Goal: Task Accomplishment & Management: Use online tool/utility

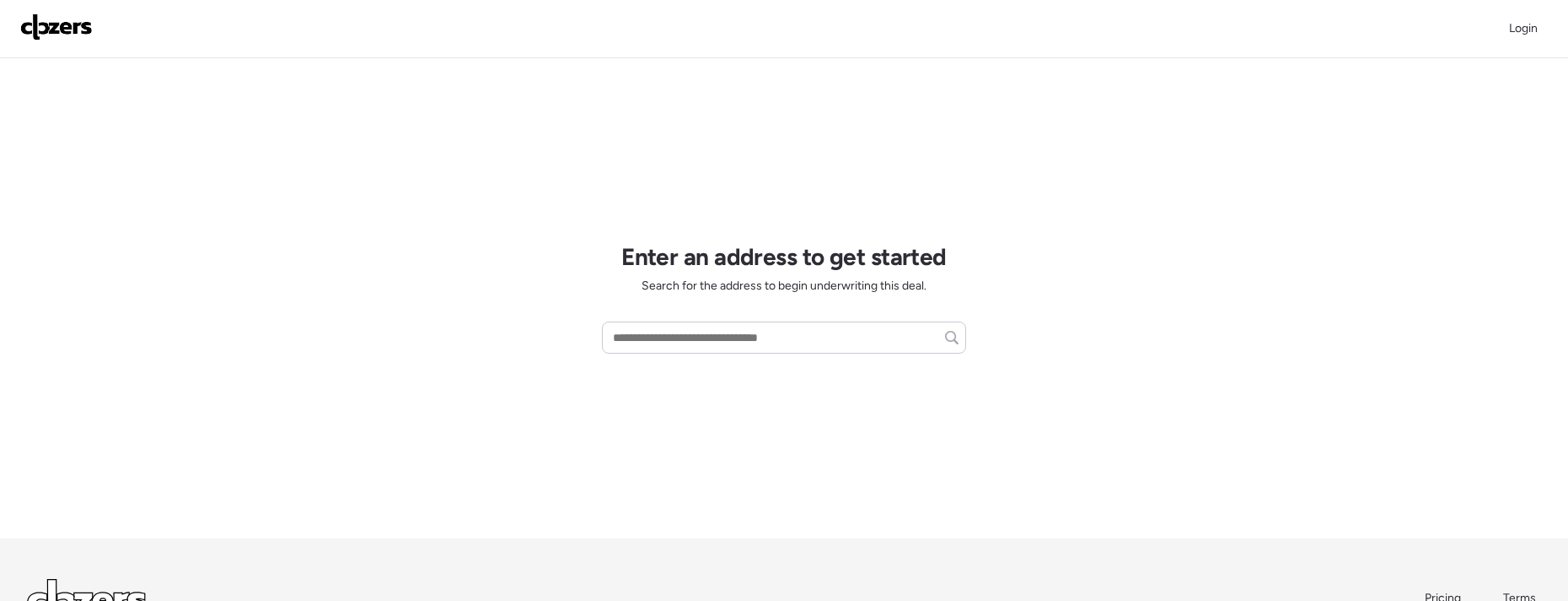
click at [1527, 54] on div "Login" at bounding box center [784, 29] width 1568 height 58
click at [1520, 30] on span "Login" at bounding box center [1523, 28] width 28 height 14
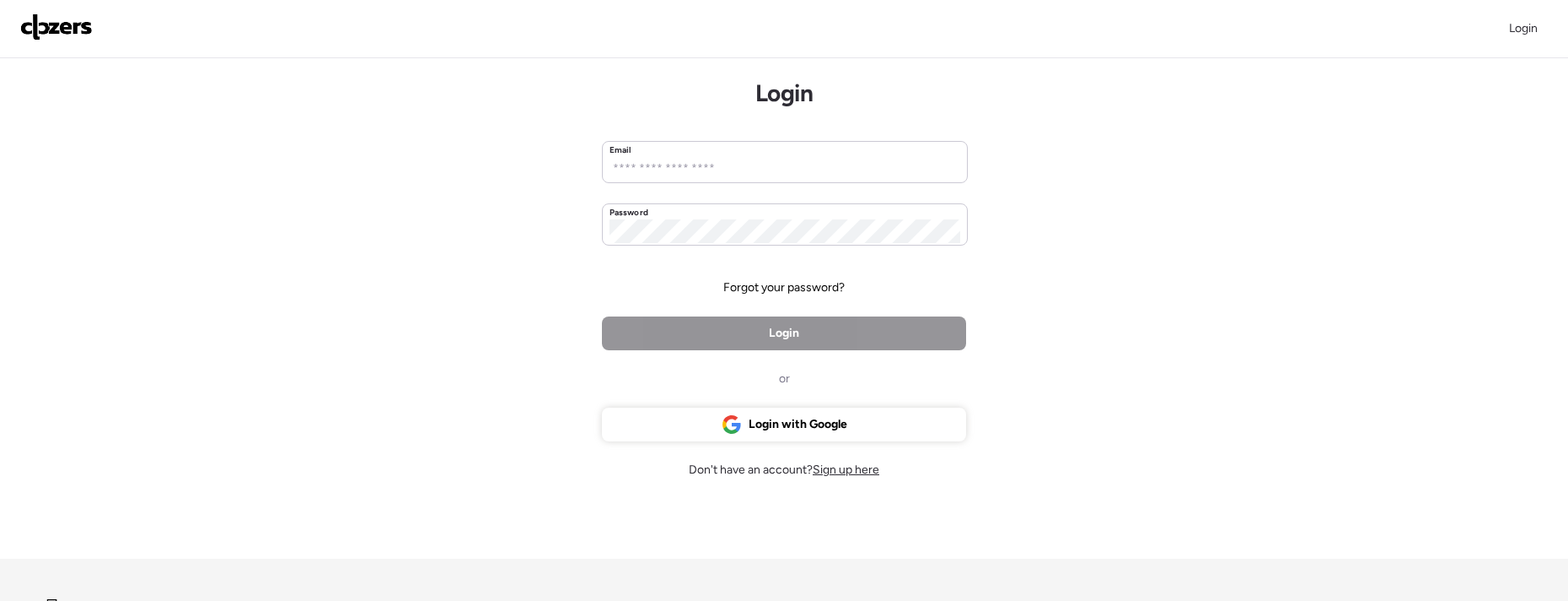
drag, startPoint x: 792, startPoint y: 419, endPoint x: 812, endPoint y: 357, distance: 65.1
click at [792, 418] on span "Login with Google" at bounding box center [798, 424] width 99 height 17
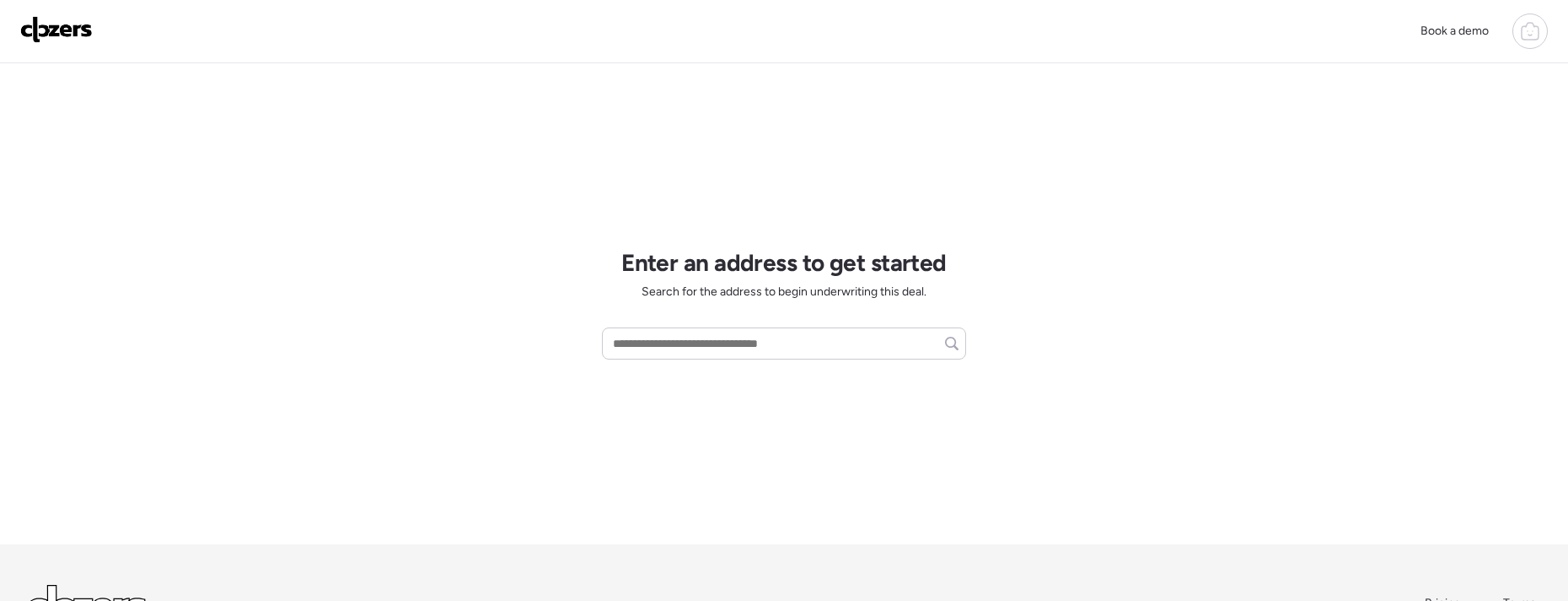
click at [1531, 33] on icon at bounding box center [1529, 31] width 20 height 20
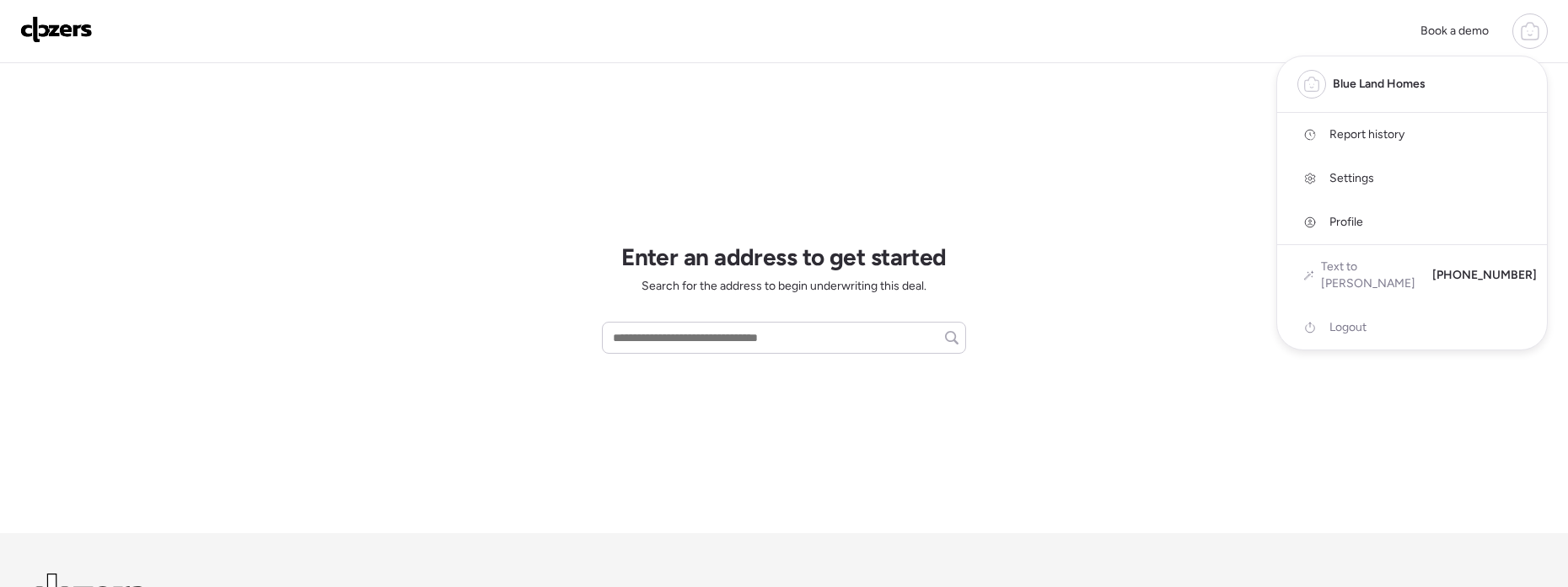
click at [1387, 146] on link "Report history" at bounding box center [1412, 135] width 270 height 44
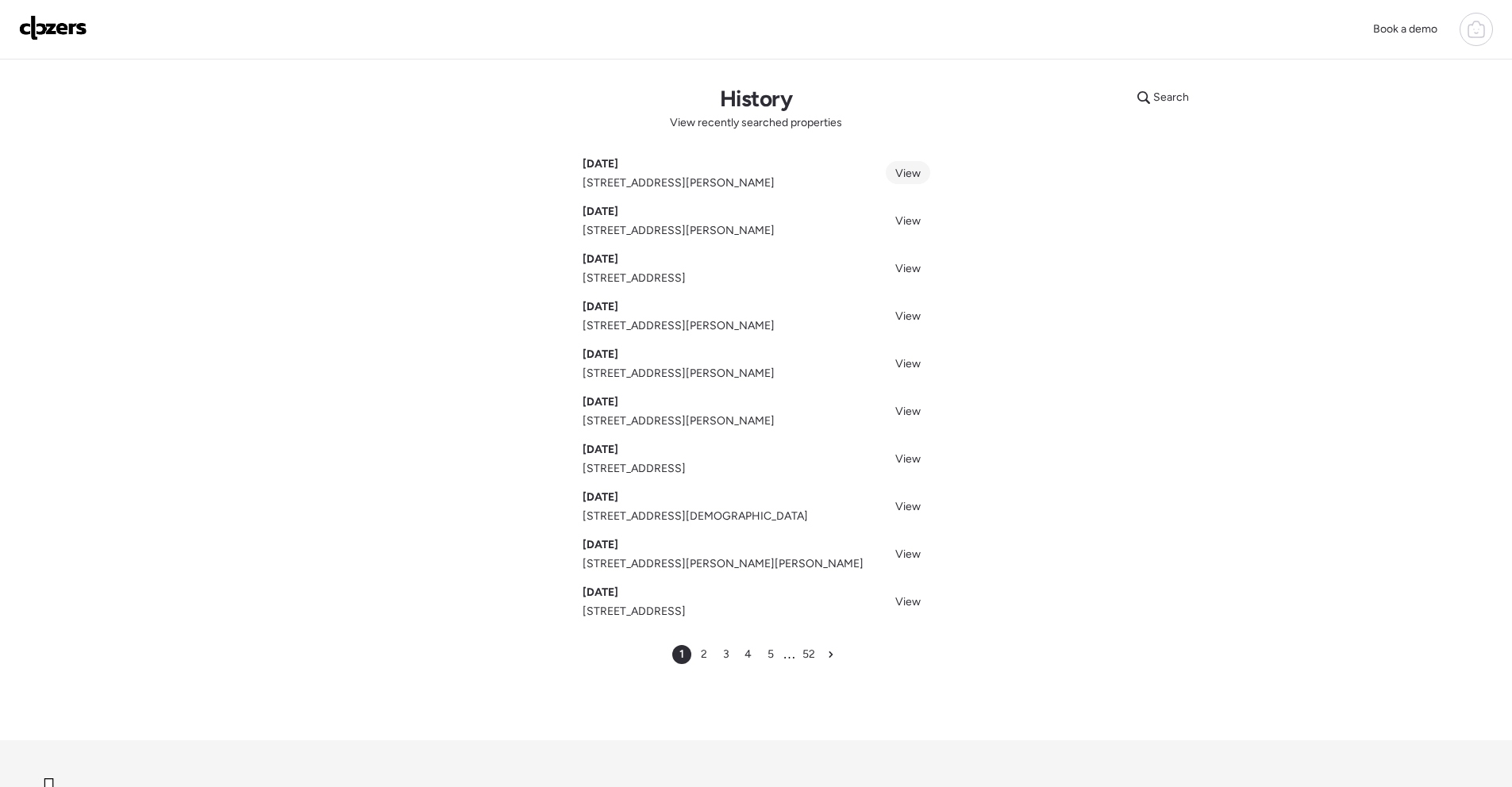
click at [910, 178] on span "View" at bounding box center [908, 174] width 26 height 13
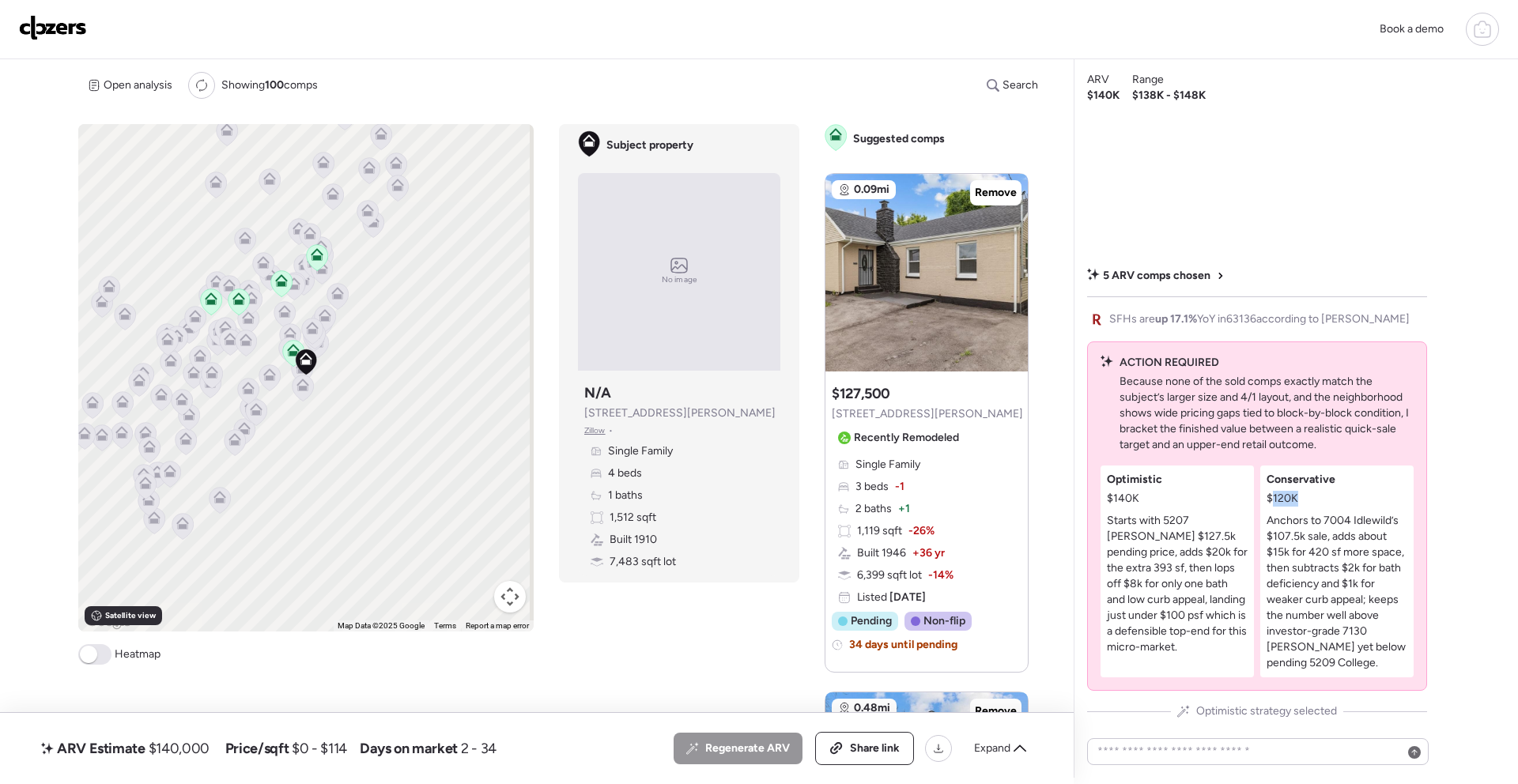
drag, startPoint x: 1274, startPoint y: 495, endPoint x: 1298, endPoint y: 499, distance: 24.3
click at [1298, 499] on div "Conservative $120K" at bounding box center [1300, 490] width 69 height 35
click at [1261, 530] on div "Optimistic $140K Starts with 5207 Hamilton’s $127.5k pending price, adds $20k f…" at bounding box center [1257, 571] width 313 height 212
drag, startPoint x: 1280, startPoint y: 497, endPoint x: 1329, endPoint y: 500, distance: 49.1
click at [1329, 500] on div "Conservative $120K" at bounding box center [1300, 490] width 69 height 35
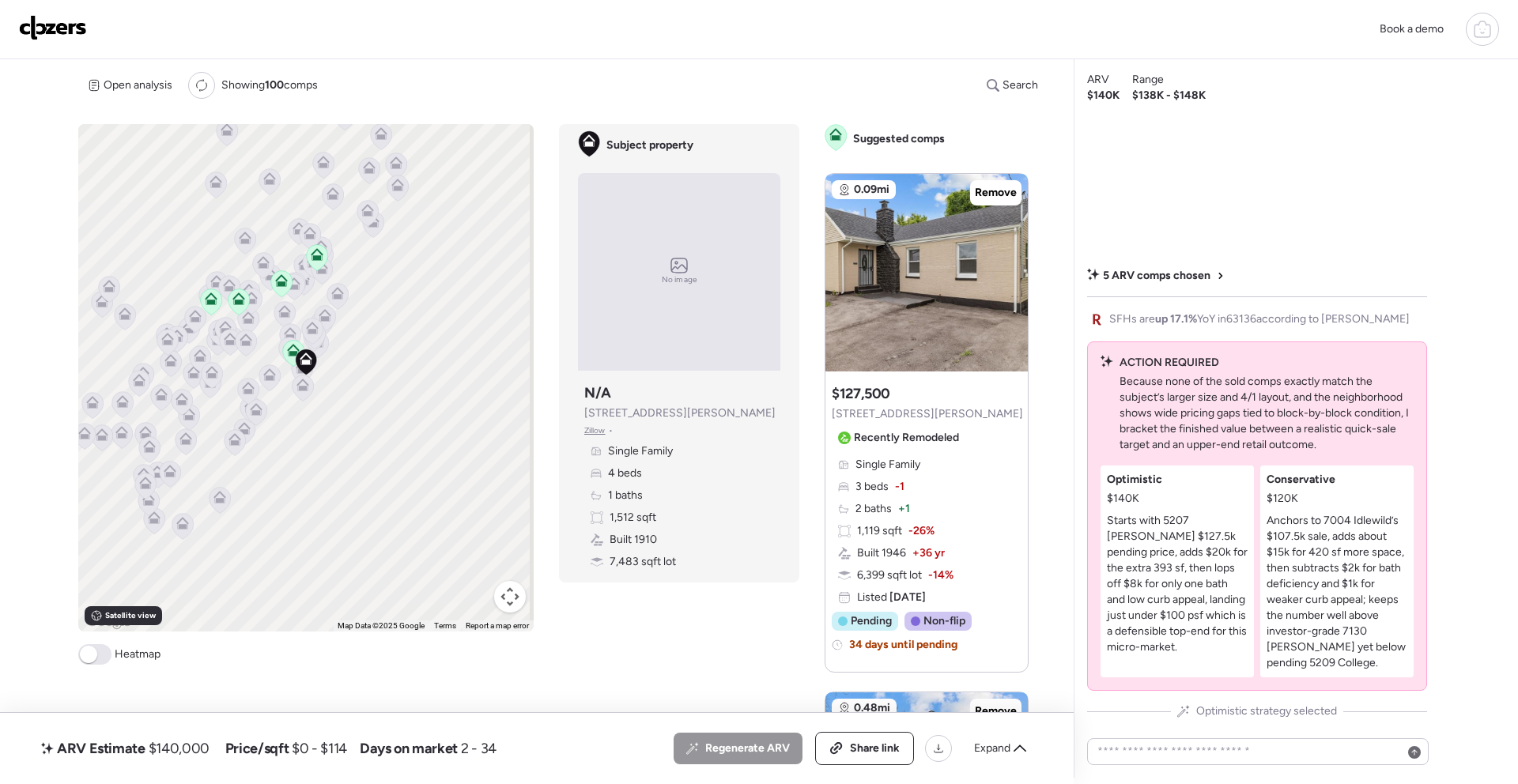
drag, startPoint x: 1283, startPoint y: 500, endPoint x: 1310, endPoint y: 500, distance: 27.0
click at [1309, 500] on div "Conservative $120K" at bounding box center [1300, 490] width 69 height 35
drag, startPoint x: 1292, startPoint y: 500, endPoint x: 1359, endPoint y: 508, distance: 67.5
click at [1329, 501] on div "Conservative $120K" at bounding box center [1300, 490] width 69 height 35
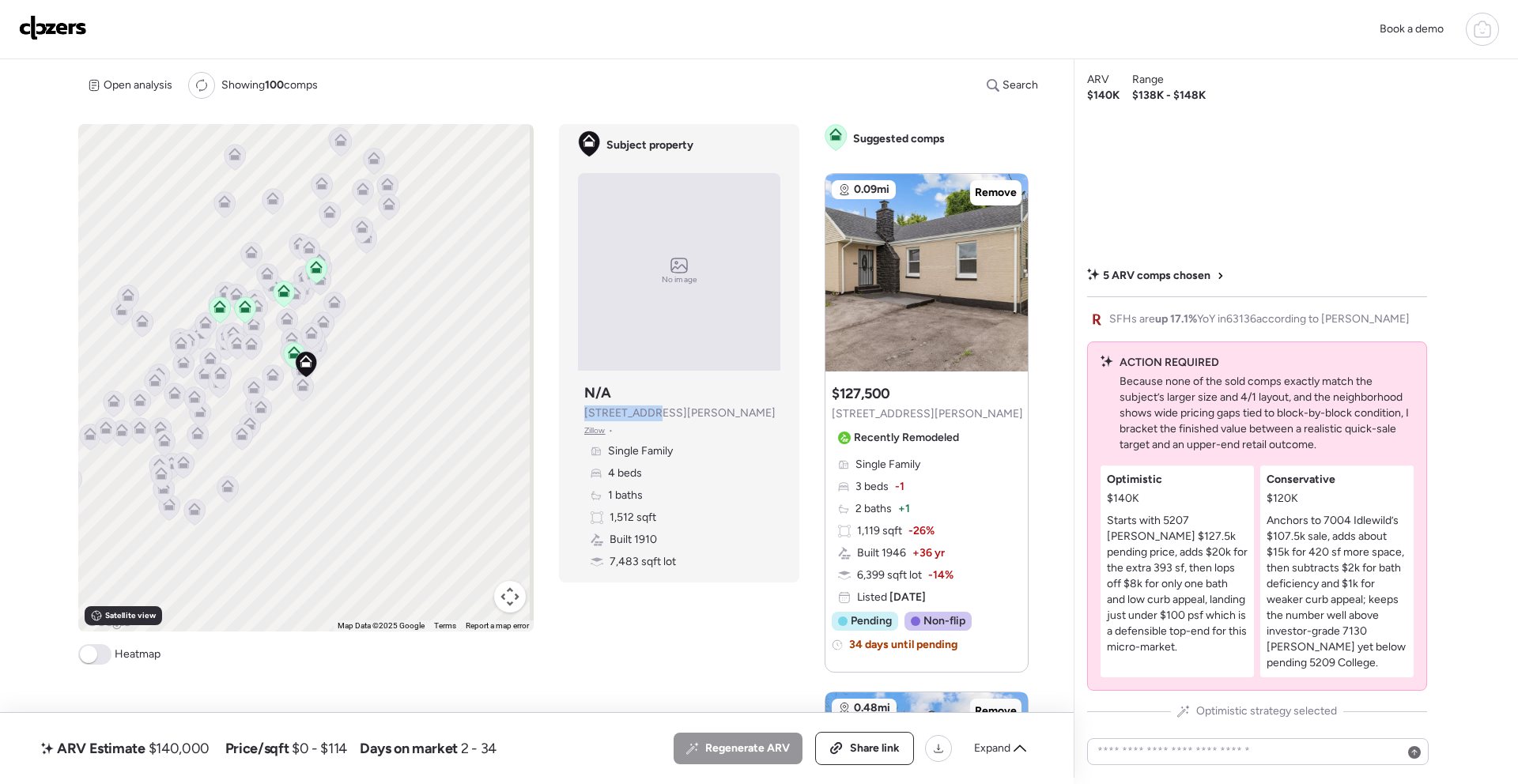
drag, startPoint x: 585, startPoint y: 404, endPoint x: 660, endPoint y: 418, distance: 76.3
click at [654, 415] on span "6375 Lillian Ave" at bounding box center [679, 413] width 191 height 16
click at [1011, 262] on div at bounding box center [1010, 265] width 19 height 19
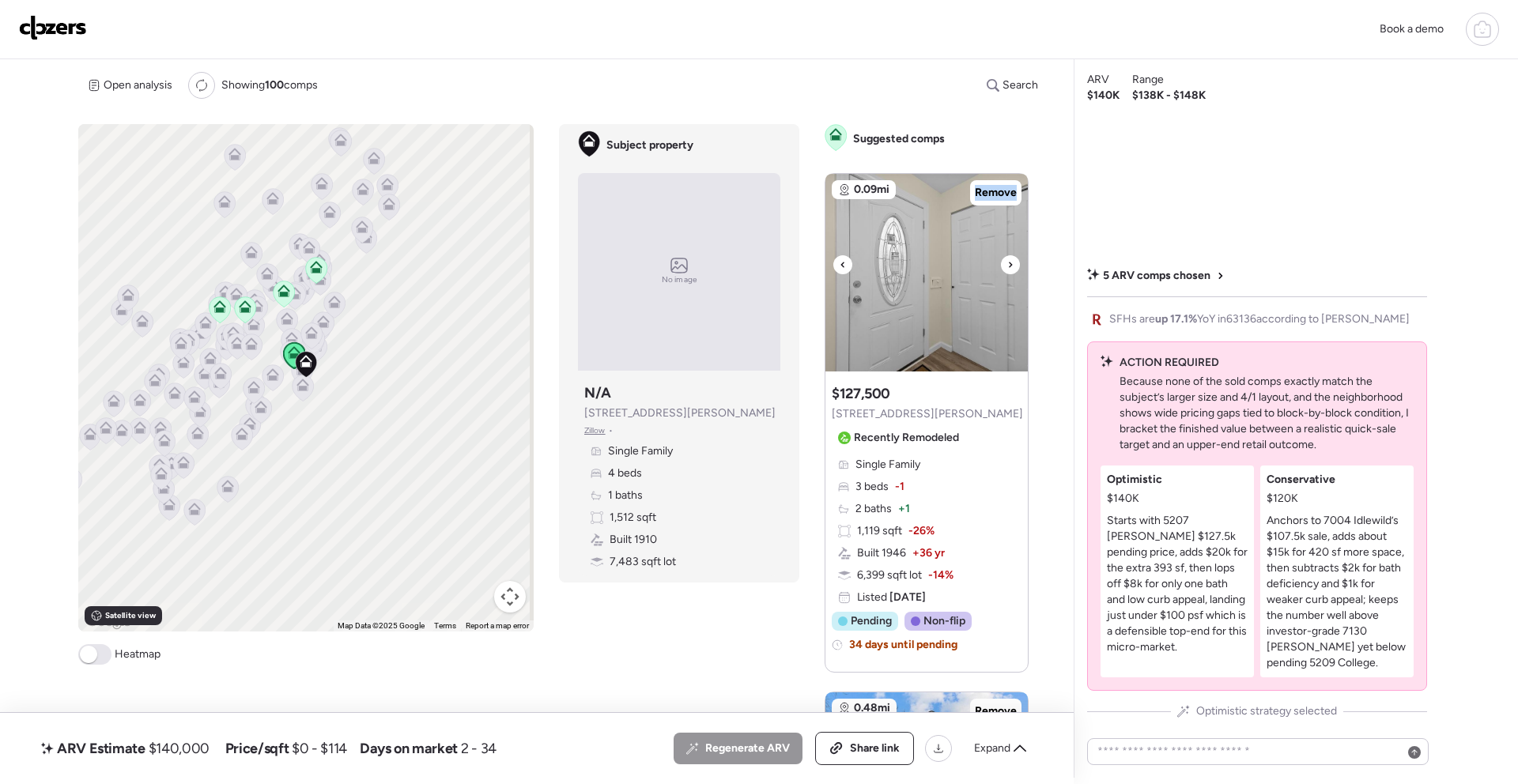
click at [1010, 261] on div at bounding box center [1010, 265] width 19 height 19
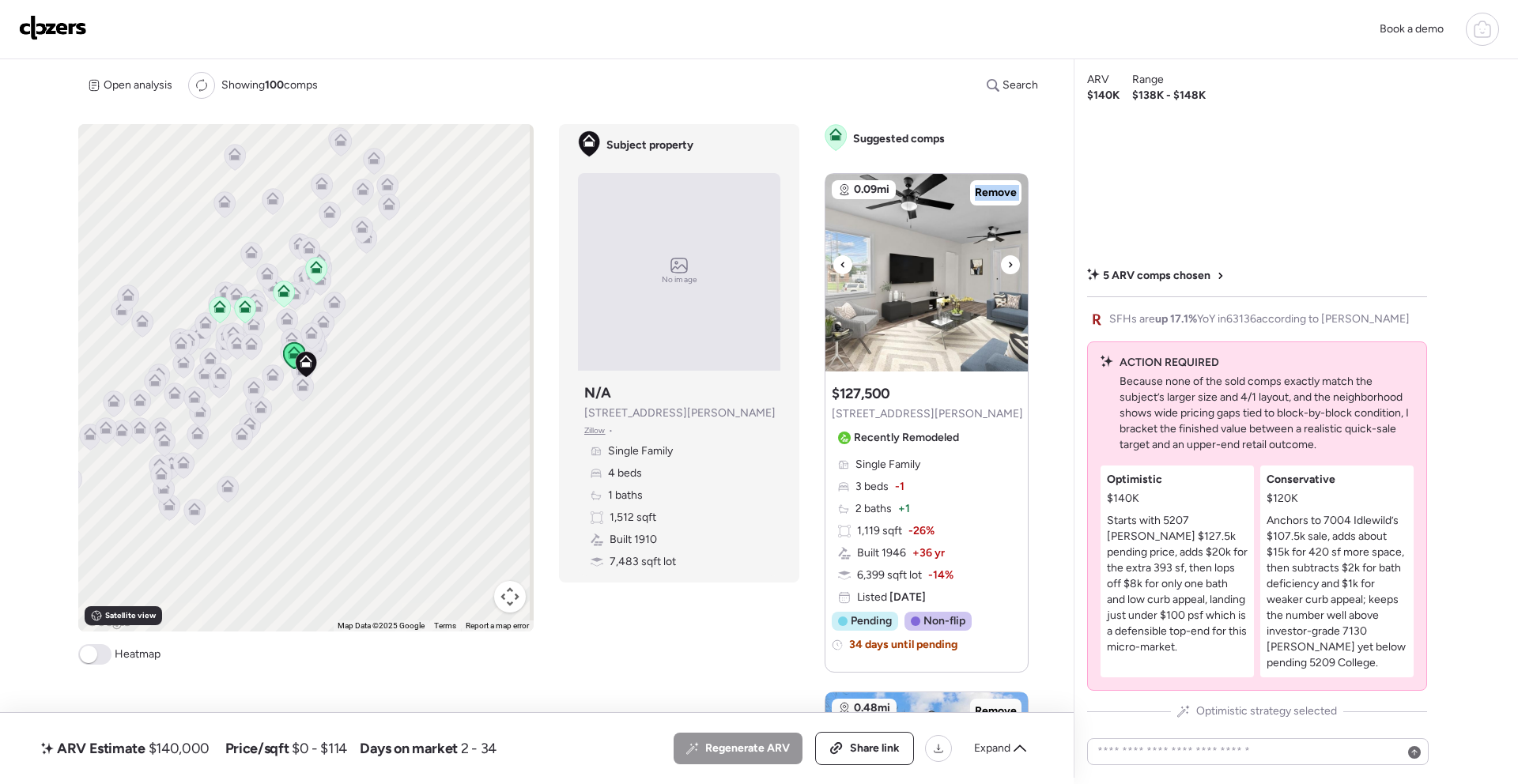
click at [1010, 261] on div at bounding box center [1010, 265] width 19 height 19
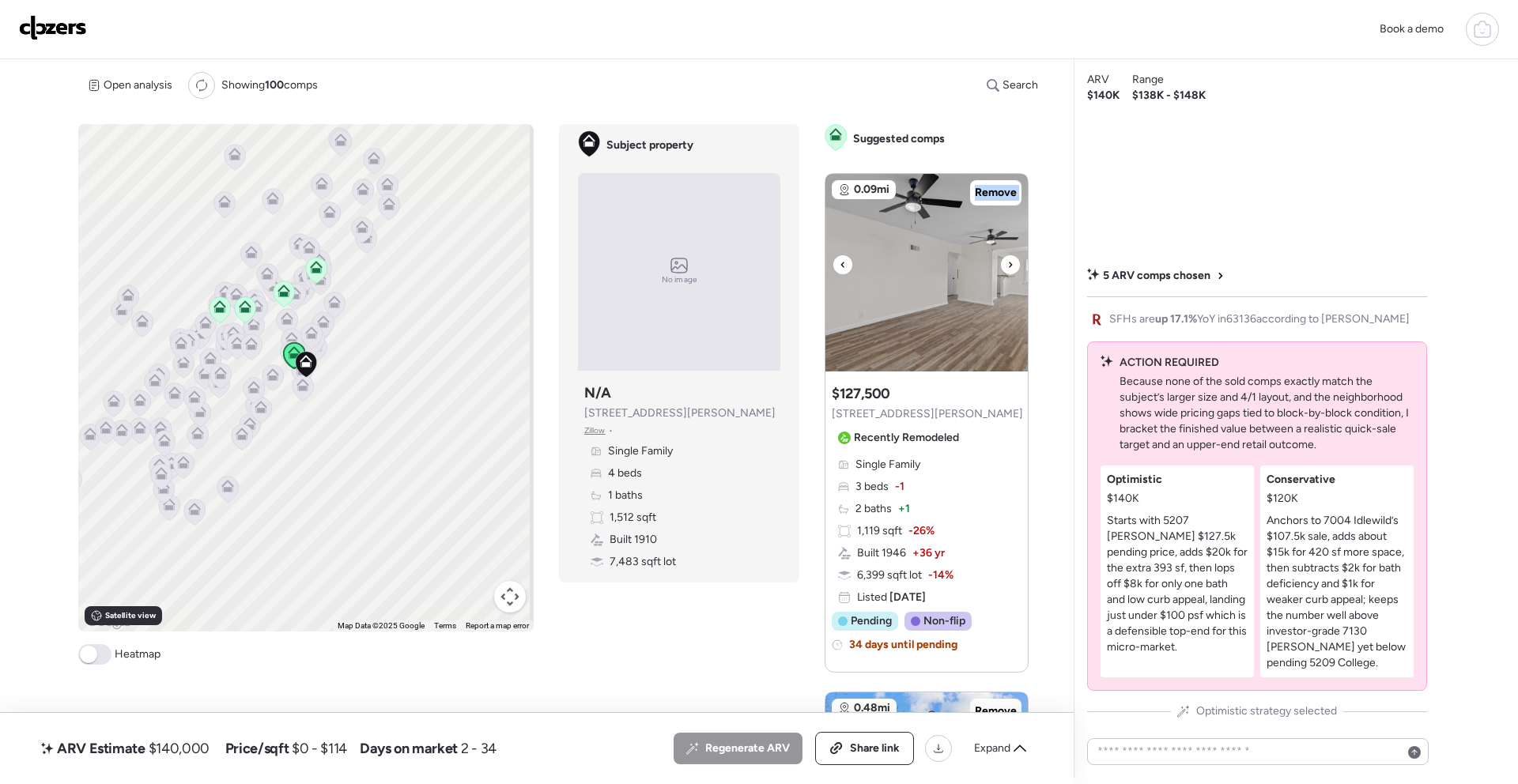
click at [1010, 261] on div at bounding box center [1010, 265] width 19 height 19
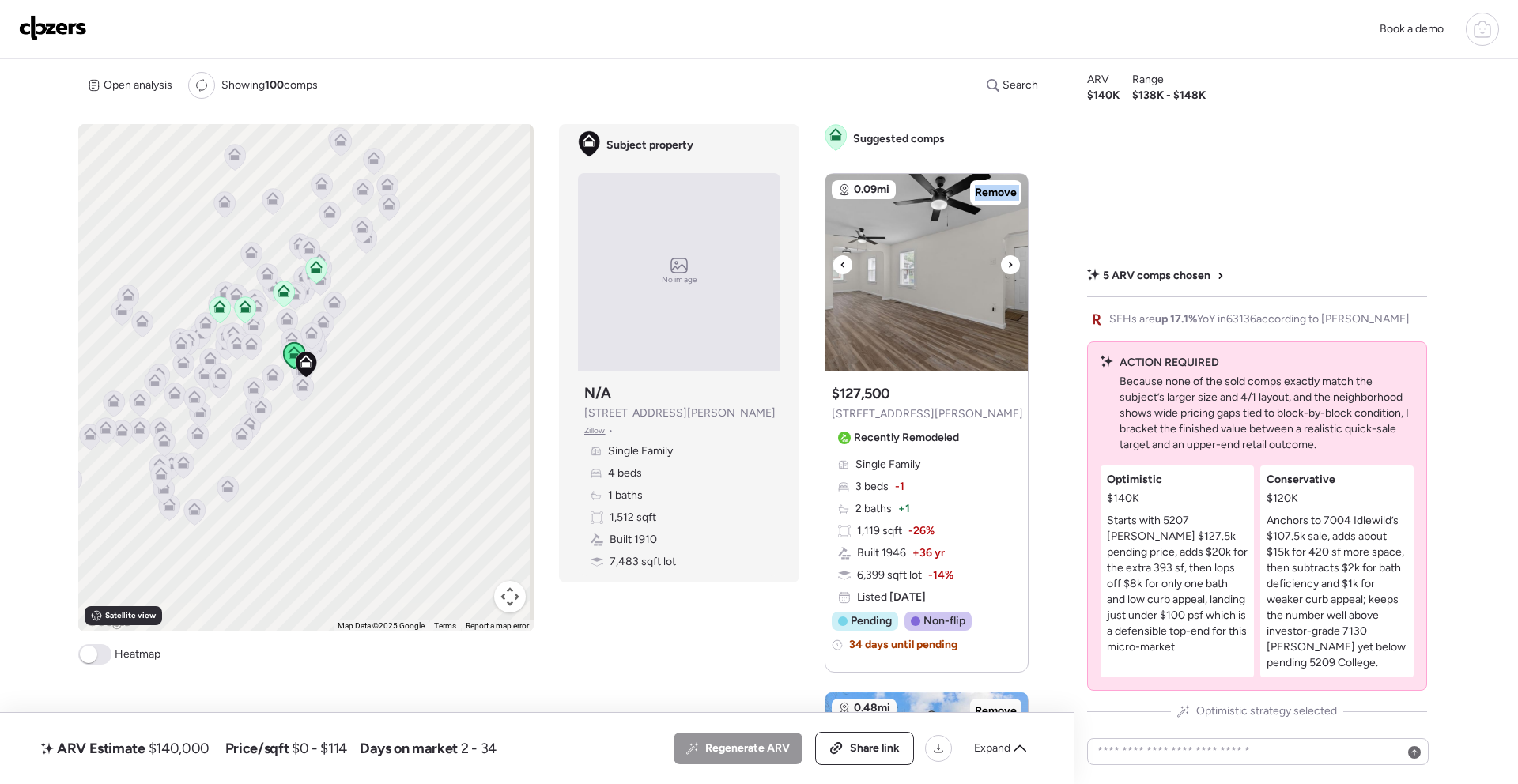
click at [1010, 261] on div at bounding box center [1010, 265] width 19 height 19
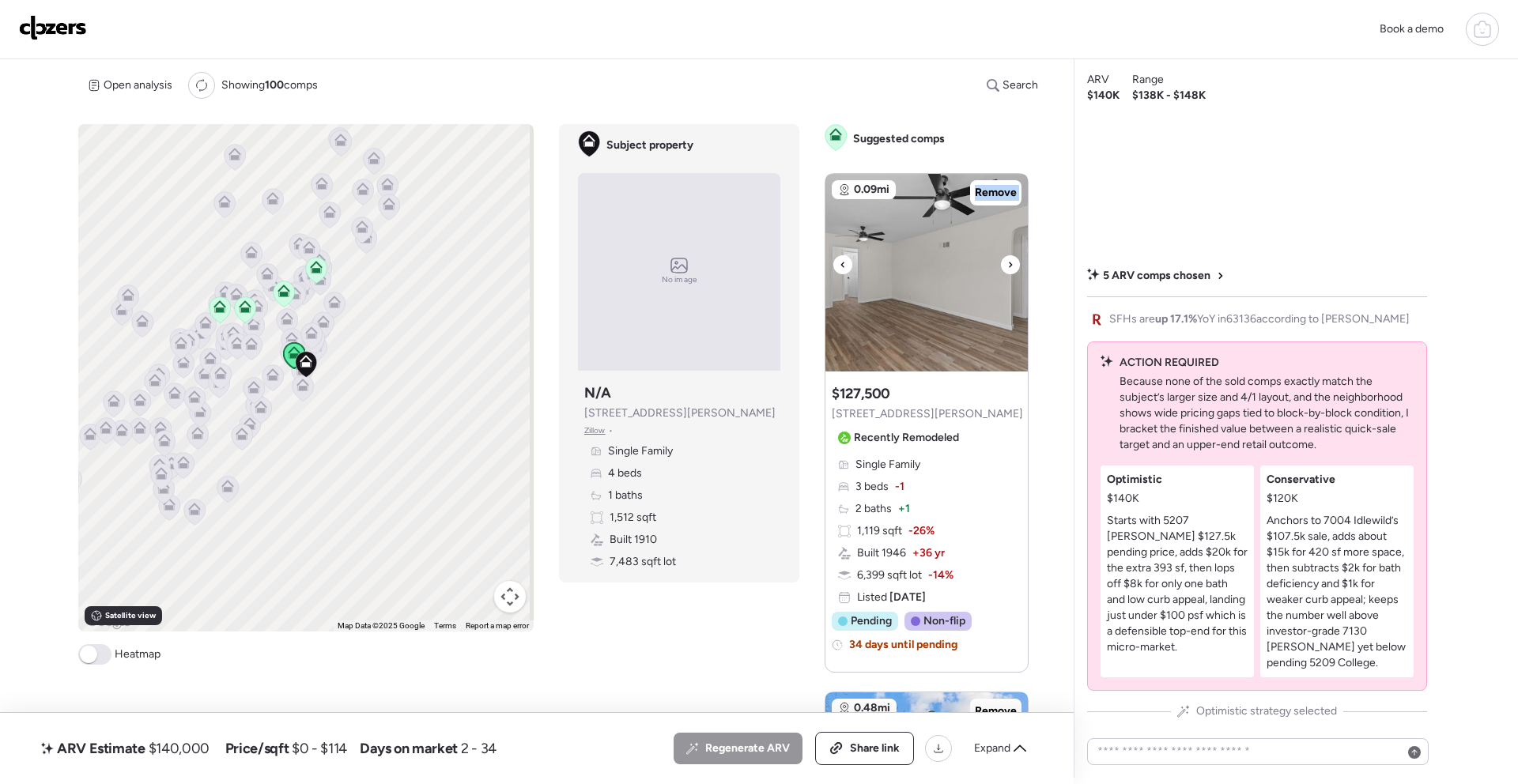
click at [996, 257] on img at bounding box center [927, 272] width 203 height 198
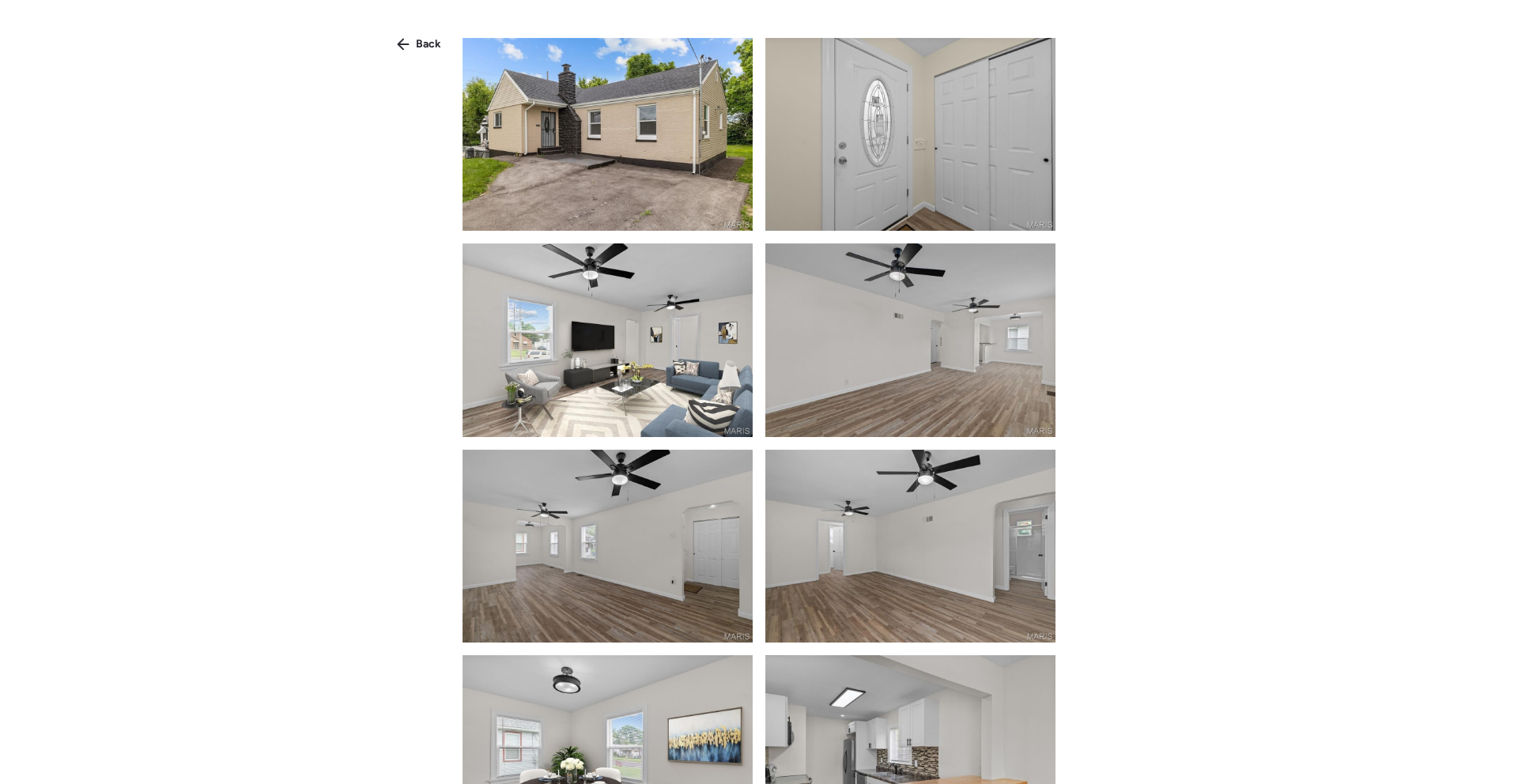
click at [1001, 258] on img at bounding box center [910, 339] width 290 height 193
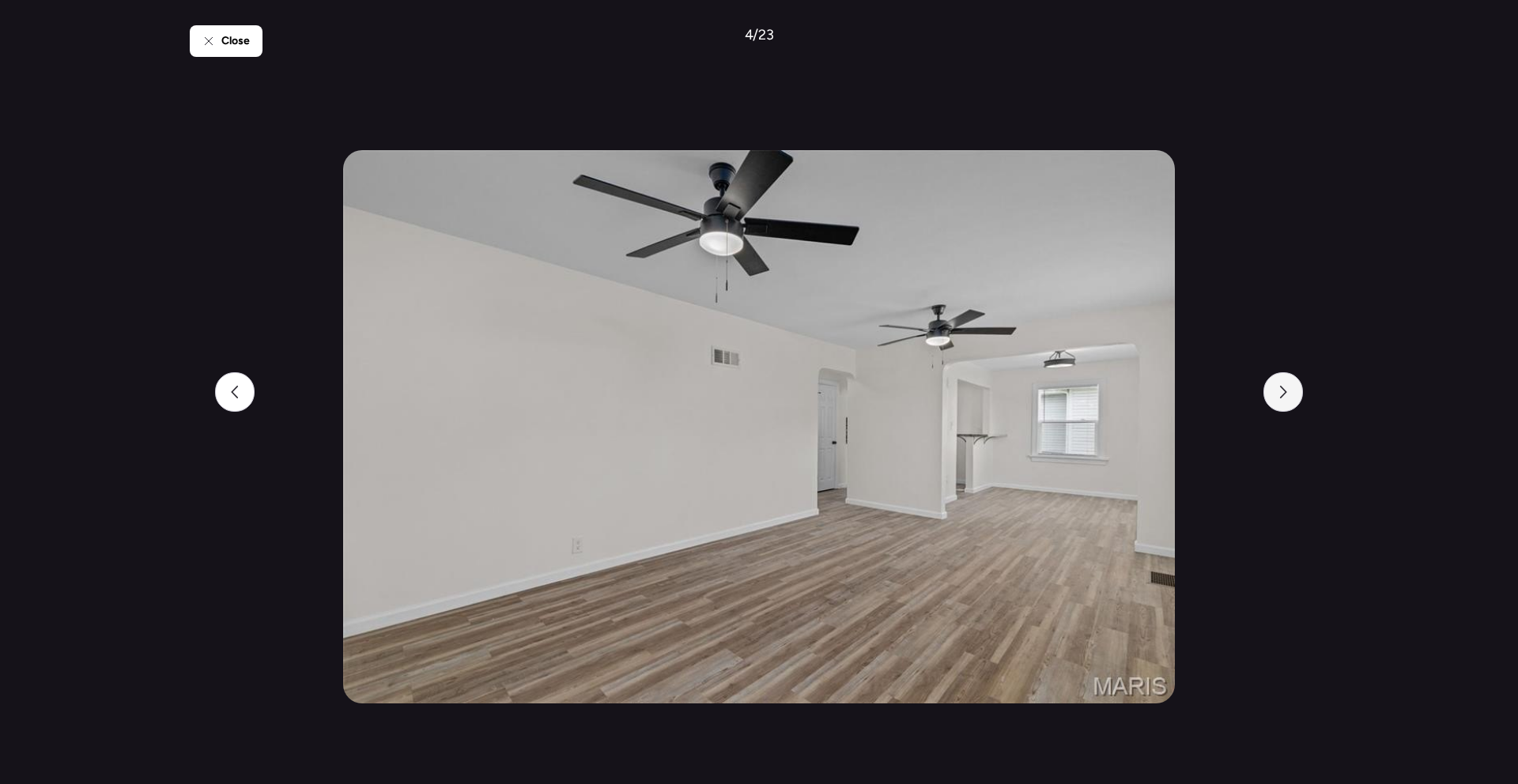
click at [1270, 385] on div at bounding box center [1283, 392] width 40 height 40
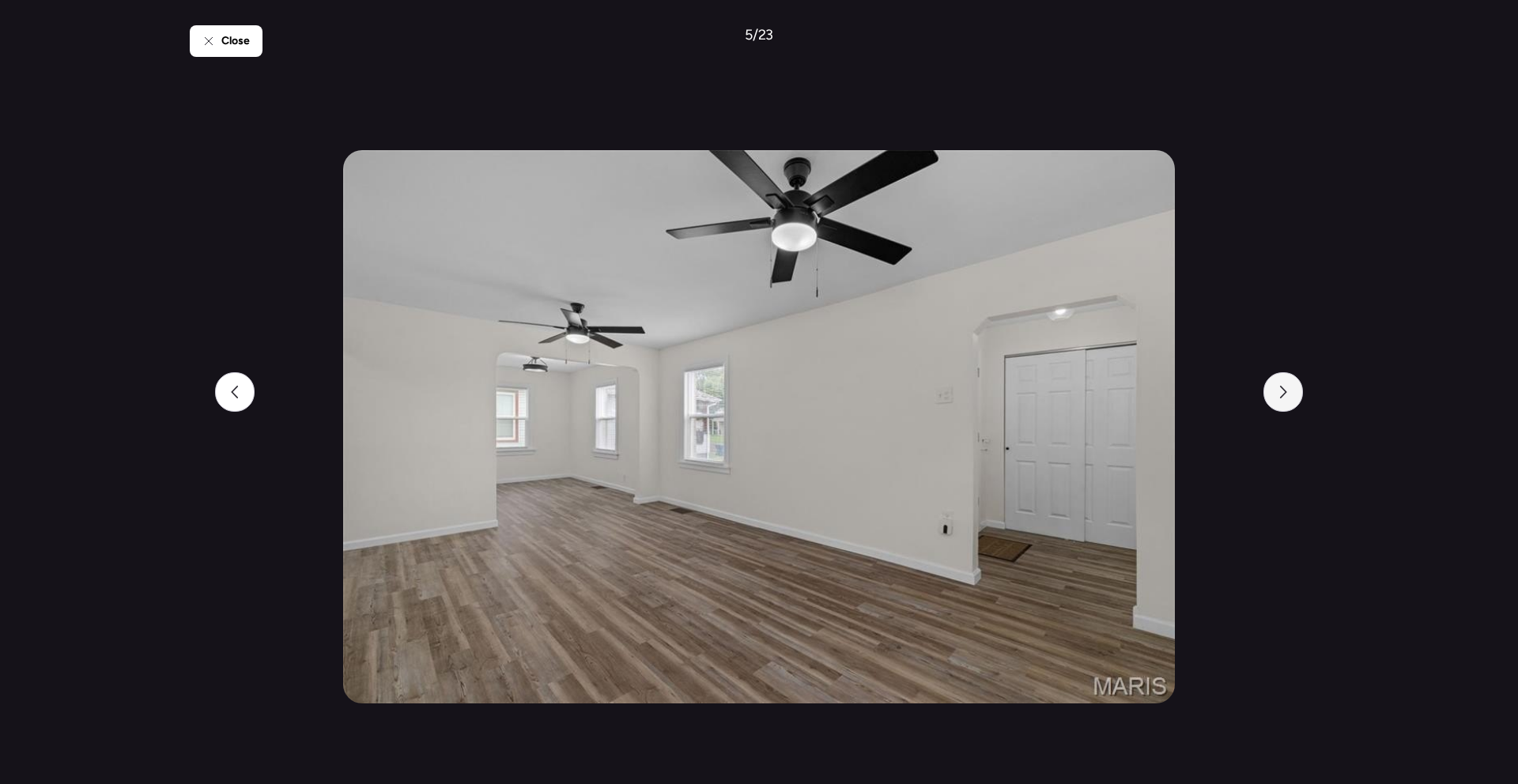
click at [1279, 384] on div at bounding box center [1283, 392] width 40 height 40
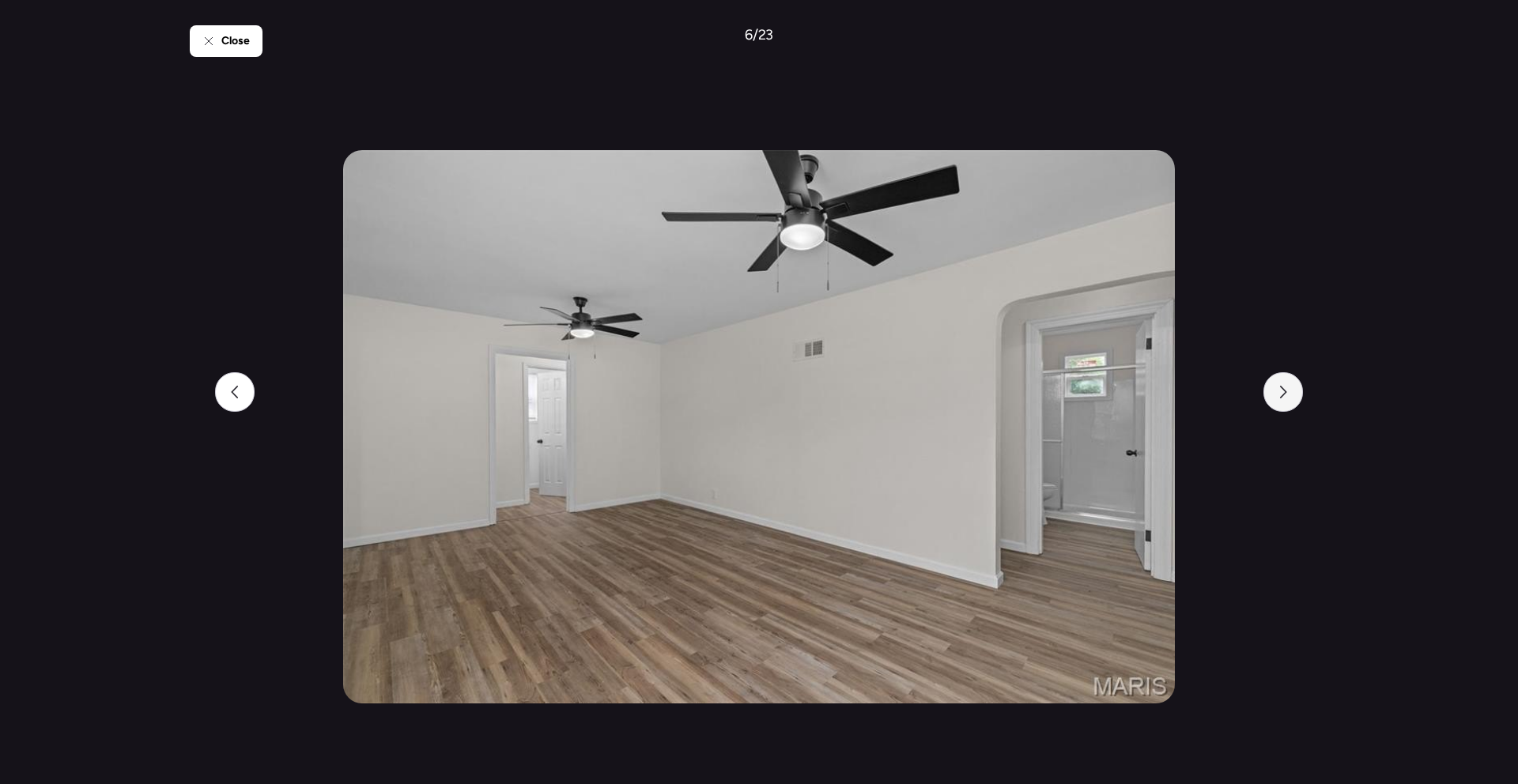
click at [1279, 384] on div at bounding box center [1283, 392] width 40 height 40
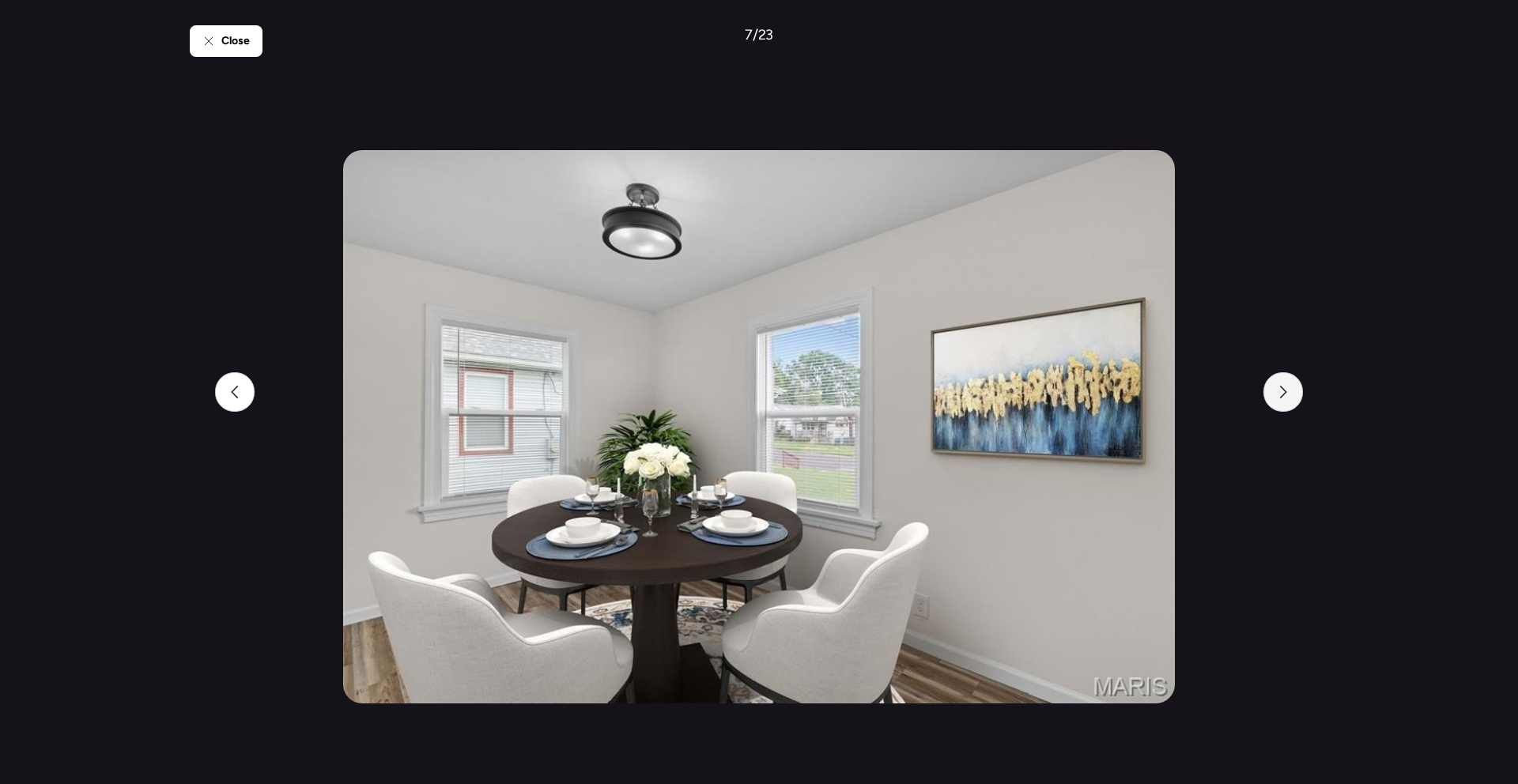
click at [1279, 384] on div at bounding box center [1283, 392] width 40 height 40
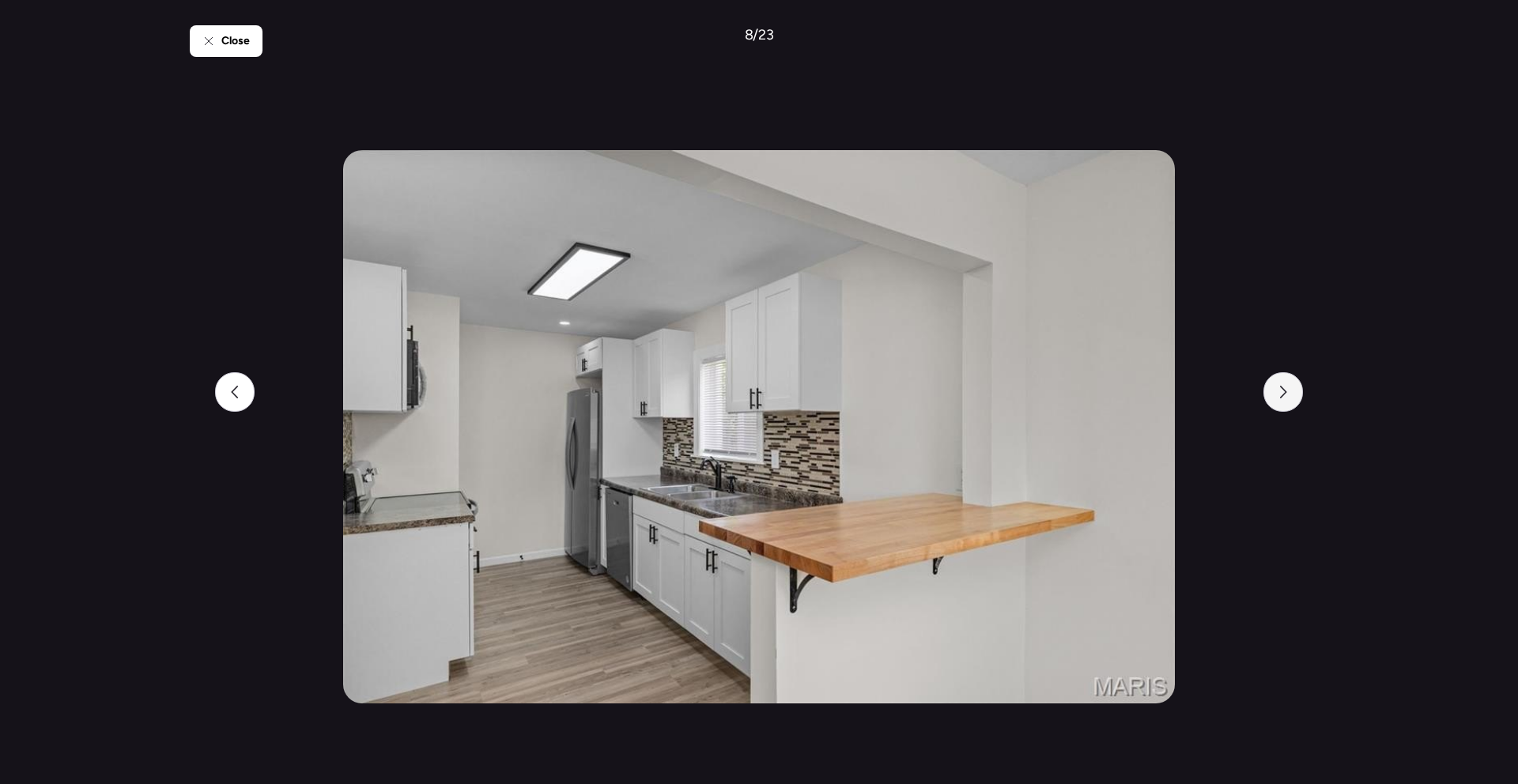
click at [1279, 384] on div at bounding box center [1283, 392] width 40 height 40
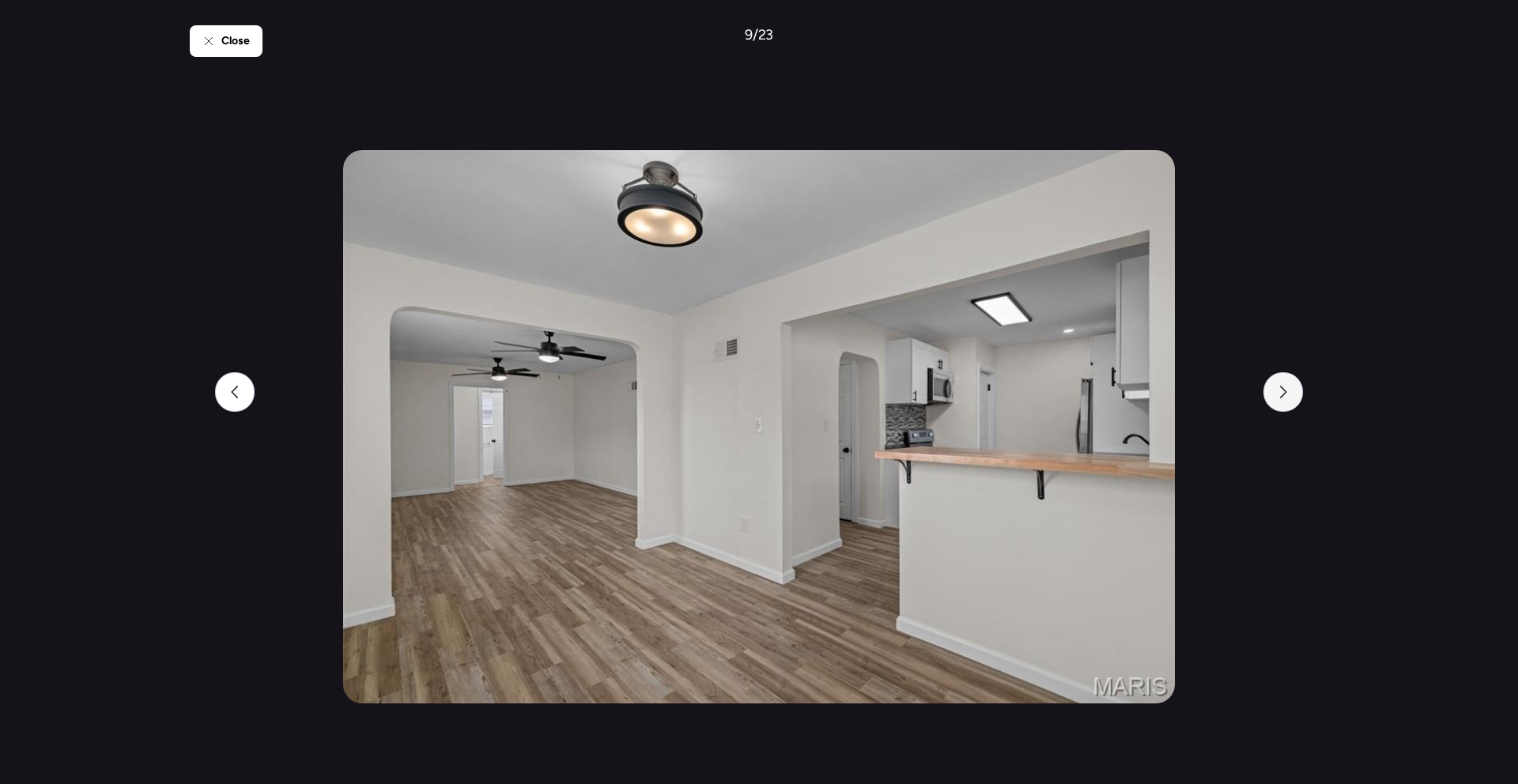
click at [1279, 384] on div at bounding box center [1283, 392] width 40 height 40
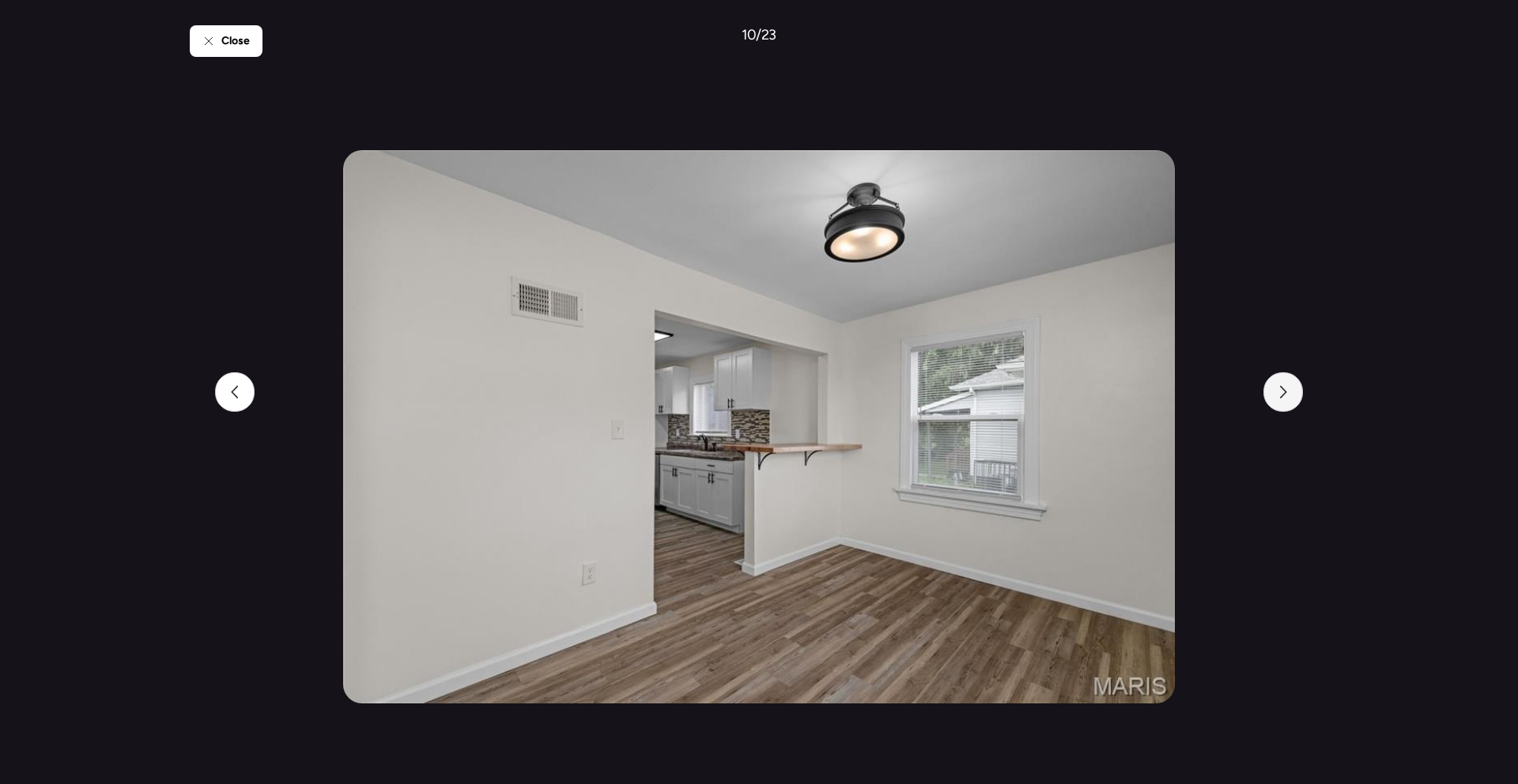
click at [1279, 384] on div at bounding box center [1283, 392] width 40 height 40
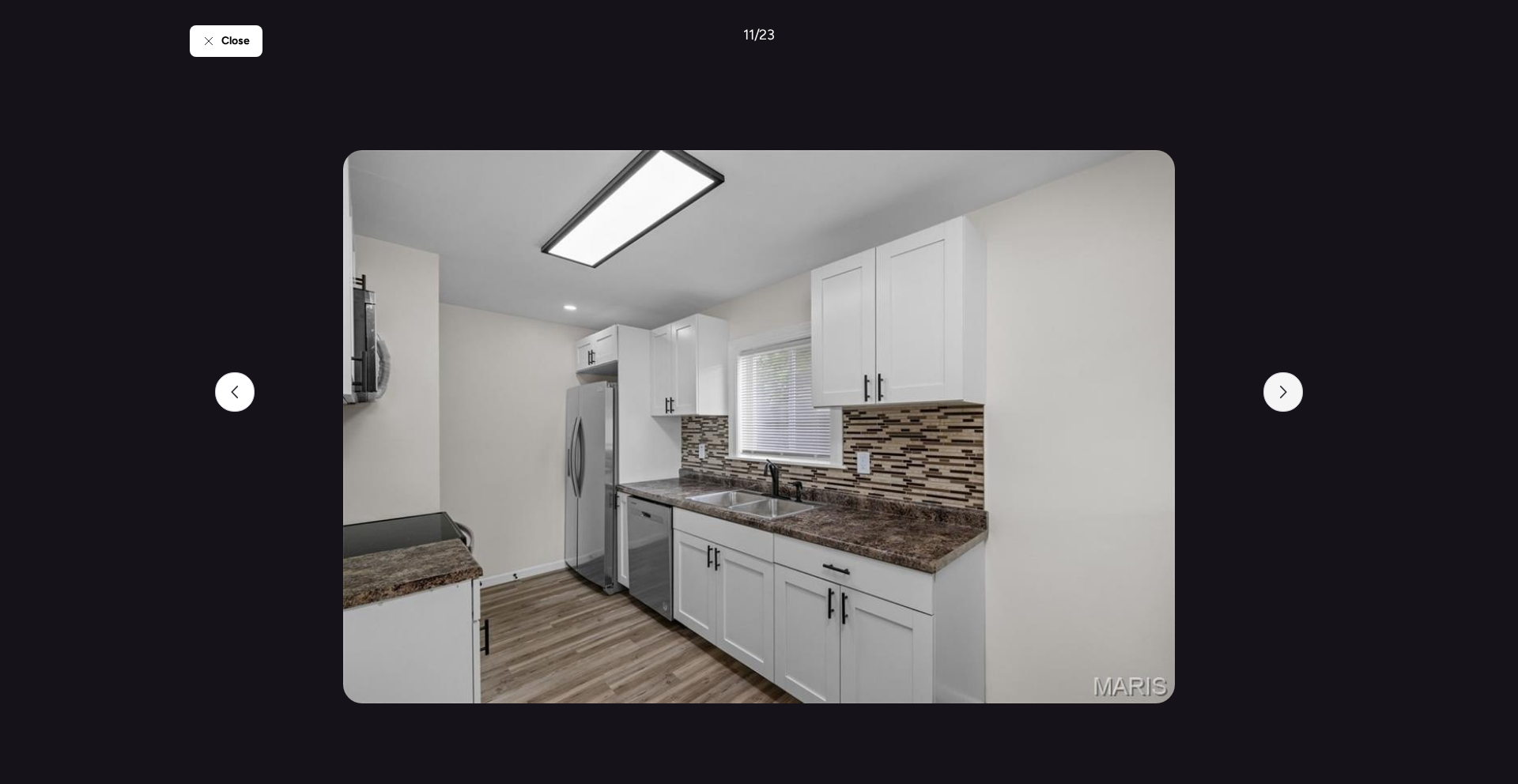
click at [1279, 384] on div at bounding box center [1283, 392] width 40 height 40
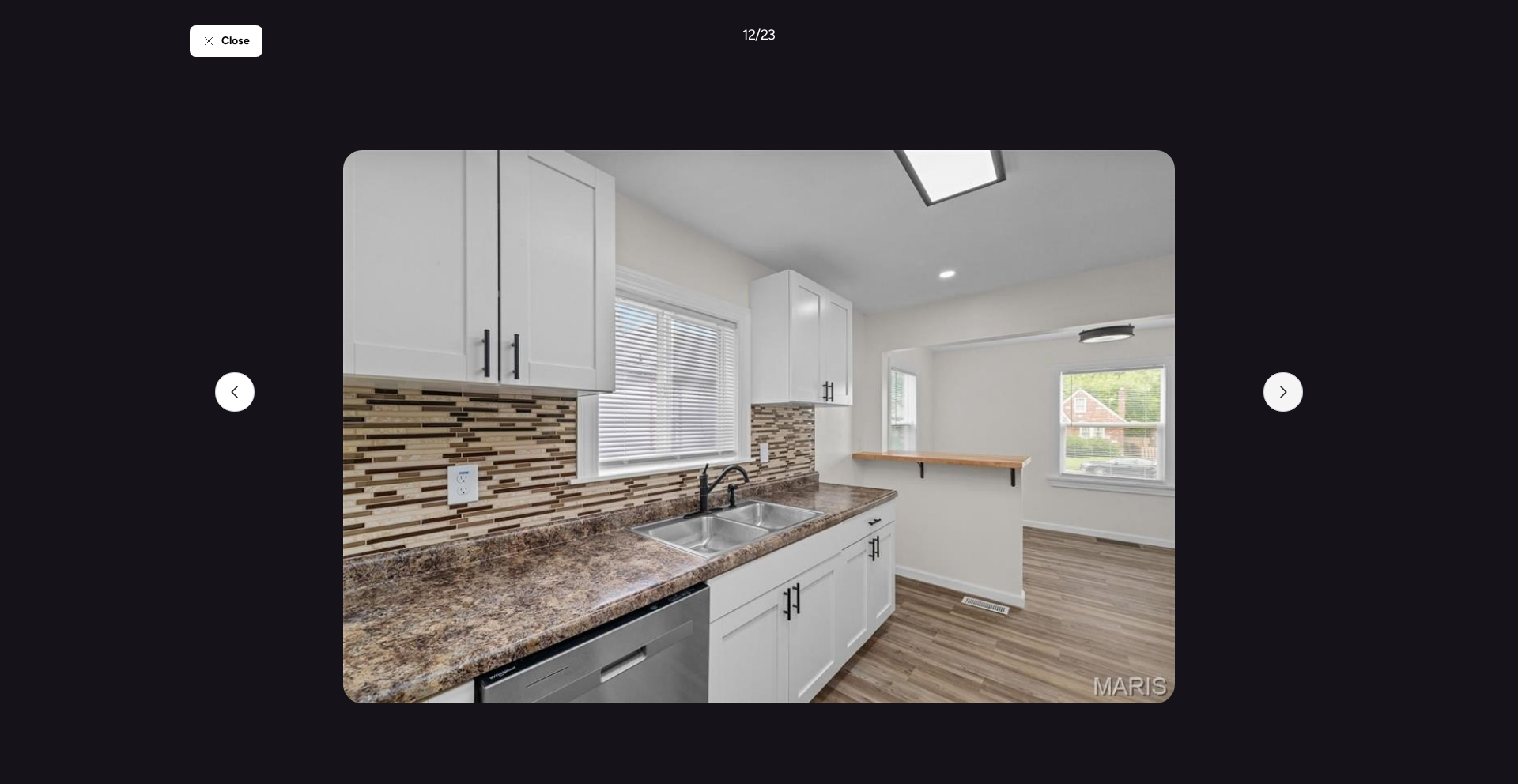
click at [1279, 384] on div at bounding box center [1283, 392] width 40 height 40
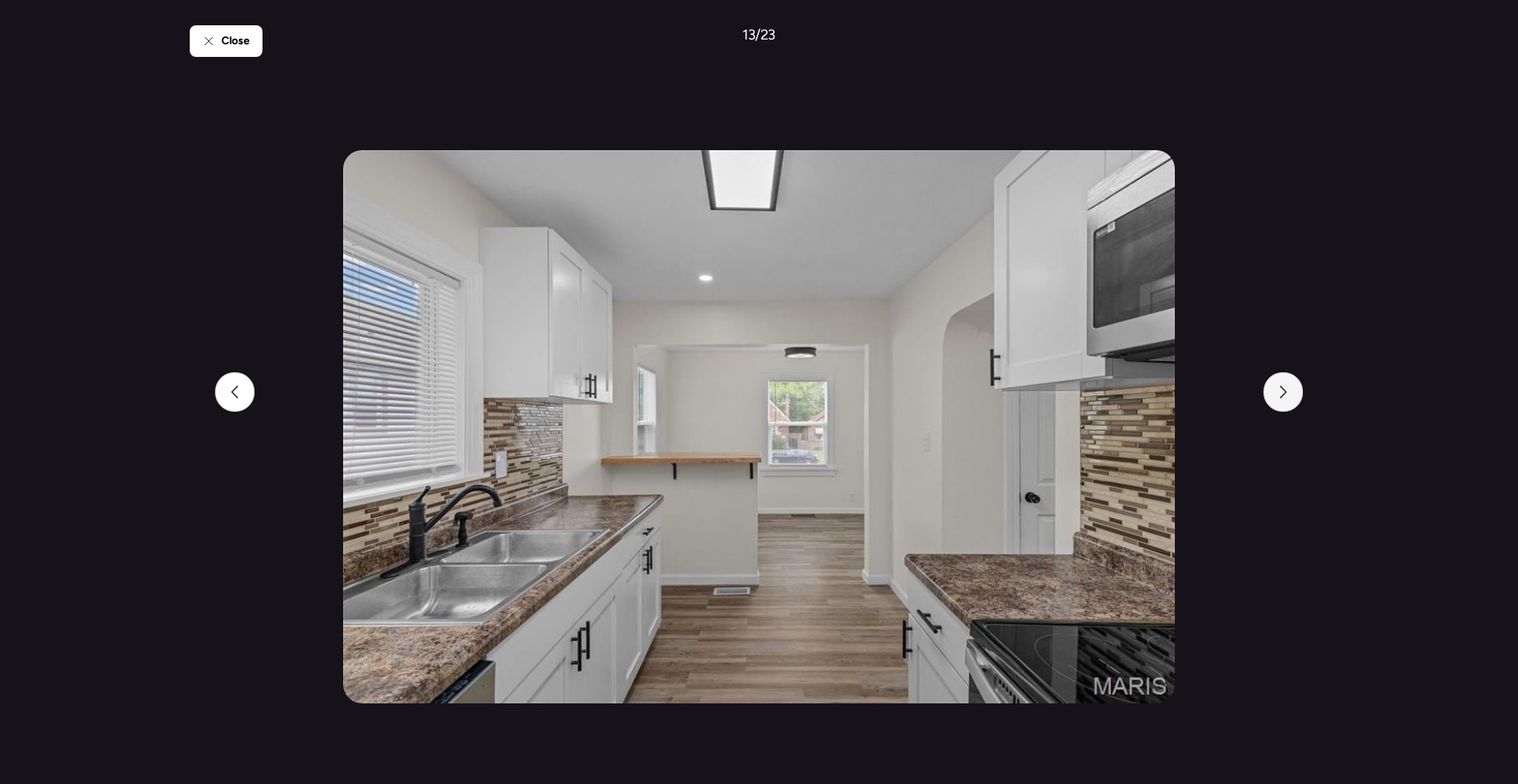
click at [1279, 384] on div at bounding box center [1283, 392] width 40 height 40
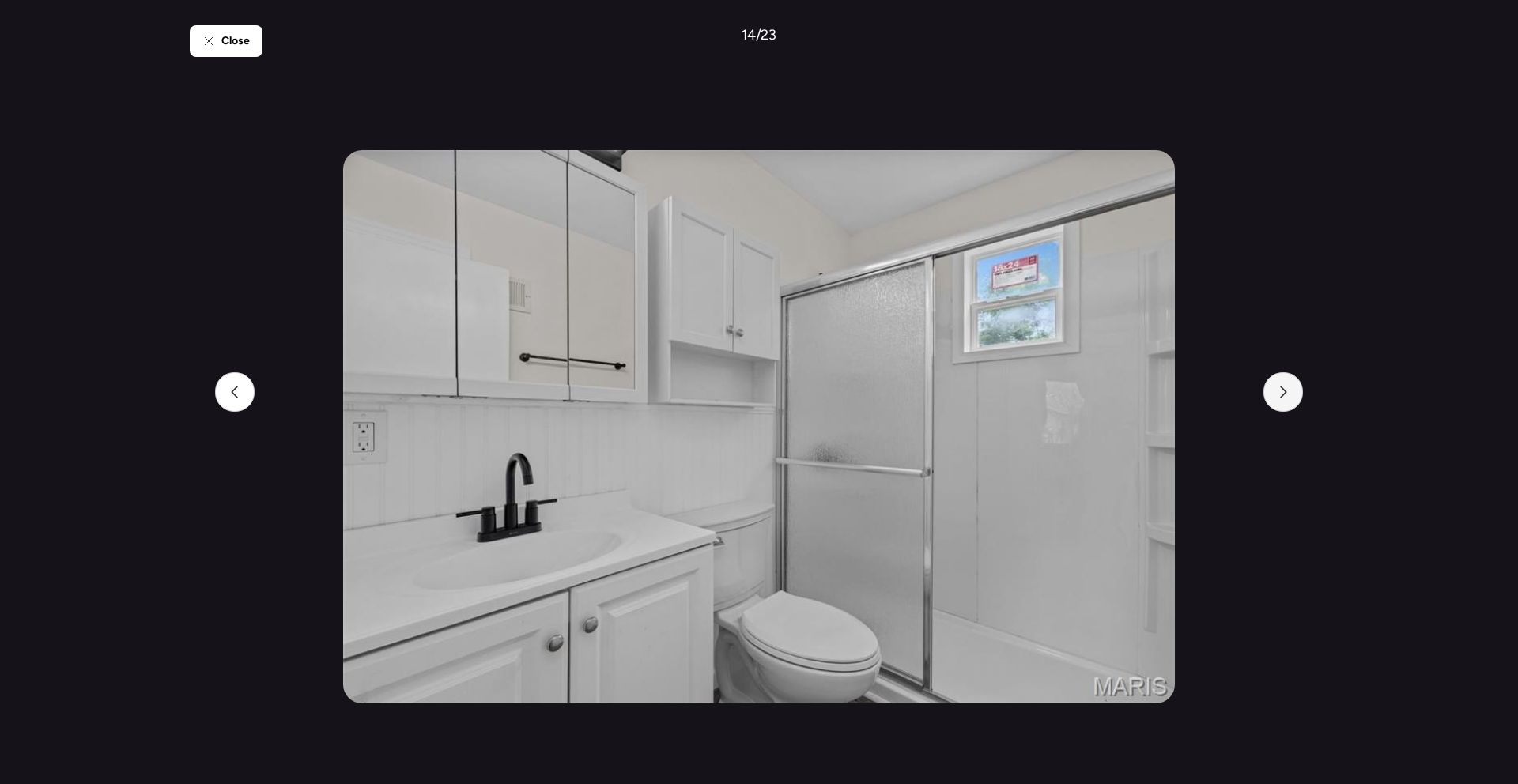
click at [1279, 384] on div at bounding box center [1283, 392] width 40 height 40
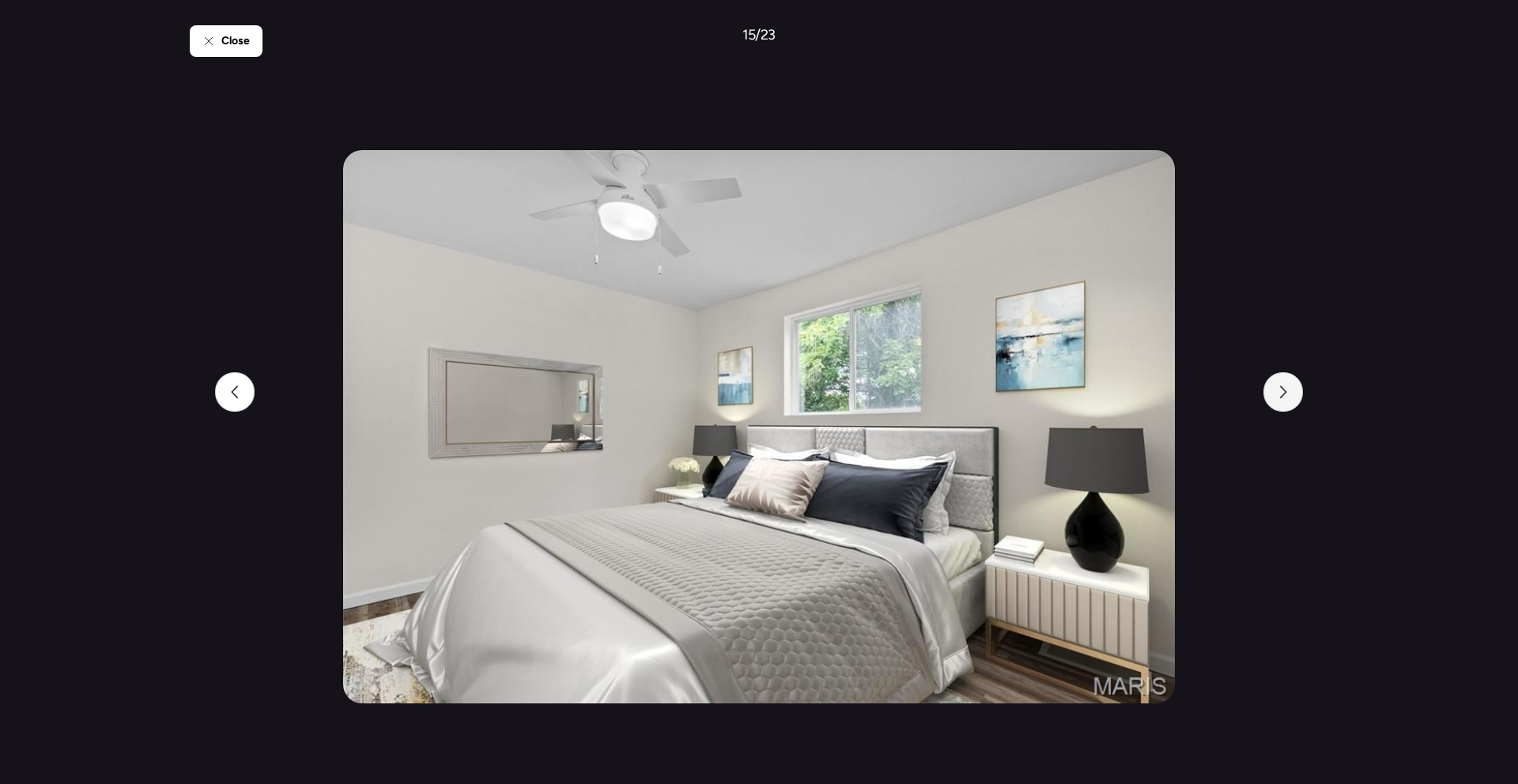
click at [1279, 384] on div at bounding box center [1283, 392] width 40 height 40
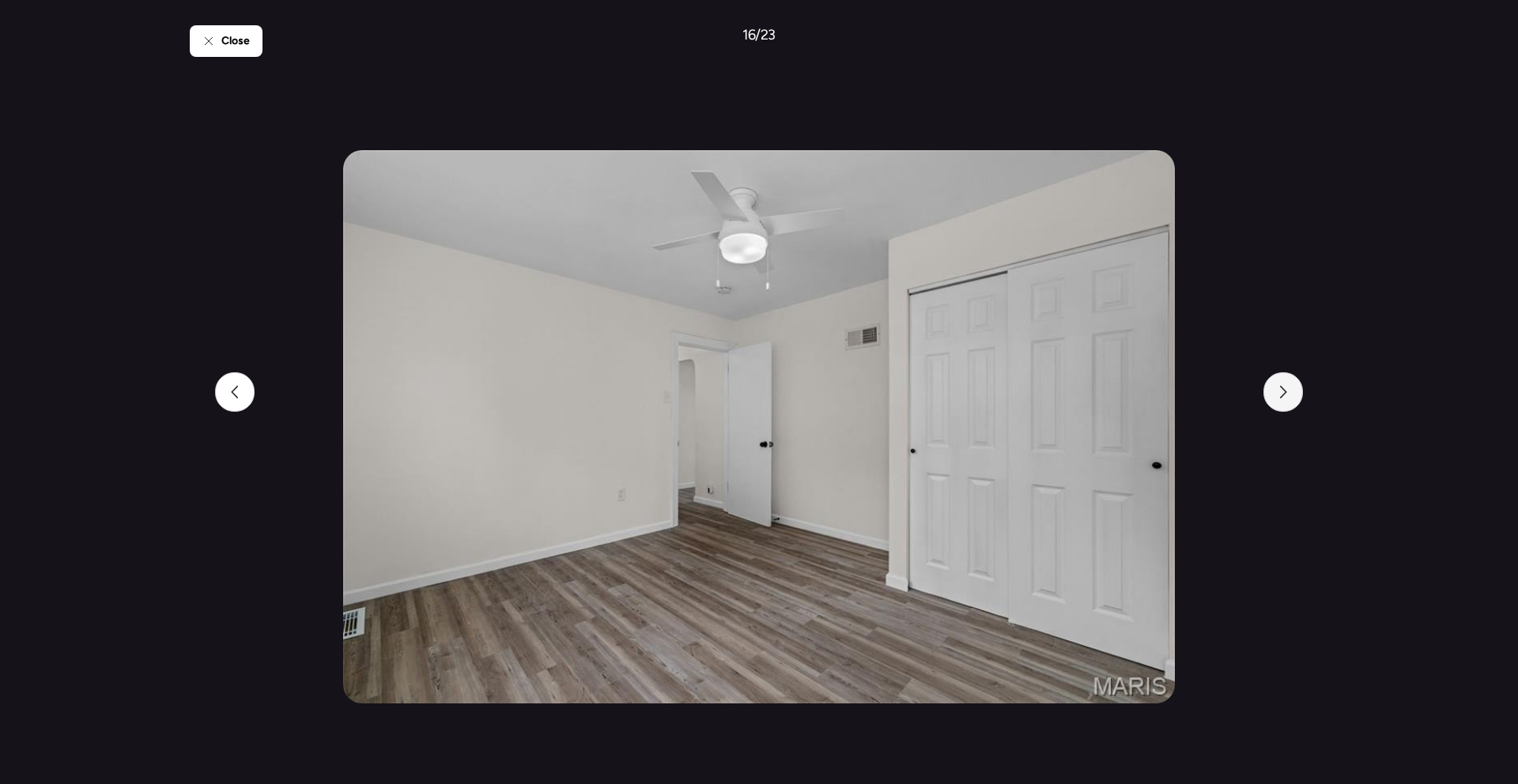
click at [1279, 384] on div at bounding box center [1283, 392] width 40 height 40
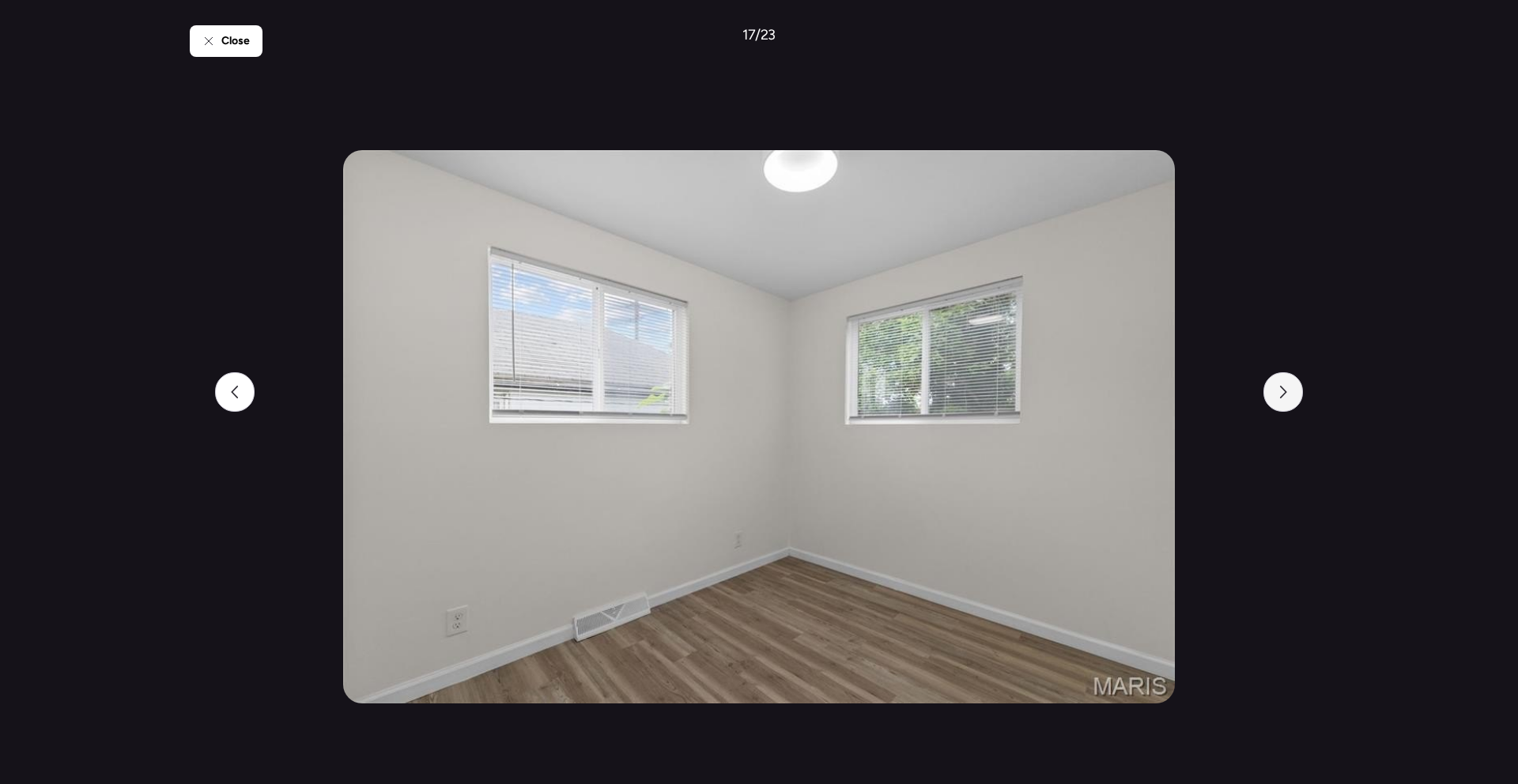
click at [1279, 384] on div at bounding box center [1283, 392] width 40 height 40
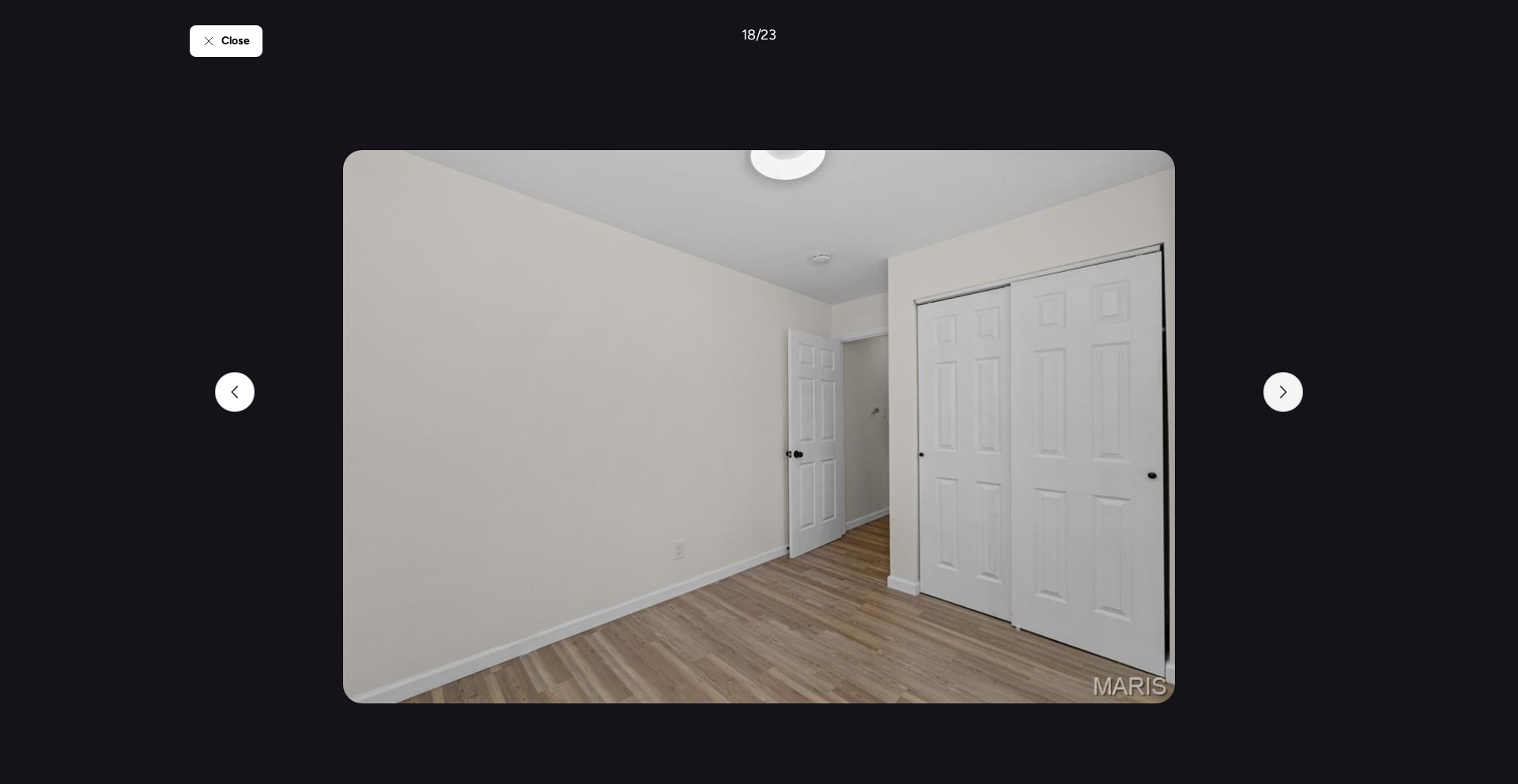
click at [1279, 384] on div at bounding box center [1283, 392] width 40 height 40
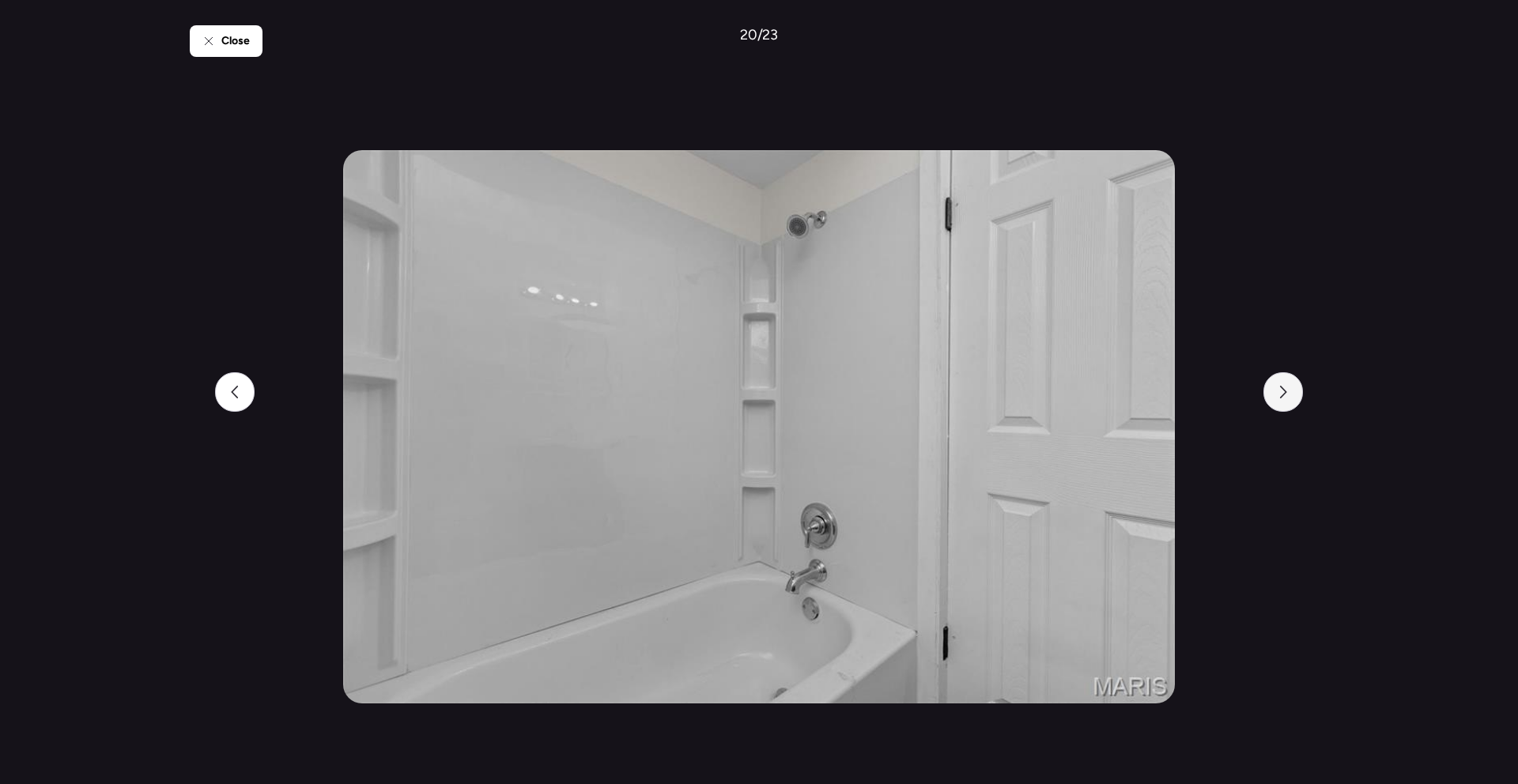
click at [1279, 384] on div at bounding box center [1283, 392] width 40 height 40
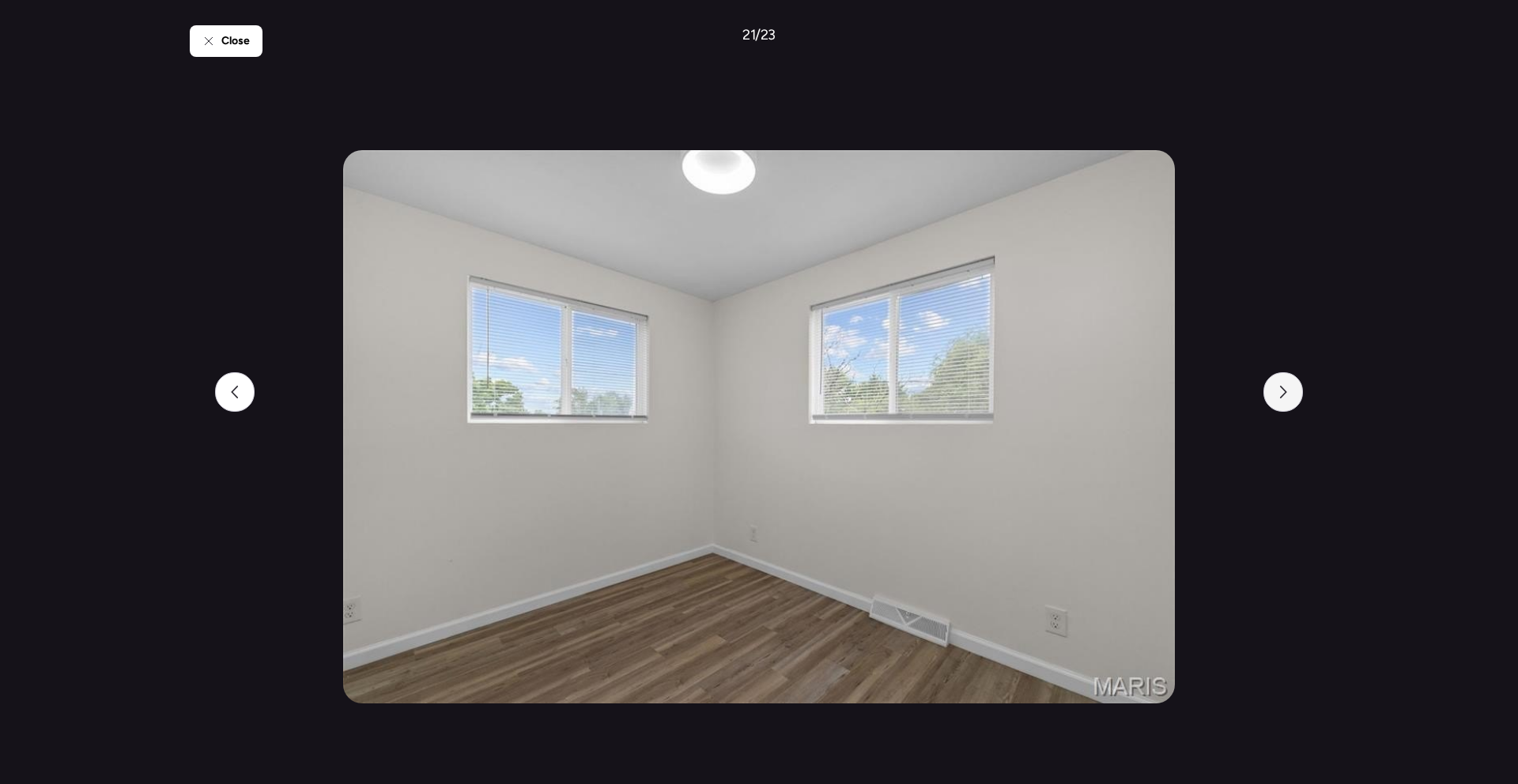
click at [1279, 384] on div at bounding box center [1283, 392] width 40 height 40
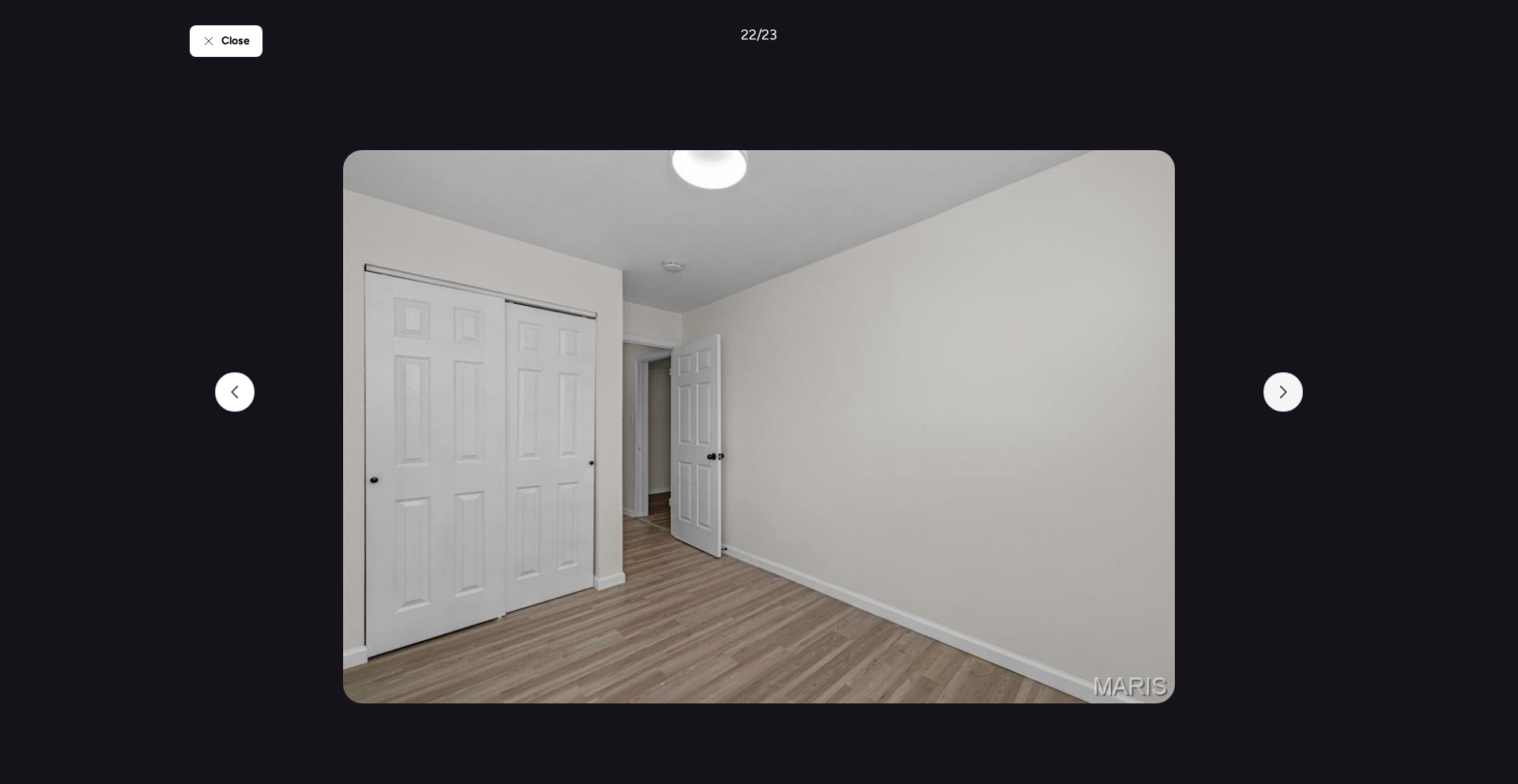
click at [1279, 384] on div at bounding box center [1283, 392] width 40 height 40
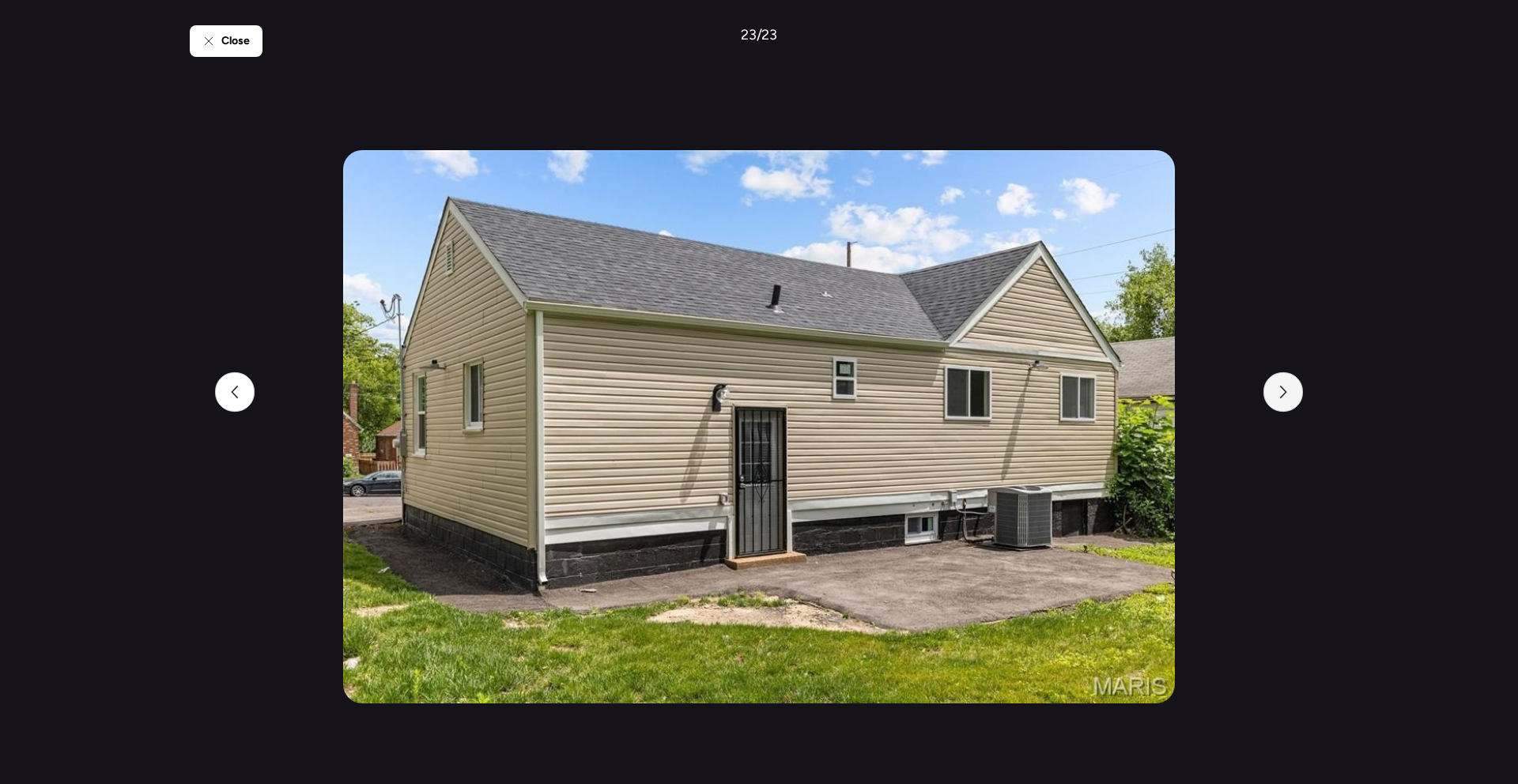
click at [1279, 384] on div at bounding box center [1283, 392] width 40 height 40
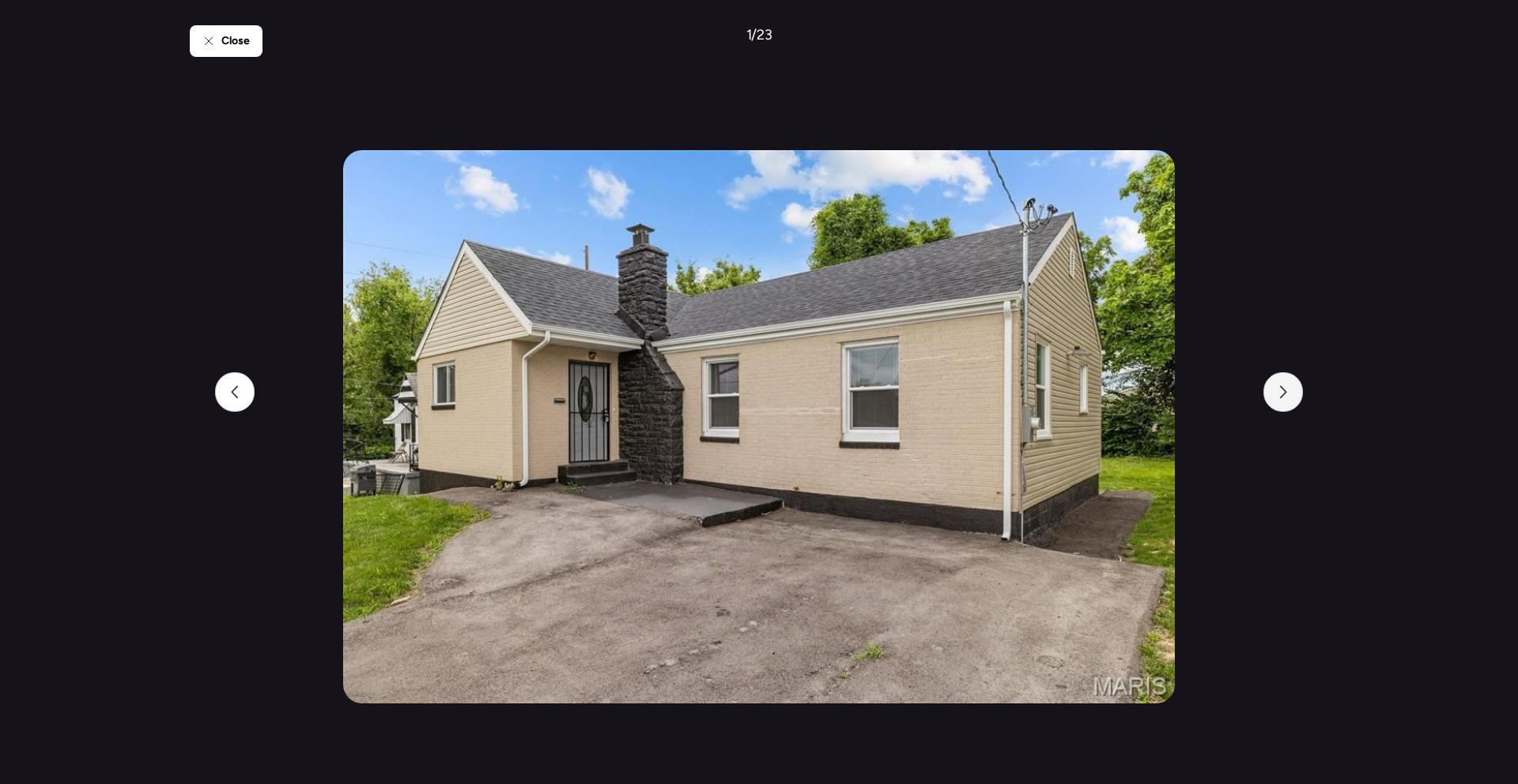
click at [1279, 384] on div at bounding box center [1283, 392] width 40 height 40
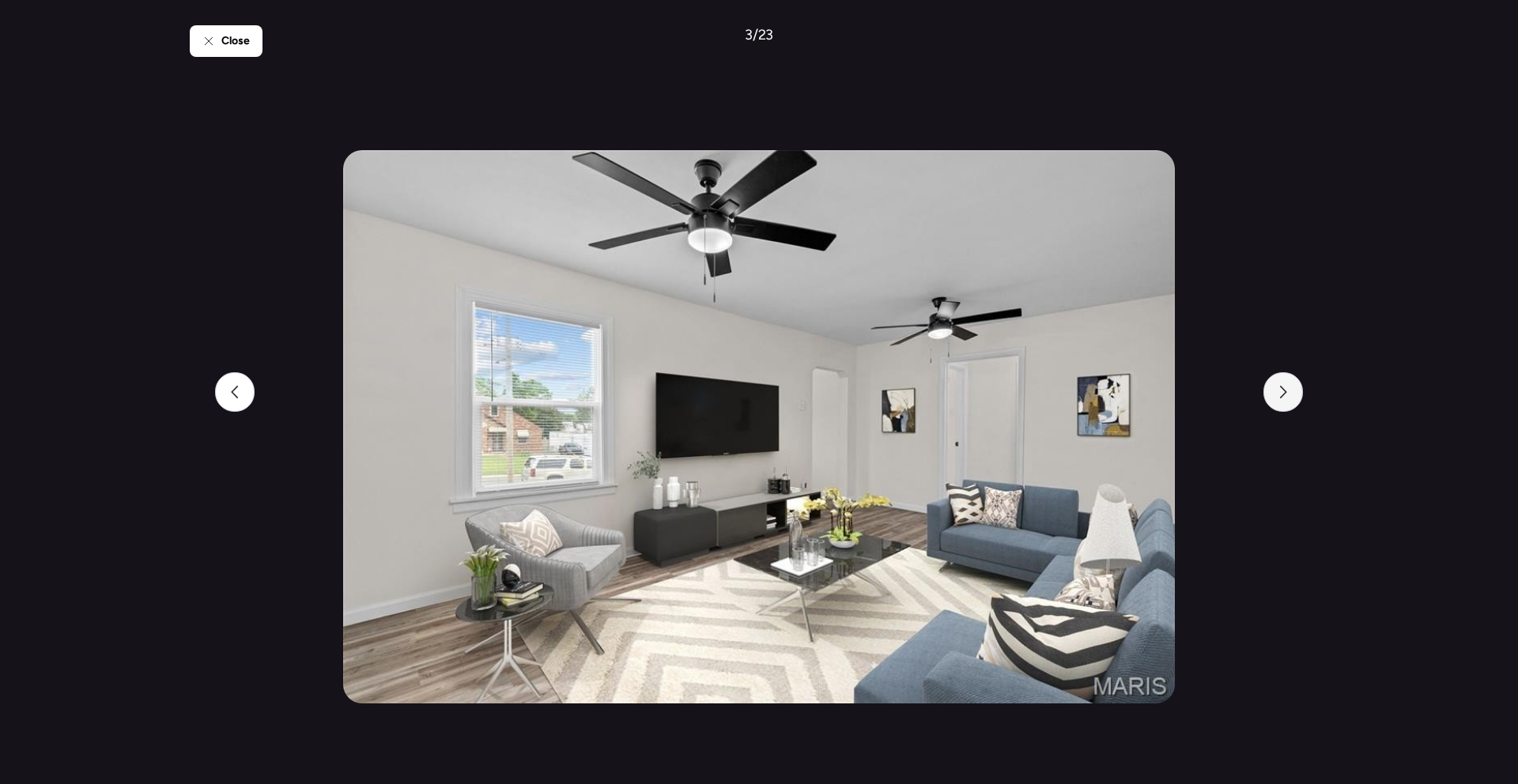
click at [1279, 384] on div at bounding box center [1283, 392] width 40 height 40
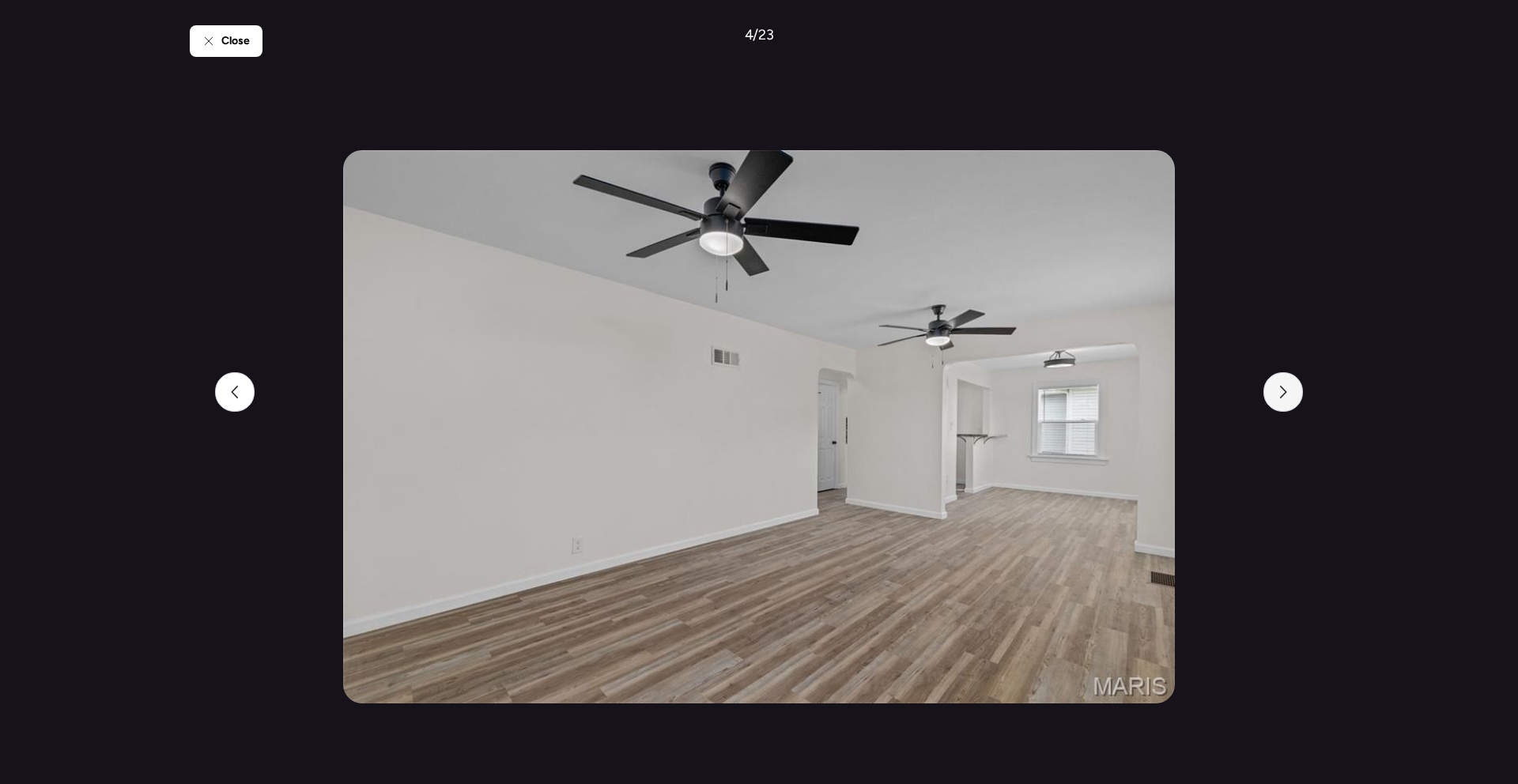
click at [1279, 384] on div at bounding box center [1283, 392] width 40 height 40
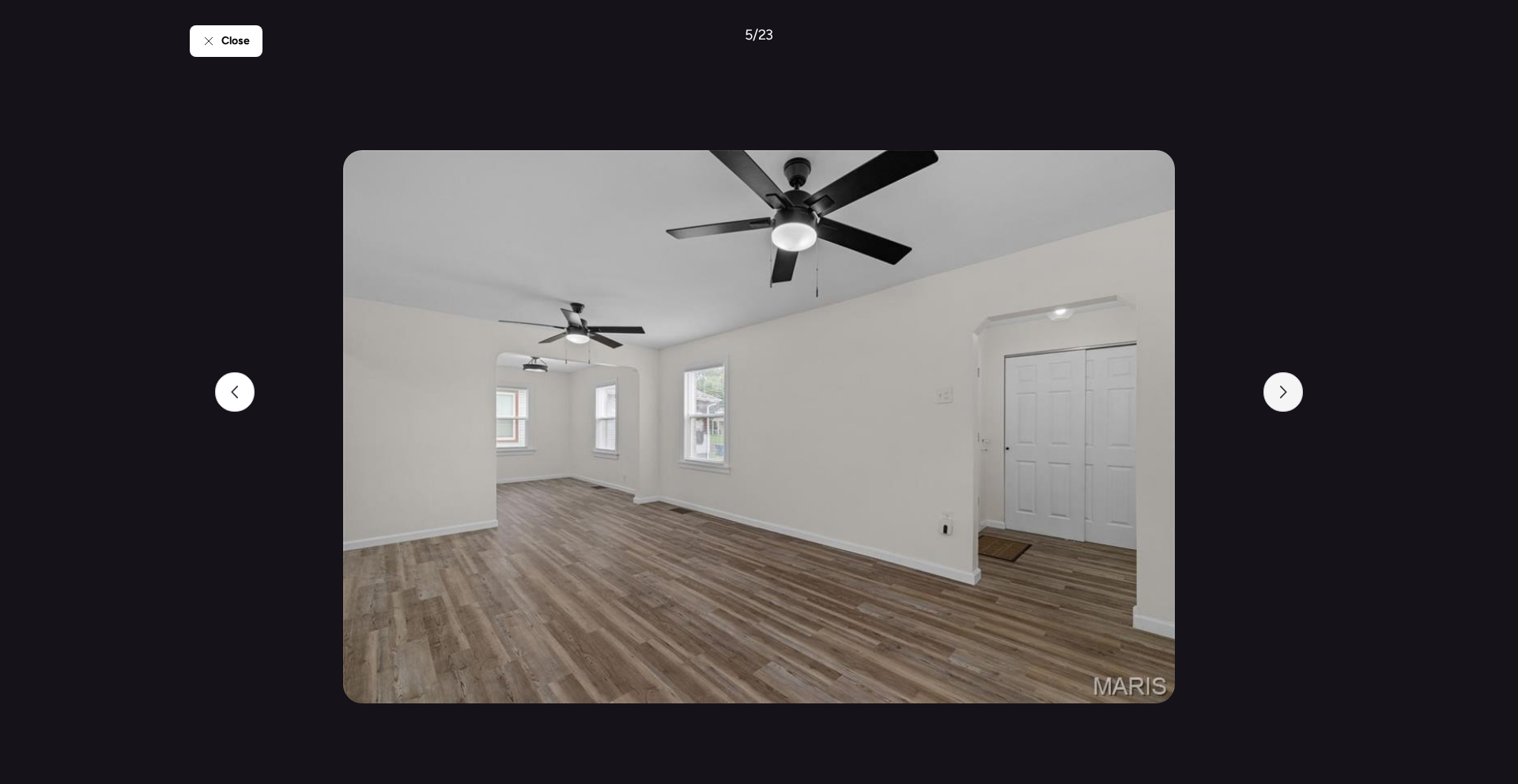
click at [1279, 384] on div at bounding box center [1283, 392] width 40 height 40
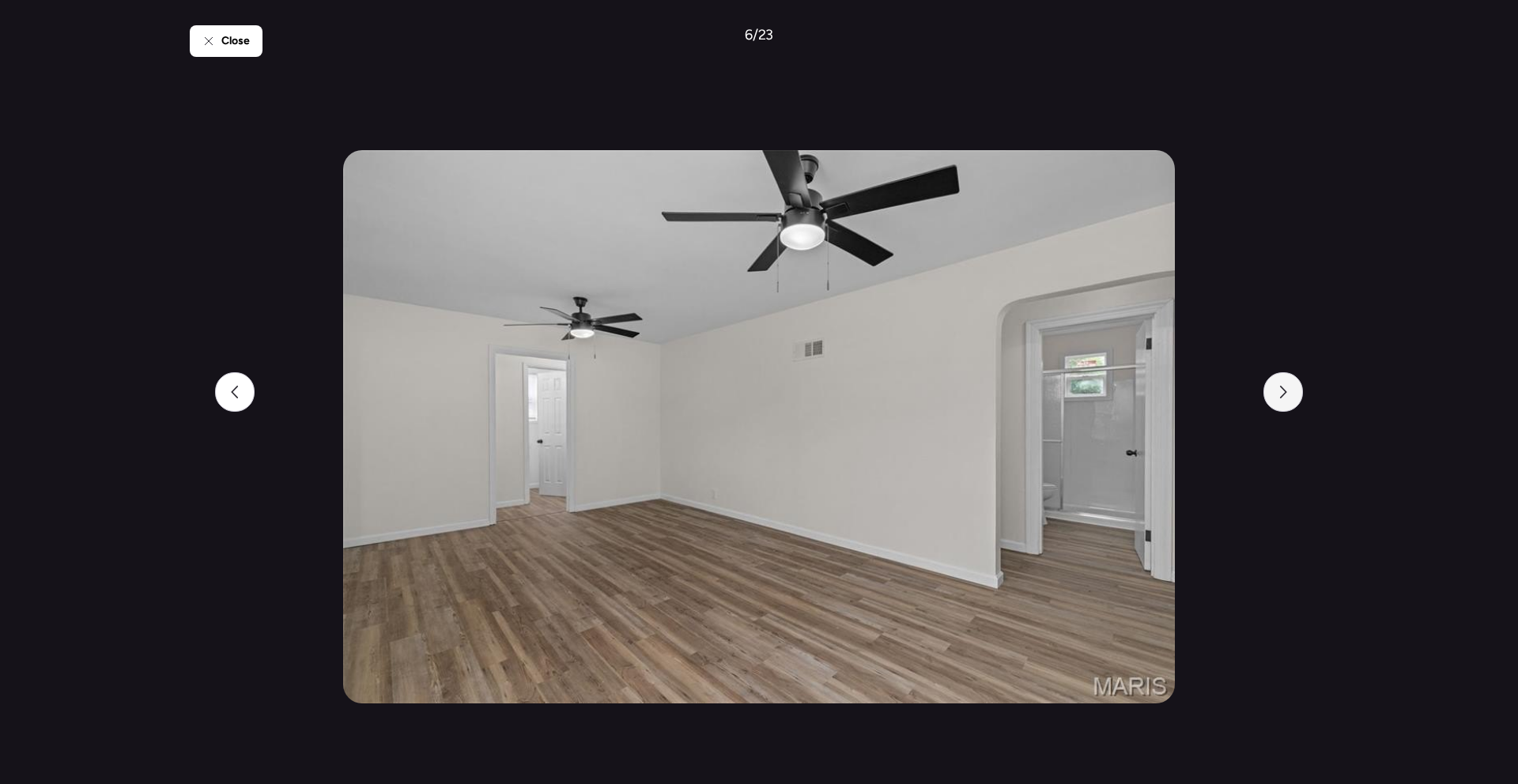
click at [1279, 384] on div at bounding box center [1283, 392] width 40 height 40
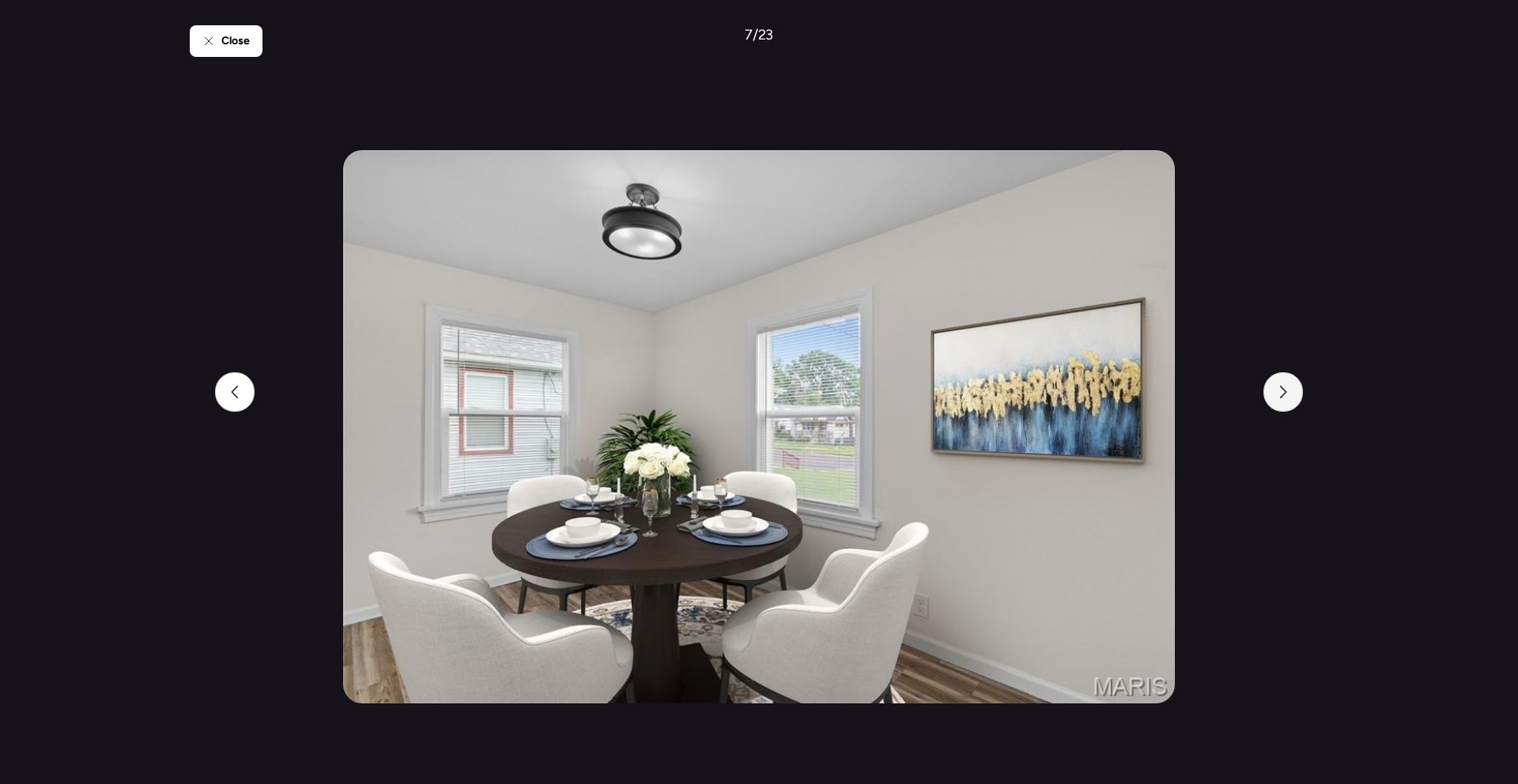
click at [1279, 384] on div at bounding box center [1283, 392] width 40 height 40
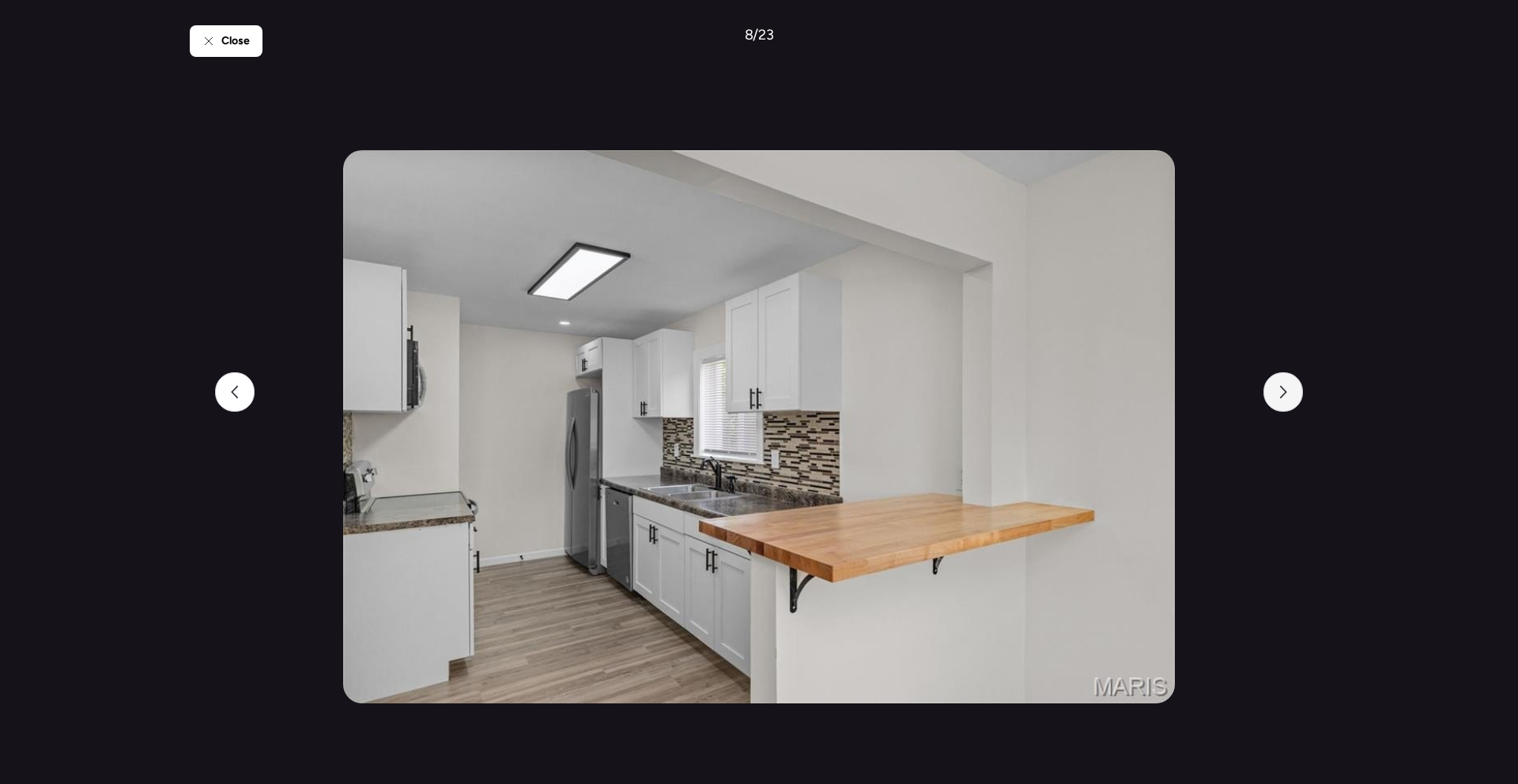
click at [1285, 393] on icon at bounding box center [1283, 391] width 7 height 12
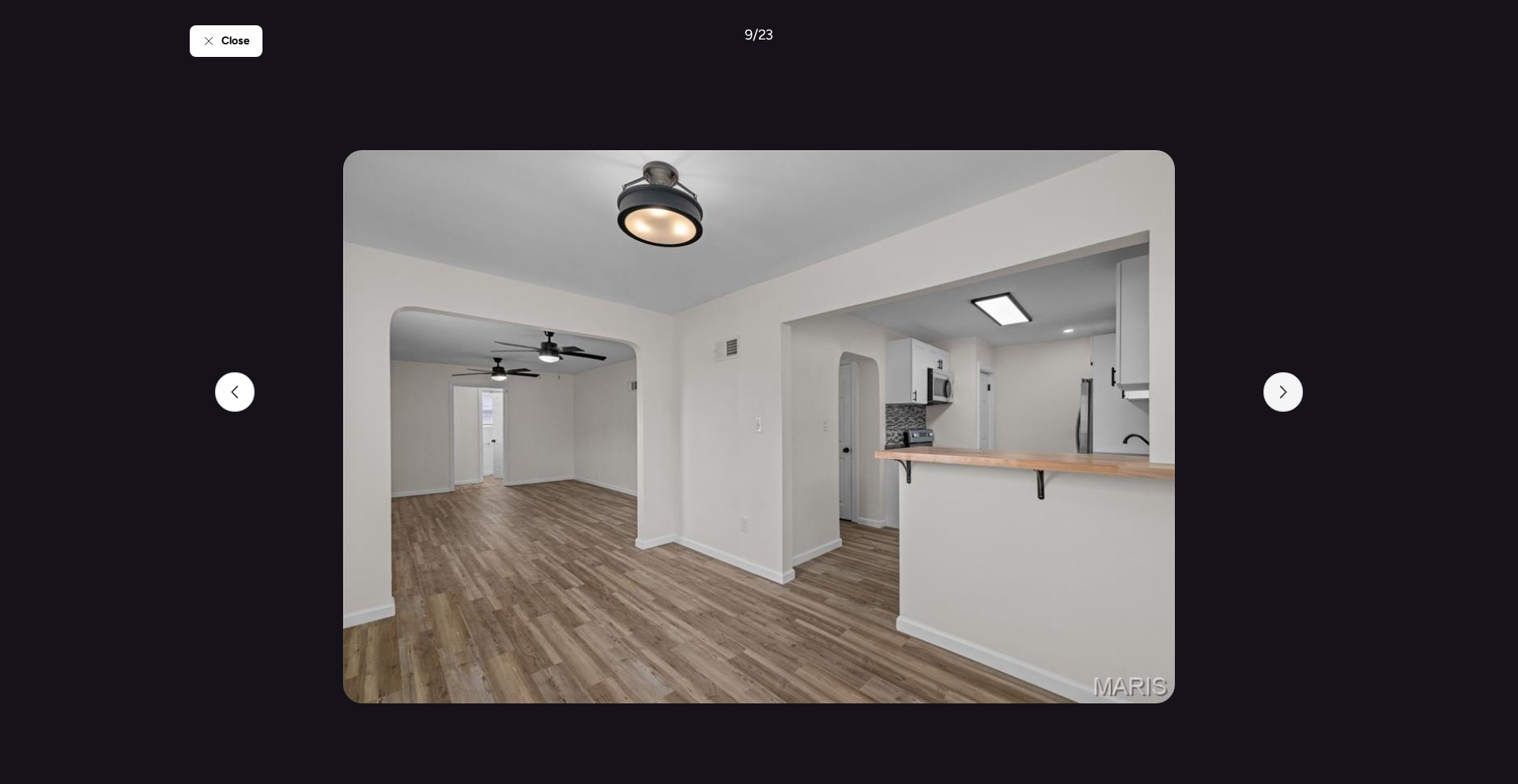
click at [1285, 393] on icon at bounding box center [1283, 391] width 7 height 12
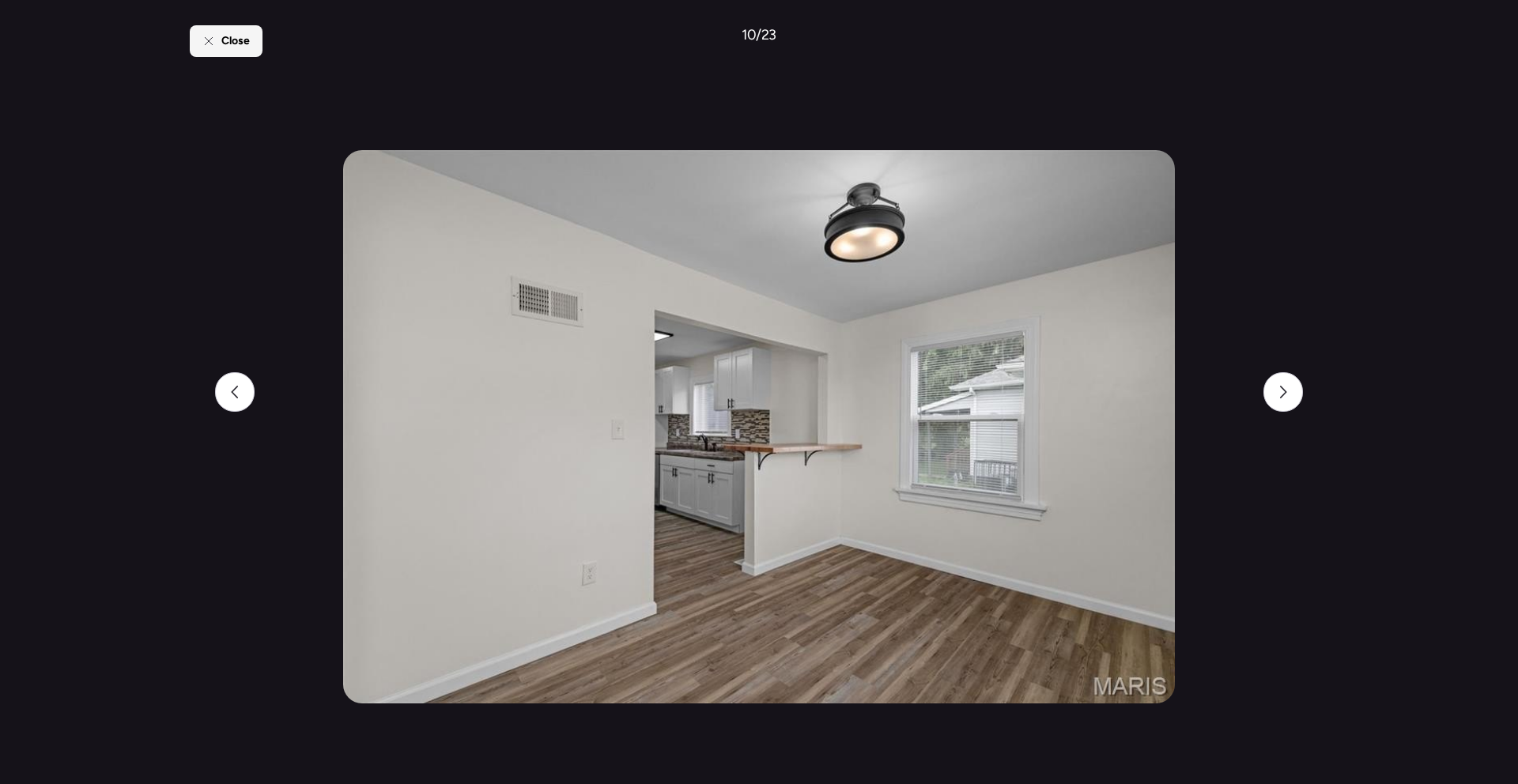
click at [230, 26] on div "Close" at bounding box center [226, 41] width 73 height 31
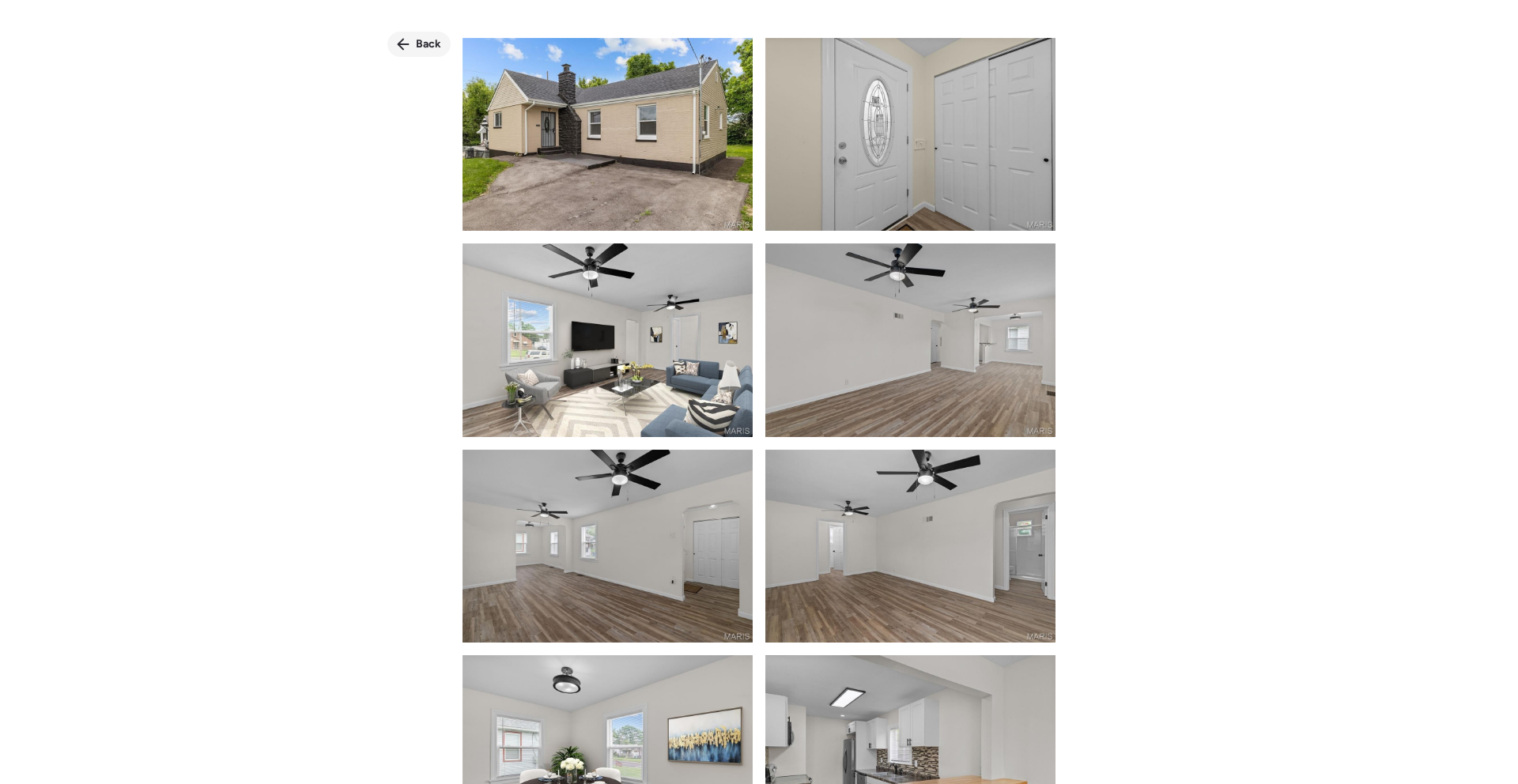
click at [431, 45] on span "Back" at bounding box center [429, 44] width 26 height 16
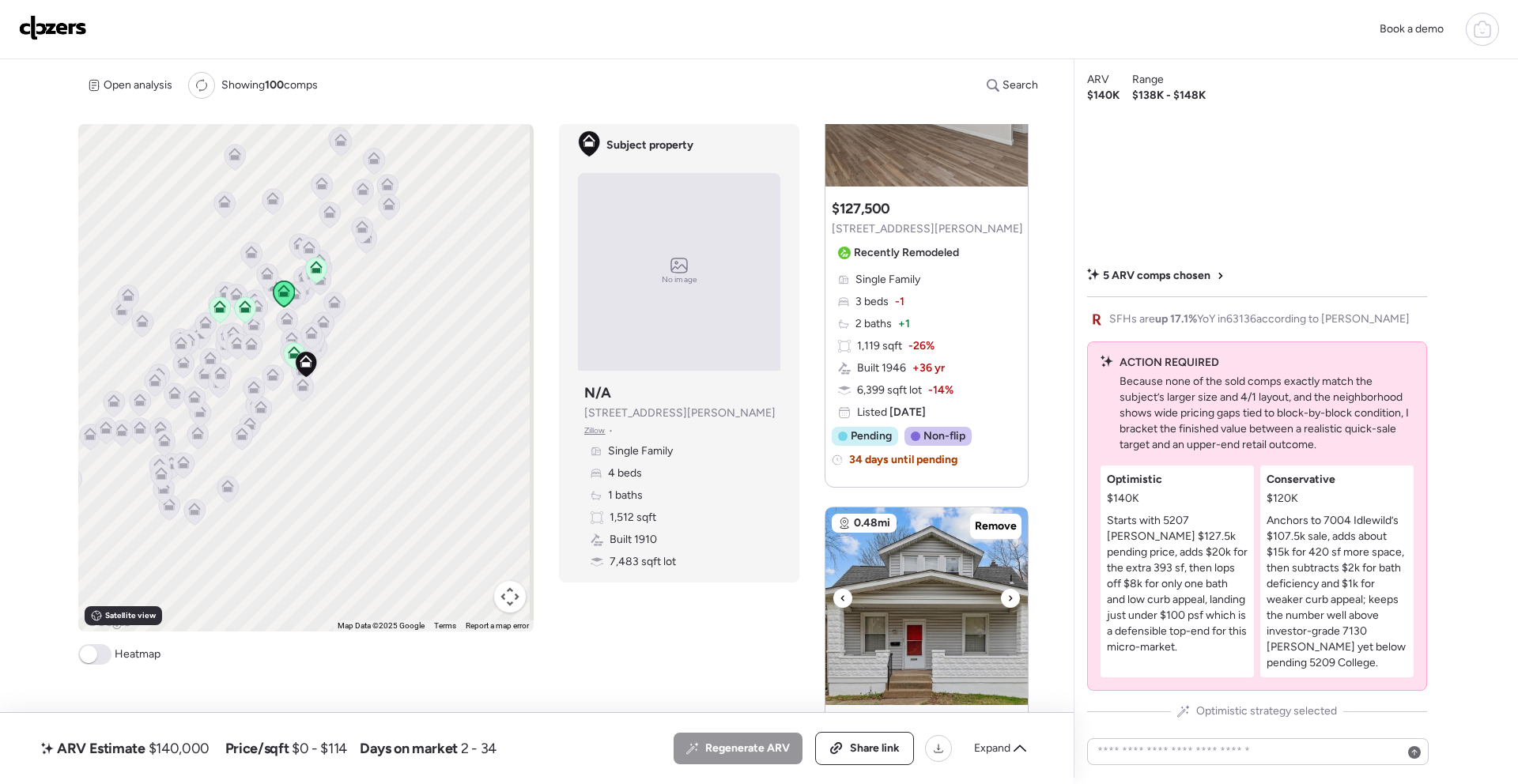
scroll to position [385, 0]
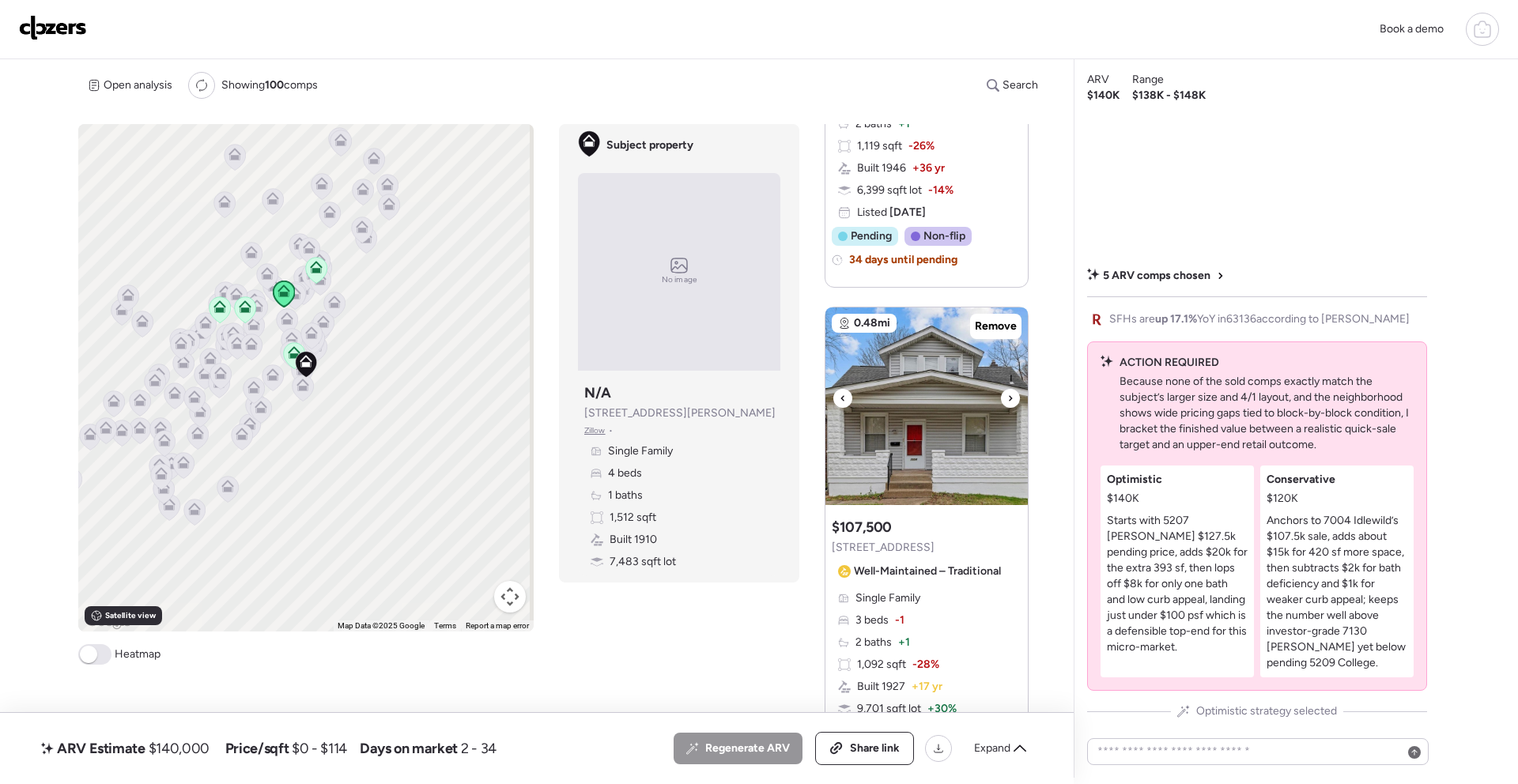
click at [1013, 396] on div at bounding box center [1010, 398] width 19 height 19
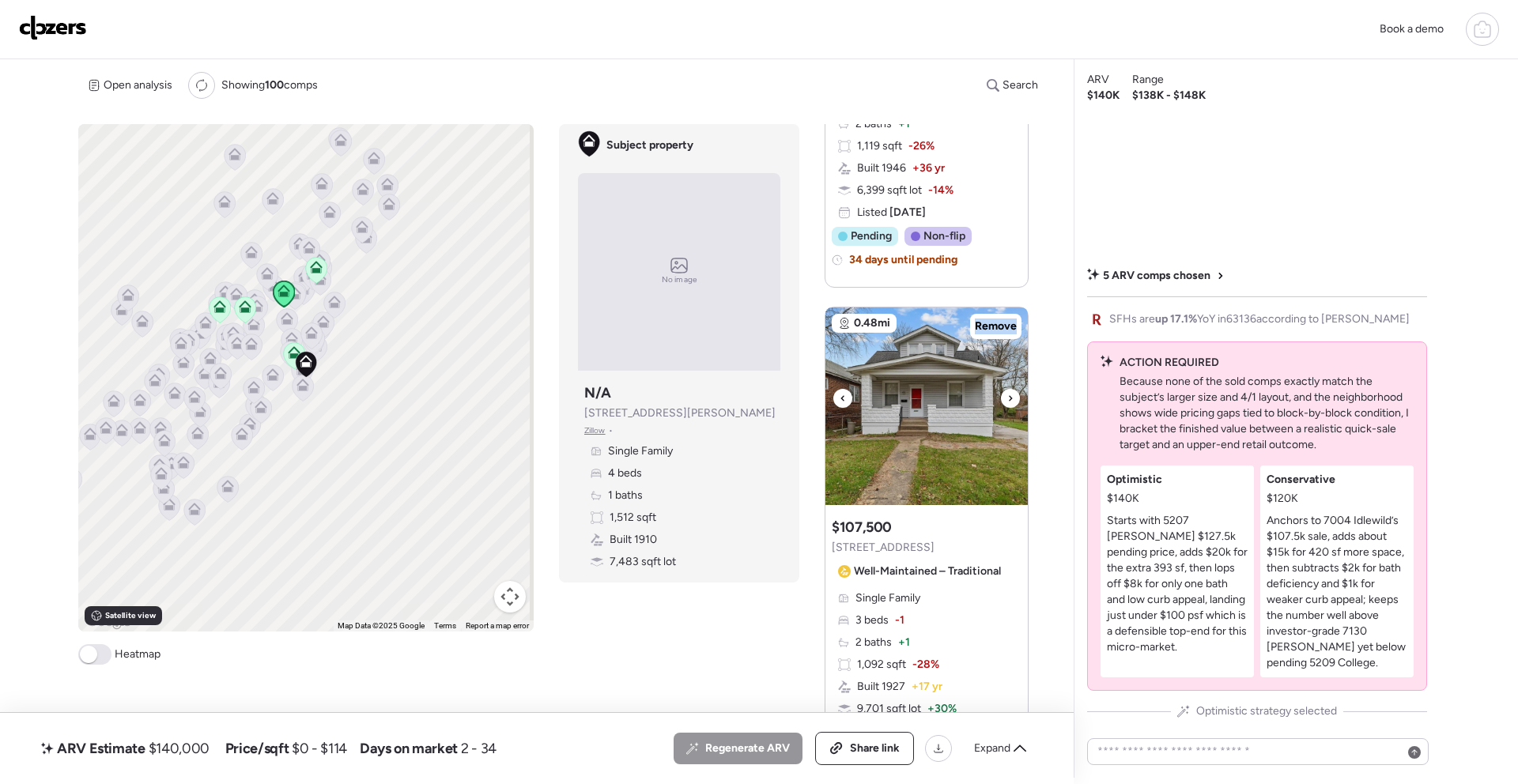
click at [1013, 396] on div at bounding box center [1010, 398] width 19 height 19
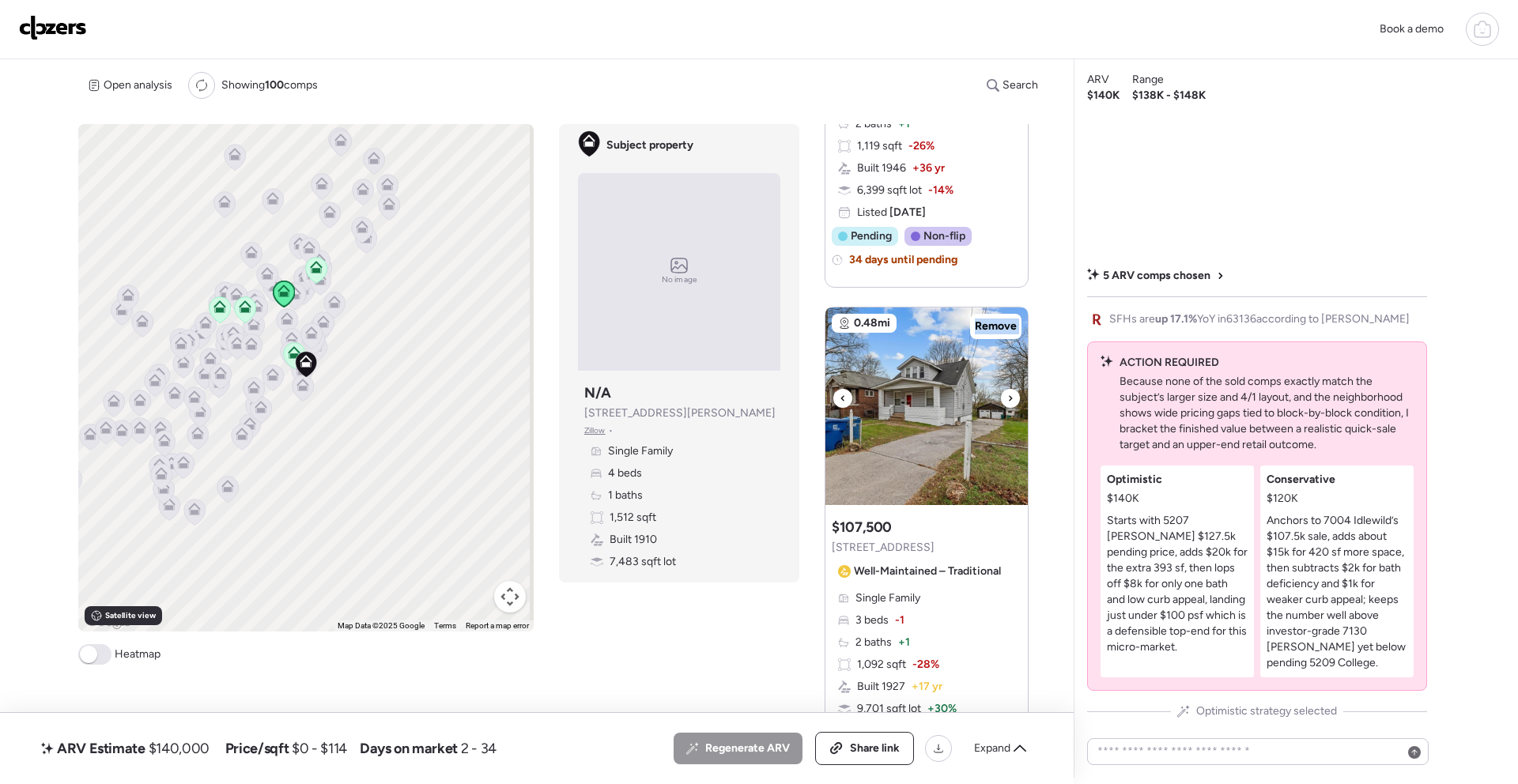
click at [1013, 396] on div at bounding box center [1010, 398] width 19 height 19
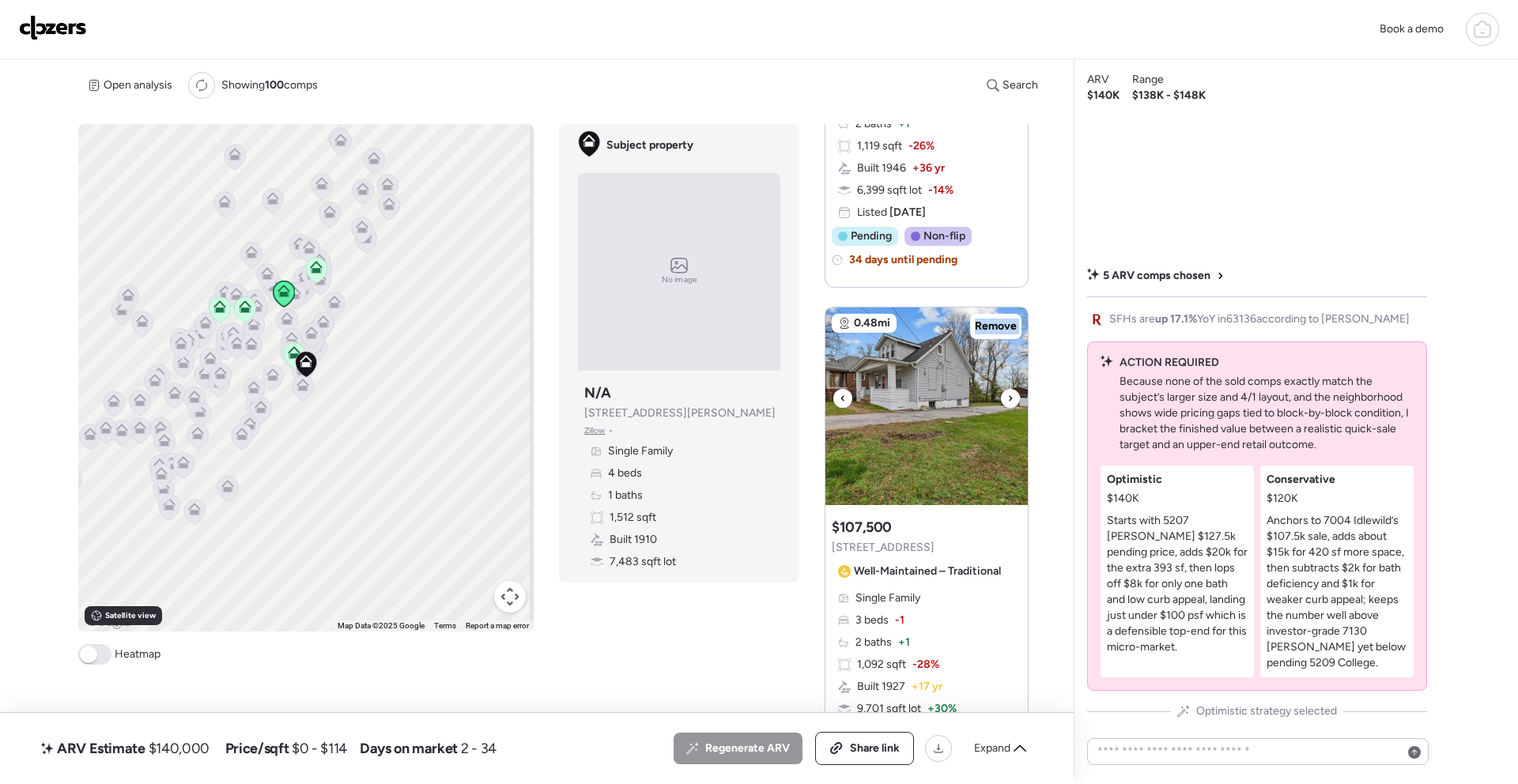
click at [1013, 396] on div at bounding box center [1010, 398] width 19 height 19
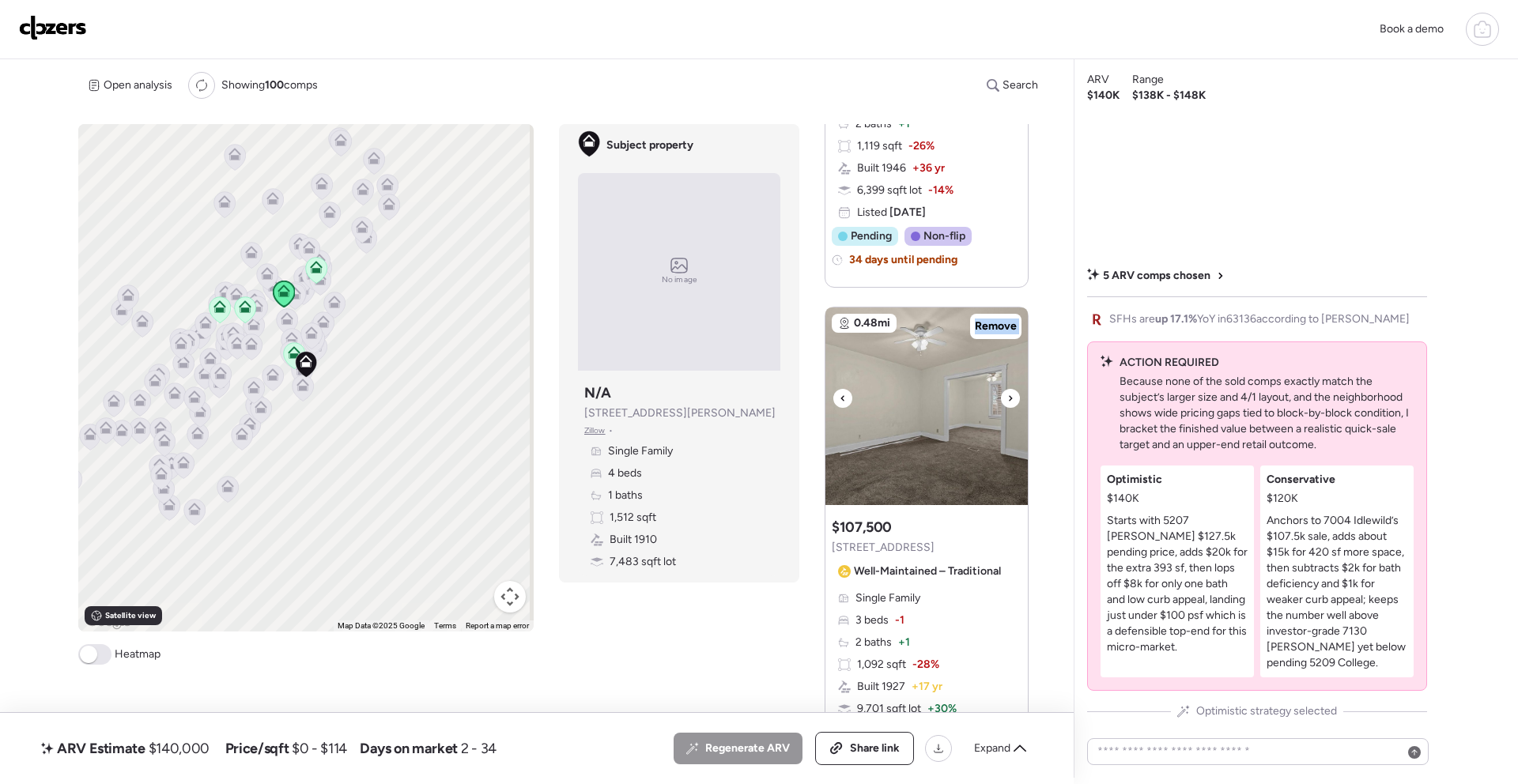
click at [1013, 396] on div at bounding box center [1010, 398] width 19 height 19
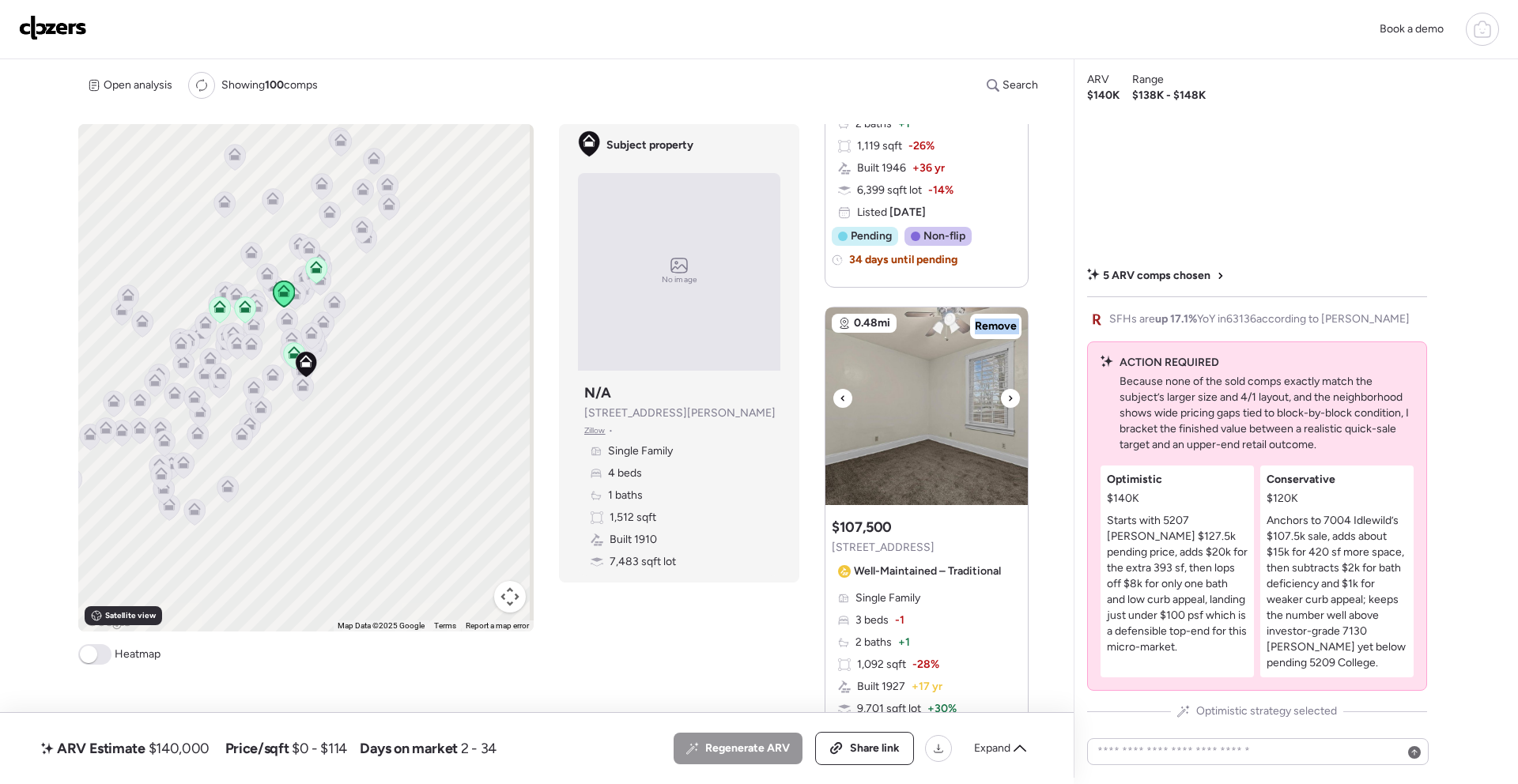
click at [1013, 396] on div at bounding box center [1010, 398] width 19 height 19
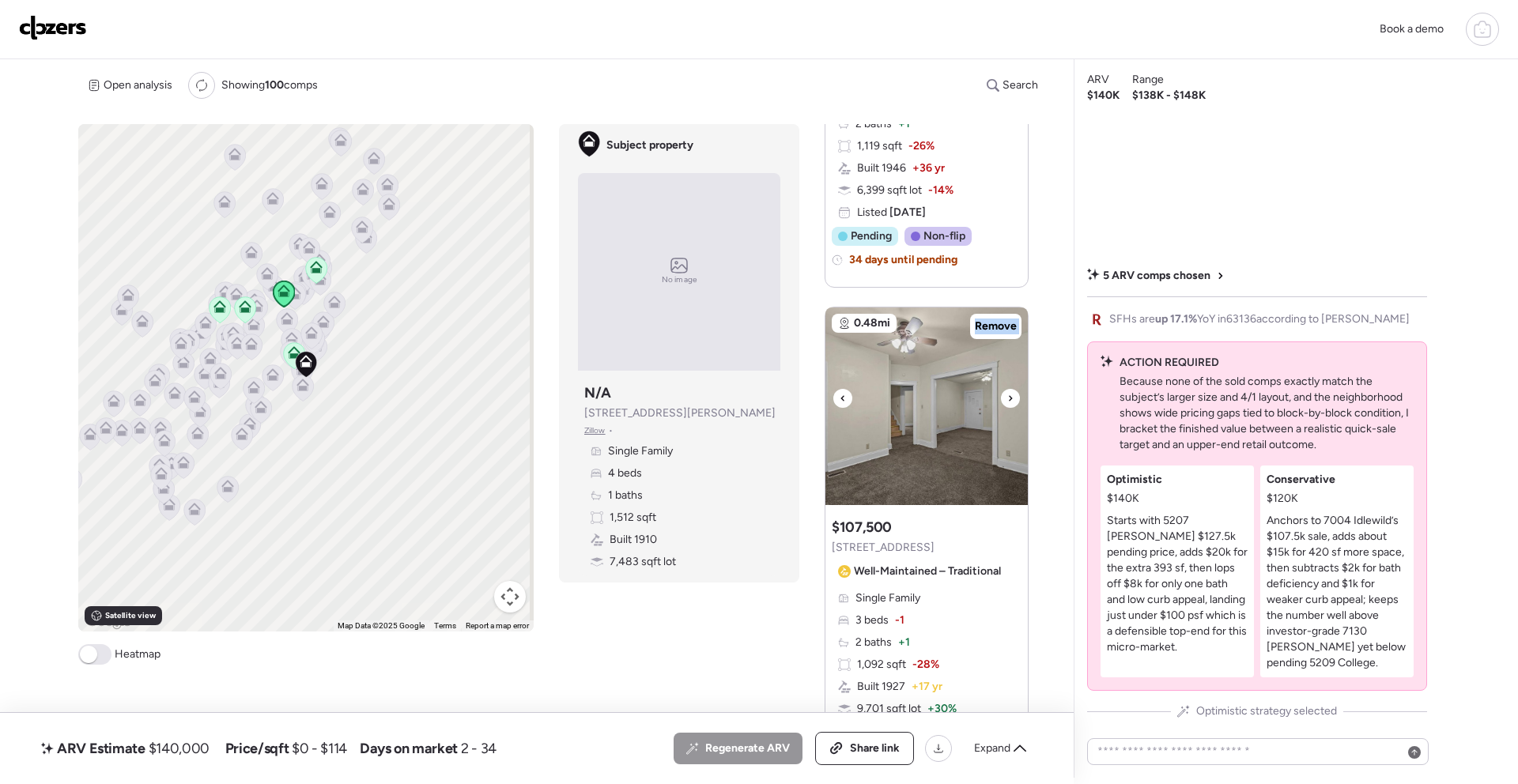
click at [1013, 396] on div at bounding box center [1010, 398] width 19 height 19
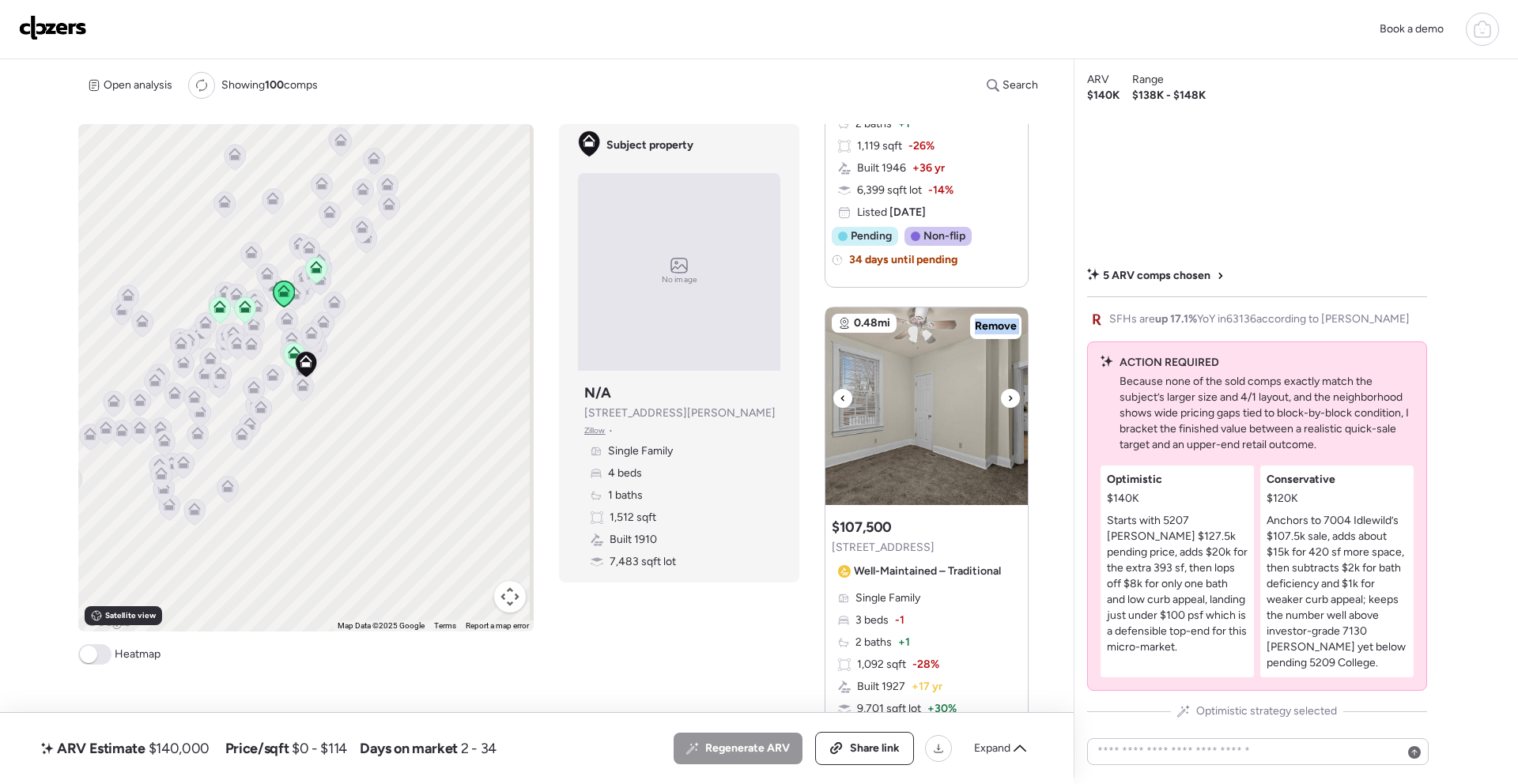
click at [1013, 396] on div at bounding box center [1010, 398] width 19 height 19
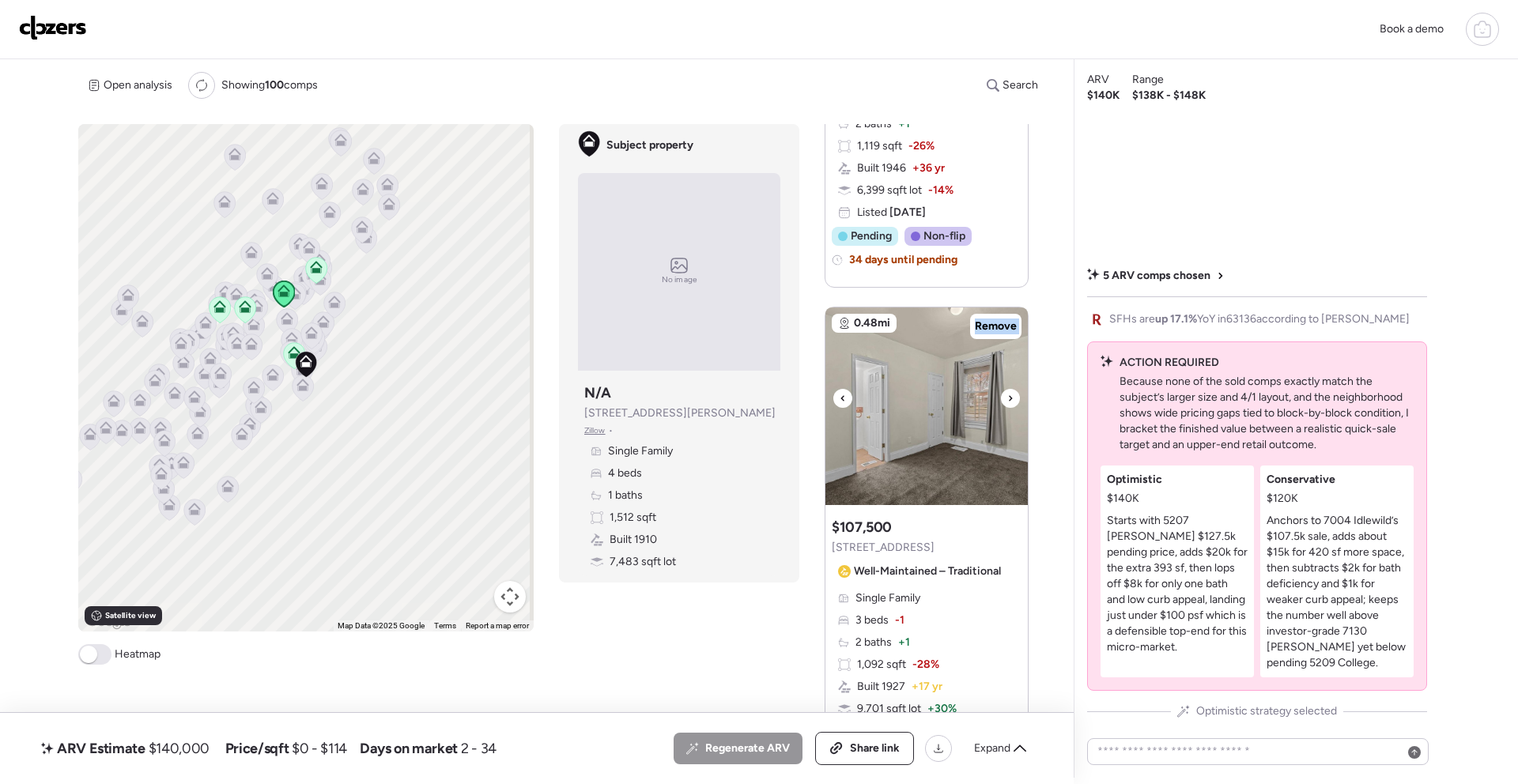
click at [1013, 396] on div at bounding box center [1010, 398] width 19 height 19
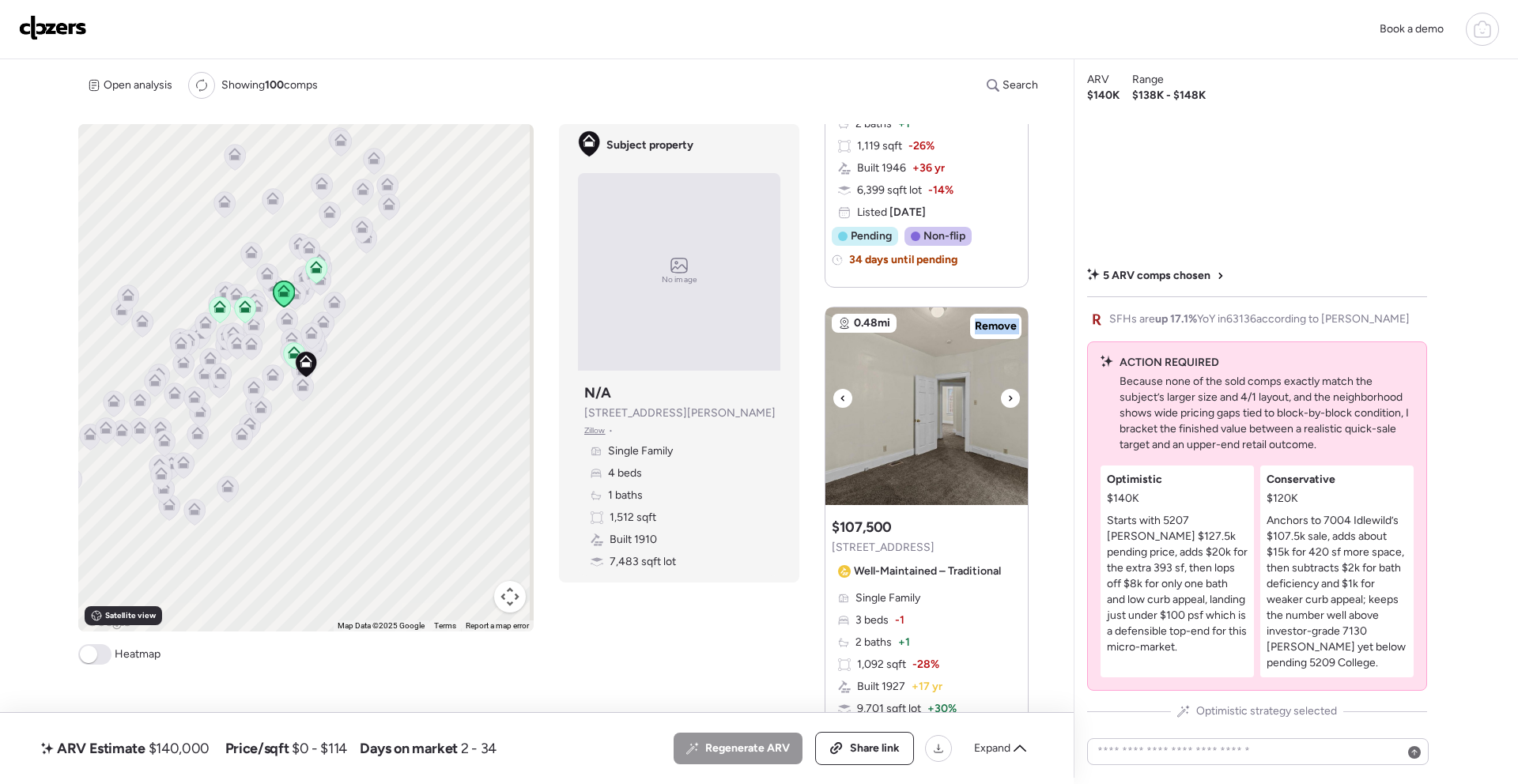
click at [1013, 396] on div at bounding box center [1010, 398] width 19 height 19
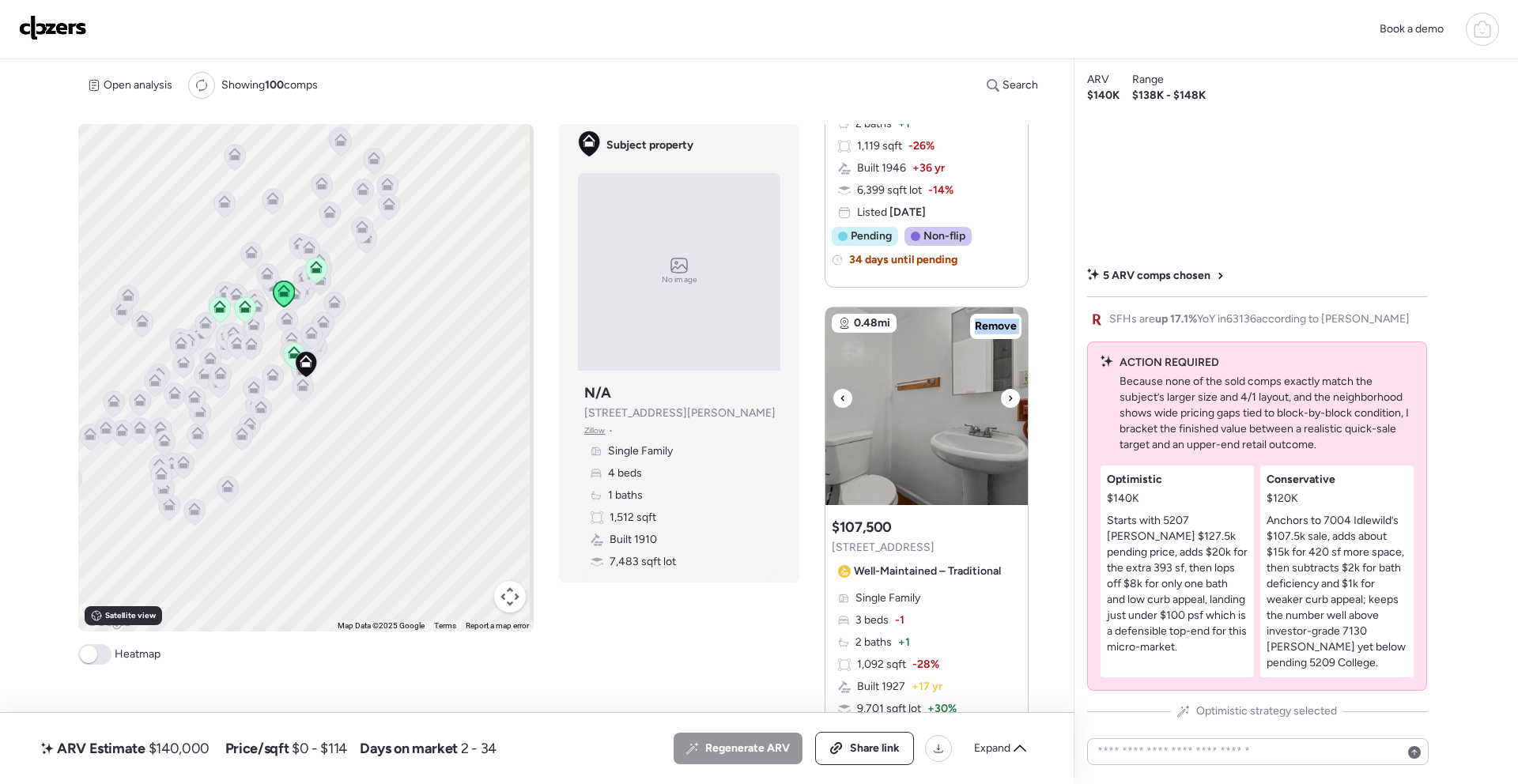
click at [1013, 396] on div at bounding box center [1010, 398] width 19 height 19
click at [1013, 391] on div at bounding box center [1010, 398] width 19 height 19
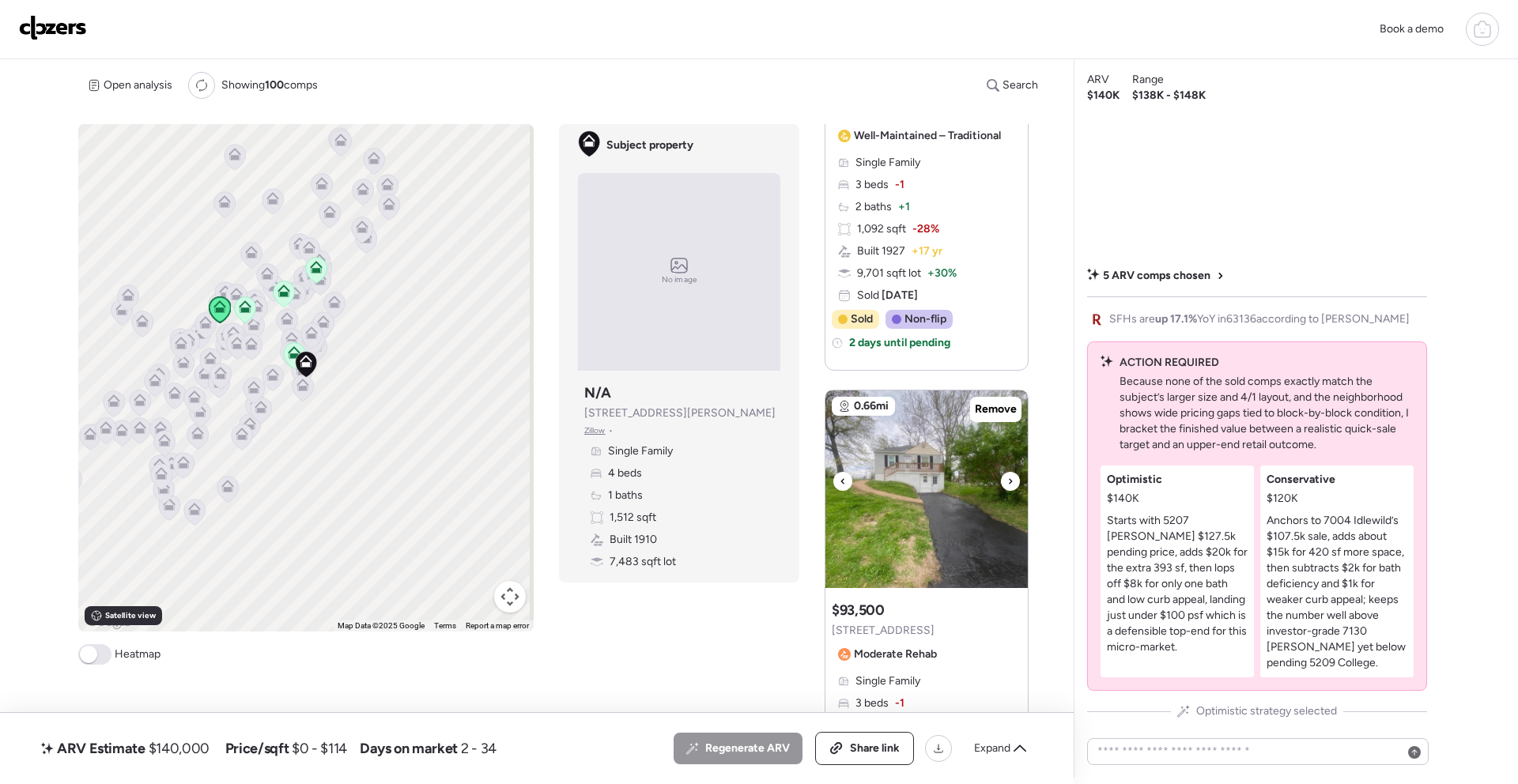
scroll to position [791, 0]
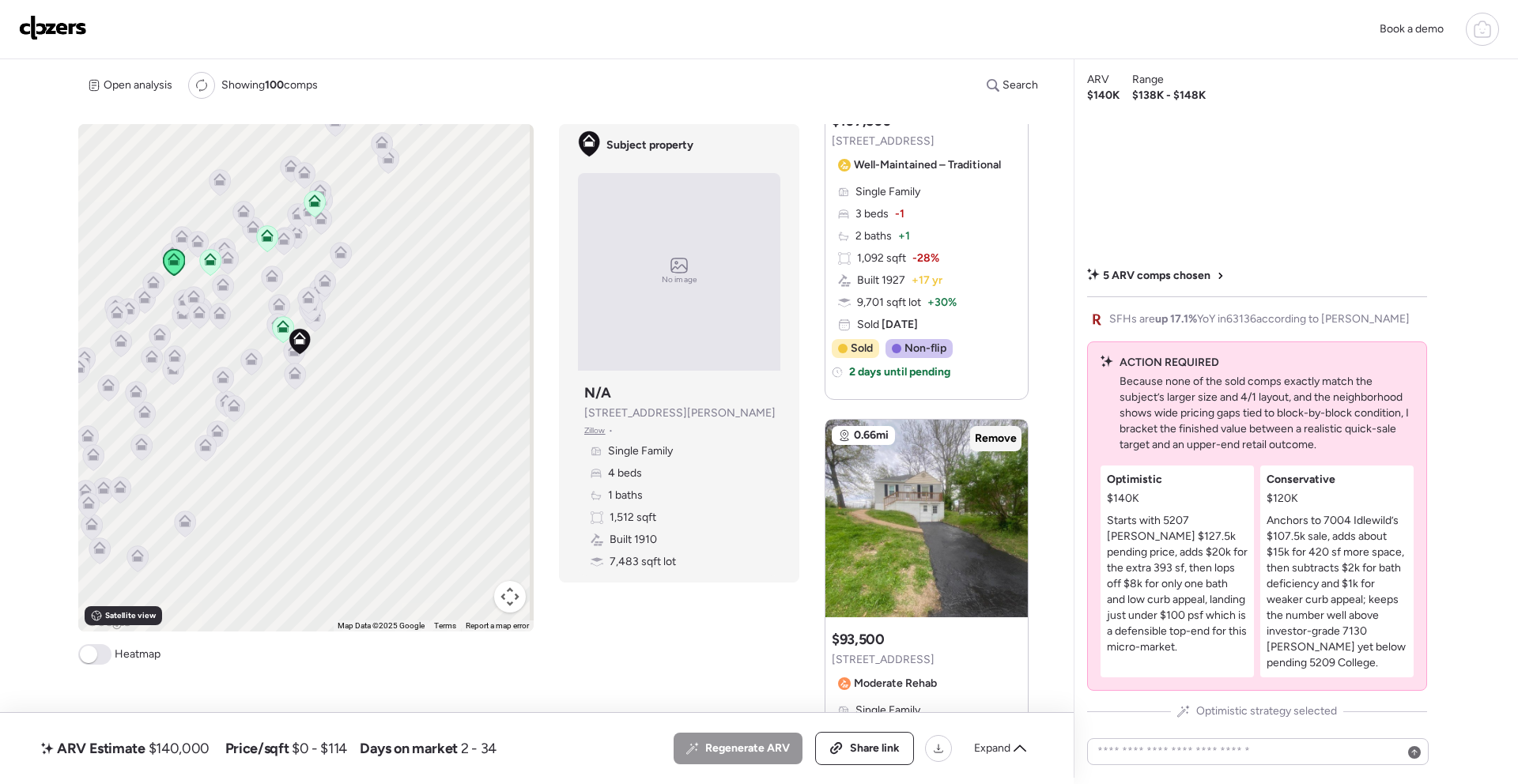
click at [992, 438] on span "Remove" at bounding box center [995, 438] width 42 height 16
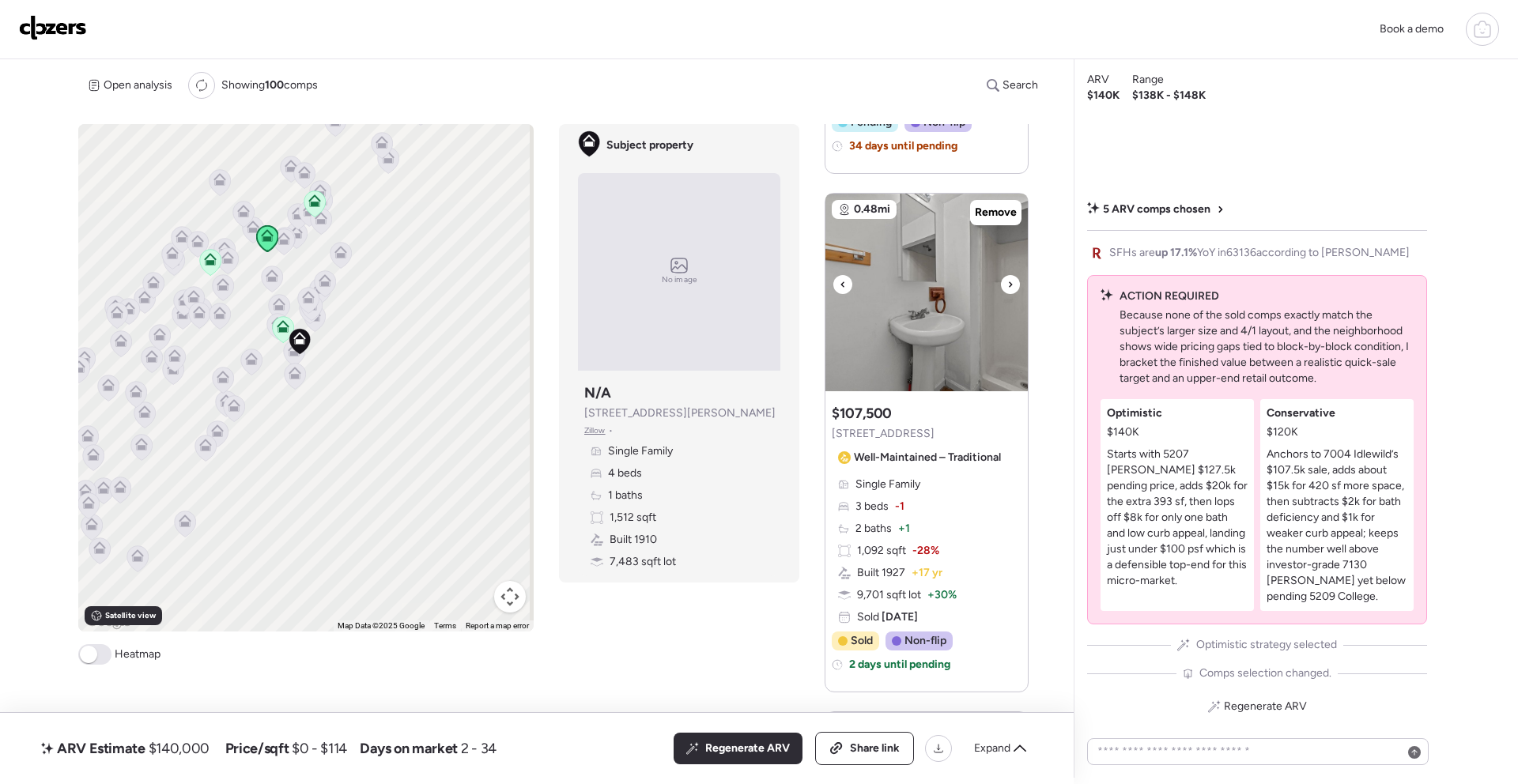
scroll to position [347, 0]
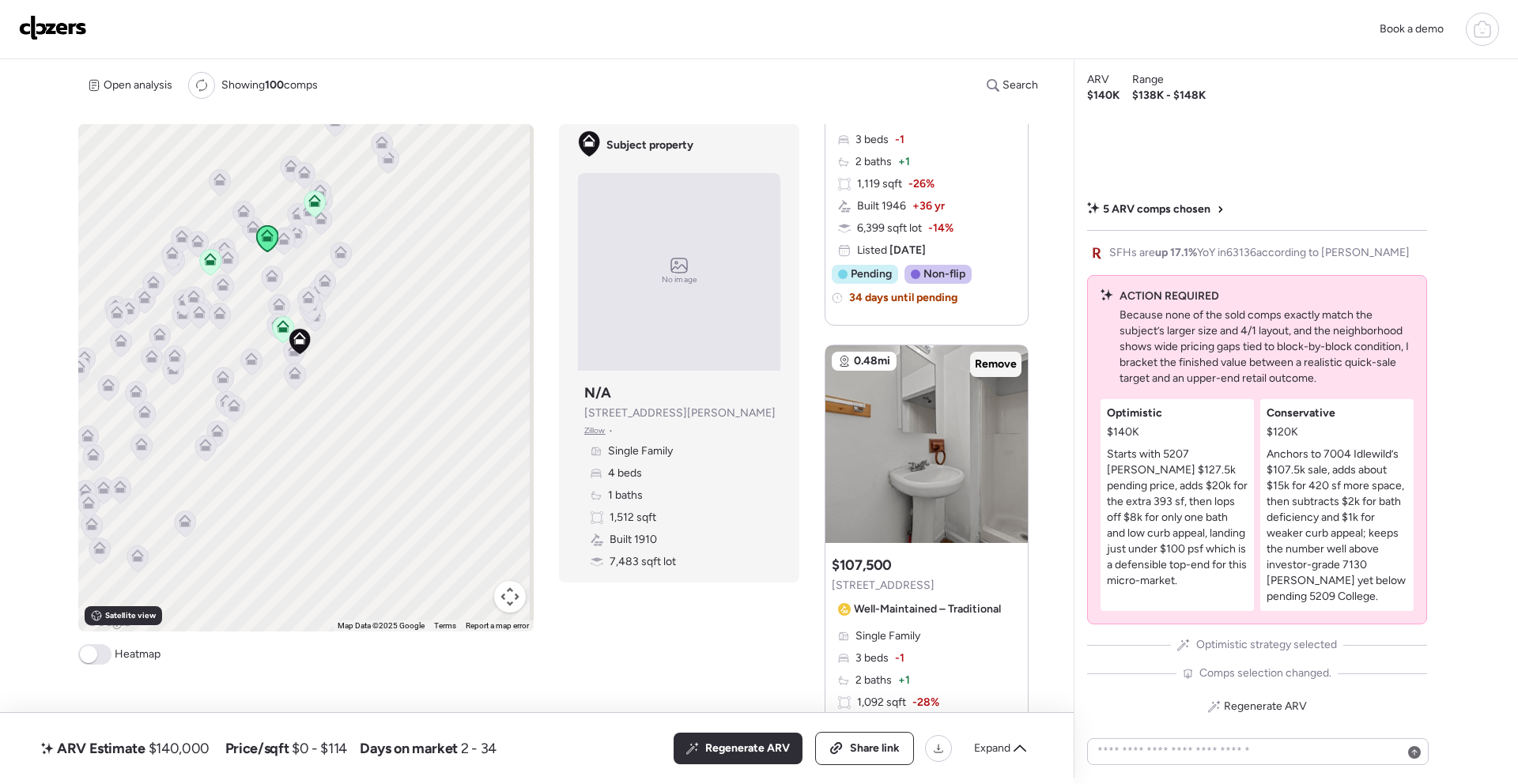
click at [991, 366] on span "Remove" at bounding box center [995, 364] width 42 height 16
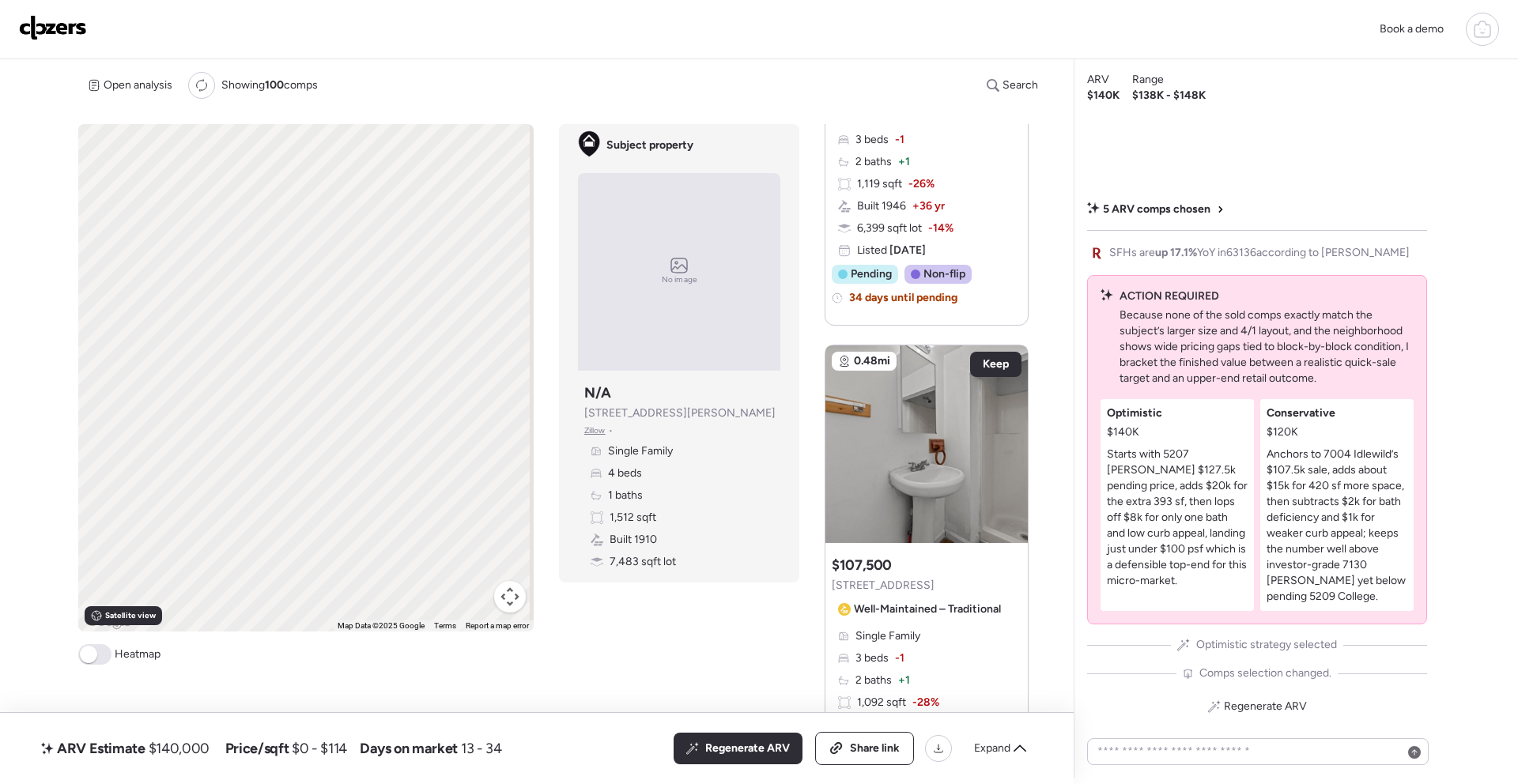
scroll to position [0, 0]
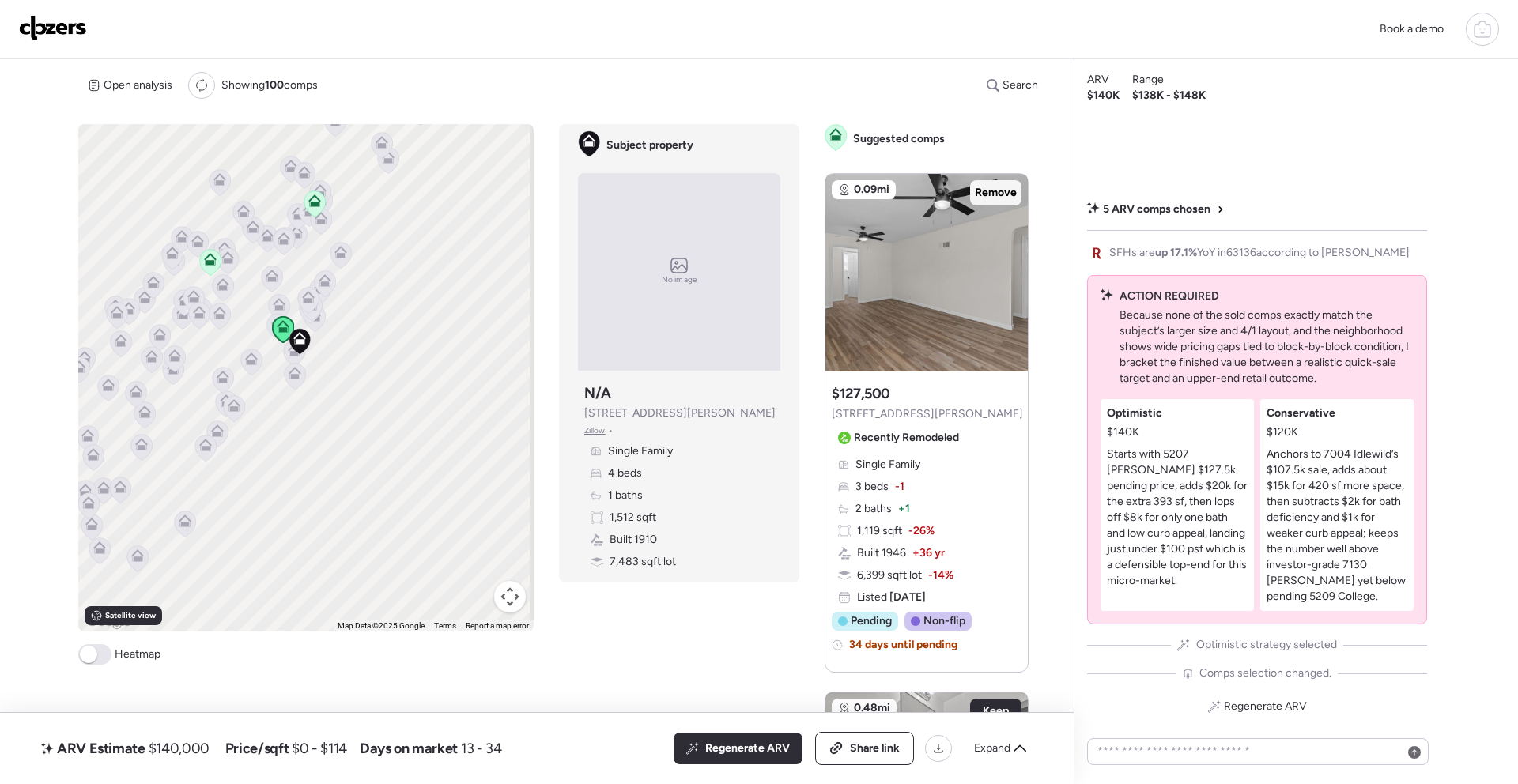
click at [988, 183] on div "Remove" at bounding box center [996, 193] width 51 height 26
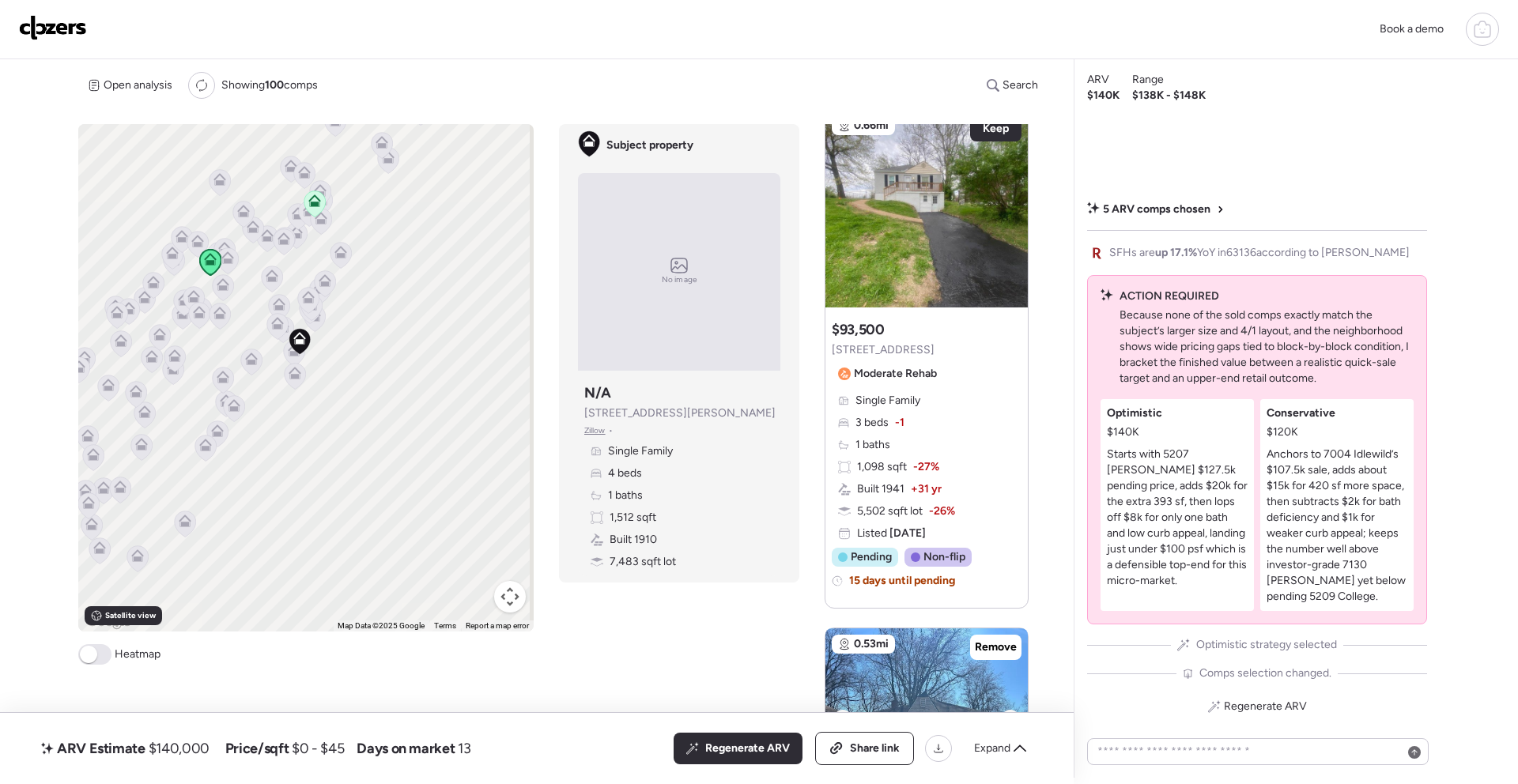
scroll to position [1393, 0]
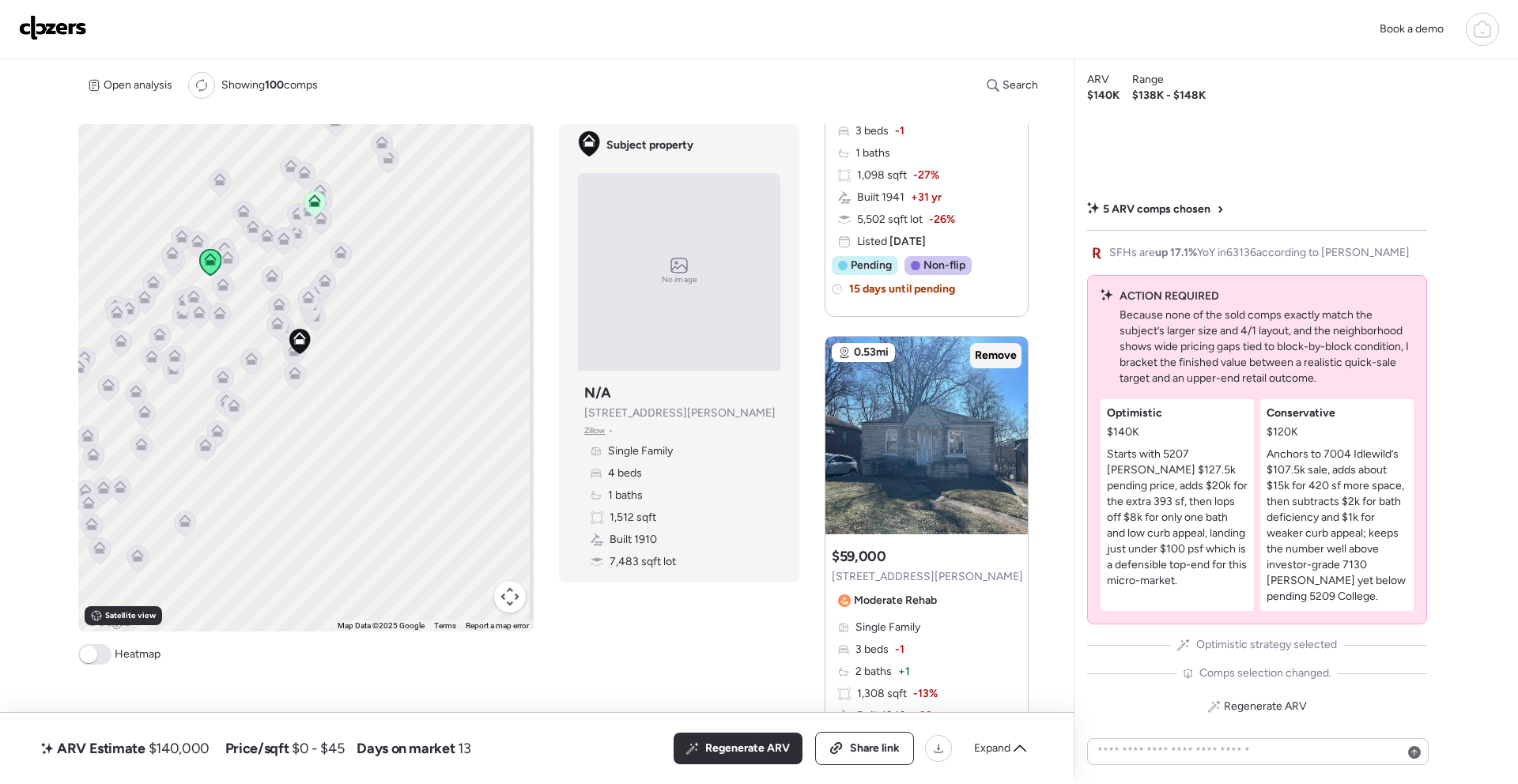
click at [982, 350] on span "Remove" at bounding box center [995, 356] width 42 height 16
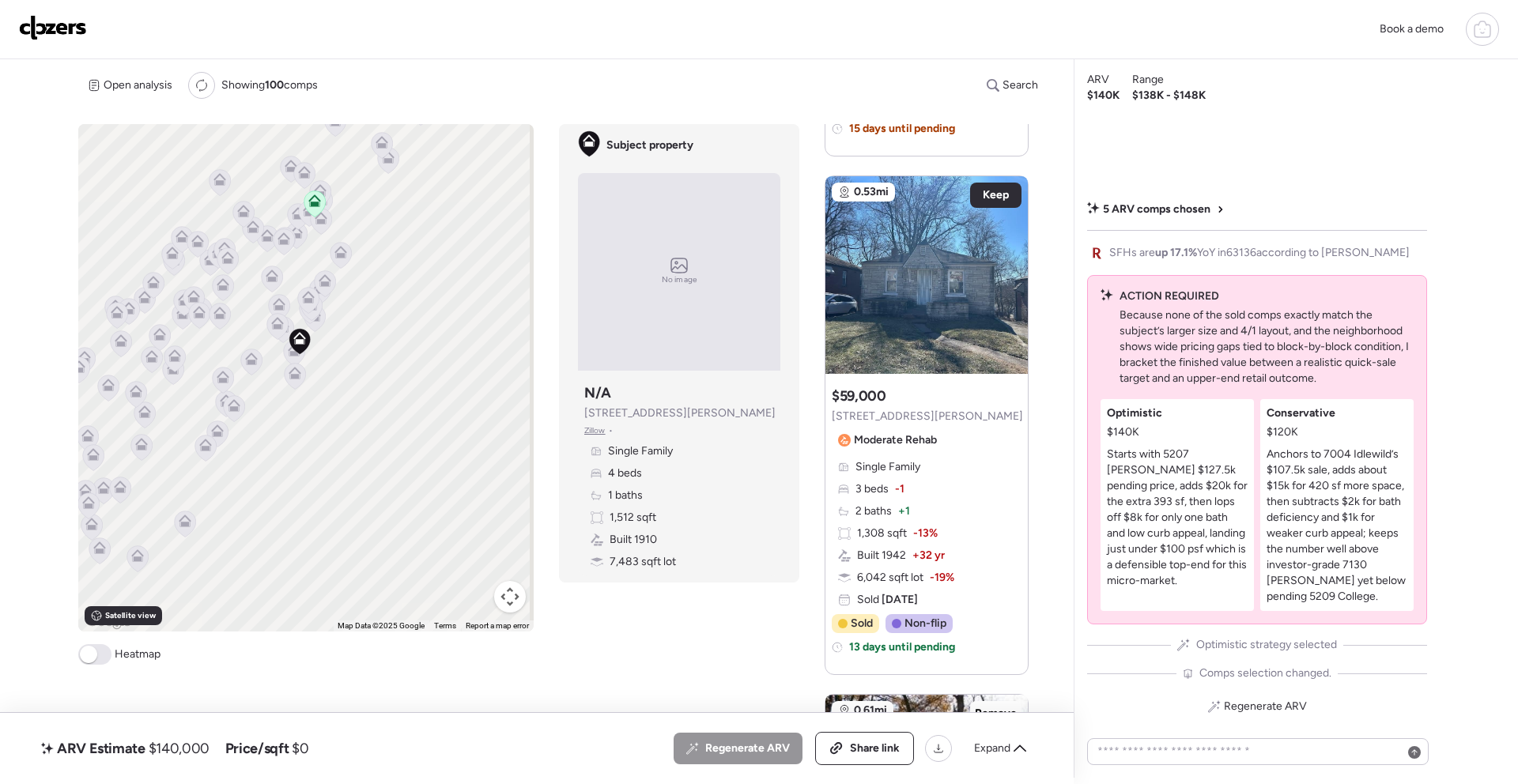
scroll to position [1869, 0]
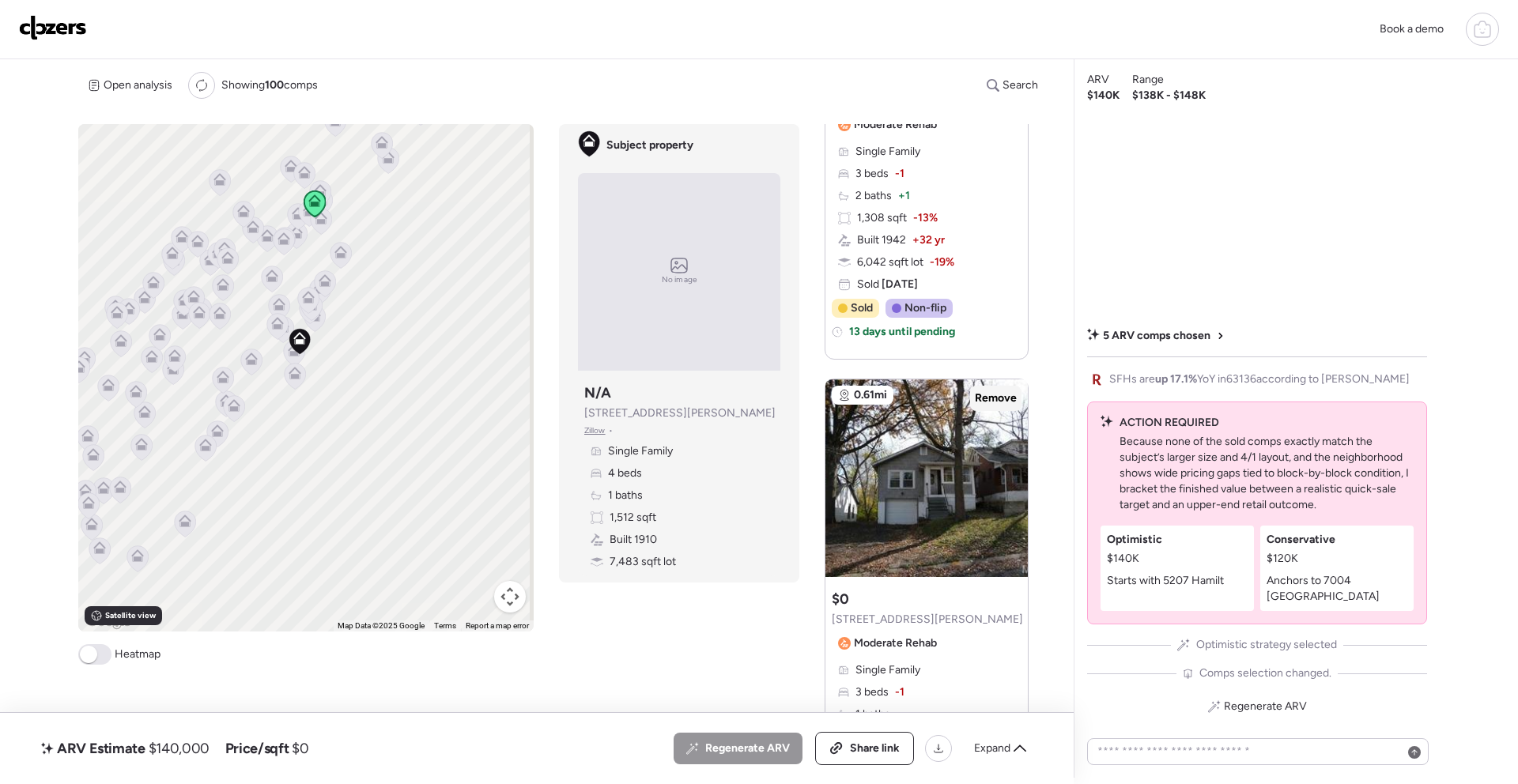
click at [986, 390] on div "Remove" at bounding box center [996, 398] width 51 height 26
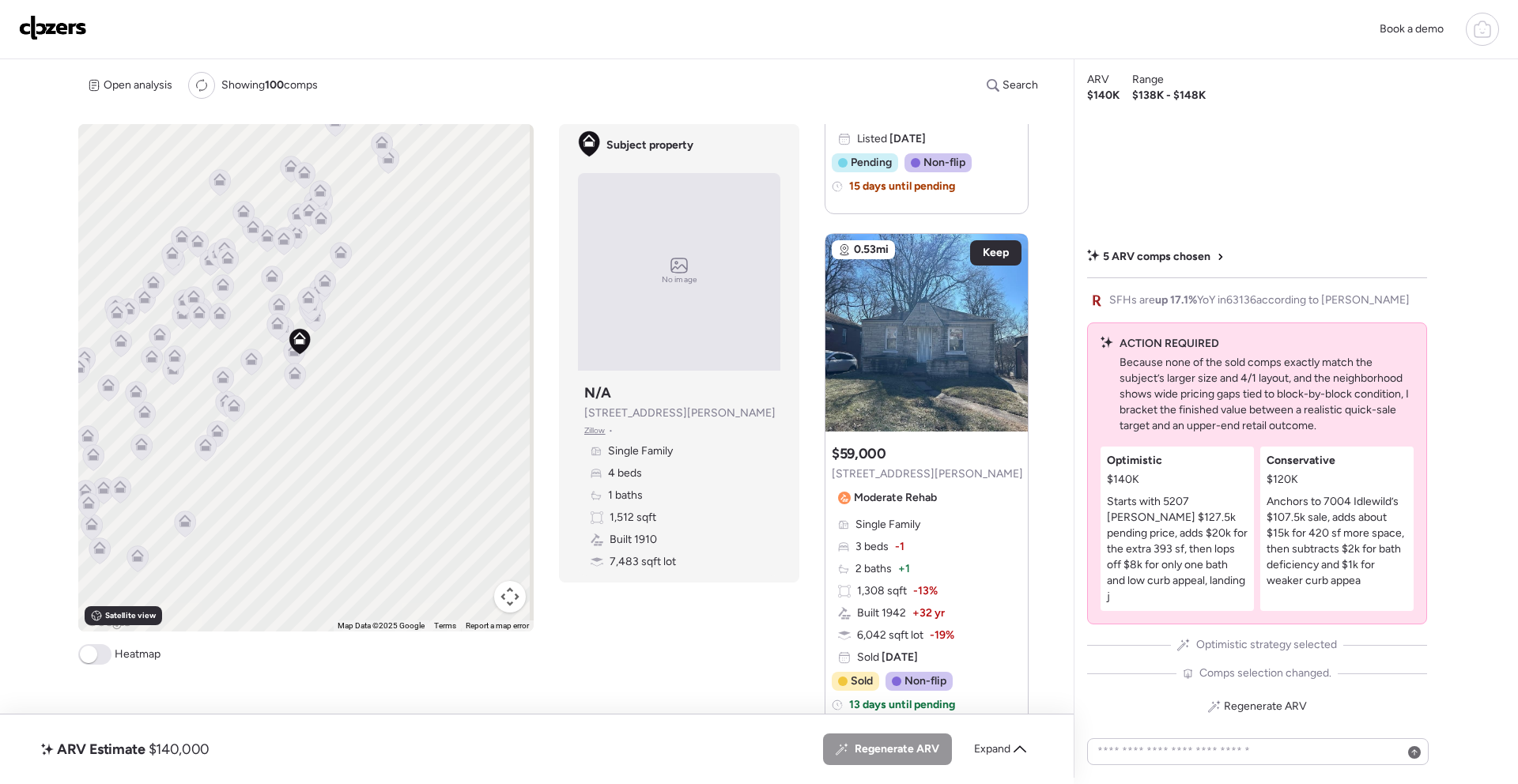
scroll to position [1408, 0]
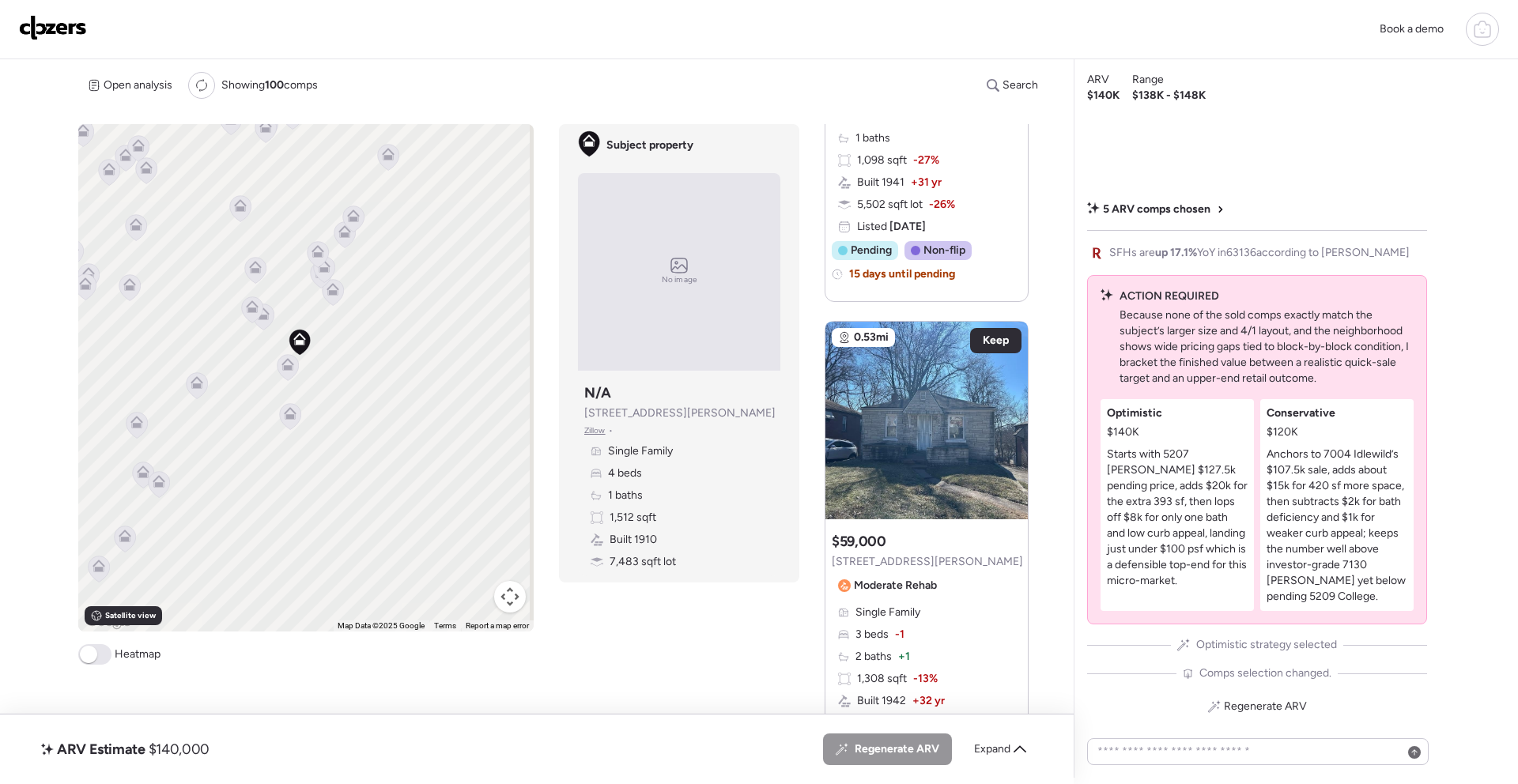
drag, startPoint x: 397, startPoint y: 342, endPoint x: 427, endPoint y: 431, distance: 93.9
click at [427, 431] on div "To activate drag with keyboard, press Alt + Enter. Once in keyboard drag state,…" at bounding box center [306, 378] width 456 height 508
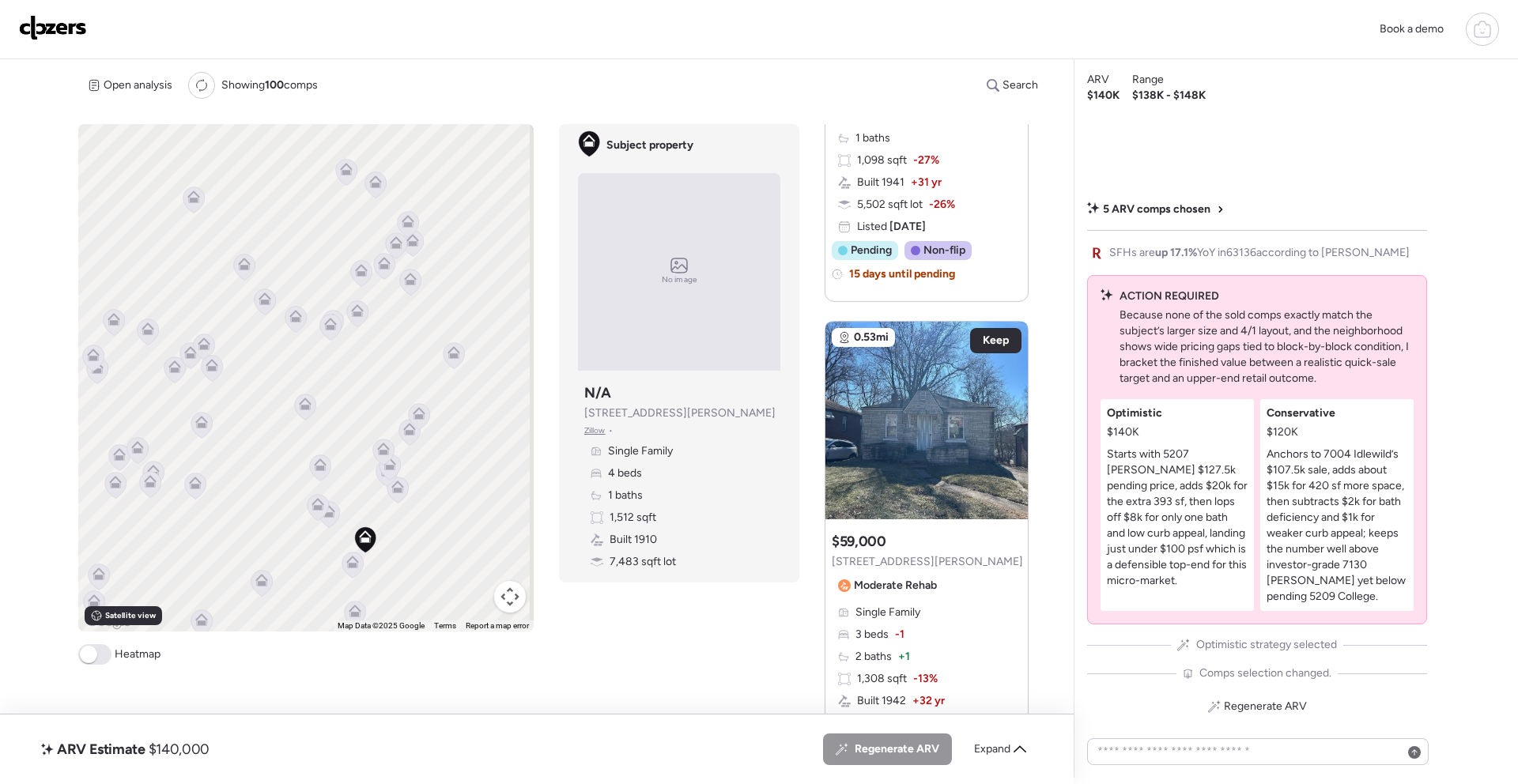
click at [368, 547] on icon at bounding box center [366, 541] width 22 height 26
click at [364, 535] on icon at bounding box center [365, 536] width 12 height 12
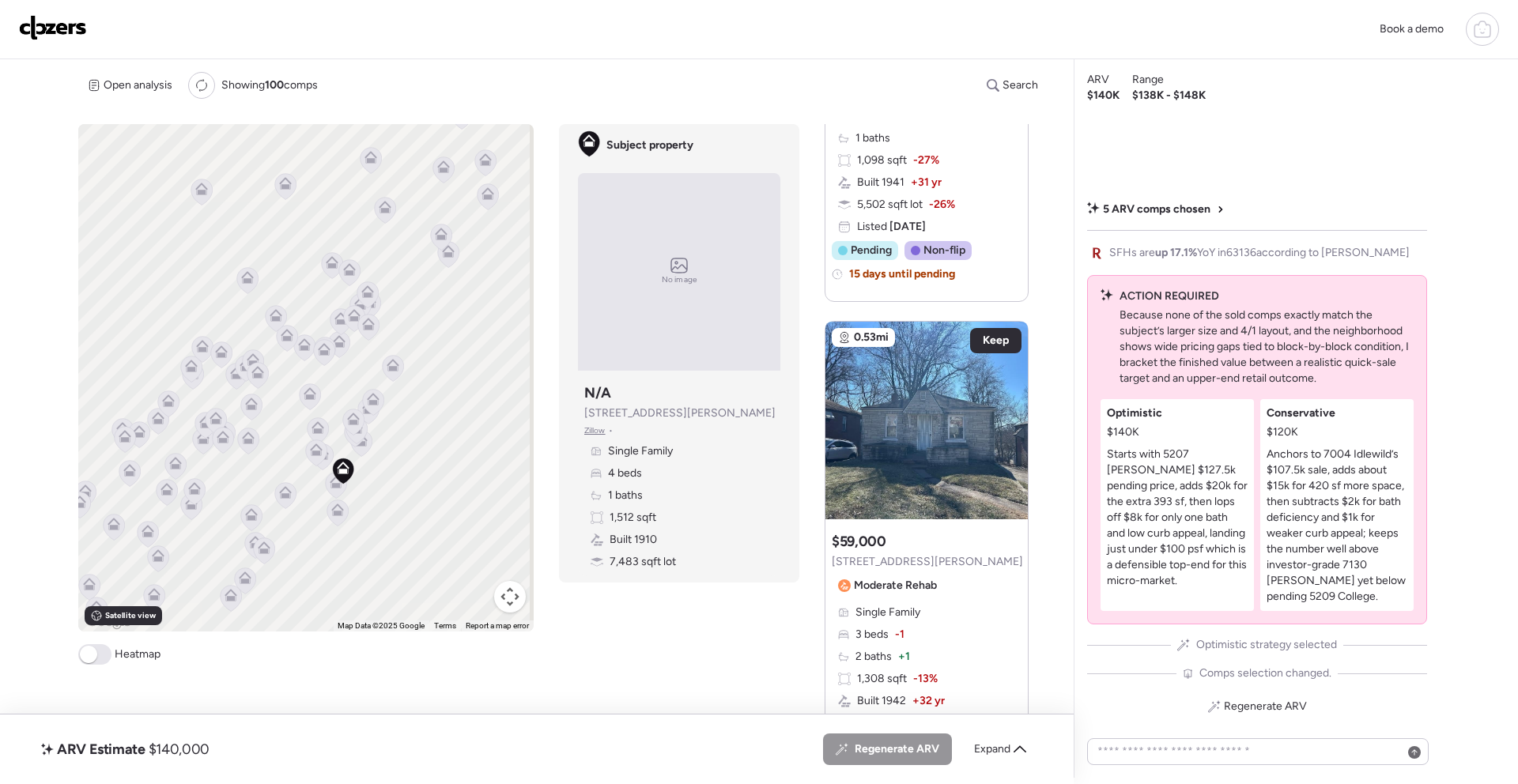
drag, startPoint x: 462, startPoint y: 523, endPoint x: 406, endPoint y: 470, distance: 77.1
click at [406, 470] on div "To activate drag with keyboard, press Alt + Enter. Once in keyboard drag state,…" at bounding box center [306, 378] width 456 height 508
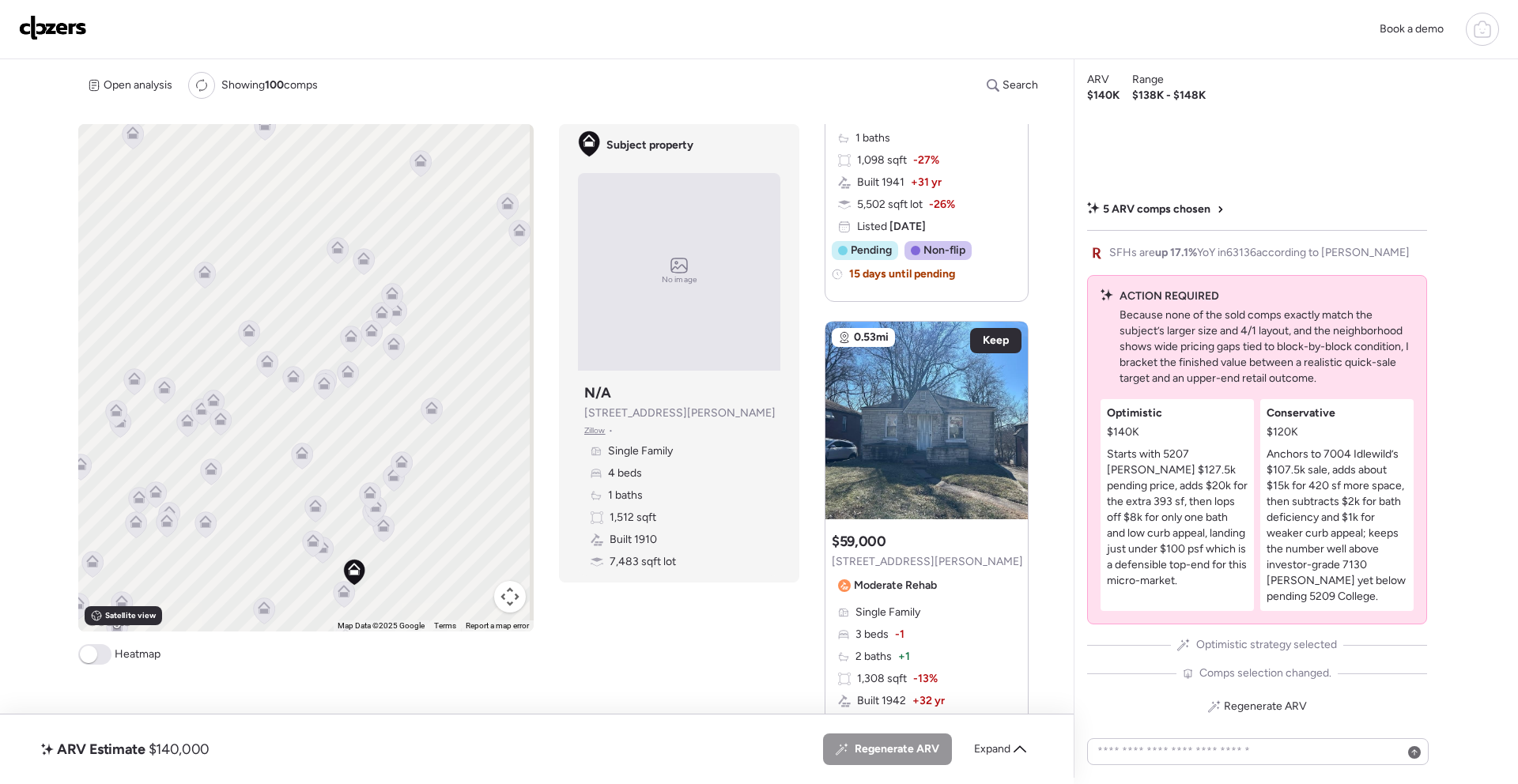
drag, startPoint x: 353, startPoint y: 342, endPoint x: 453, endPoint y: 439, distance: 139.3
click at [486, 482] on div "To activate drag with keyboard, press Alt + Enter. Once in keyboard drag state,…" at bounding box center [306, 378] width 456 height 508
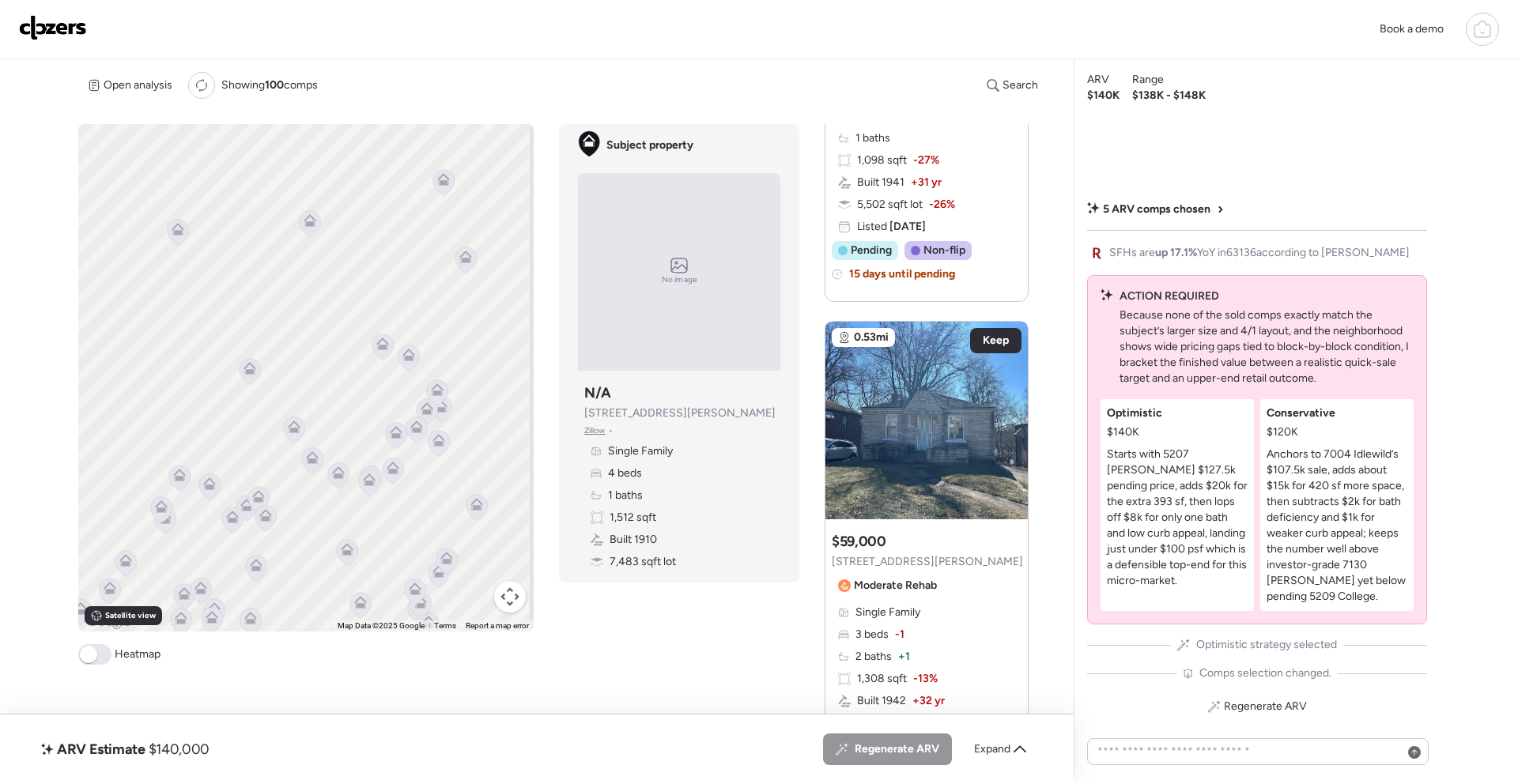
drag, startPoint x: 413, startPoint y: 374, endPoint x: 453, endPoint y: 461, distance: 95.8
click at [453, 461] on div "To activate drag with keyboard, press Alt + Enter. Once in keyboard drag state,…" at bounding box center [306, 378] width 456 height 508
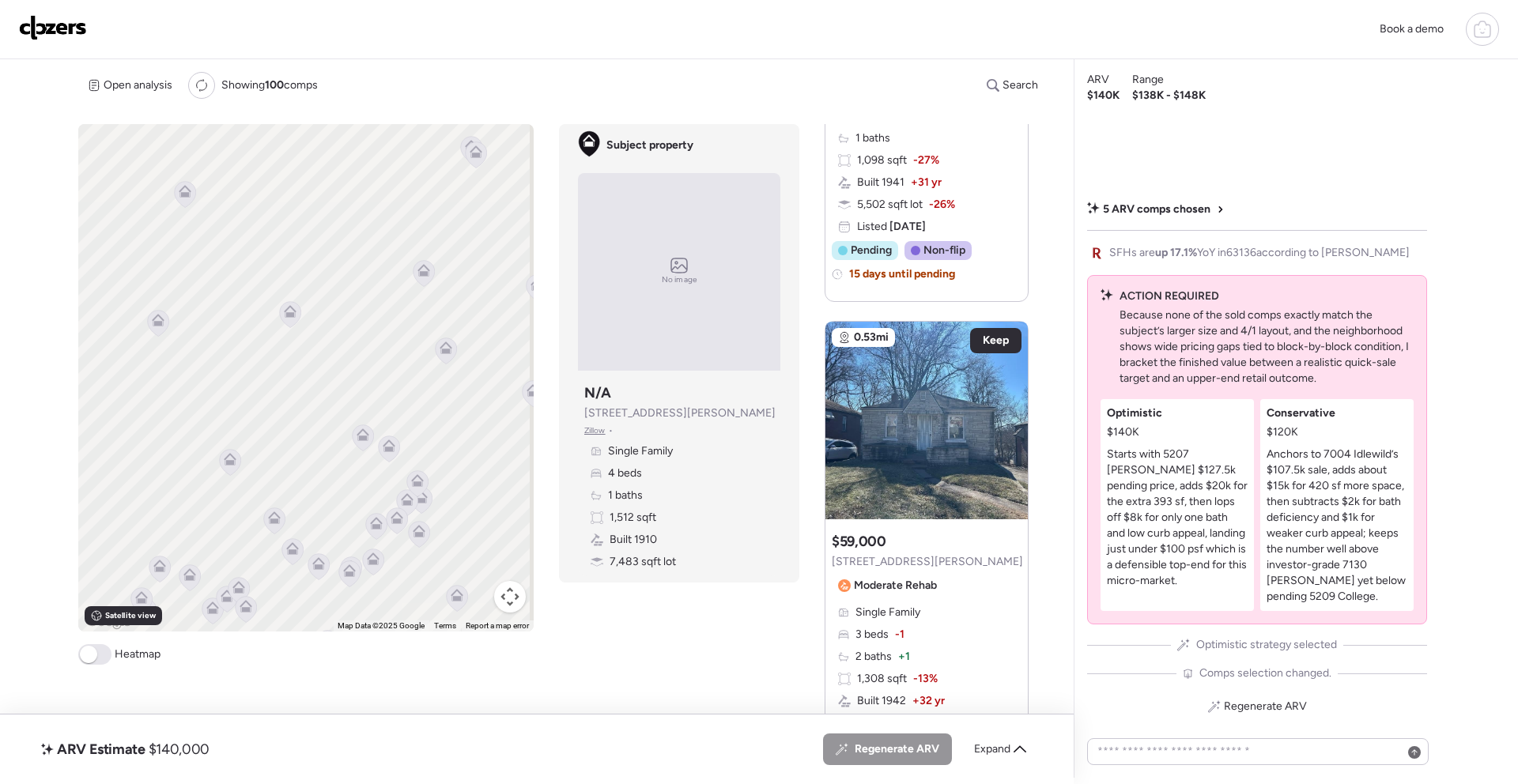
drag, startPoint x: 320, startPoint y: 293, endPoint x: 295, endPoint y: 407, distance: 116.7
click at [295, 408] on div "To activate drag with keyboard, press Alt + Enter. Once in keyboard drag state,…" at bounding box center [306, 378] width 456 height 508
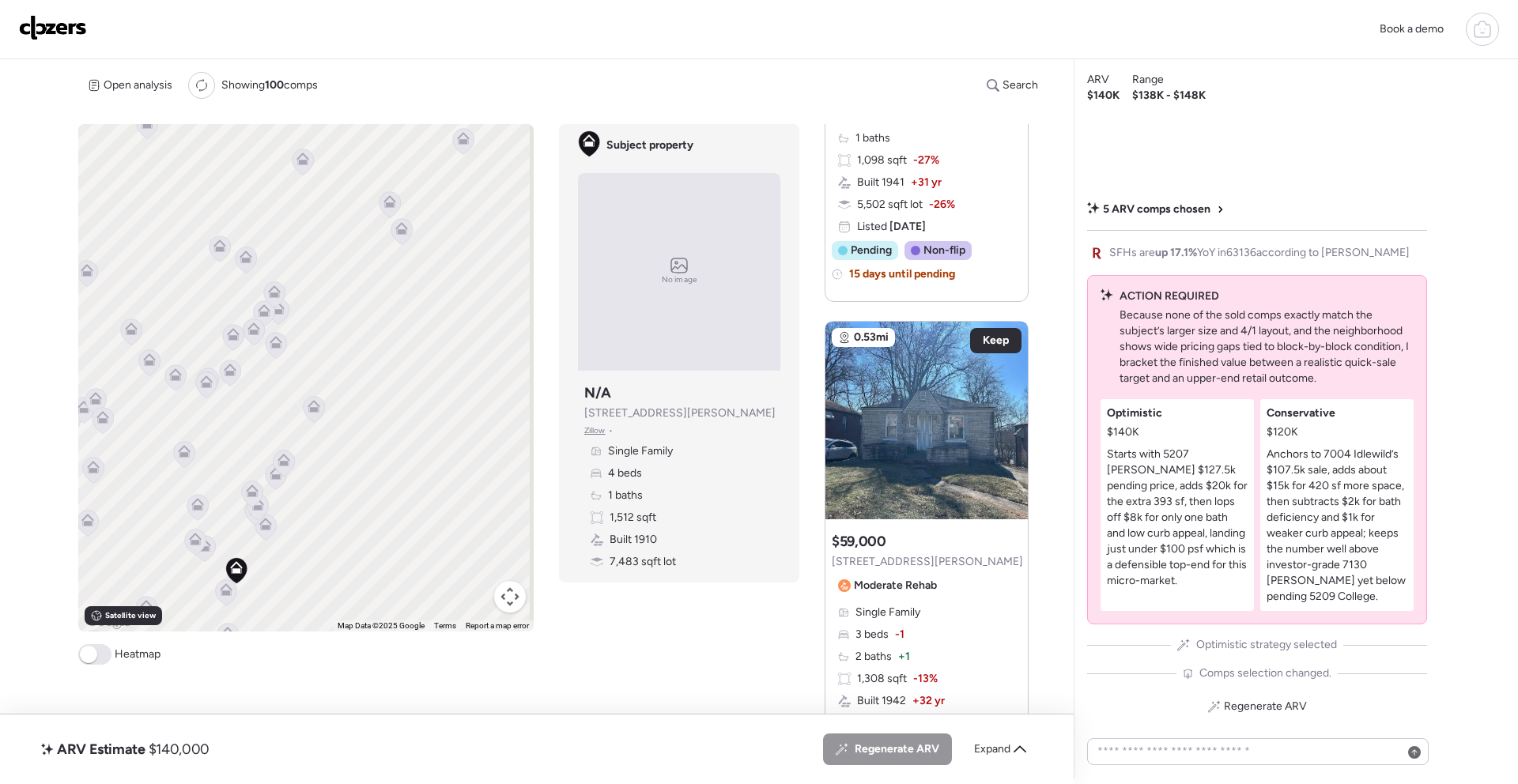
drag, startPoint x: 362, startPoint y: 425, endPoint x: 247, endPoint y: 246, distance: 212.8
click at [224, 204] on div "To activate drag with keyboard, press Alt + Enter. Once in keyboard drag state,…" at bounding box center [306, 378] width 456 height 508
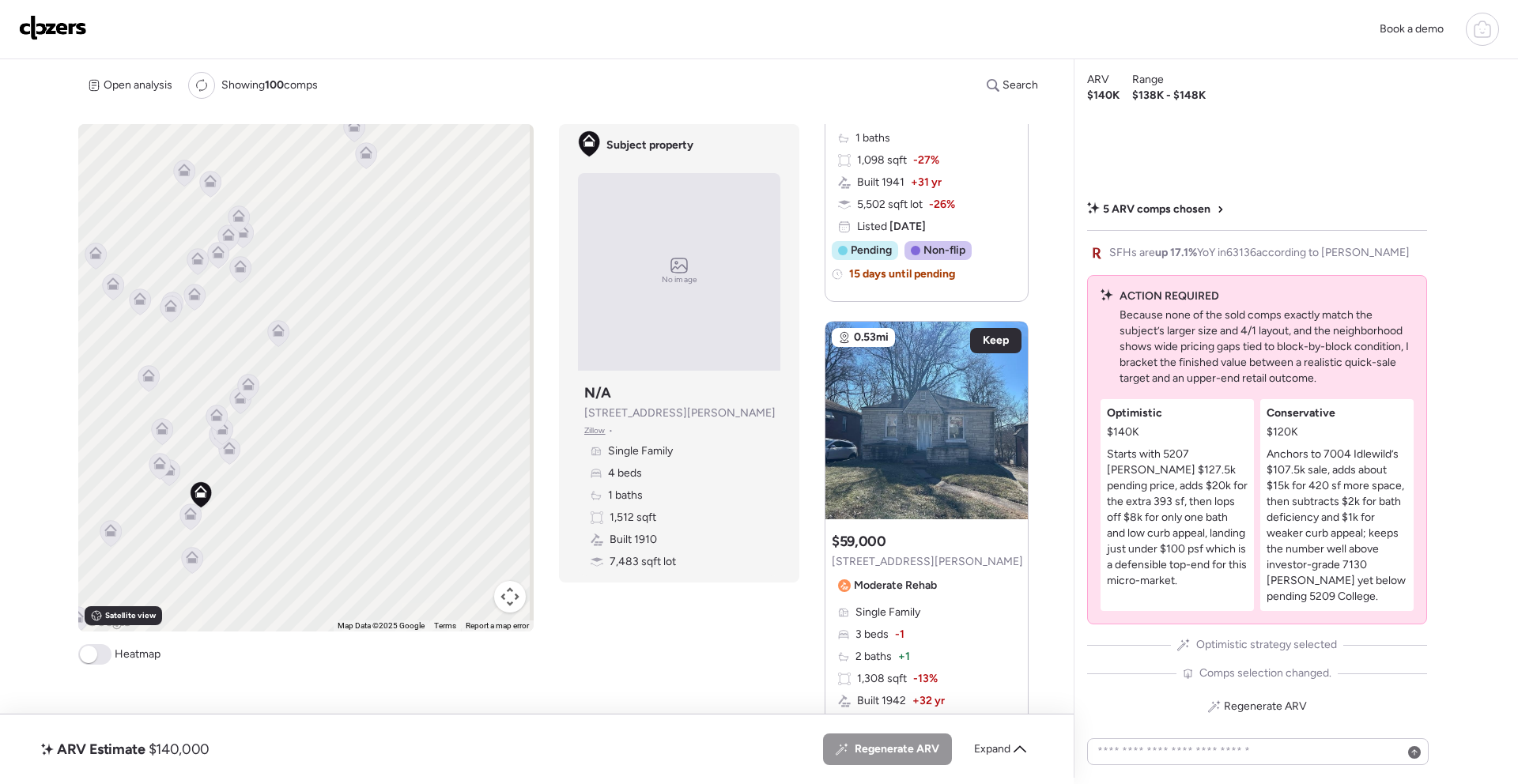
drag, startPoint x: 325, startPoint y: 384, endPoint x: 333, endPoint y: 368, distance: 17.9
click at [313, 349] on div "To activate drag with keyboard, press Alt + Enter. Once in keyboard drag state,…" at bounding box center [306, 378] width 456 height 508
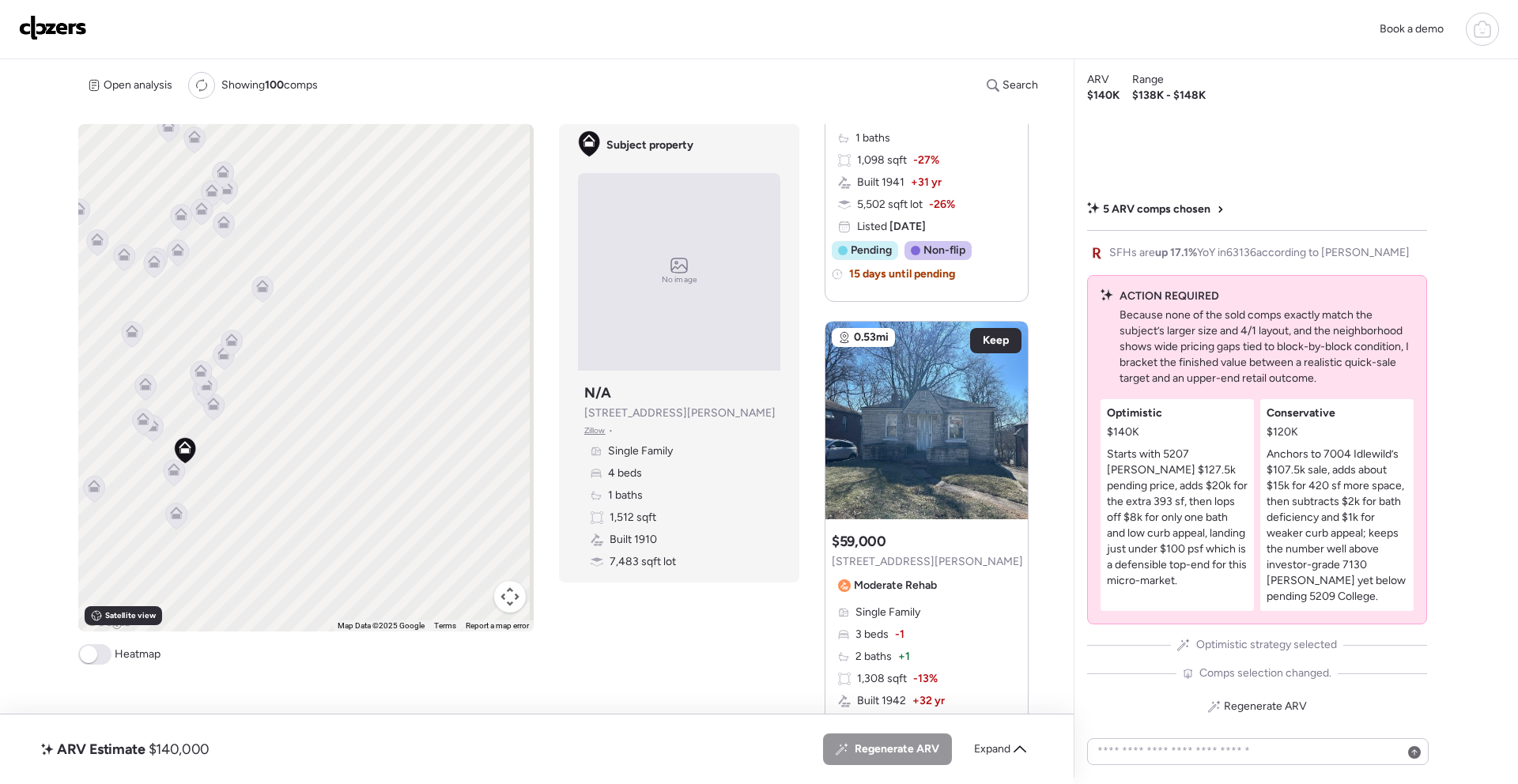
click at [170, 476] on icon at bounding box center [175, 473] width 22 height 26
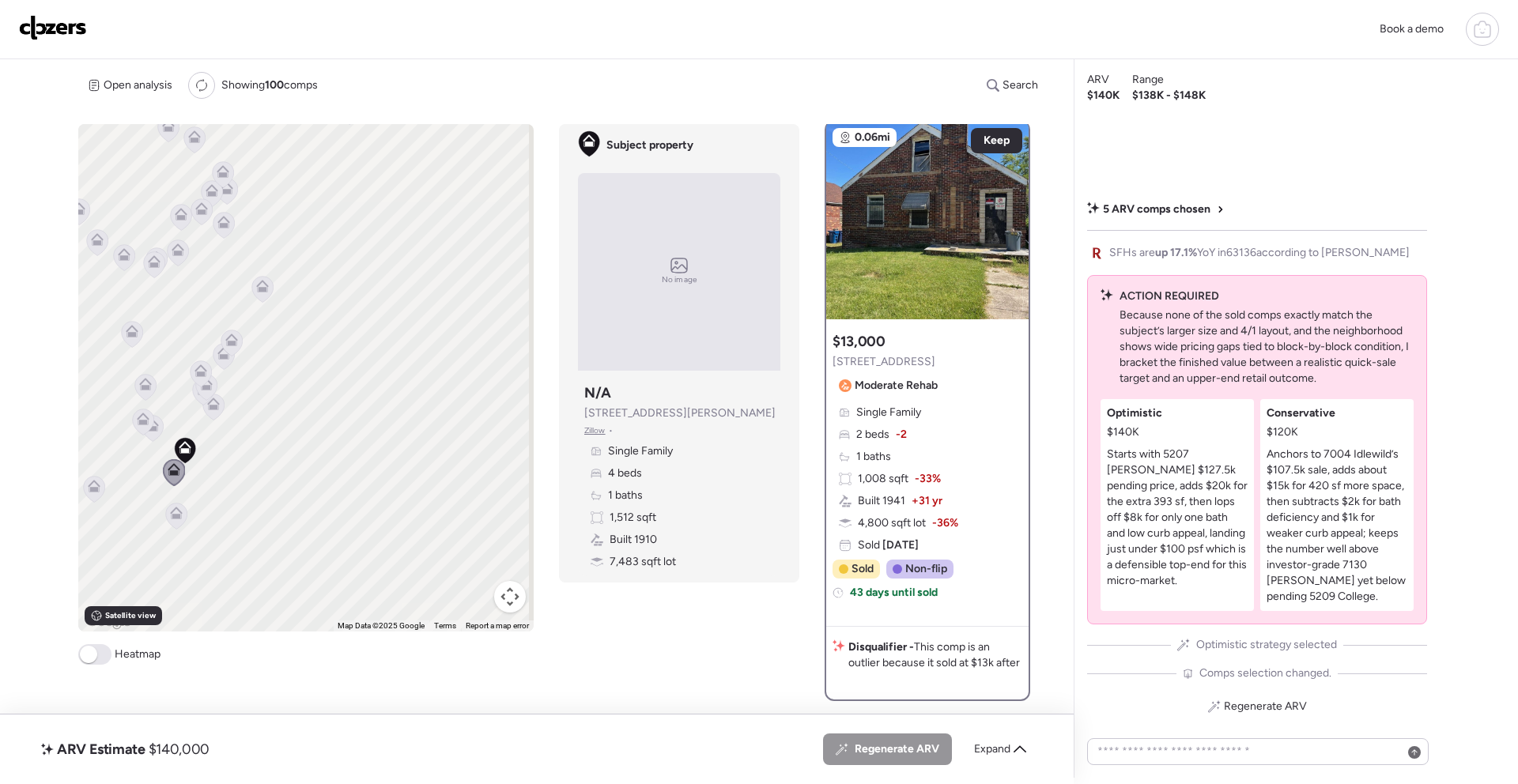
scroll to position [0, 0]
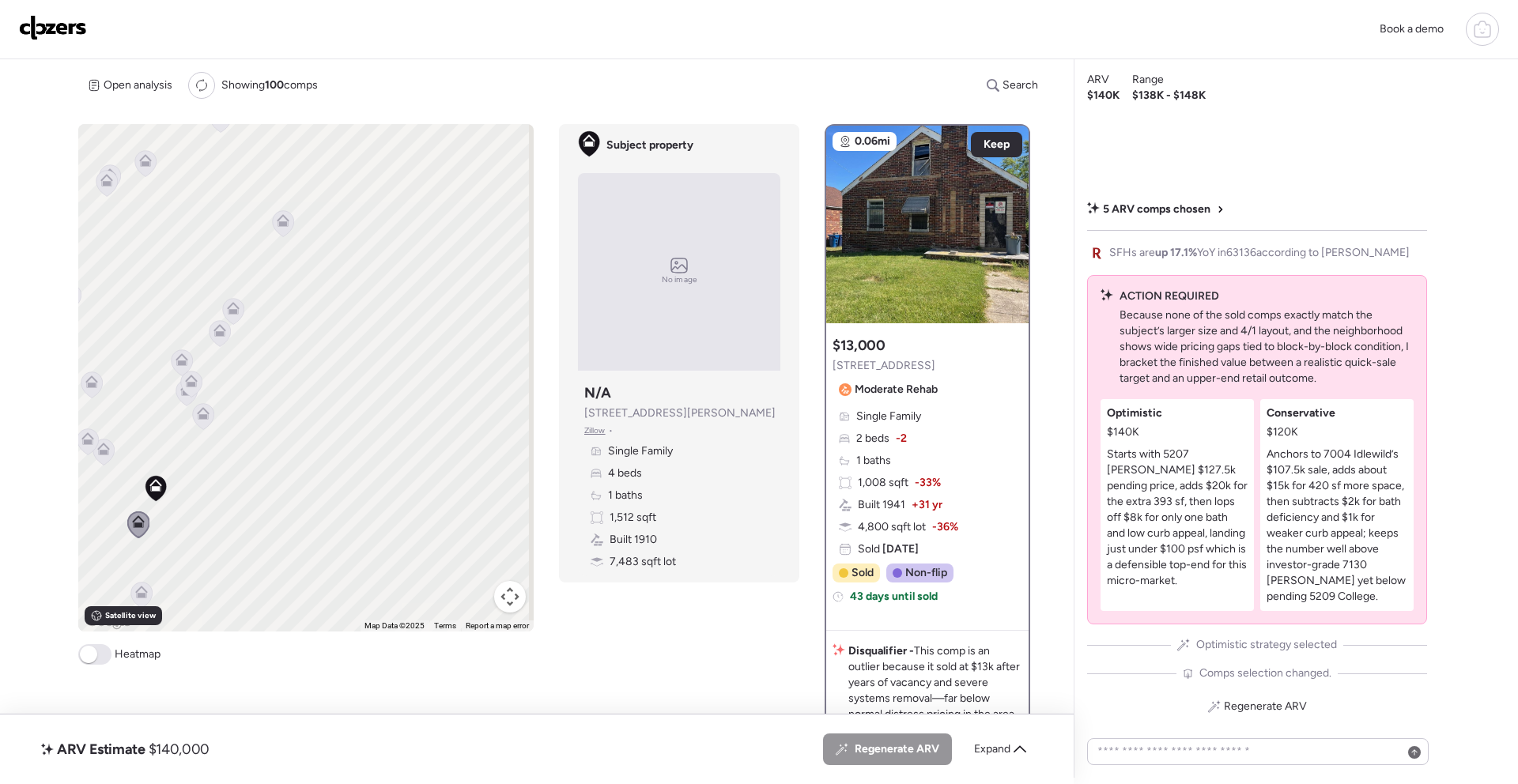
drag, startPoint x: 291, startPoint y: 429, endPoint x: 414, endPoint y: 399, distance: 126.6
click at [414, 399] on div "To activate drag with keyboard, press Alt + Enter. Once in keyboard drag state,…" at bounding box center [306, 378] width 456 height 508
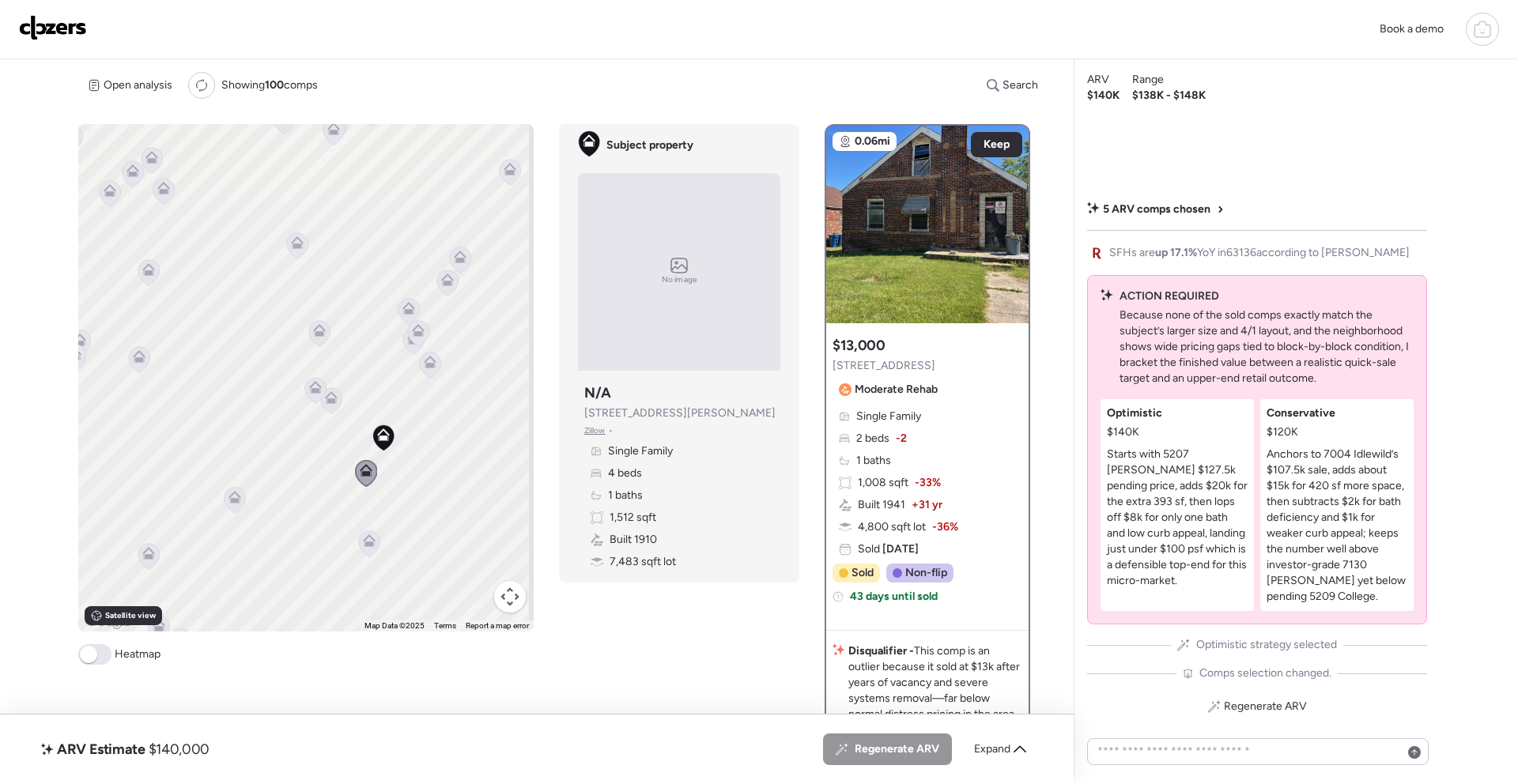
click at [330, 399] on icon at bounding box center [331, 401] width 10 height 5
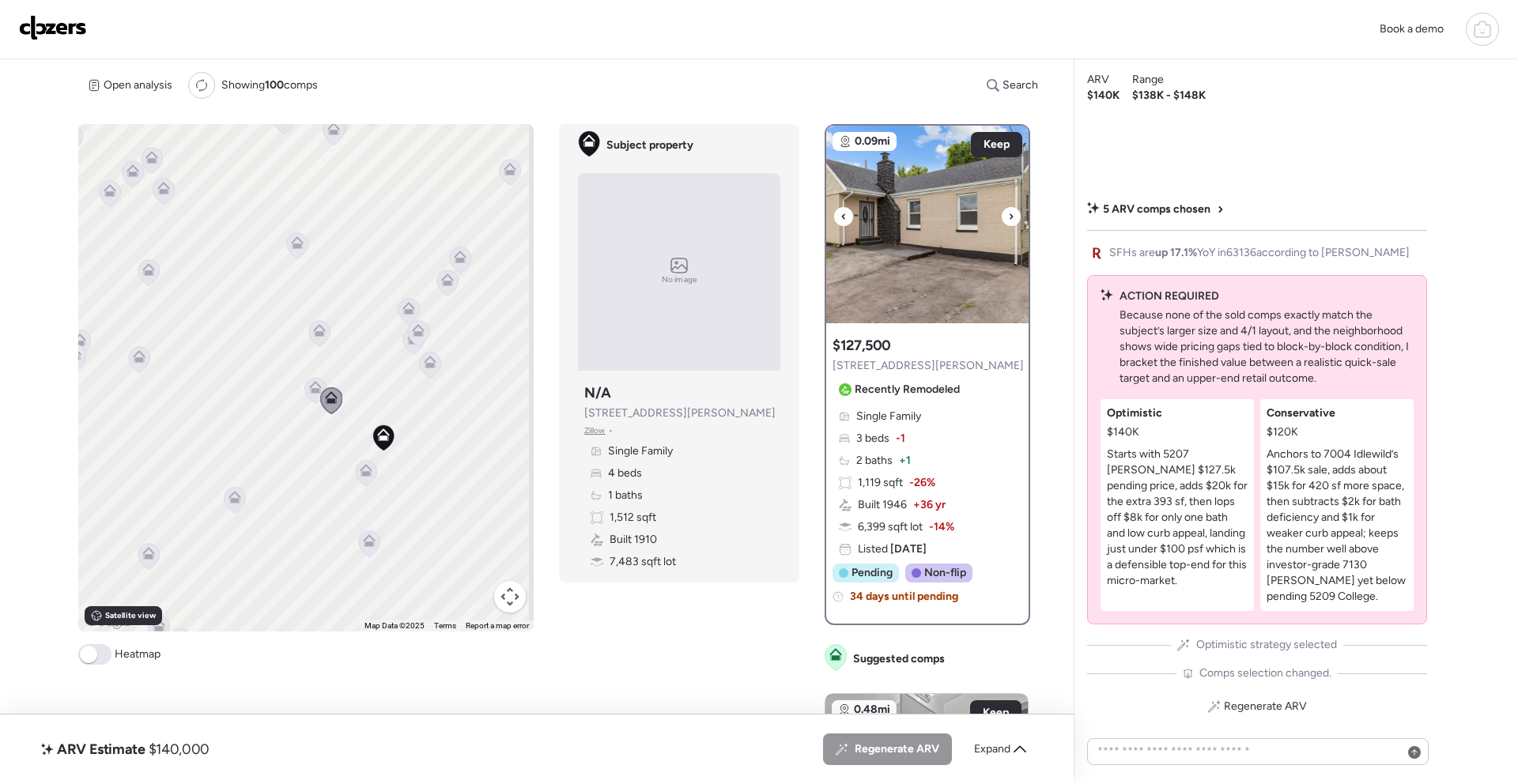
click at [1012, 214] on div at bounding box center [1011, 216] width 19 height 19
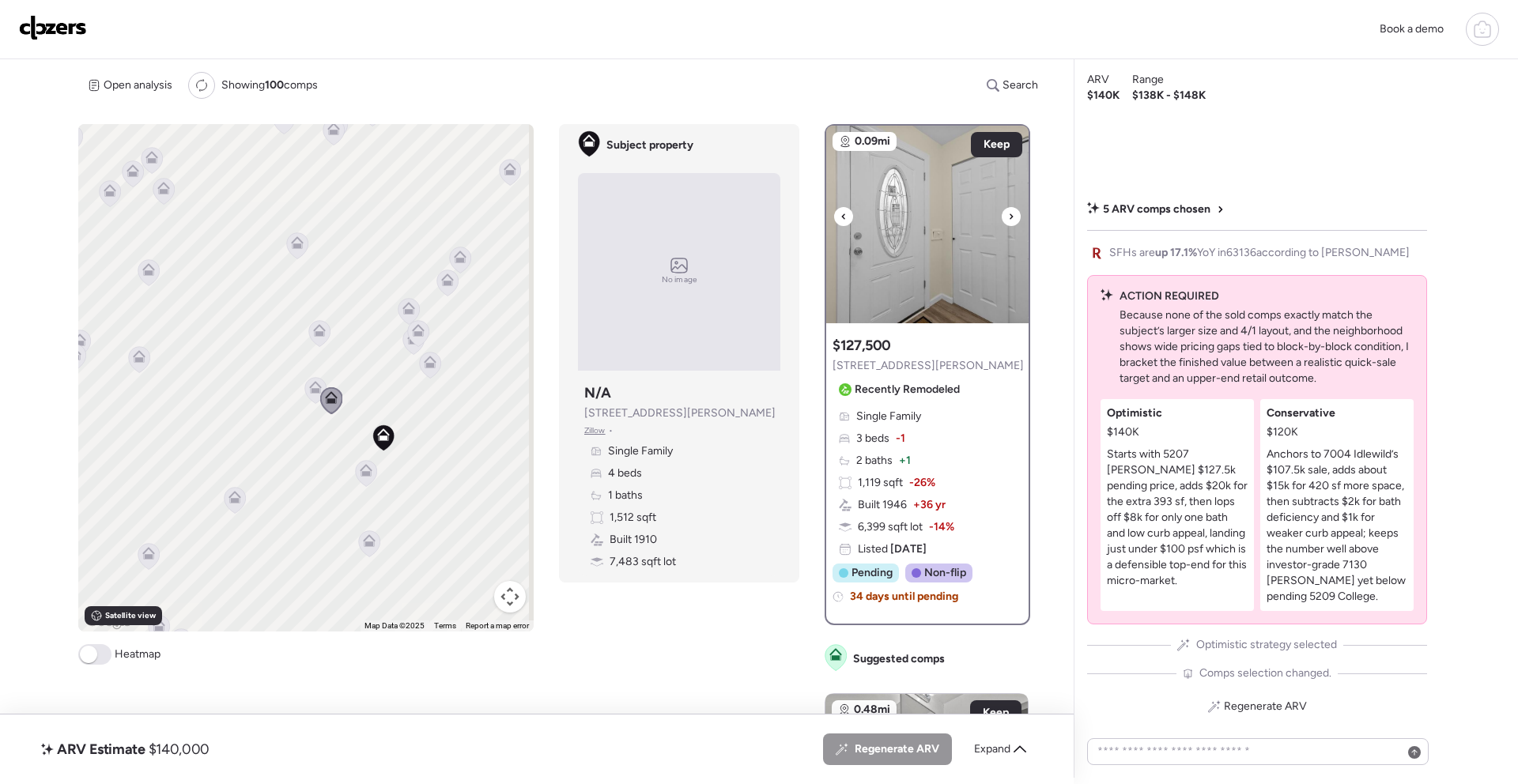
click at [1012, 214] on div at bounding box center [1011, 216] width 19 height 19
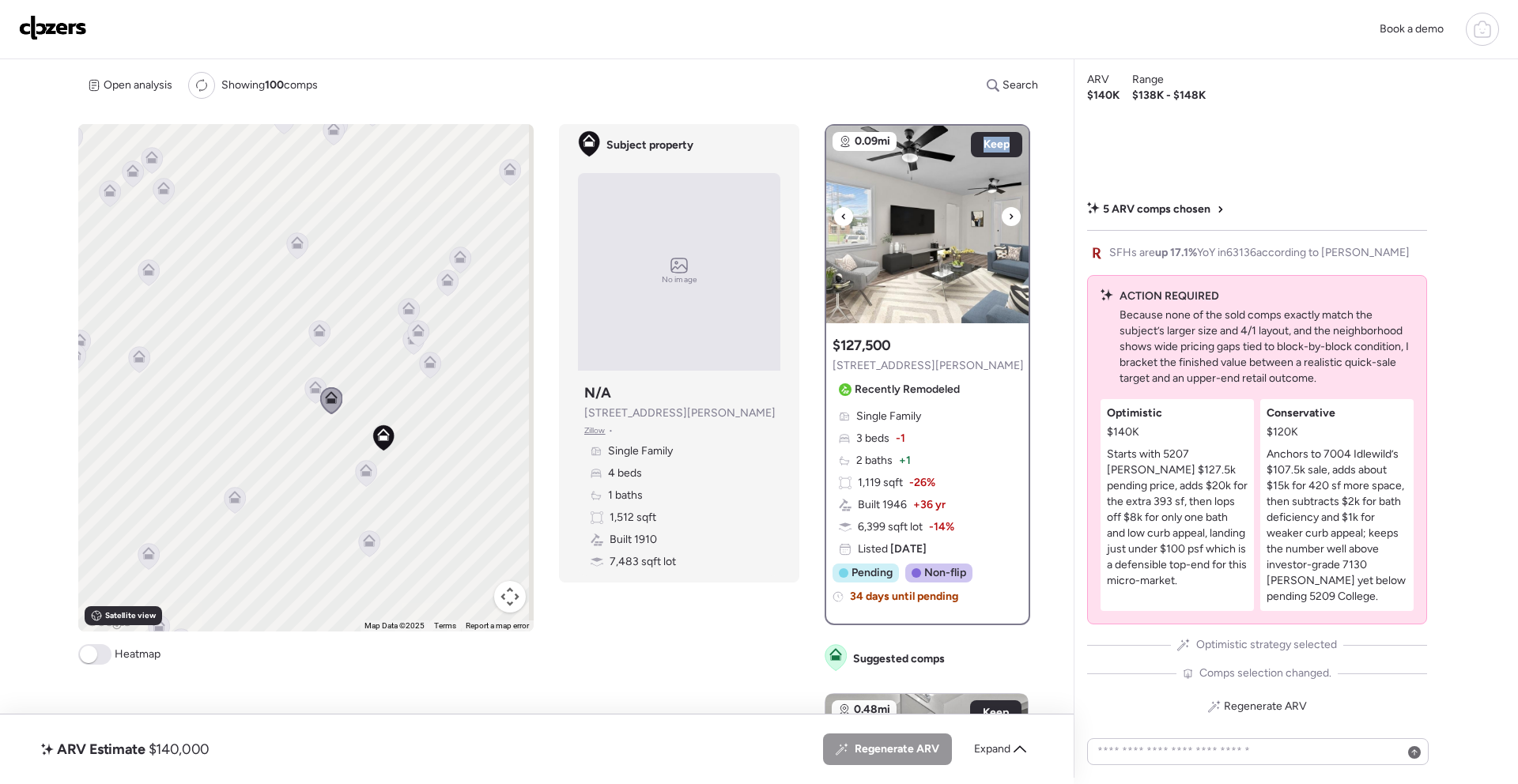
click at [1012, 214] on div at bounding box center [1011, 216] width 19 height 19
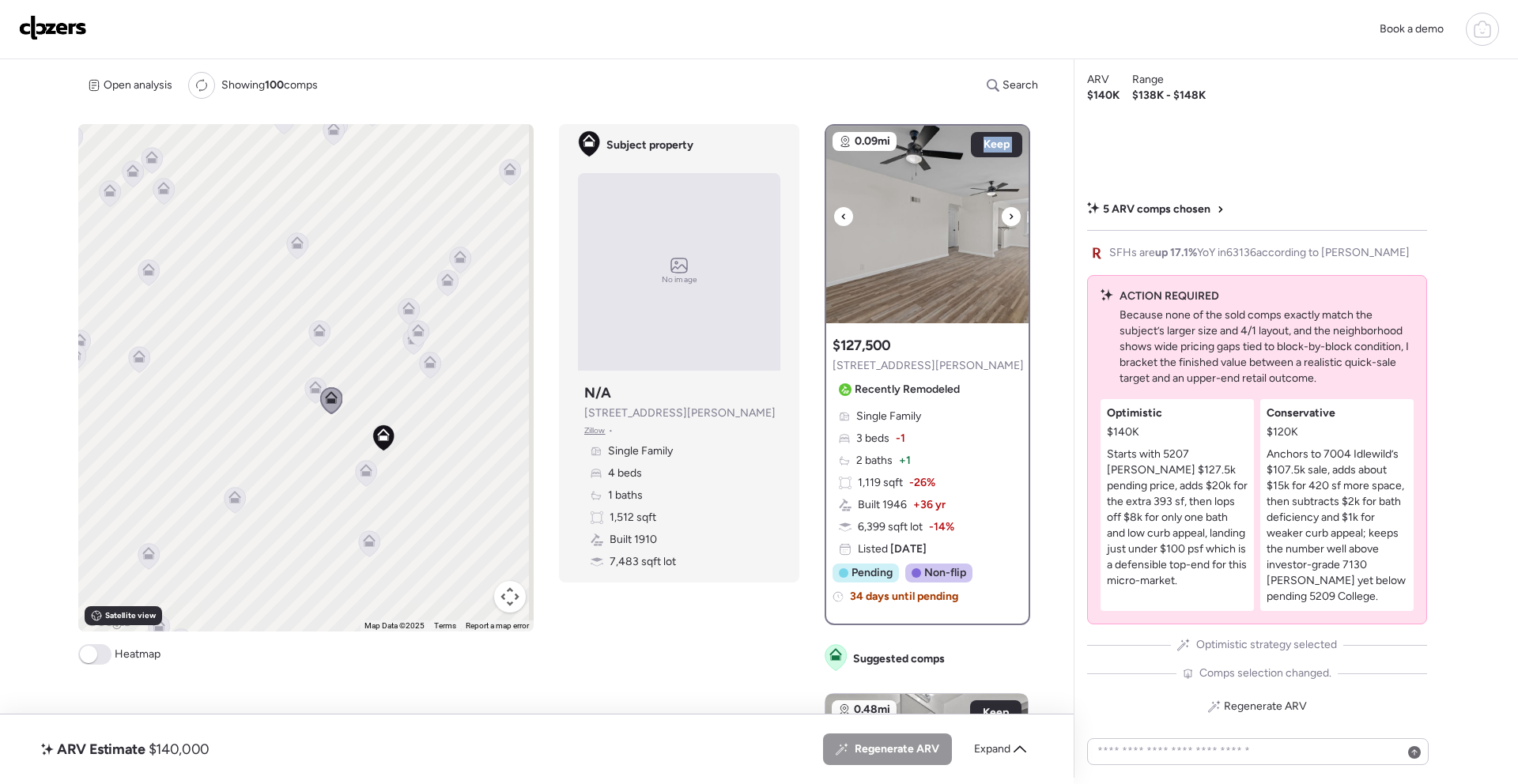
click at [1012, 214] on div at bounding box center [1011, 216] width 19 height 19
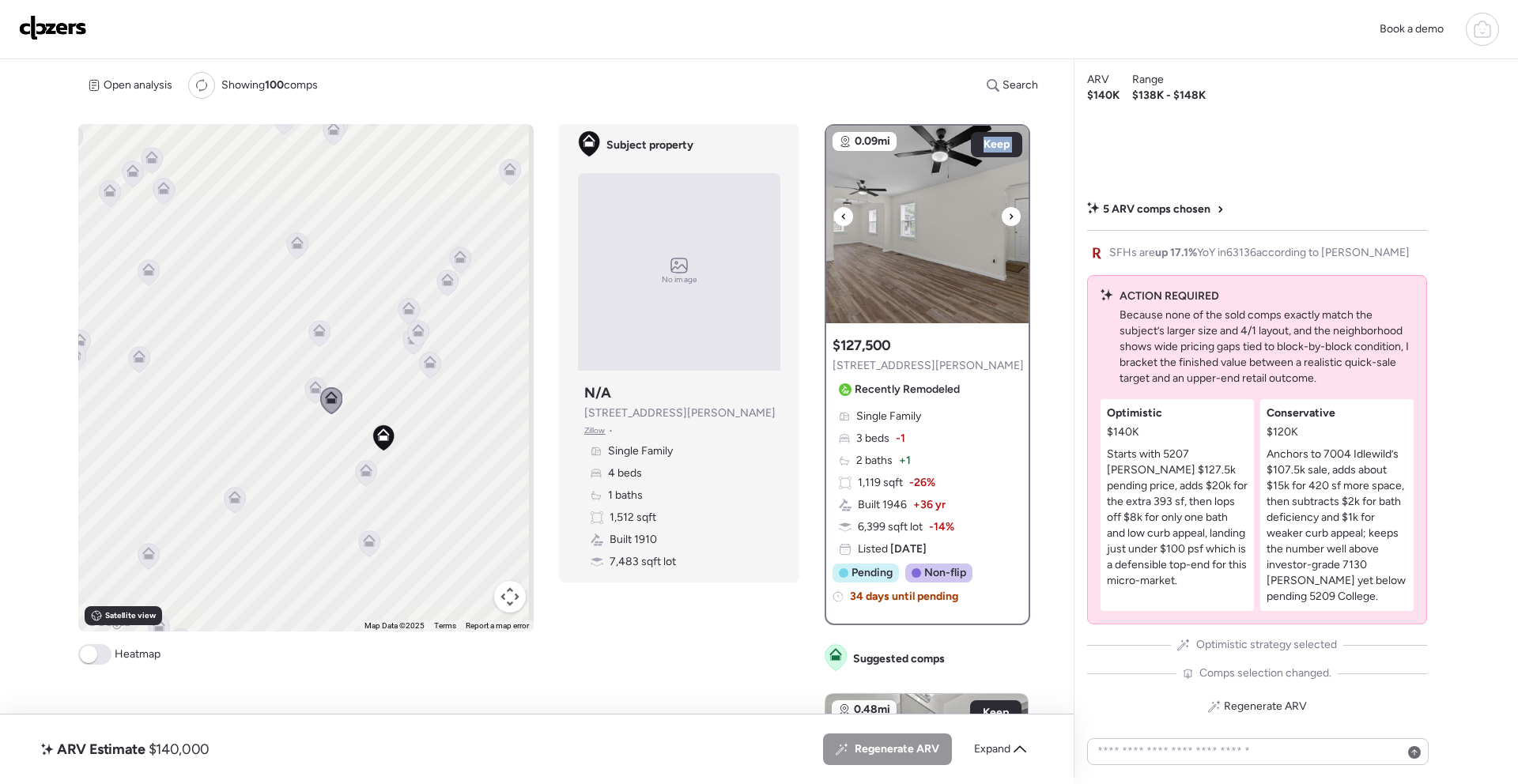
click at [1012, 214] on div at bounding box center [1011, 216] width 19 height 19
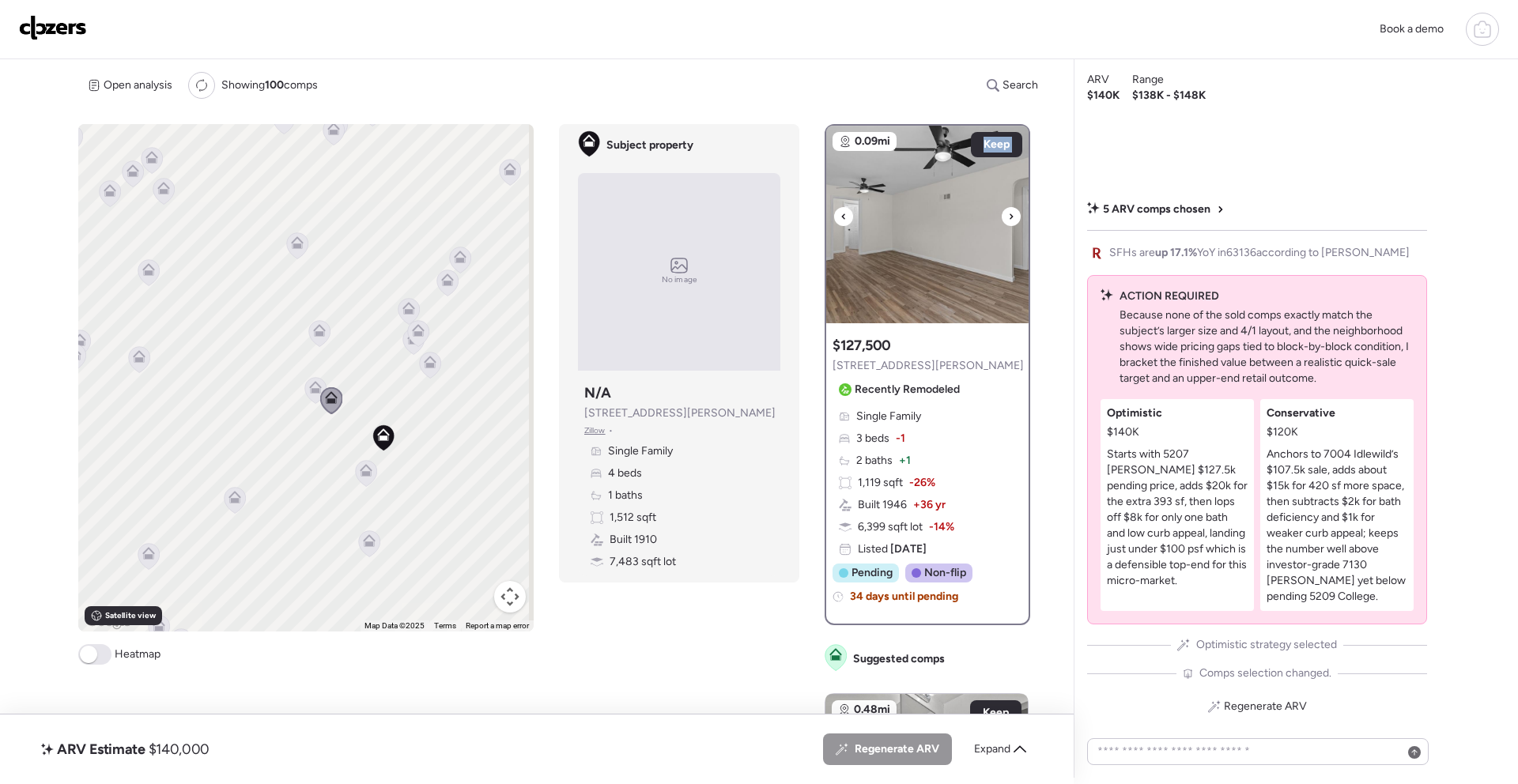
click at [1012, 214] on div at bounding box center [1011, 216] width 19 height 19
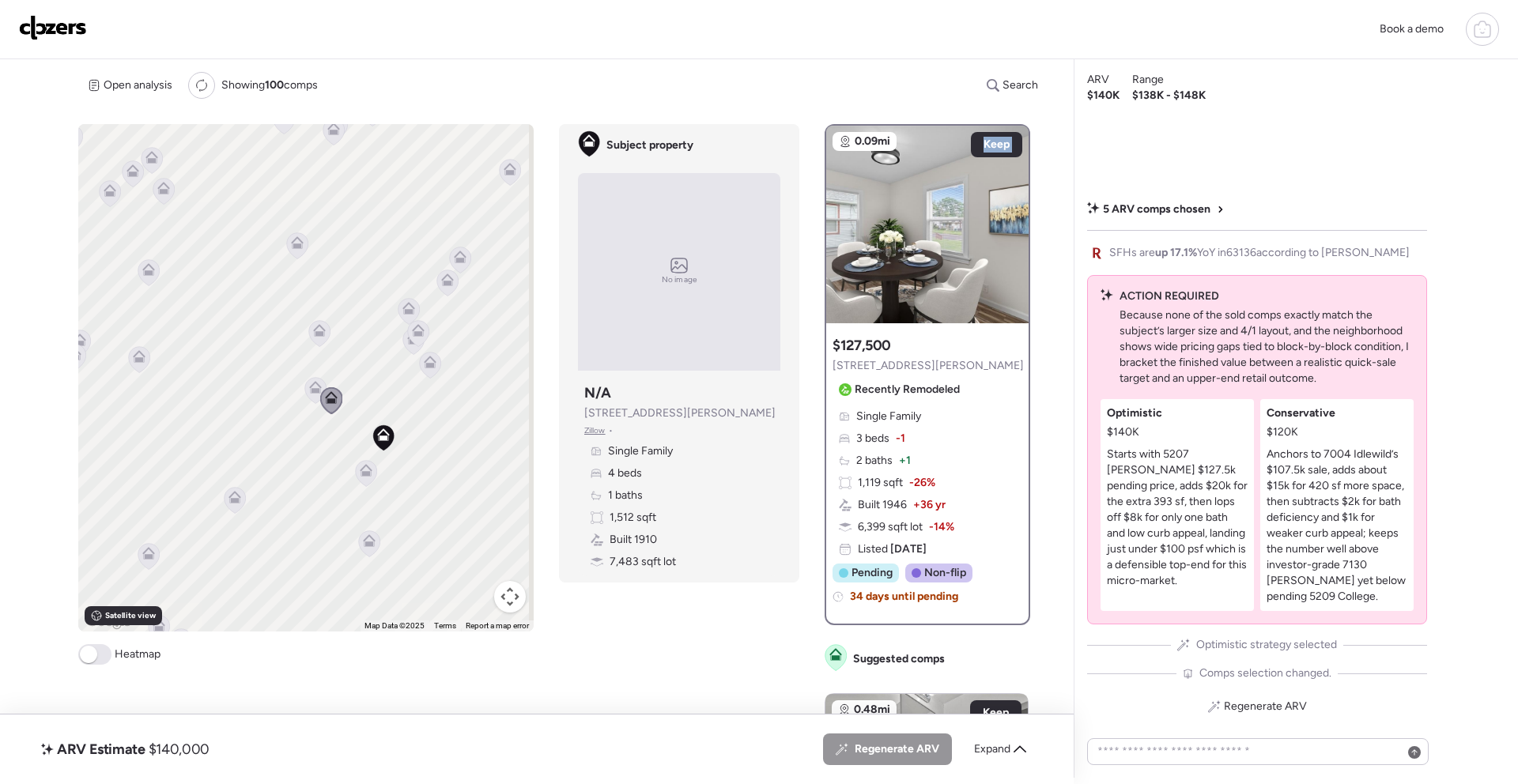
click at [309, 395] on icon at bounding box center [316, 391] width 22 height 26
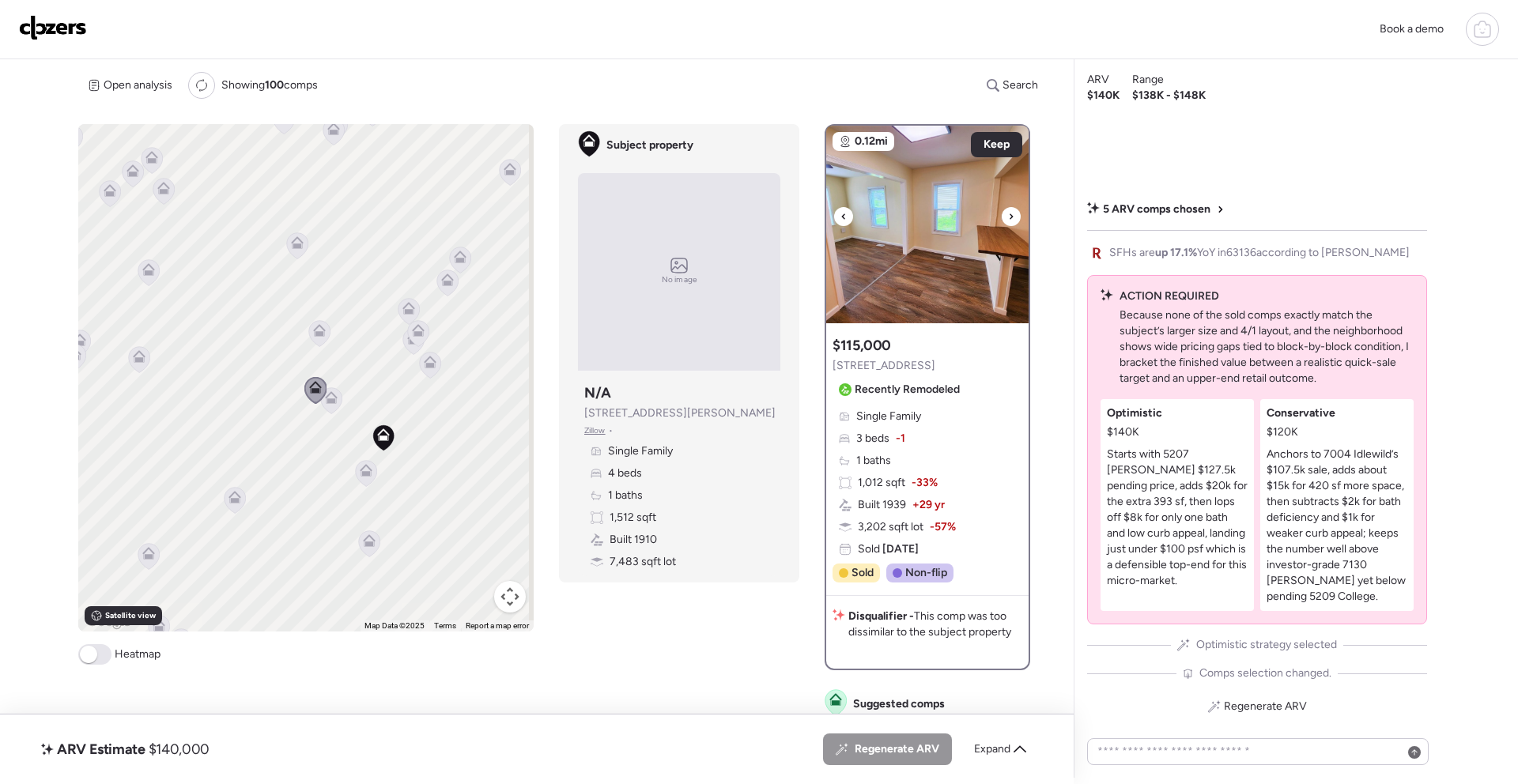
click at [1012, 214] on div at bounding box center [1011, 216] width 19 height 19
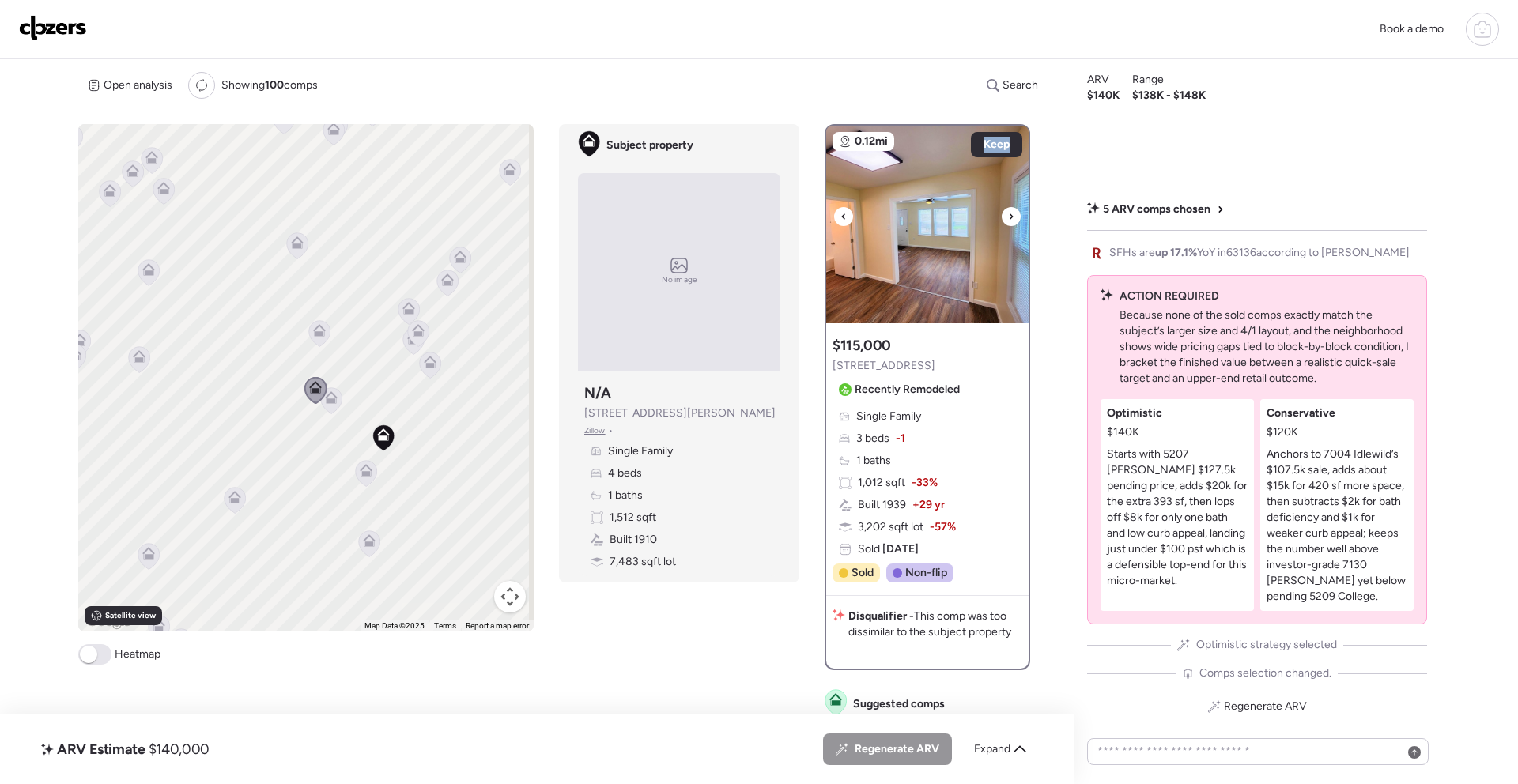
click at [1012, 214] on div at bounding box center [1011, 216] width 19 height 19
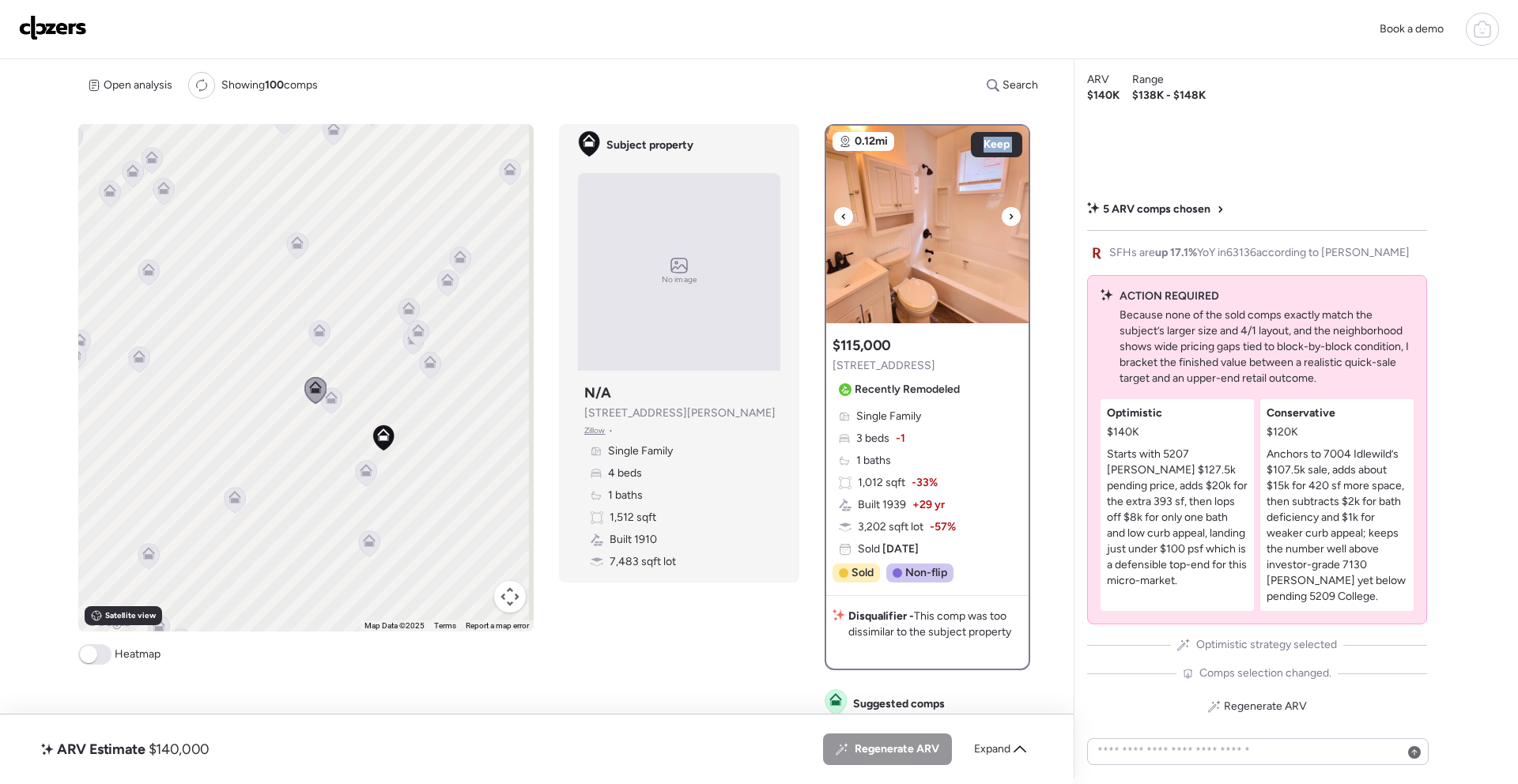
click at [1012, 214] on div at bounding box center [1011, 216] width 19 height 19
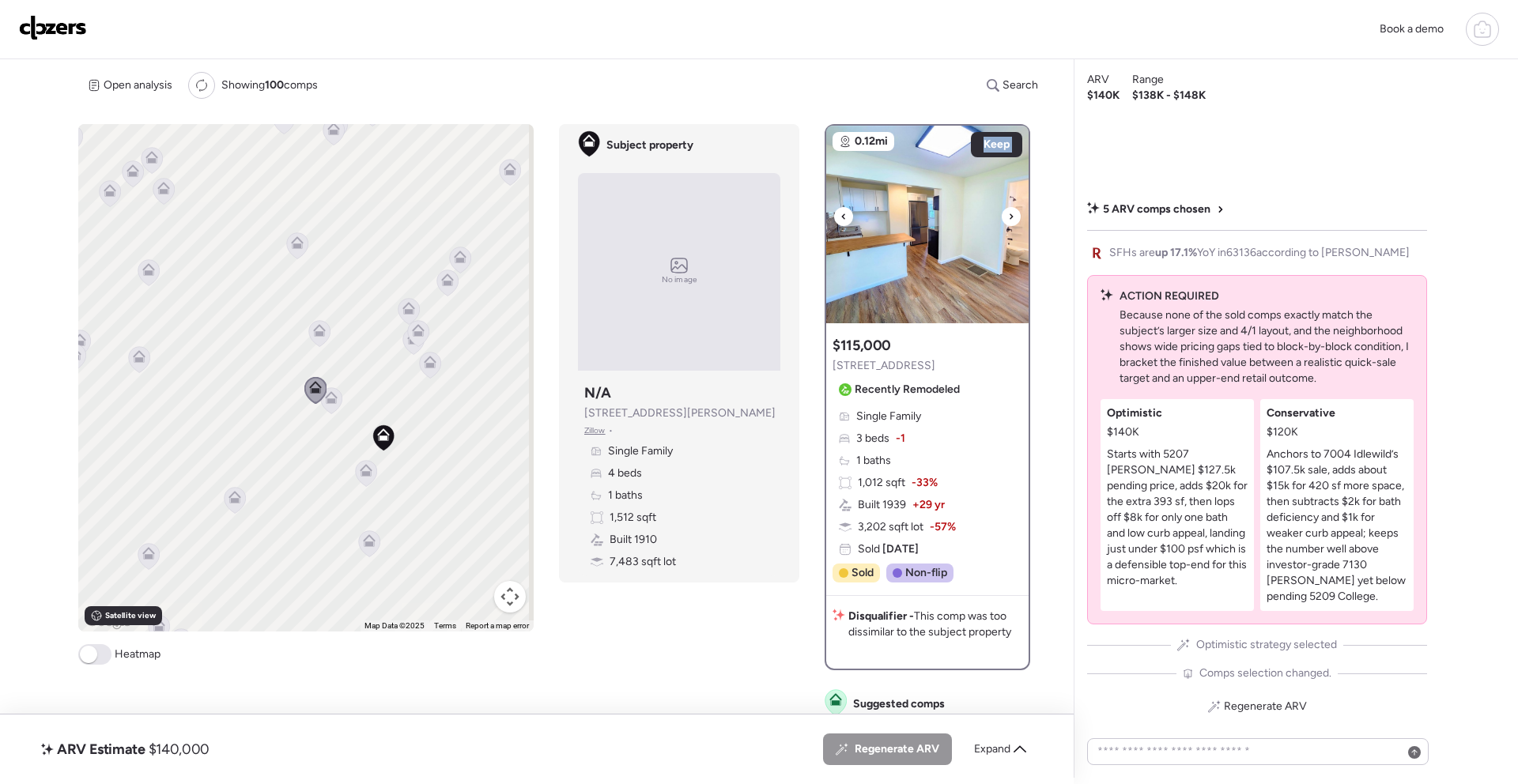
click at [1012, 214] on div at bounding box center [1011, 216] width 19 height 19
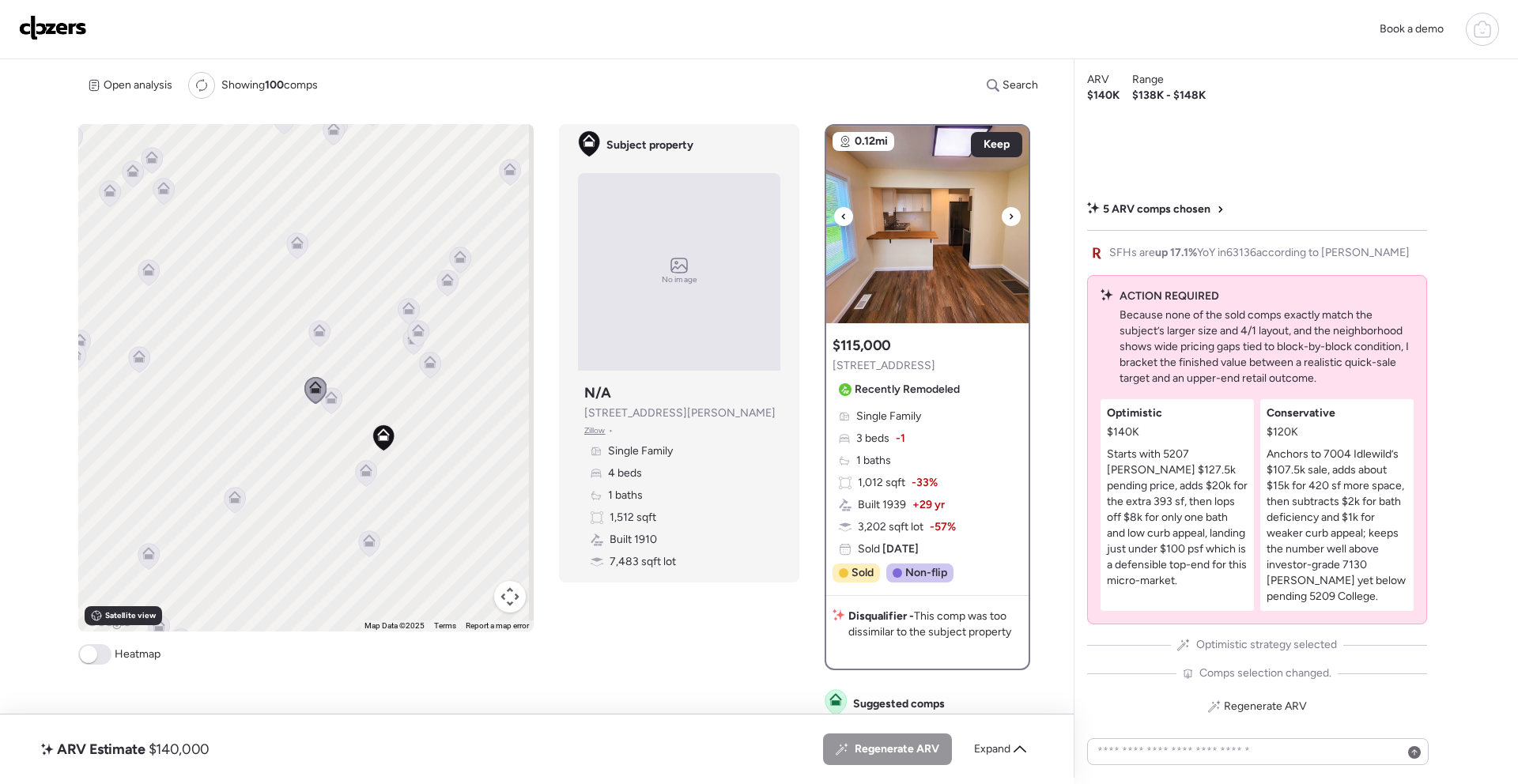
click at [1012, 214] on div at bounding box center [1011, 216] width 19 height 19
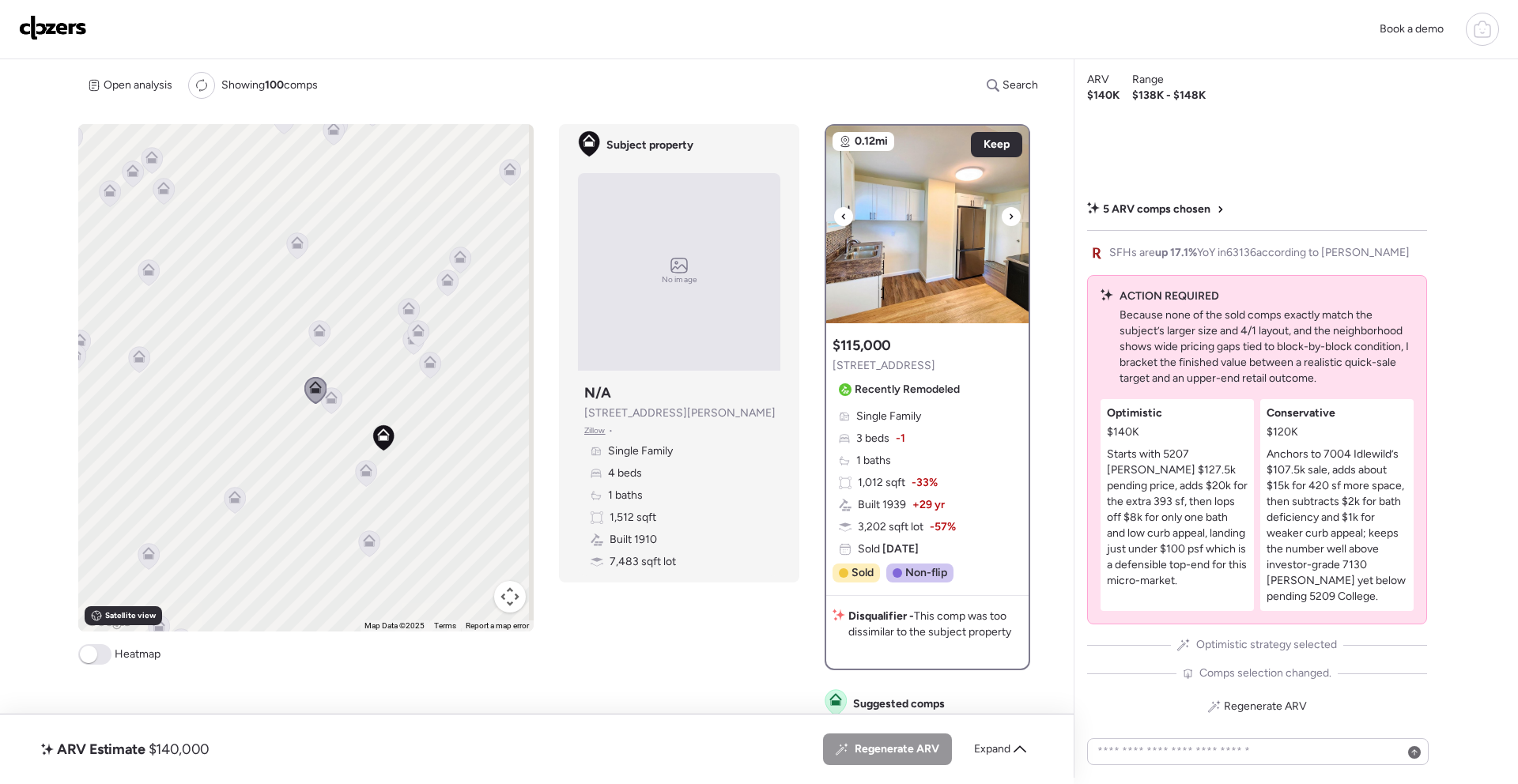
click at [1012, 214] on div at bounding box center [1011, 216] width 19 height 19
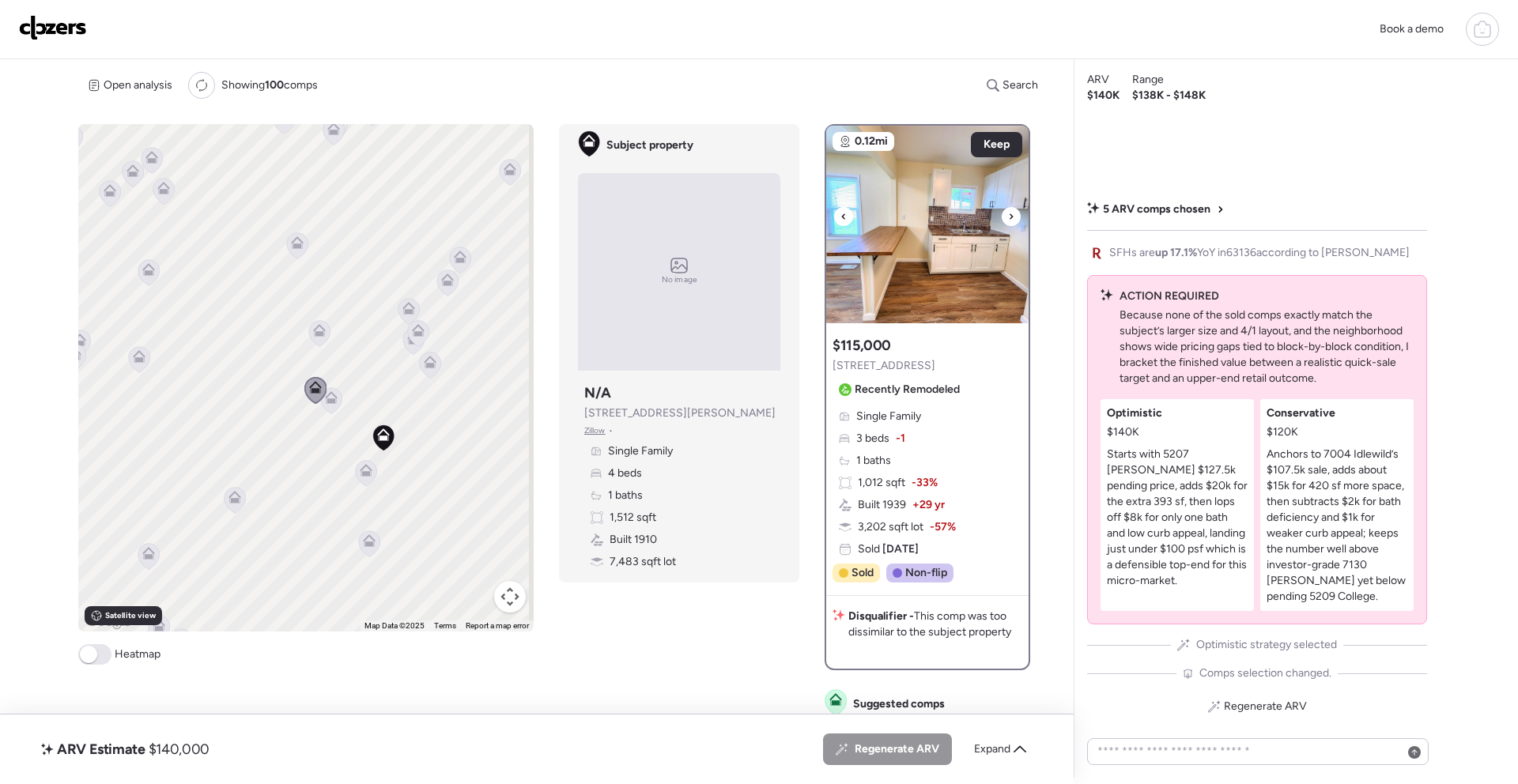
click at [1012, 214] on div at bounding box center [1011, 216] width 19 height 19
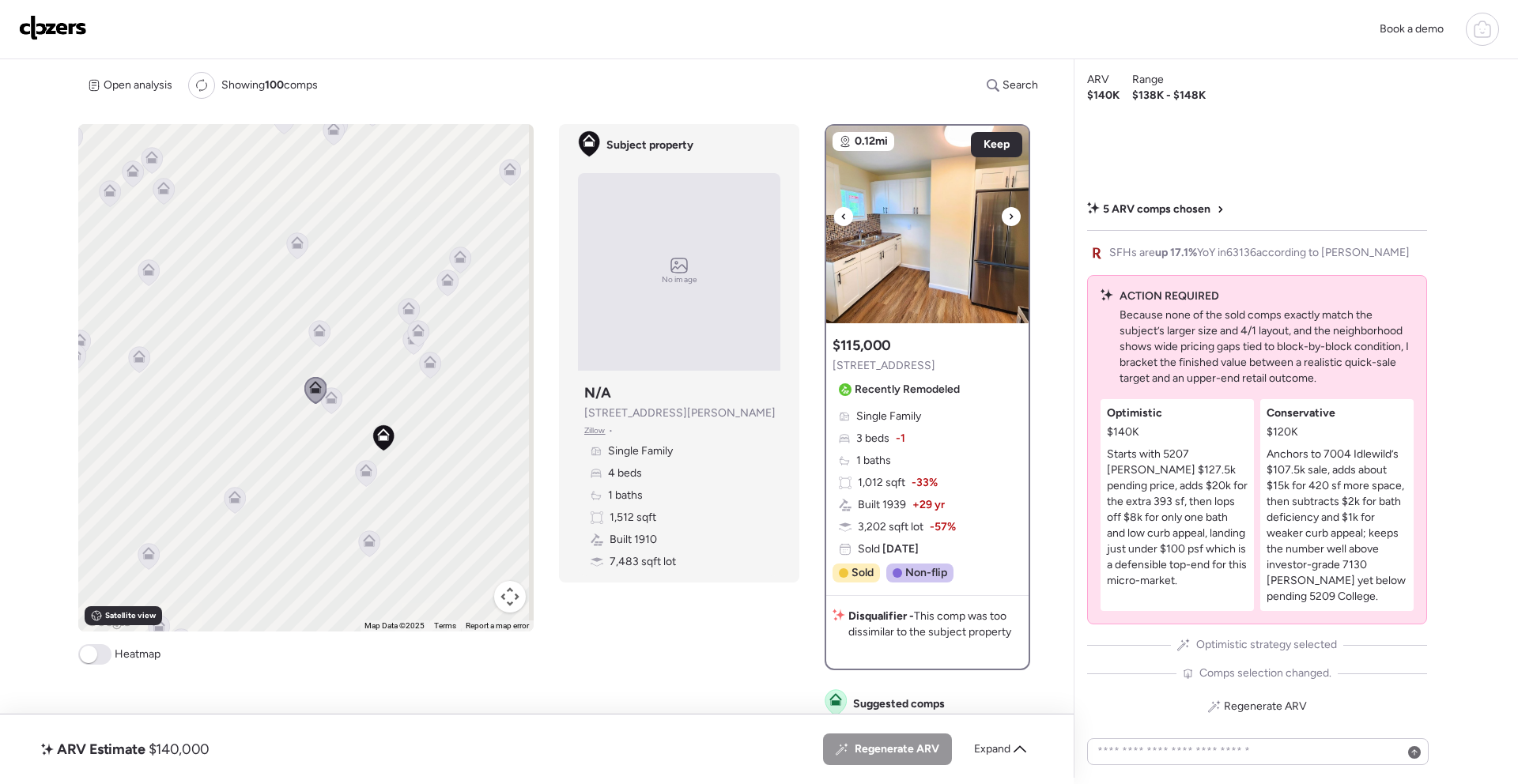
click at [1012, 214] on div at bounding box center [1011, 216] width 19 height 19
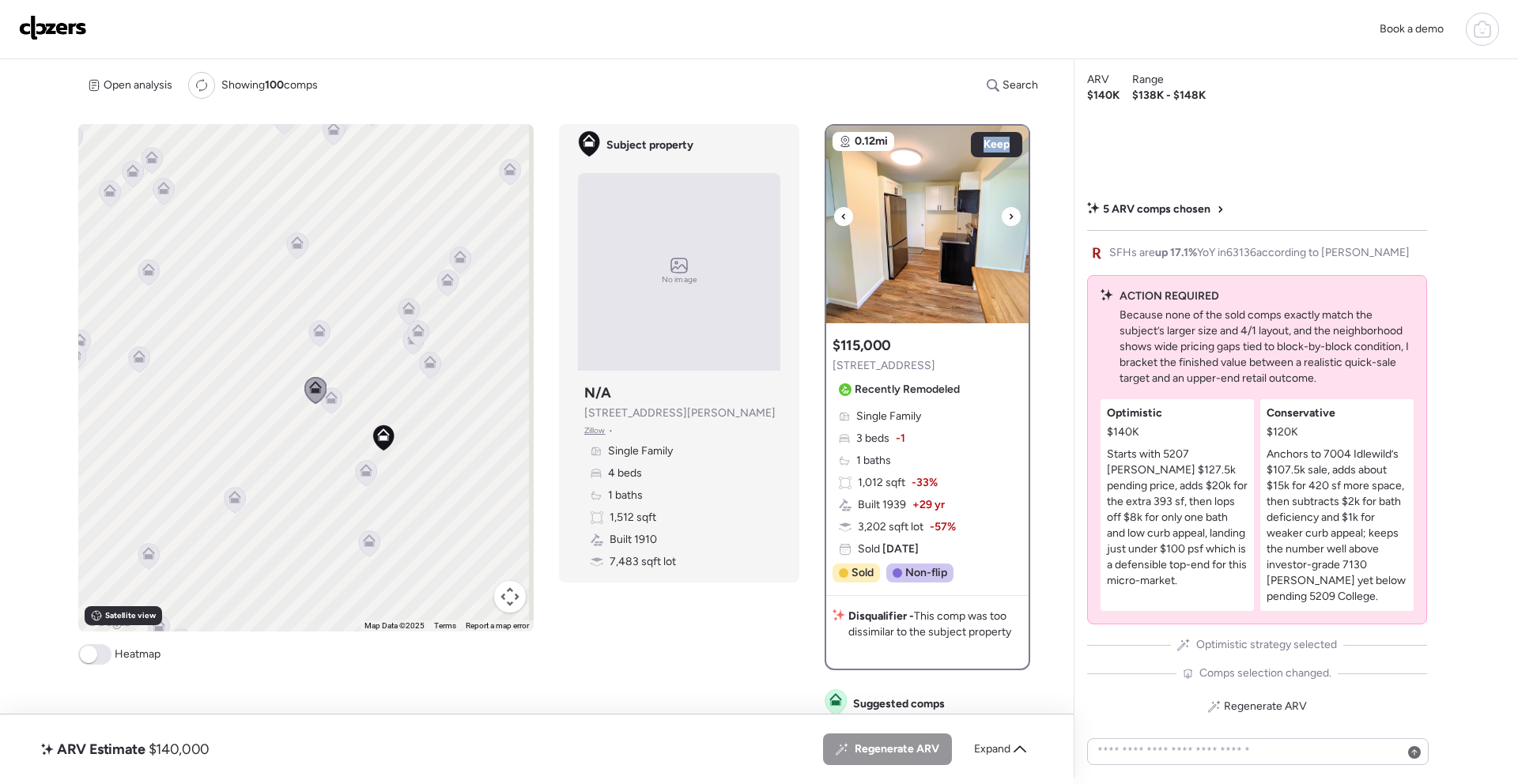
click at [1013, 214] on div at bounding box center [1011, 216] width 19 height 19
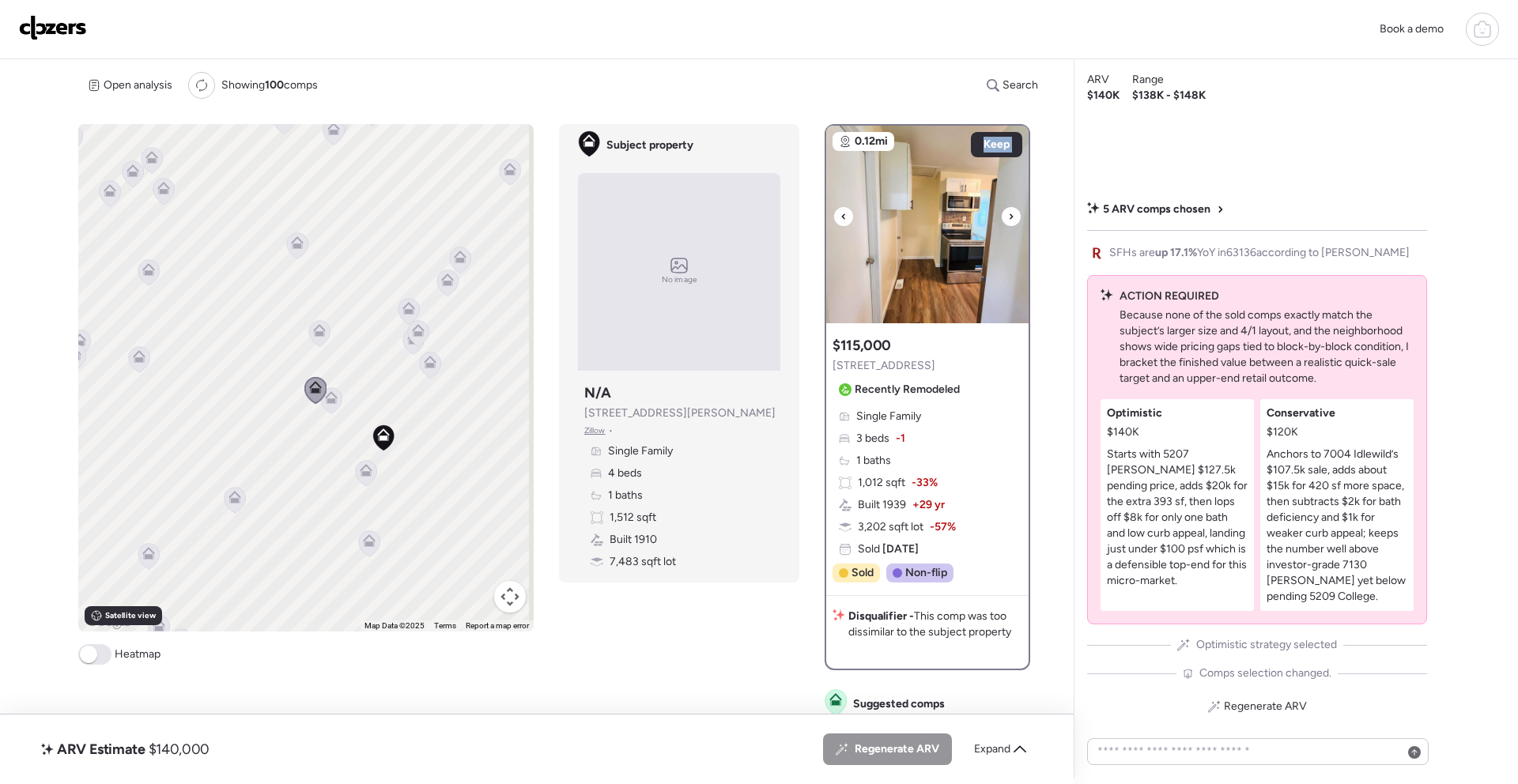
click at [1013, 214] on div at bounding box center [1011, 216] width 19 height 19
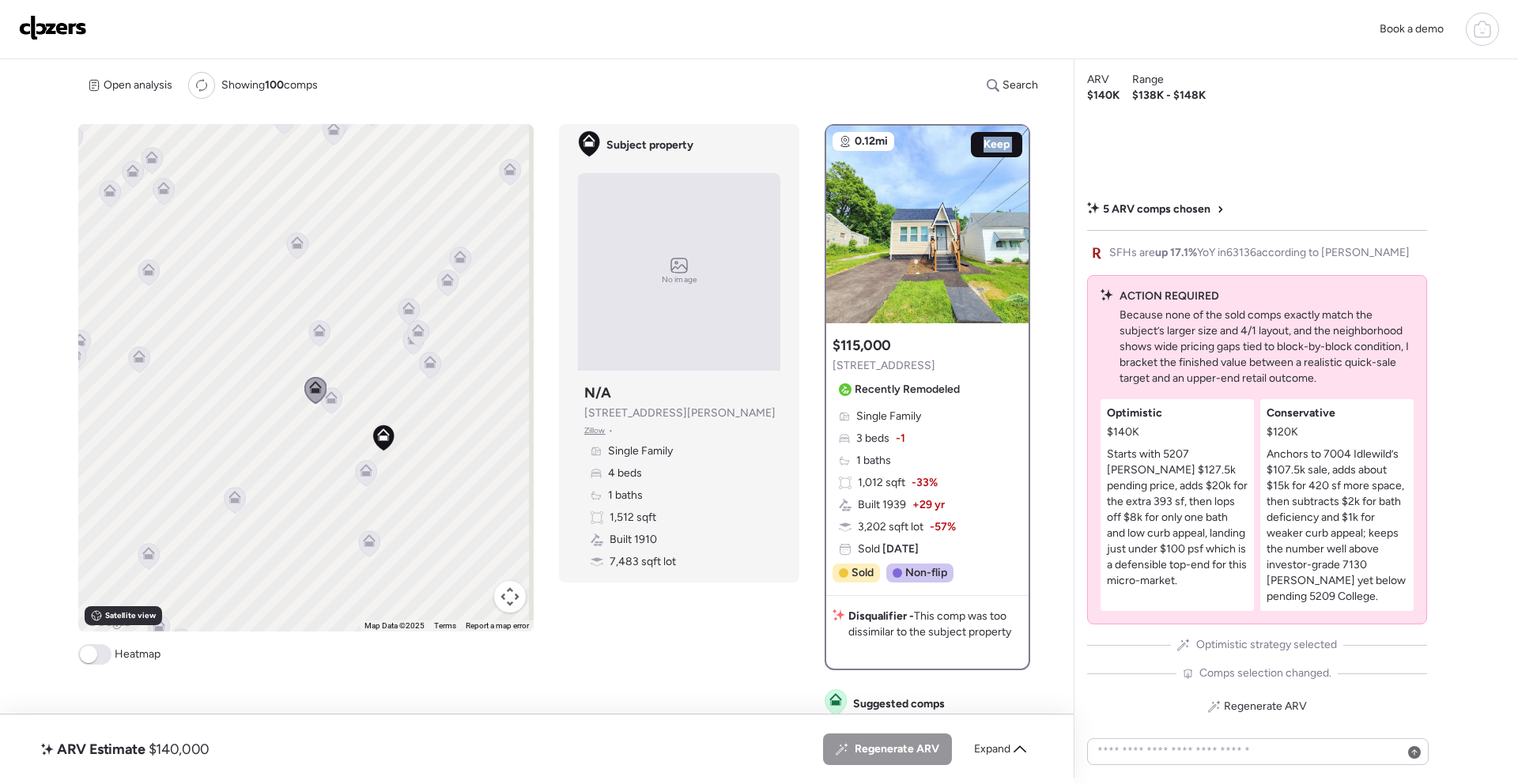
click at [999, 147] on span "Keep" at bounding box center [997, 144] width 26 height 16
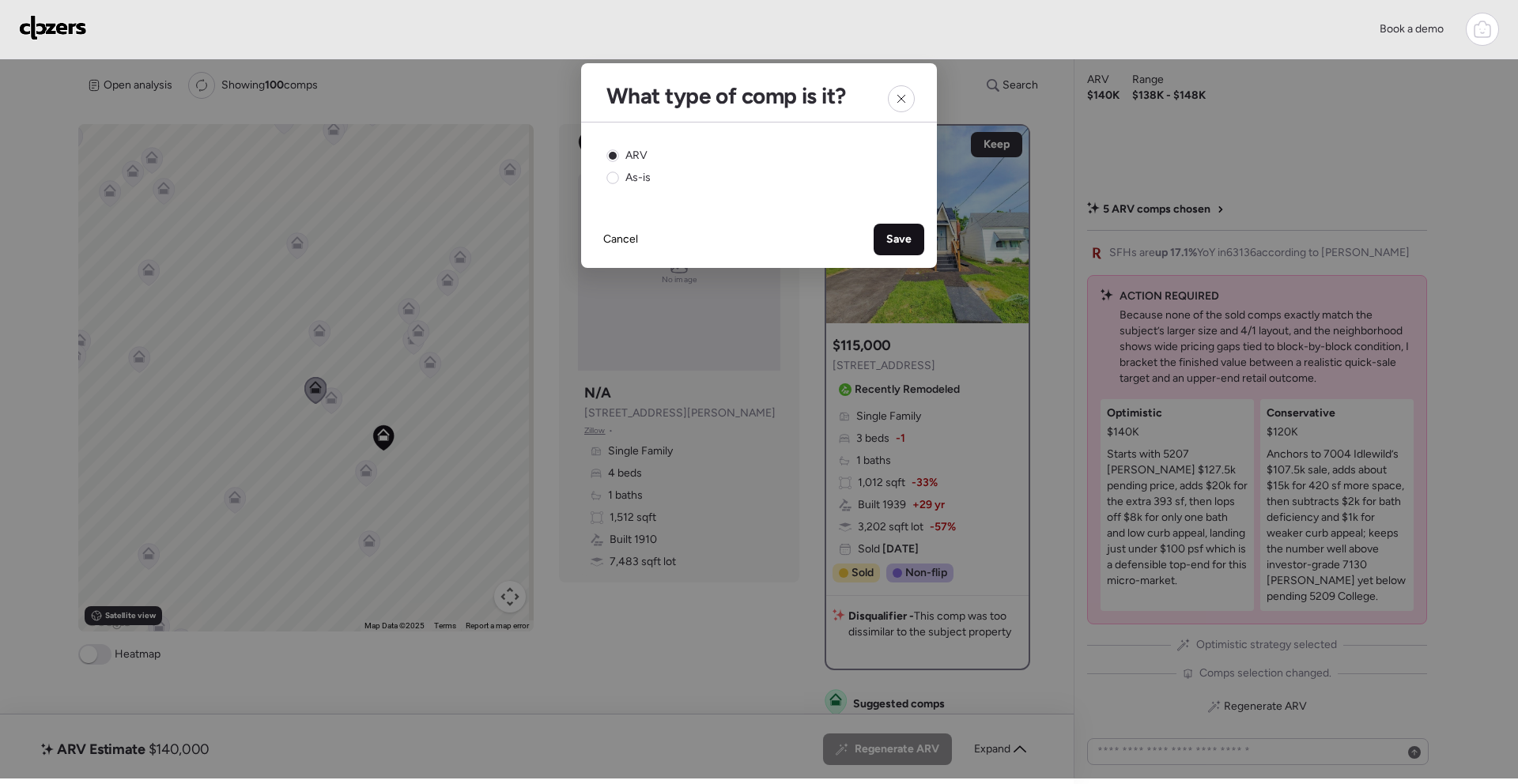
click at [895, 241] on span "Save" at bounding box center [898, 239] width 26 height 16
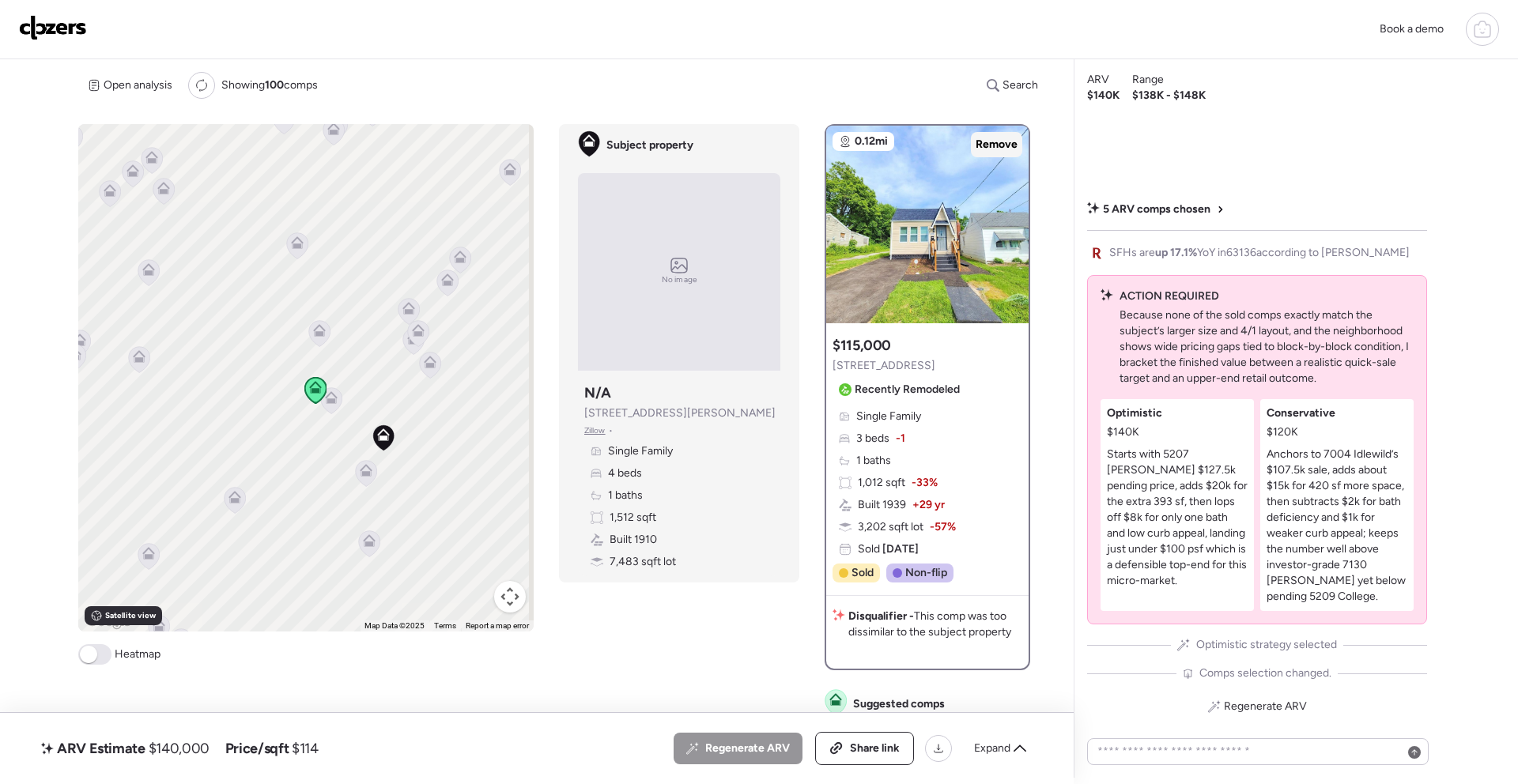
click at [992, 147] on span "Remove" at bounding box center [996, 144] width 42 height 16
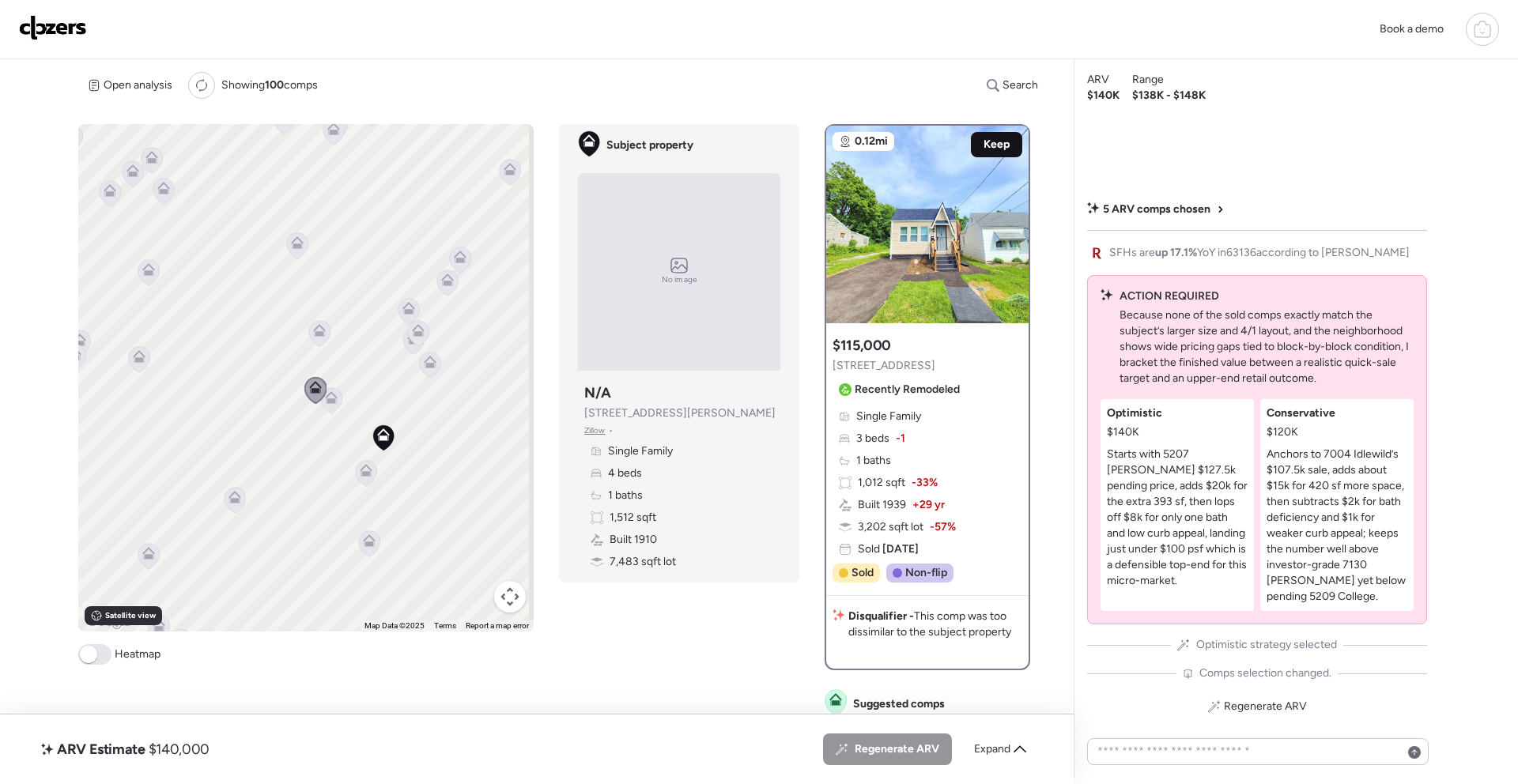
click at [993, 138] on span "Keep" at bounding box center [997, 144] width 26 height 16
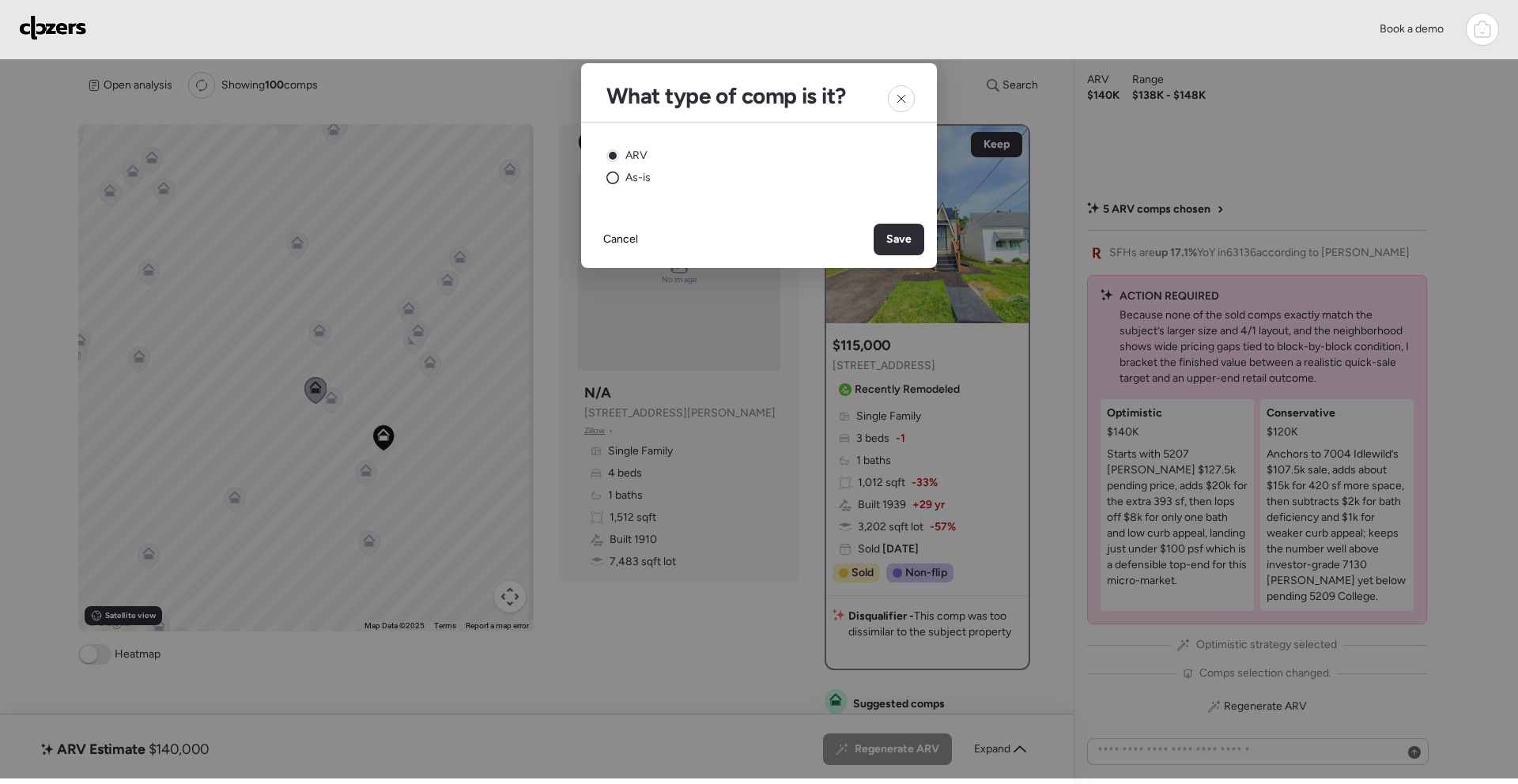
click at [634, 176] on span "As-is" at bounding box center [638, 177] width 26 height 16
click at [903, 238] on span "Save" at bounding box center [898, 239] width 26 height 16
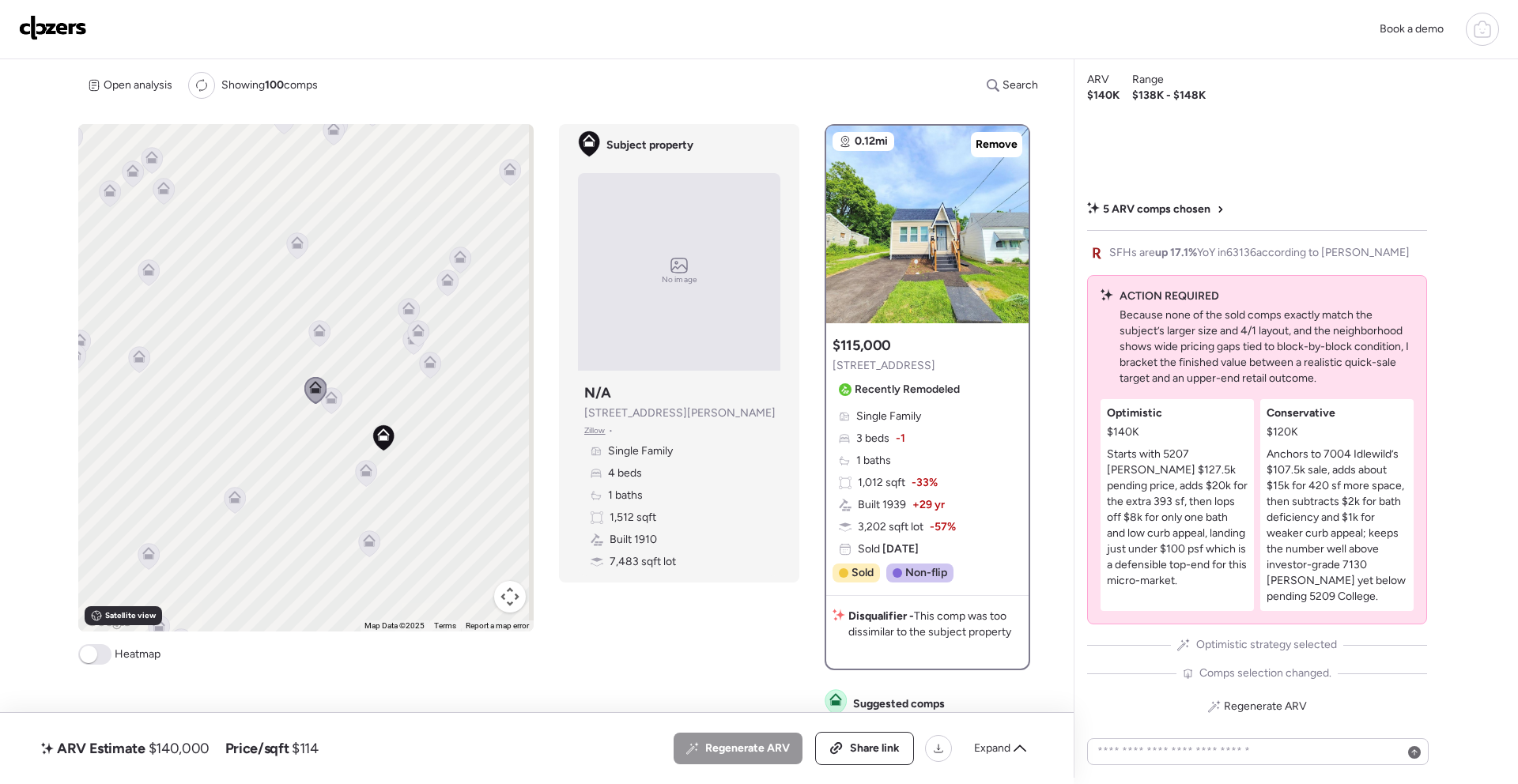
click at [316, 325] on icon at bounding box center [318, 327] width 12 height 7
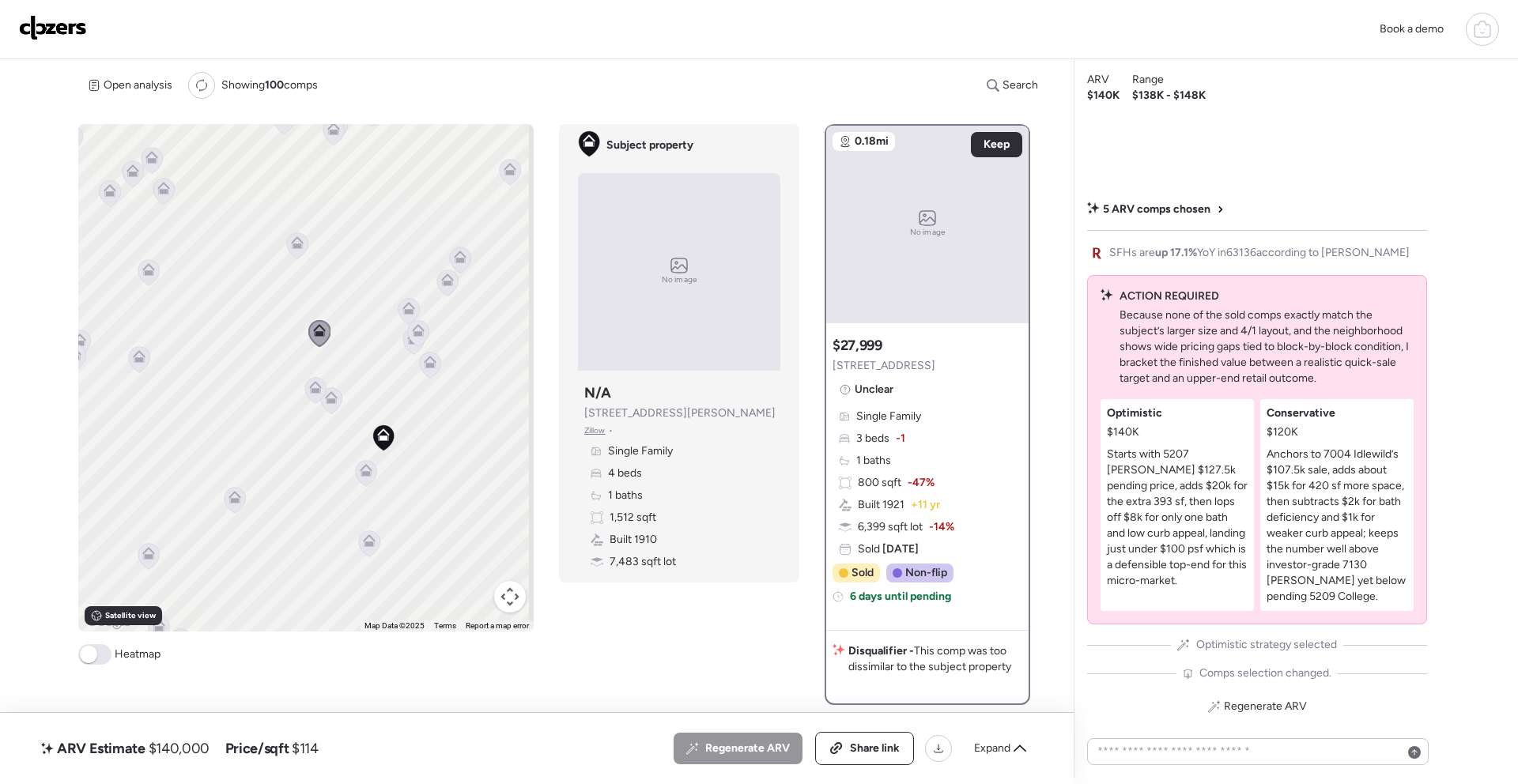
click at [296, 241] on icon at bounding box center [297, 242] width 12 height 12
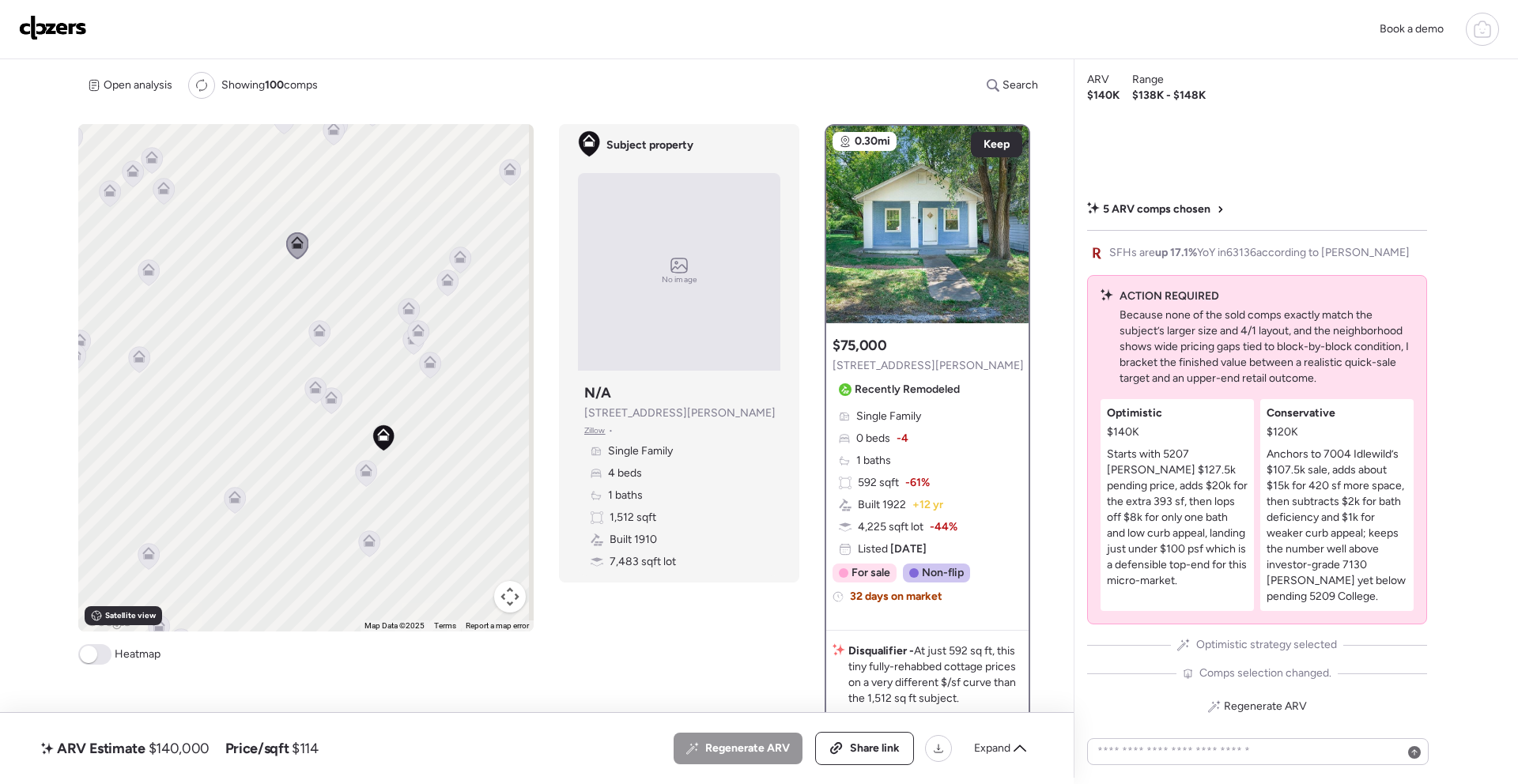
click at [443, 289] on icon at bounding box center [448, 284] width 22 height 26
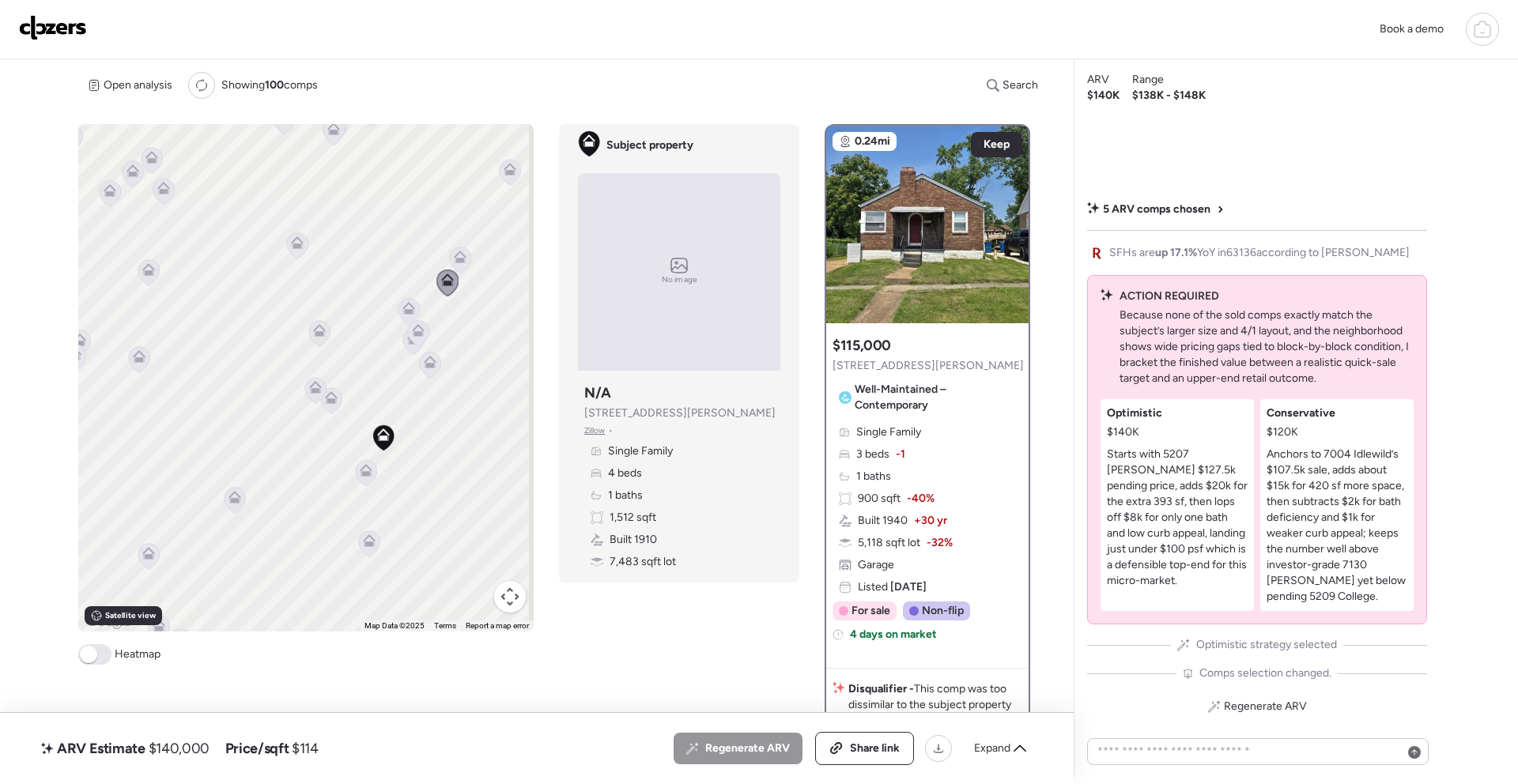
click at [424, 320] on icon at bounding box center [418, 333] width 22 height 26
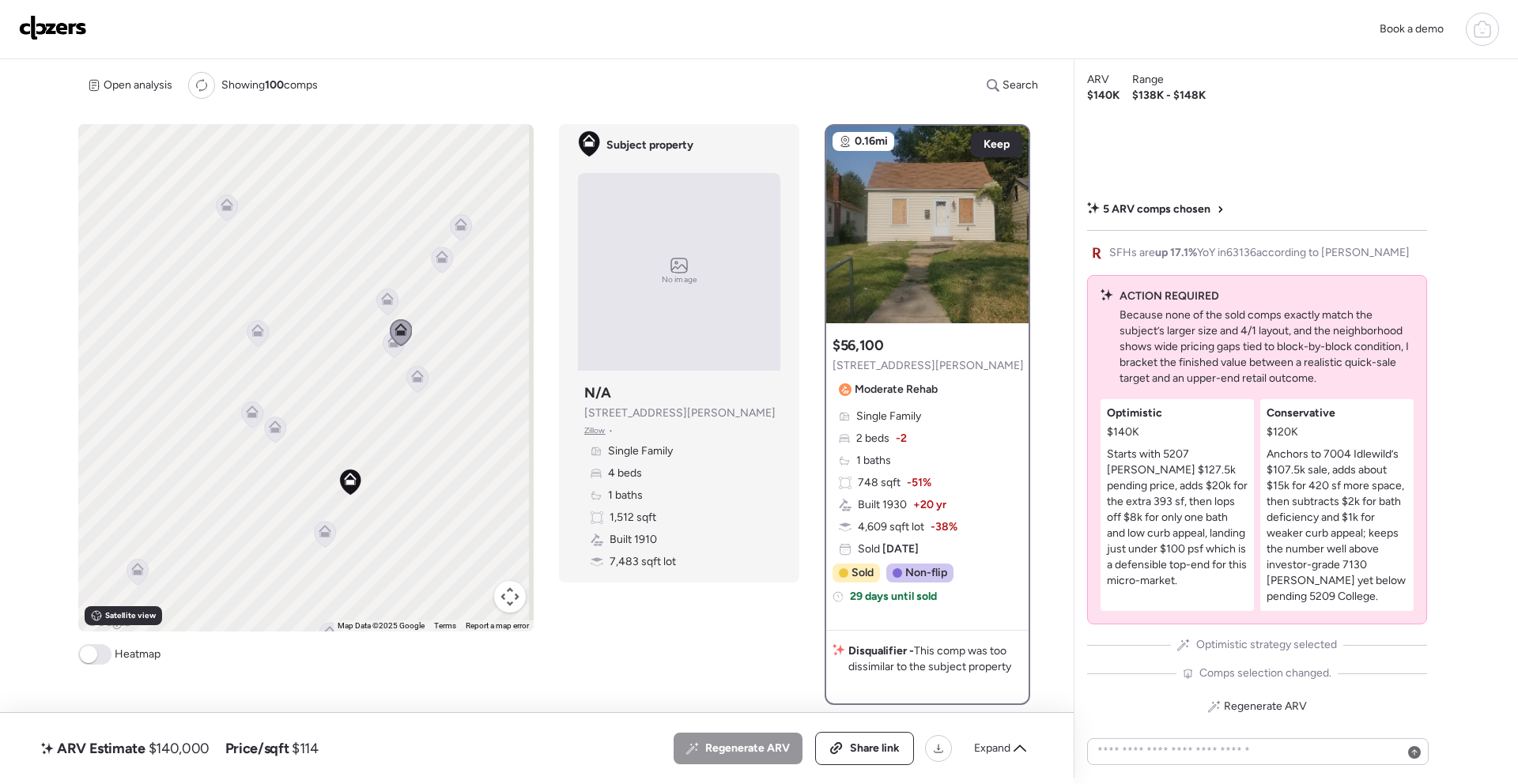
click at [388, 344] on icon at bounding box center [393, 345] width 10 height 5
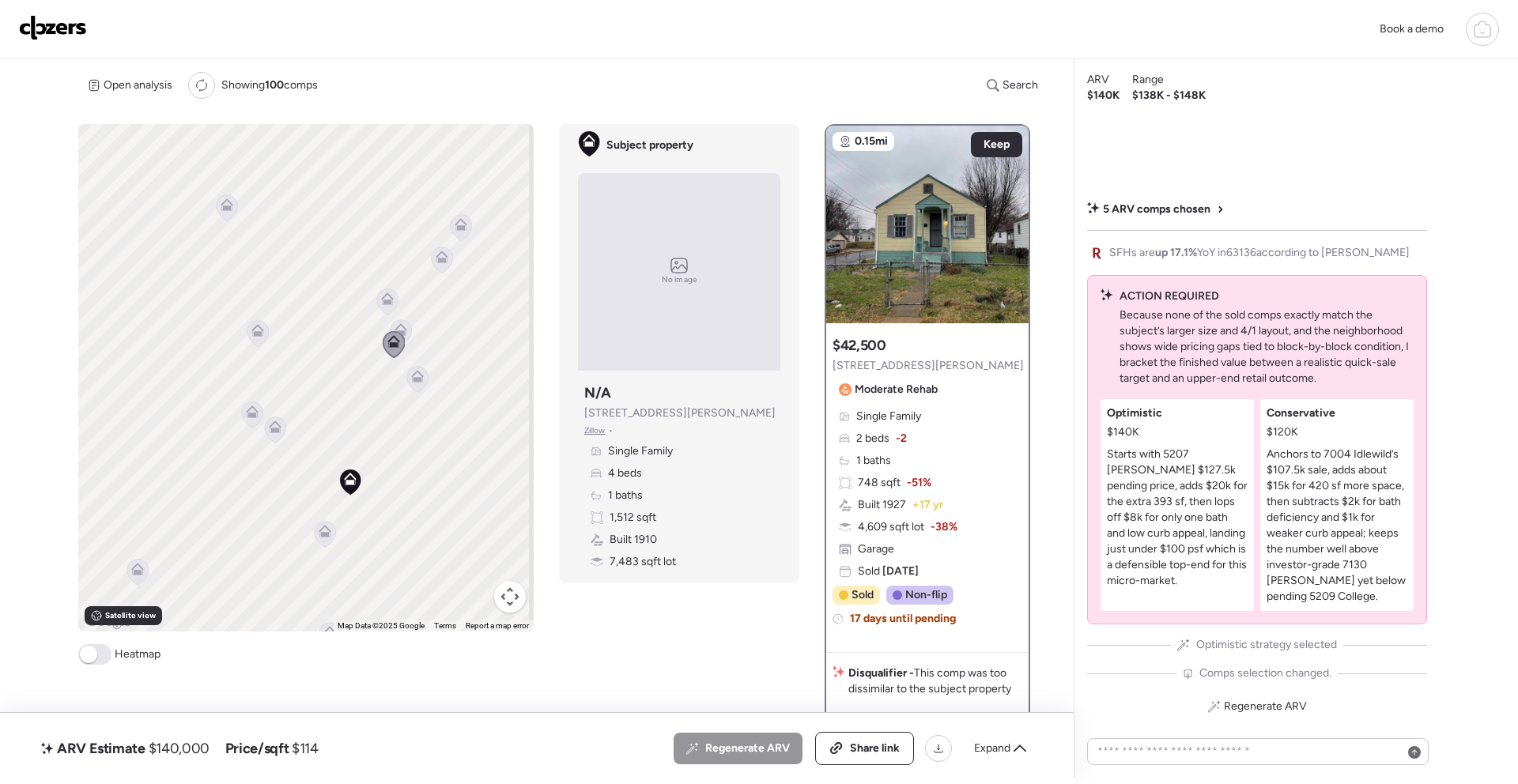
click at [420, 385] on icon at bounding box center [418, 380] width 22 height 26
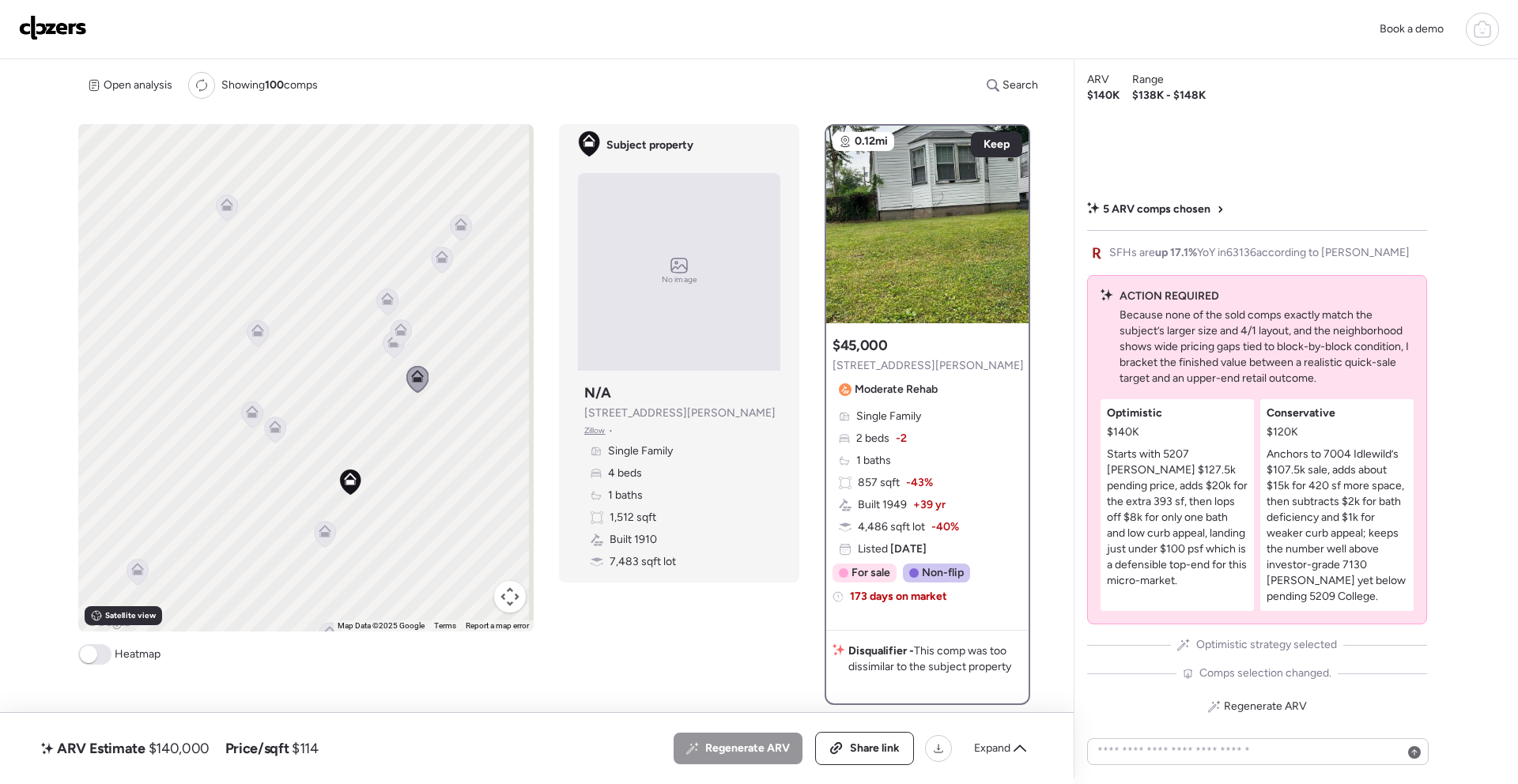
click at [455, 230] on icon at bounding box center [461, 224] width 12 height 12
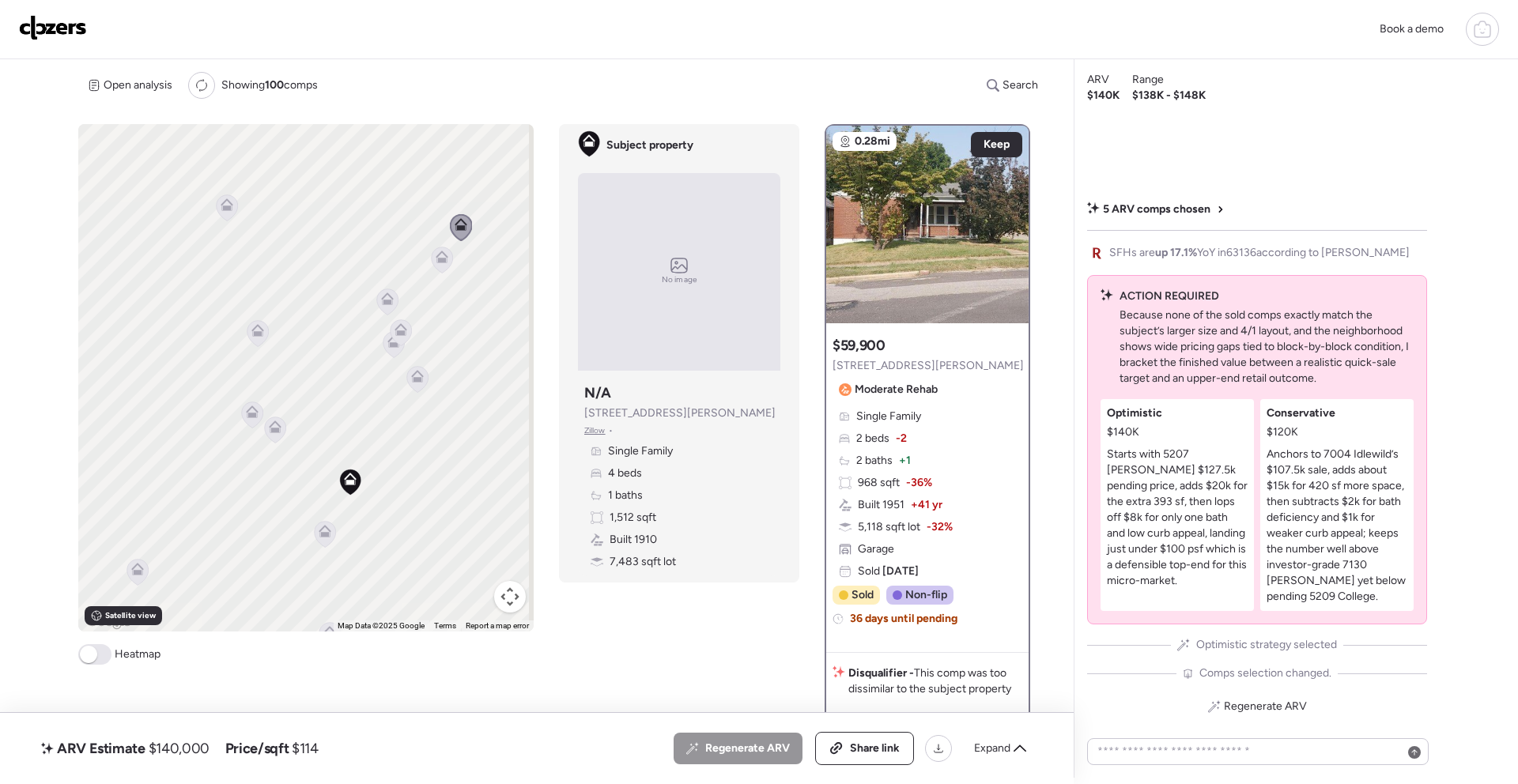
drag, startPoint x: 445, startPoint y: 469, endPoint x: 465, endPoint y: 438, distance: 36.9
click at [465, 438] on div "To activate drag with keyboard, press Alt + Enter. Once in keyboard drag state,…" at bounding box center [306, 378] width 456 height 508
click at [355, 493] on icon at bounding box center [358, 487] width 22 height 26
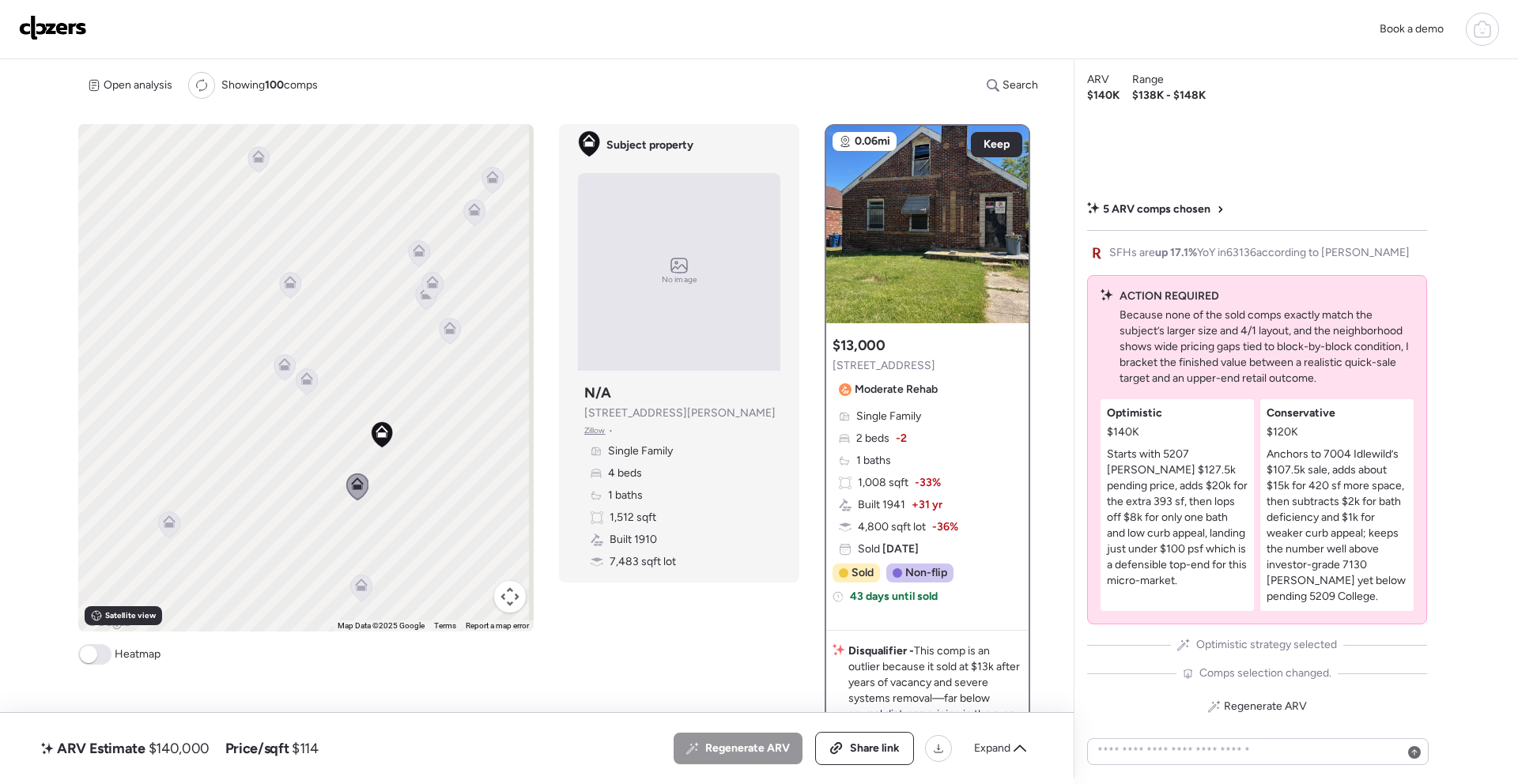
click at [164, 519] on icon at bounding box center [169, 521] width 12 height 12
click at [164, 523] on icon at bounding box center [169, 525] width 10 height 5
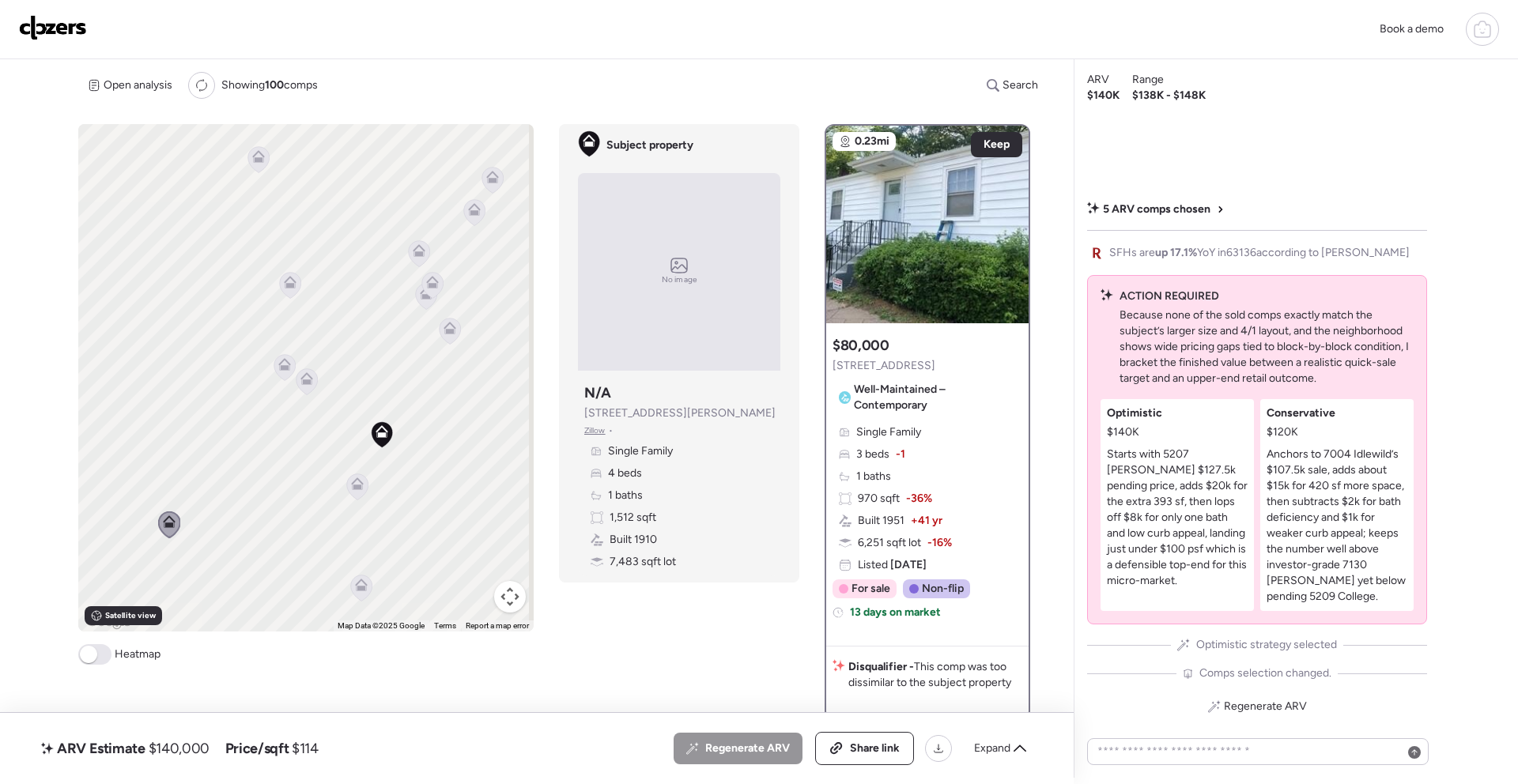
drag, startPoint x: 221, startPoint y: 394, endPoint x: 230, endPoint y: 392, distance: 9.2
click at [208, 395] on div "To activate drag with keyboard, press Alt + Enter. Once in keyboard drag state,…" at bounding box center [306, 378] width 456 height 508
drag, startPoint x: 342, startPoint y: 378, endPoint x: 303, endPoint y: 377, distance: 39.0
click at [288, 378] on div "To activate drag with keyboard, press Alt + Enter. Once in keyboard drag state,…" at bounding box center [306, 378] width 456 height 508
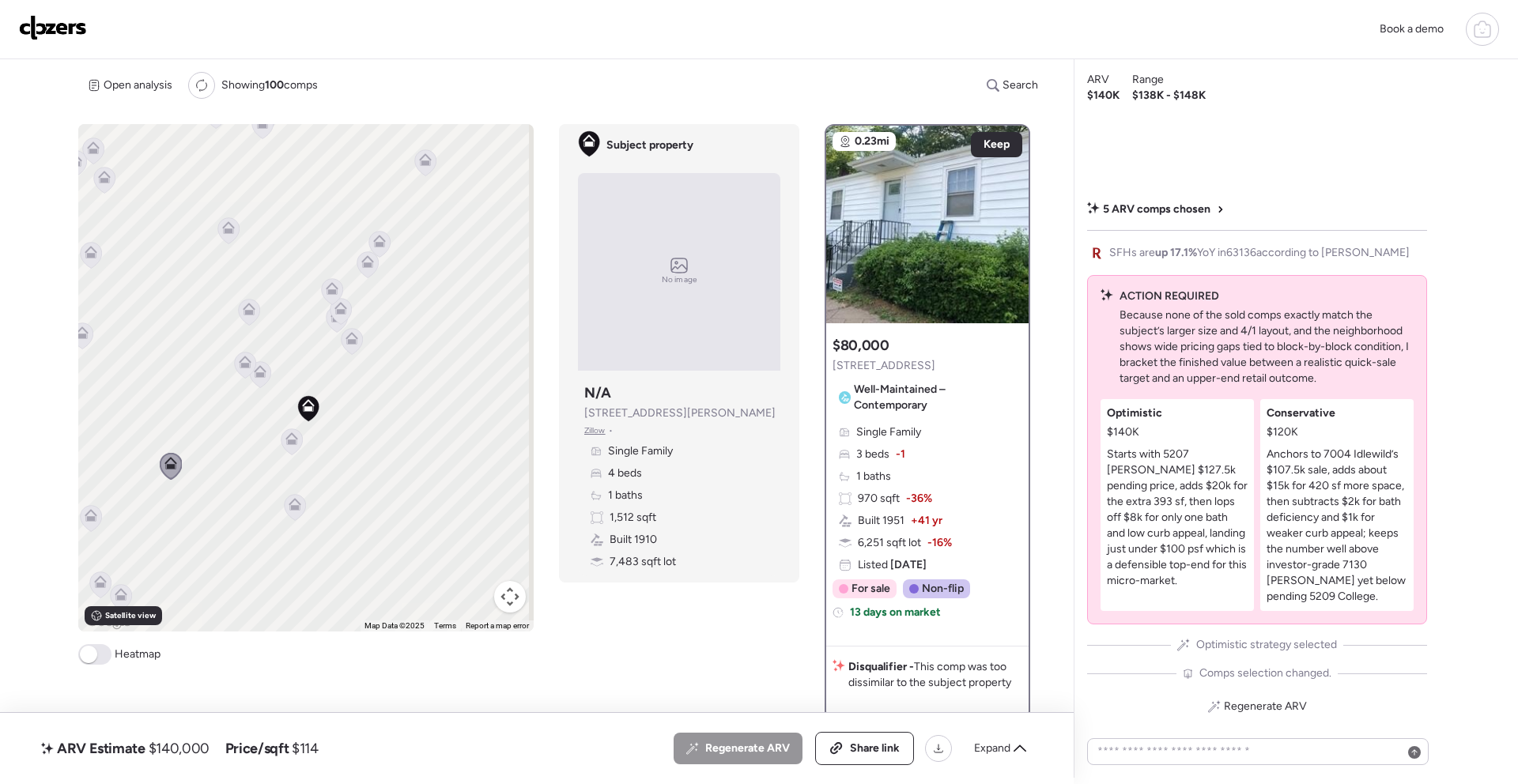
click at [419, 160] on icon at bounding box center [425, 156] width 12 height 7
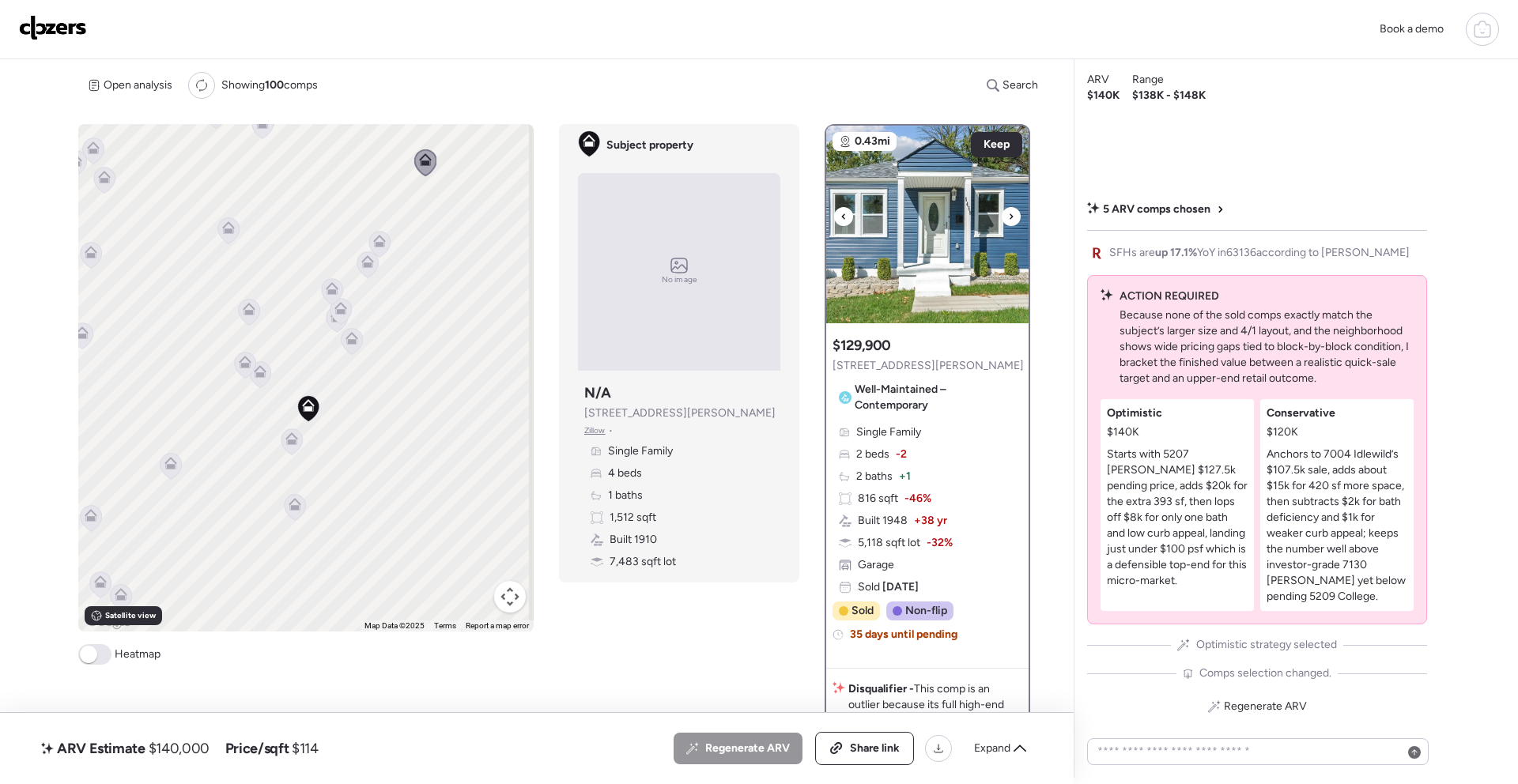
click at [994, 202] on img at bounding box center [927, 224] width 203 height 198
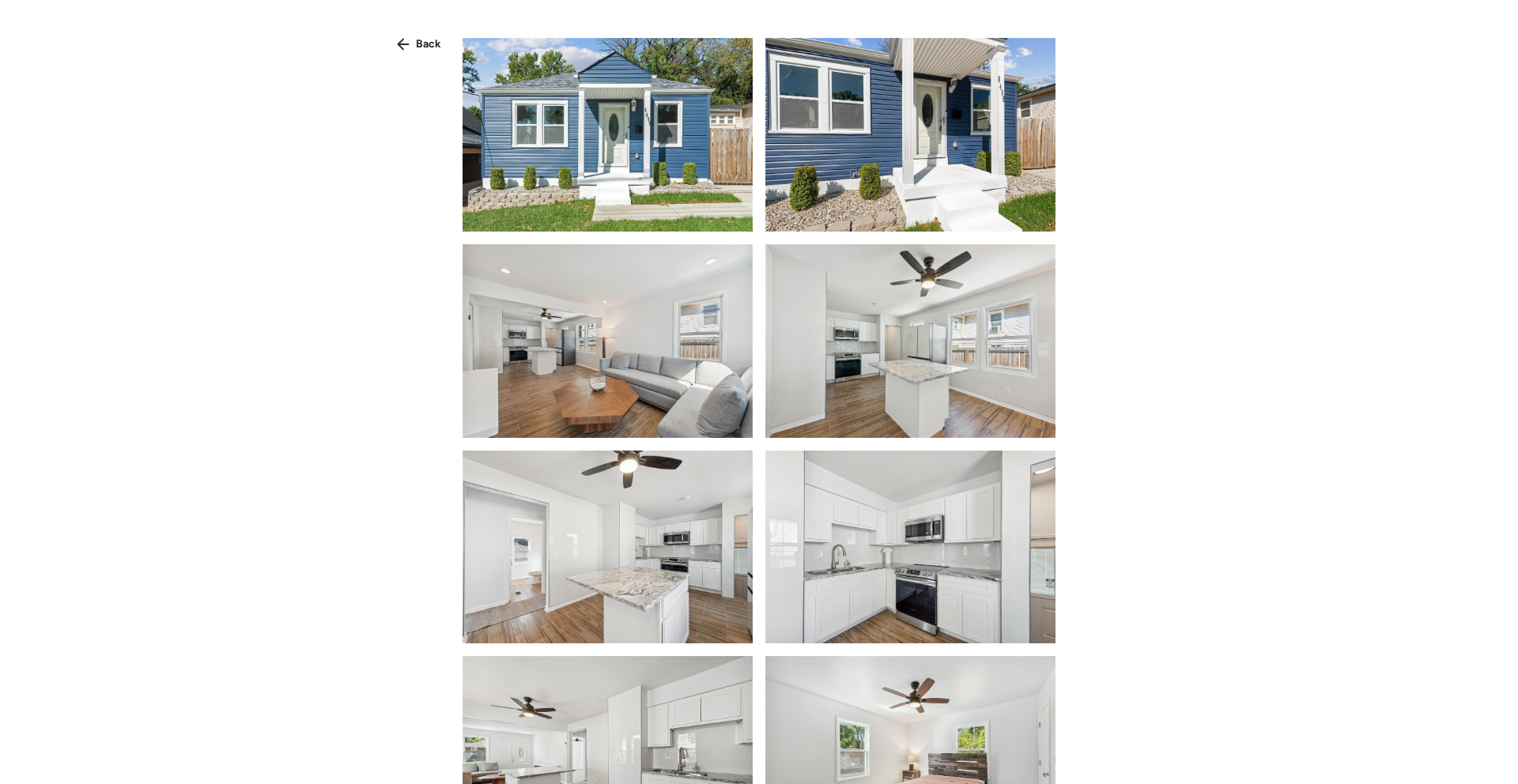
click at [425, 44] on span "Back" at bounding box center [429, 44] width 26 height 16
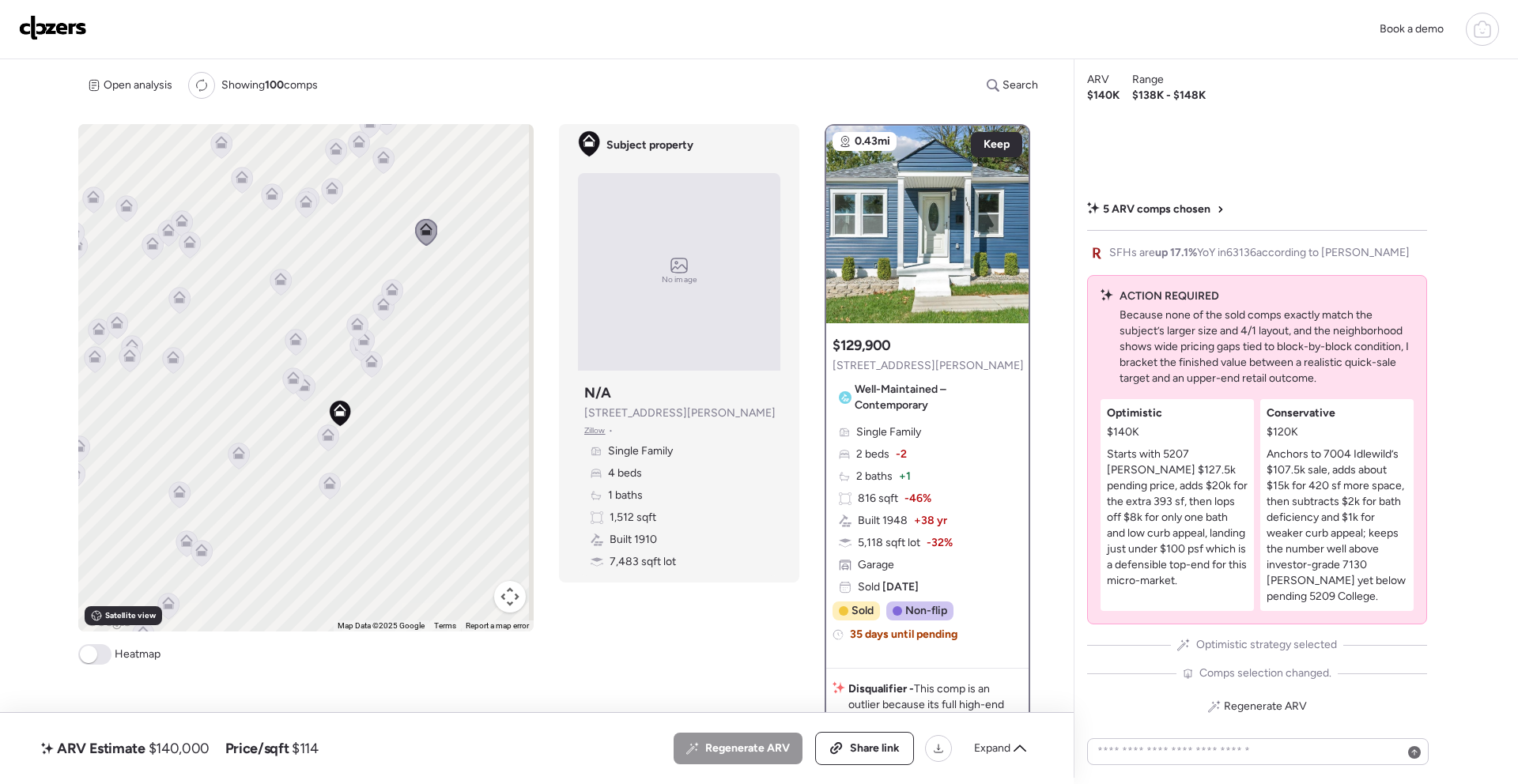
drag, startPoint x: 433, startPoint y: 287, endPoint x: 430, endPoint y: 375, distance: 88.1
click at [430, 375] on div "To activate drag with keyboard, press Alt + Enter. Once in keyboard drag state,…" at bounding box center [306, 378] width 456 height 508
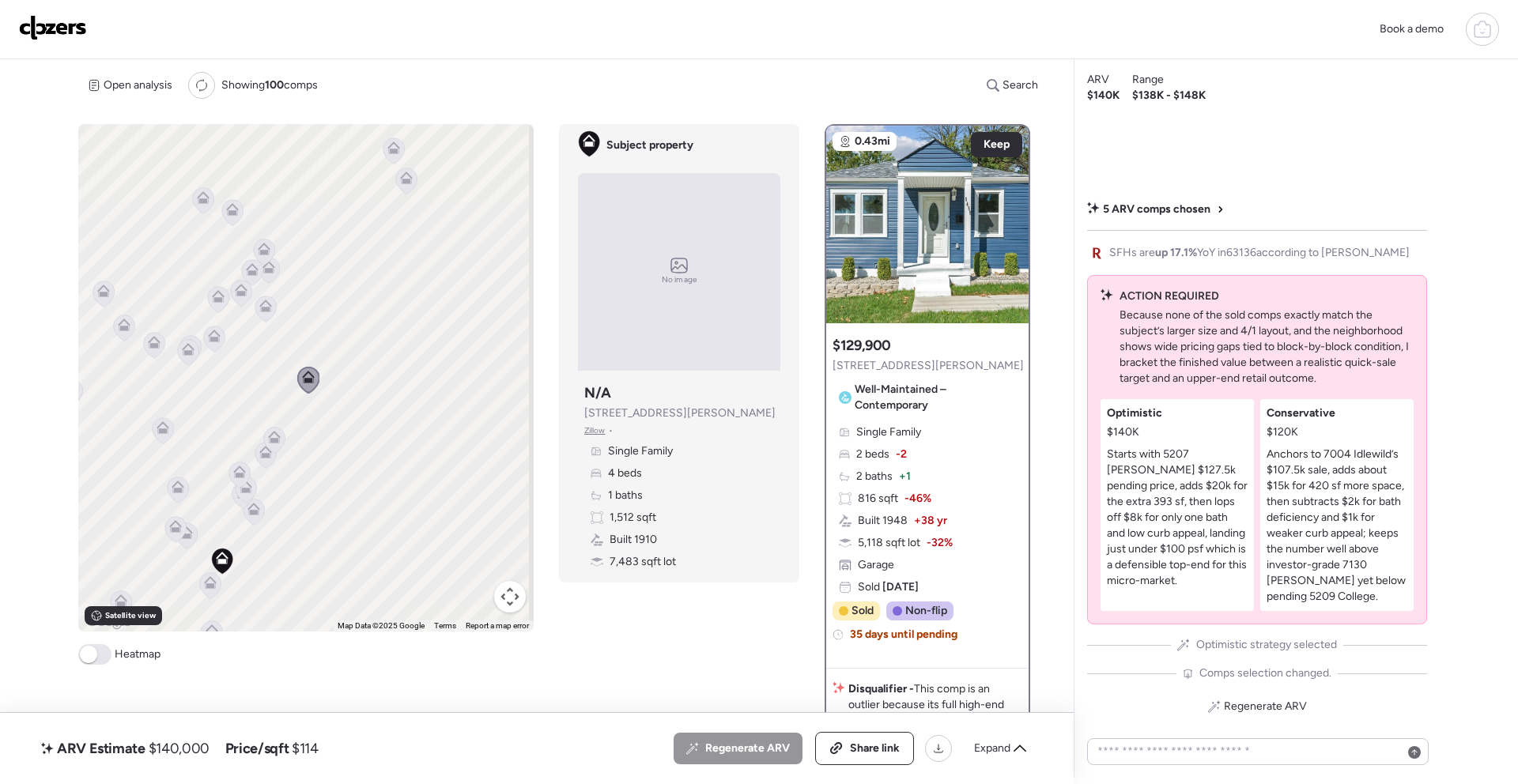
drag, startPoint x: 429, startPoint y: 371, endPoint x: 316, endPoint y: 454, distance: 140.2
click at [314, 455] on div "To activate drag with keyboard, press Alt + Enter. Once in keyboard drag state,…" at bounding box center [306, 378] width 456 height 508
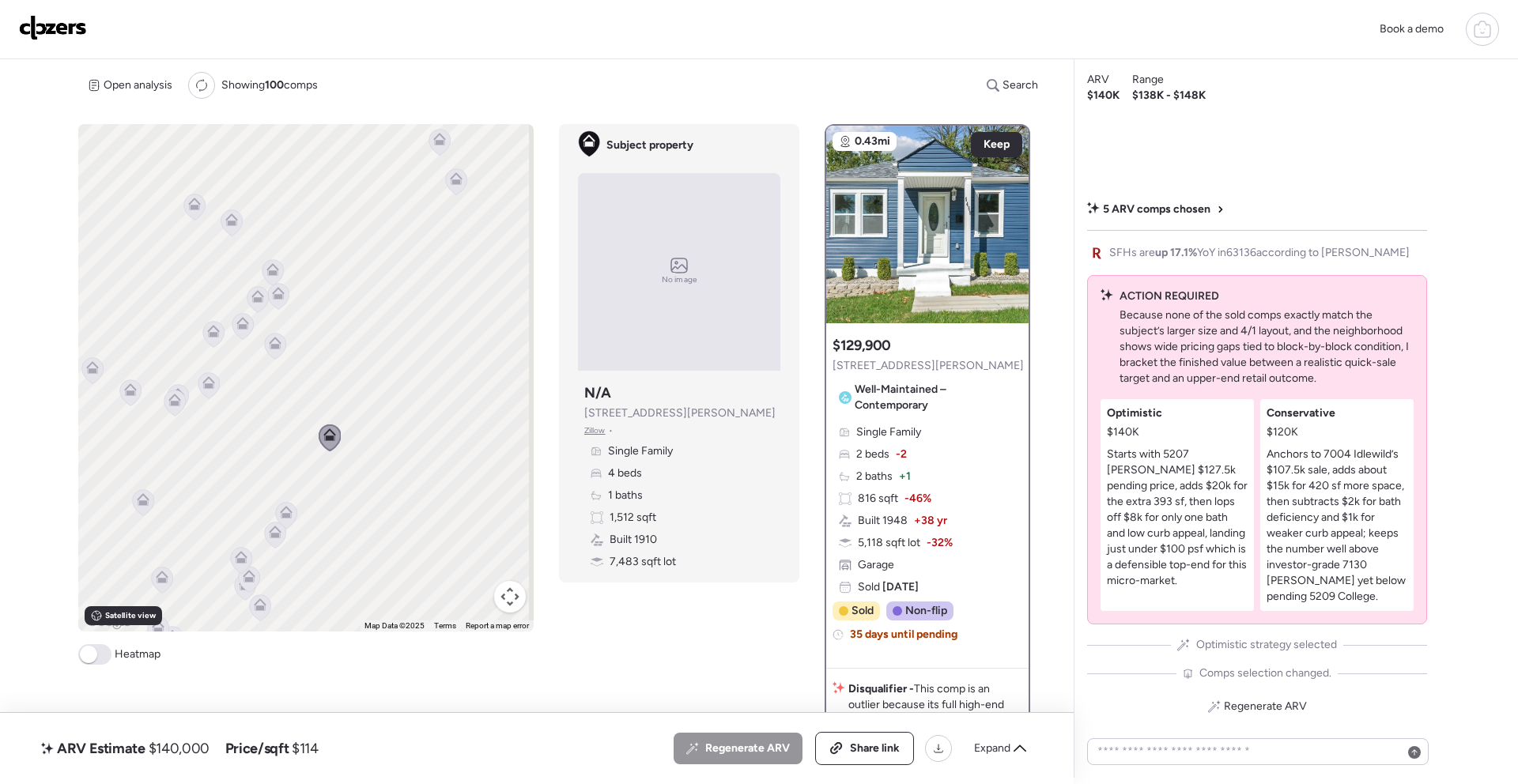
drag, startPoint x: 333, startPoint y: 337, endPoint x: 348, endPoint y: 331, distance: 16.2
click at [354, 331] on div "To activate drag with keyboard, press Alt + Enter. Once in keyboard drag state,…" at bounding box center [306, 378] width 456 height 508
click at [295, 292] on icon at bounding box center [300, 286] width 12 height 12
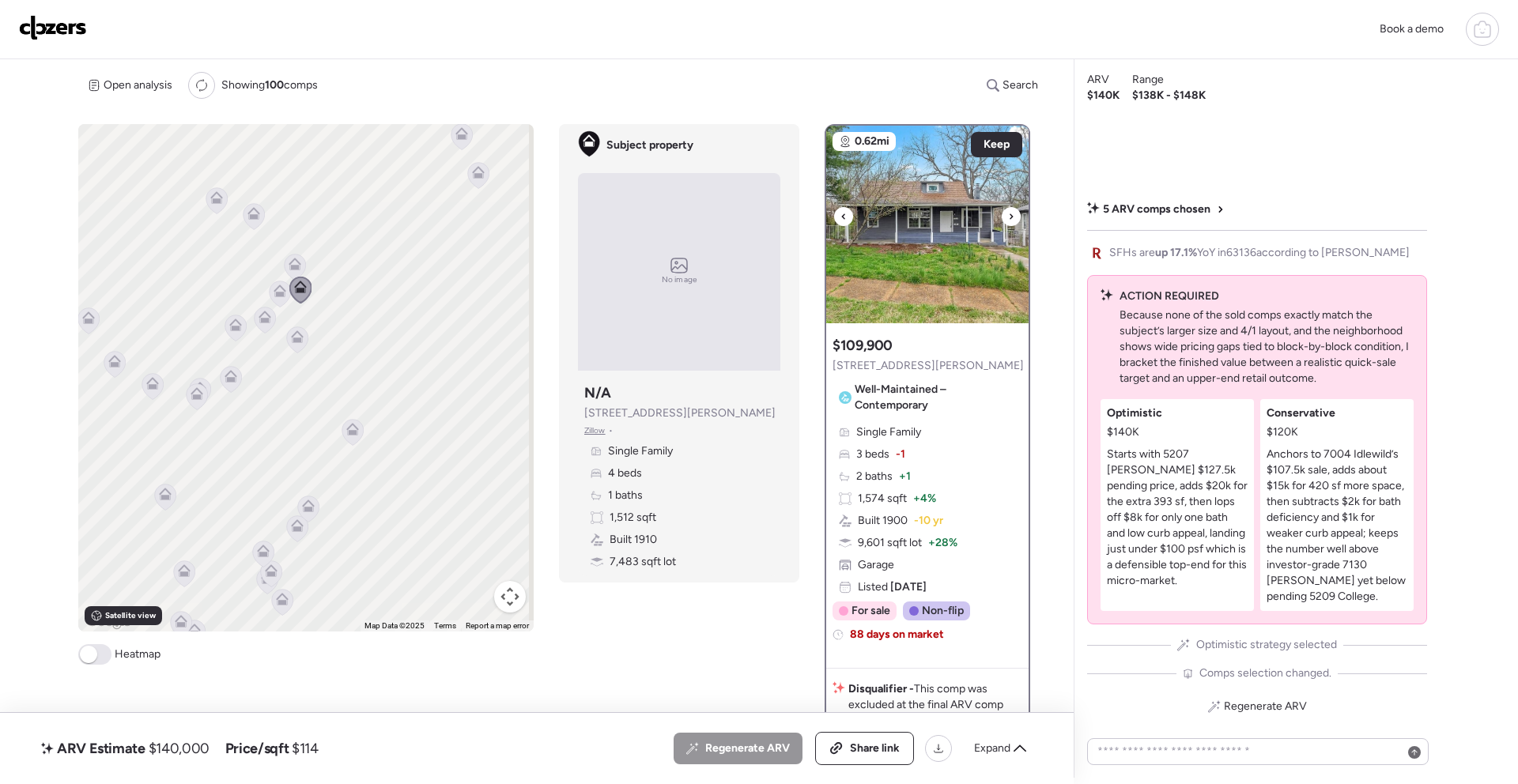
click at [1008, 216] on icon at bounding box center [1012, 216] width 7 height 19
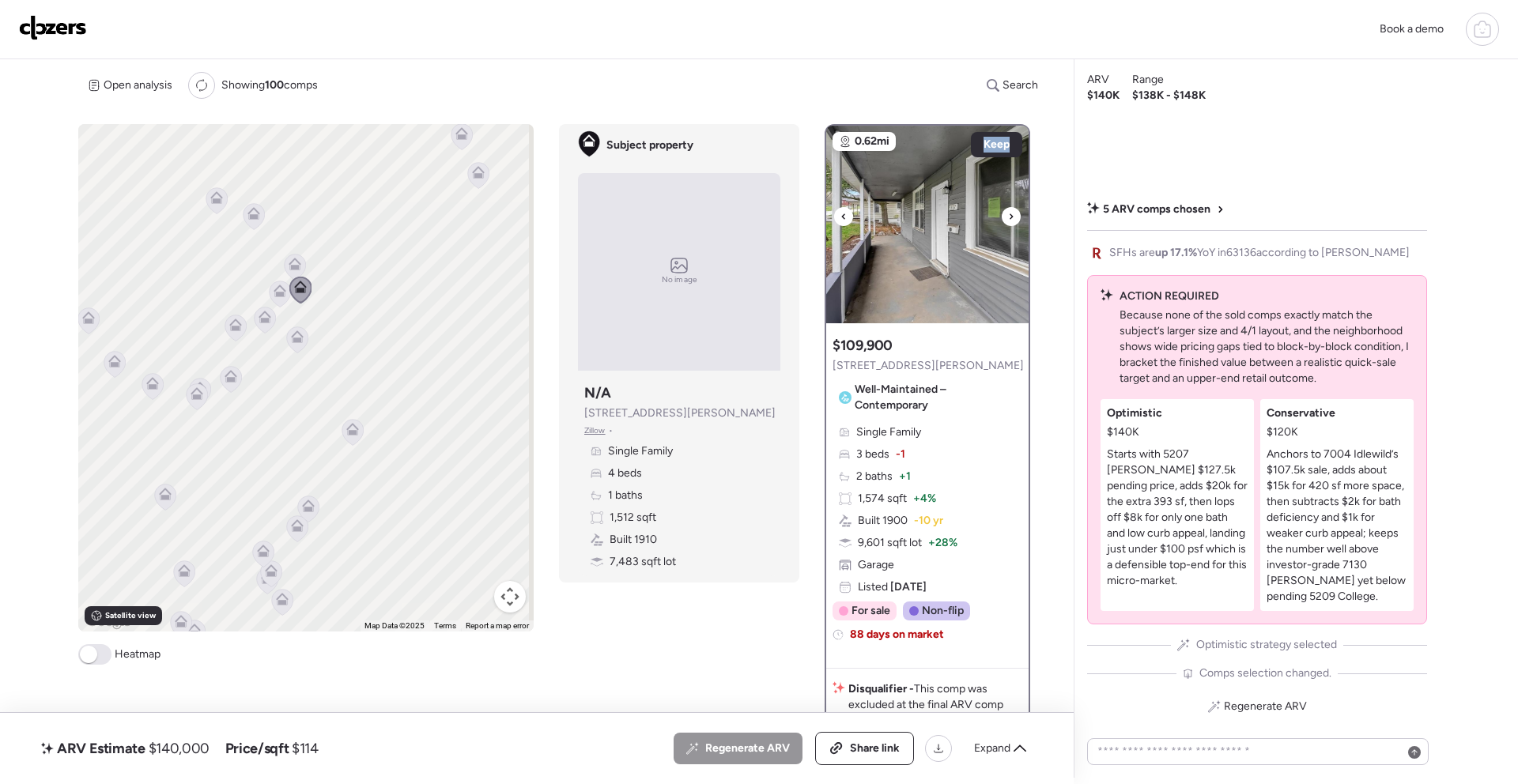
click at [1008, 216] on icon at bounding box center [1012, 216] width 7 height 19
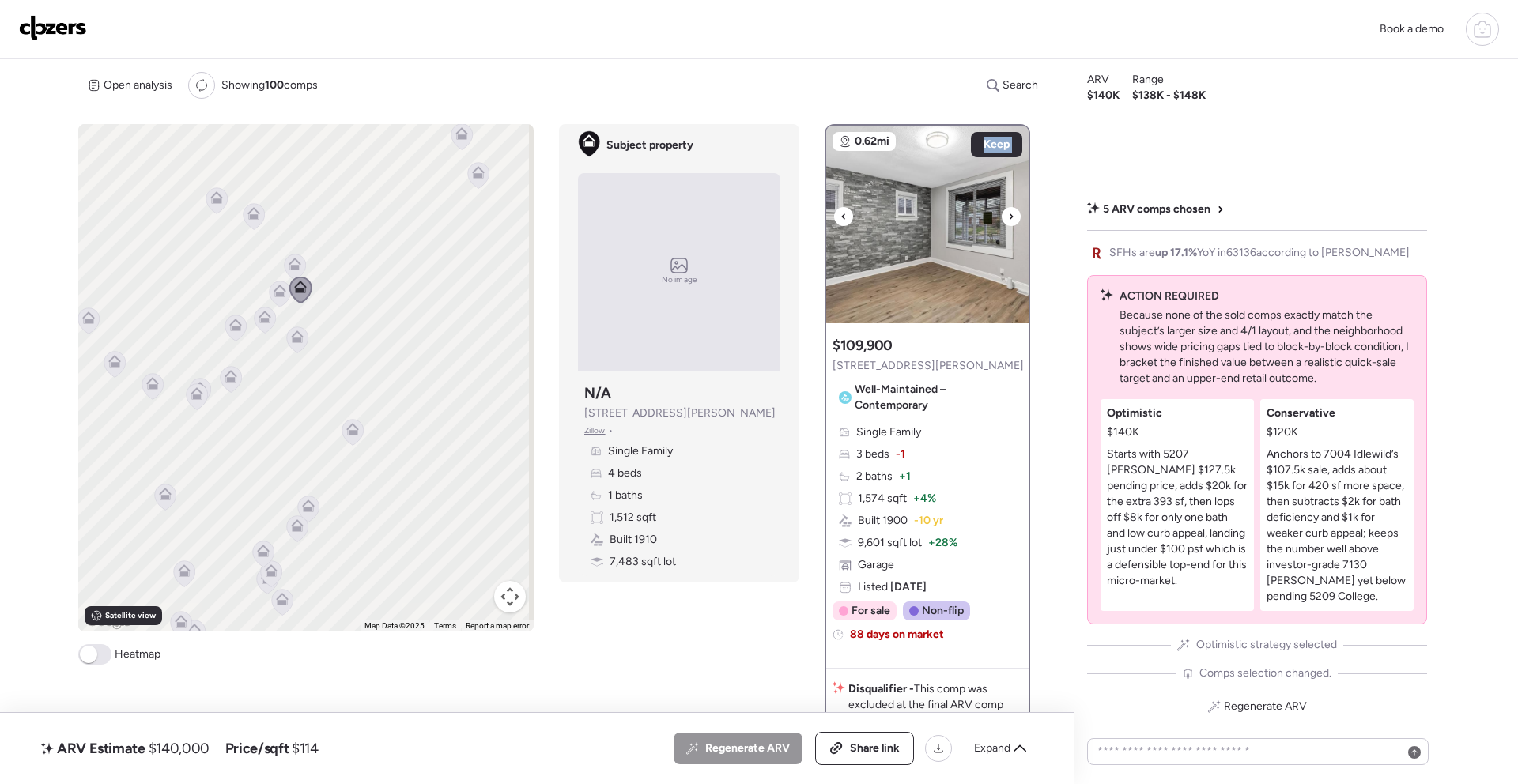
click at [1008, 216] on icon at bounding box center [1012, 216] width 7 height 19
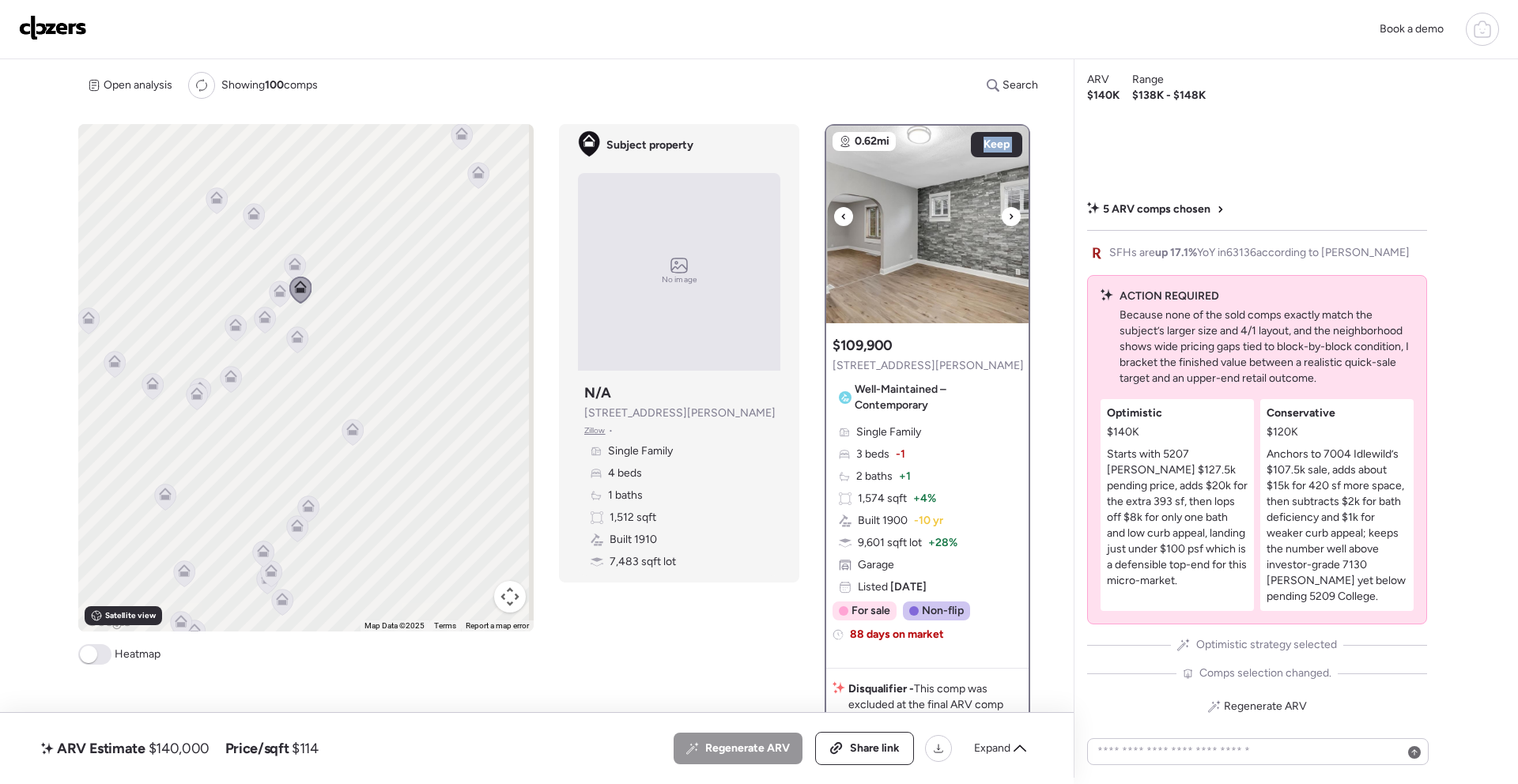
click at [1008, 216] on icon at bounding box center [1012, 216] width 7 height 19
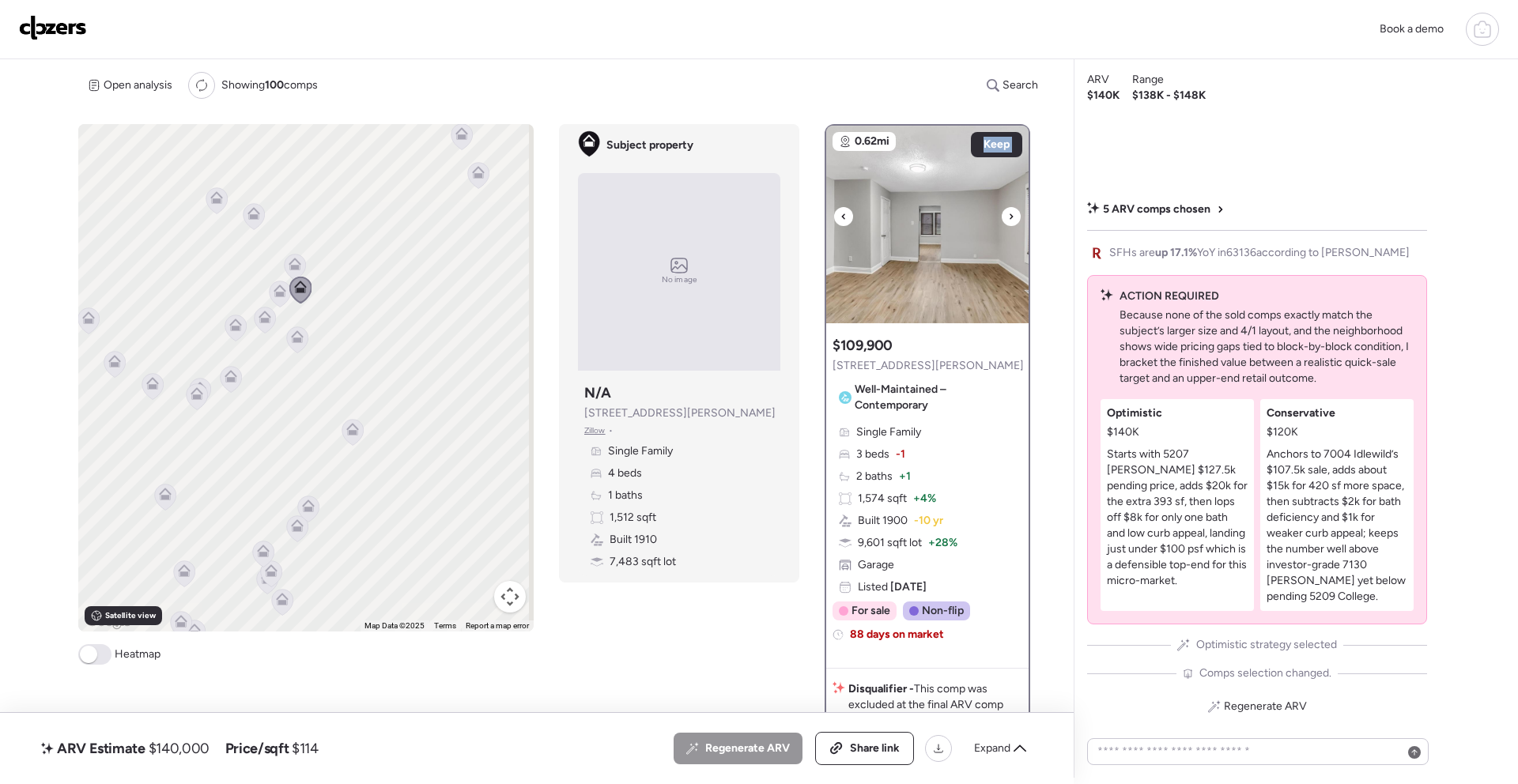
click at [1008, 216] on icon at bounding box center [1012, 216] width 7 height 19
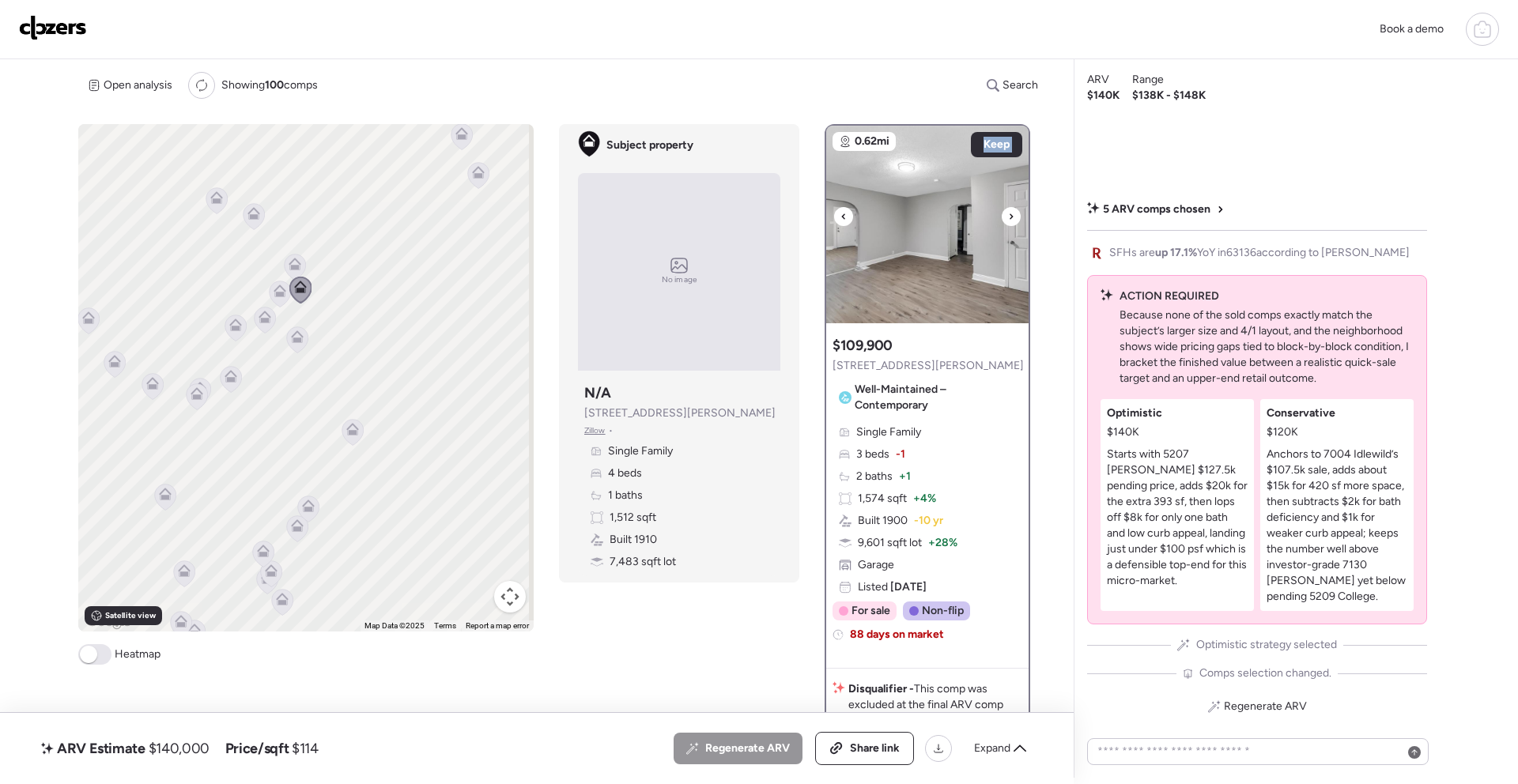
click at [1008, 216] on icon at bounding box center [1012, 216] width 7 height 19
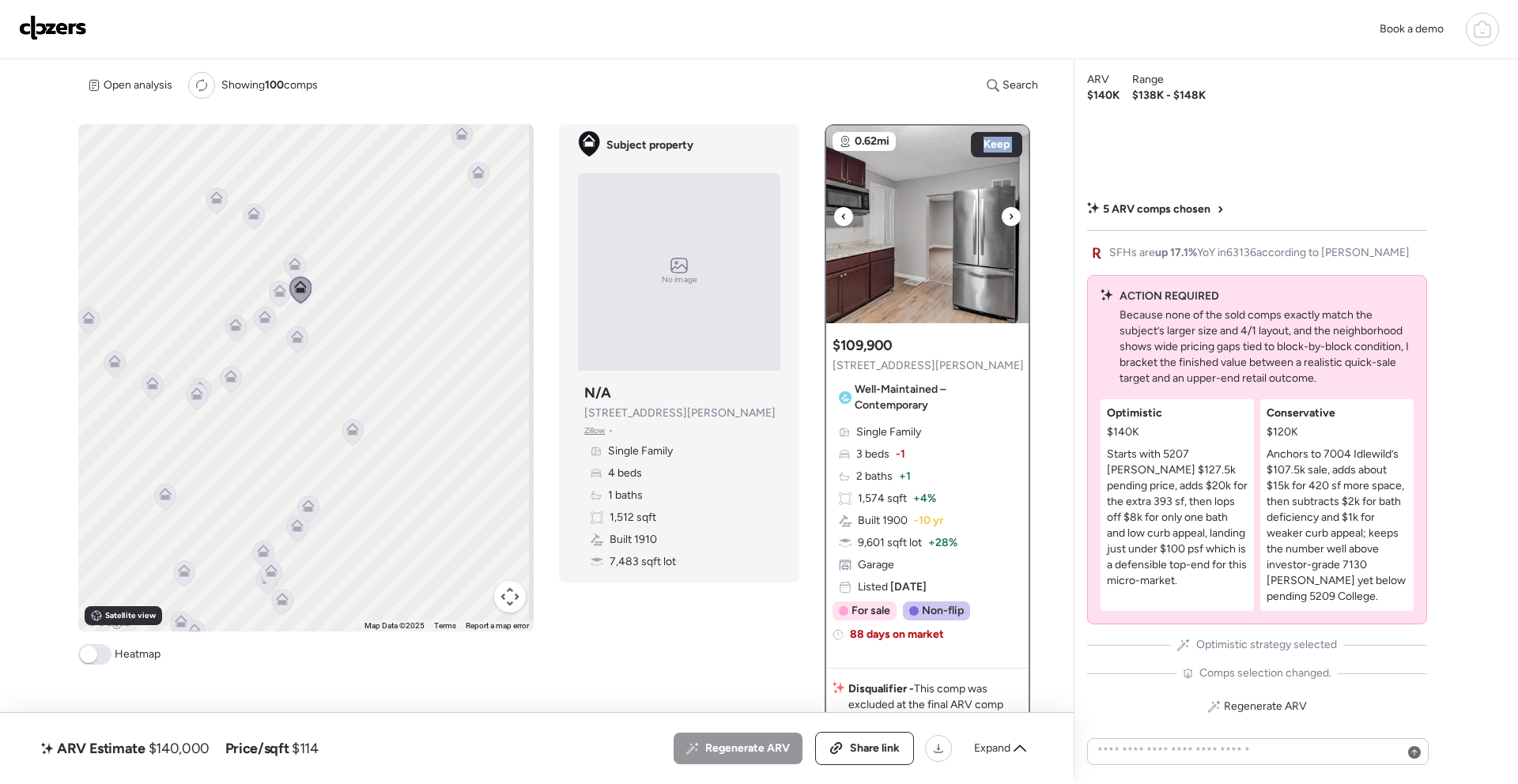
click at [1008, 216] on icon at bounding box center [1012, 216] width 7 height 19
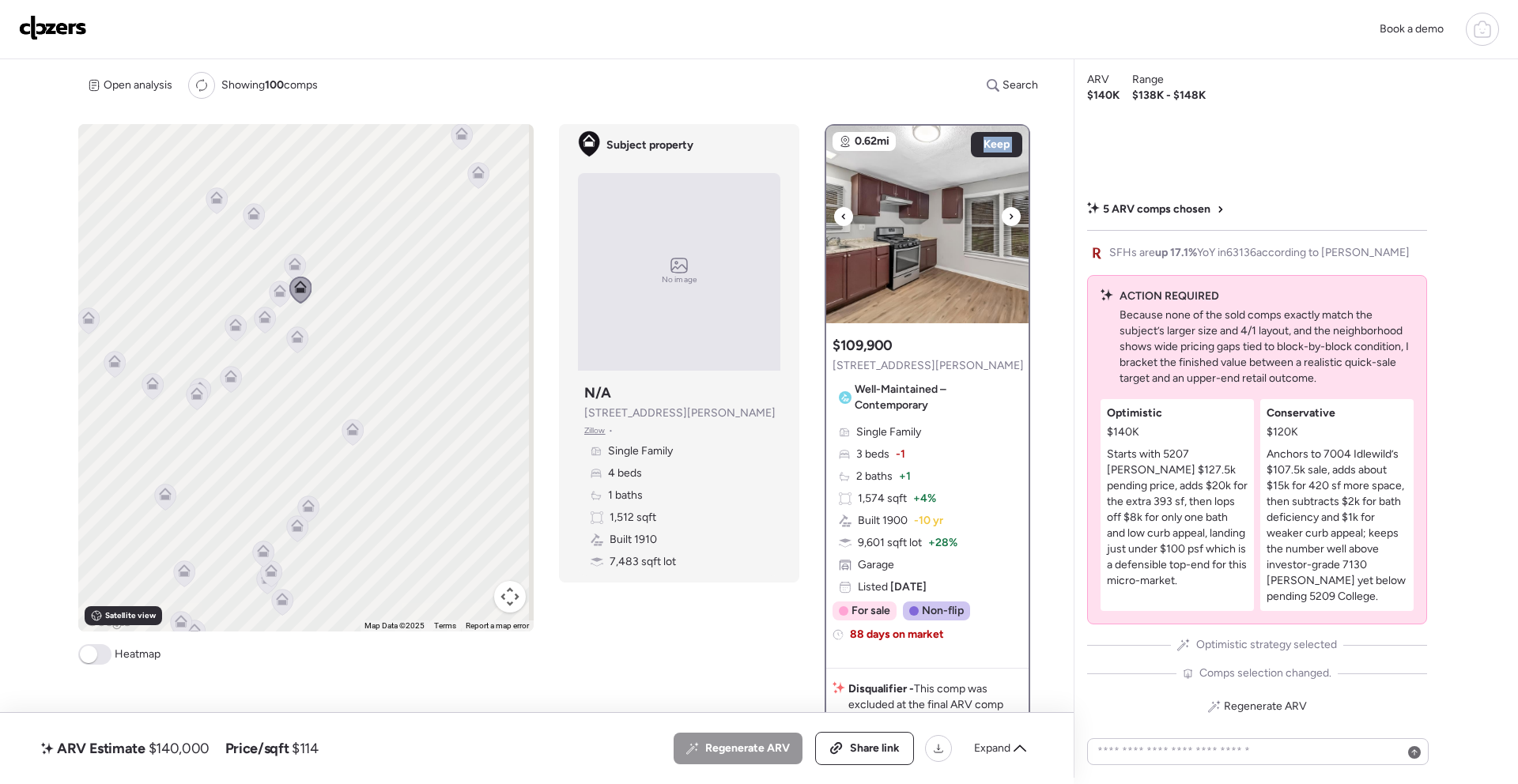
click at [1008, 216] on icon at bounding box center [1012, 216] width 7 height 19
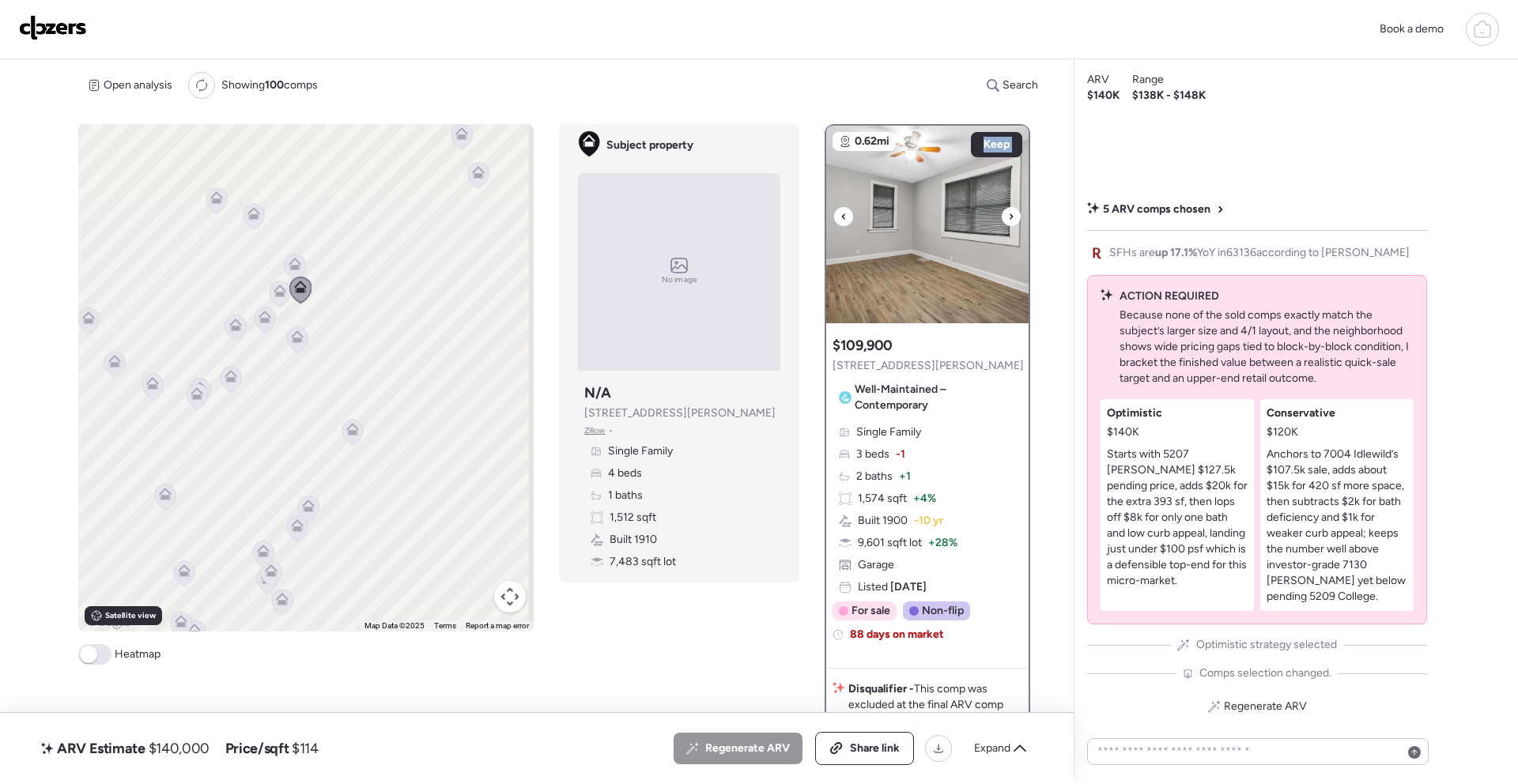
click at [1008, 216] on icon at bounding box center [1012, 216] width 7 height 19
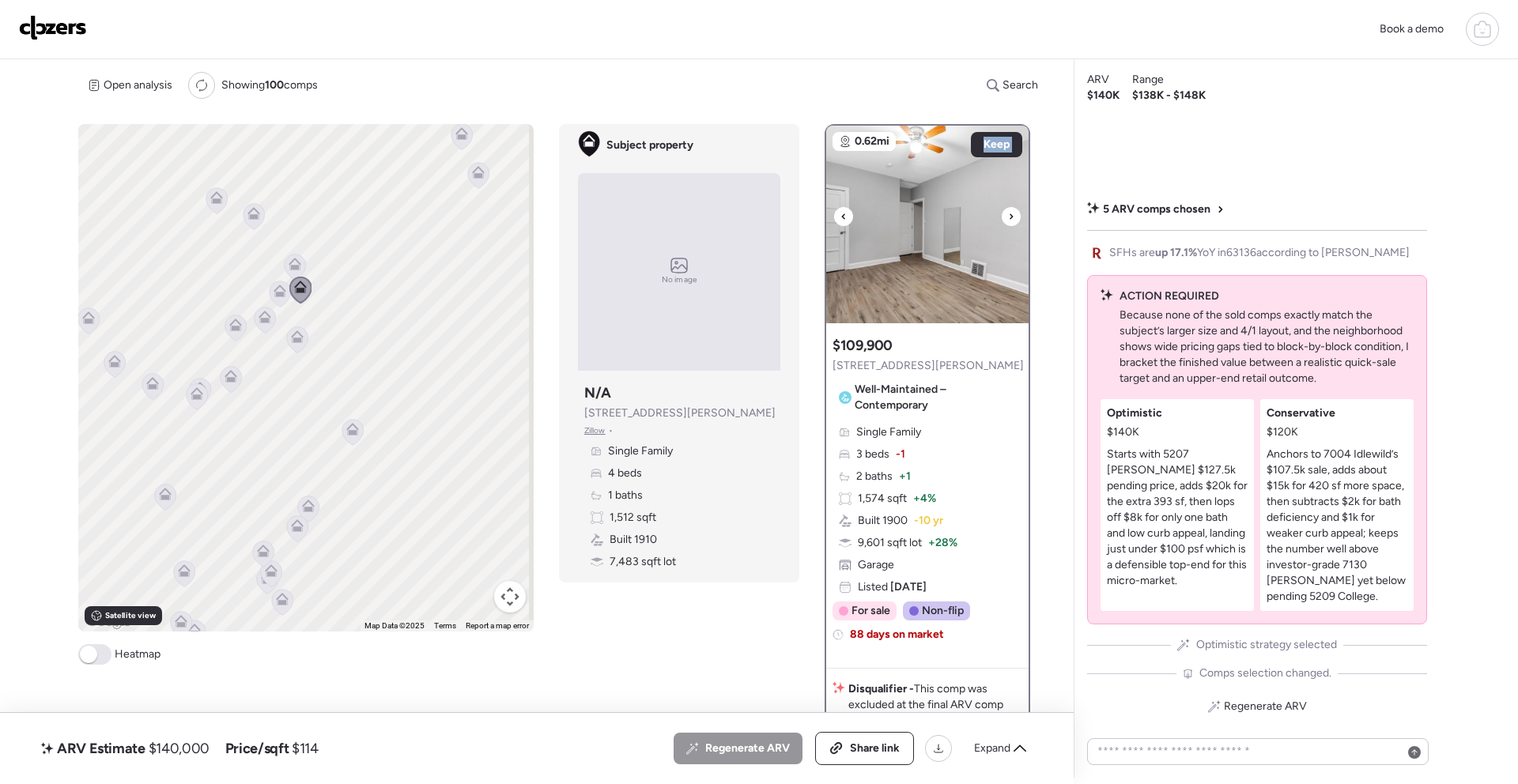
click at [1008, 216] on icon at bounding box center [1012, 216] width 7 height 19
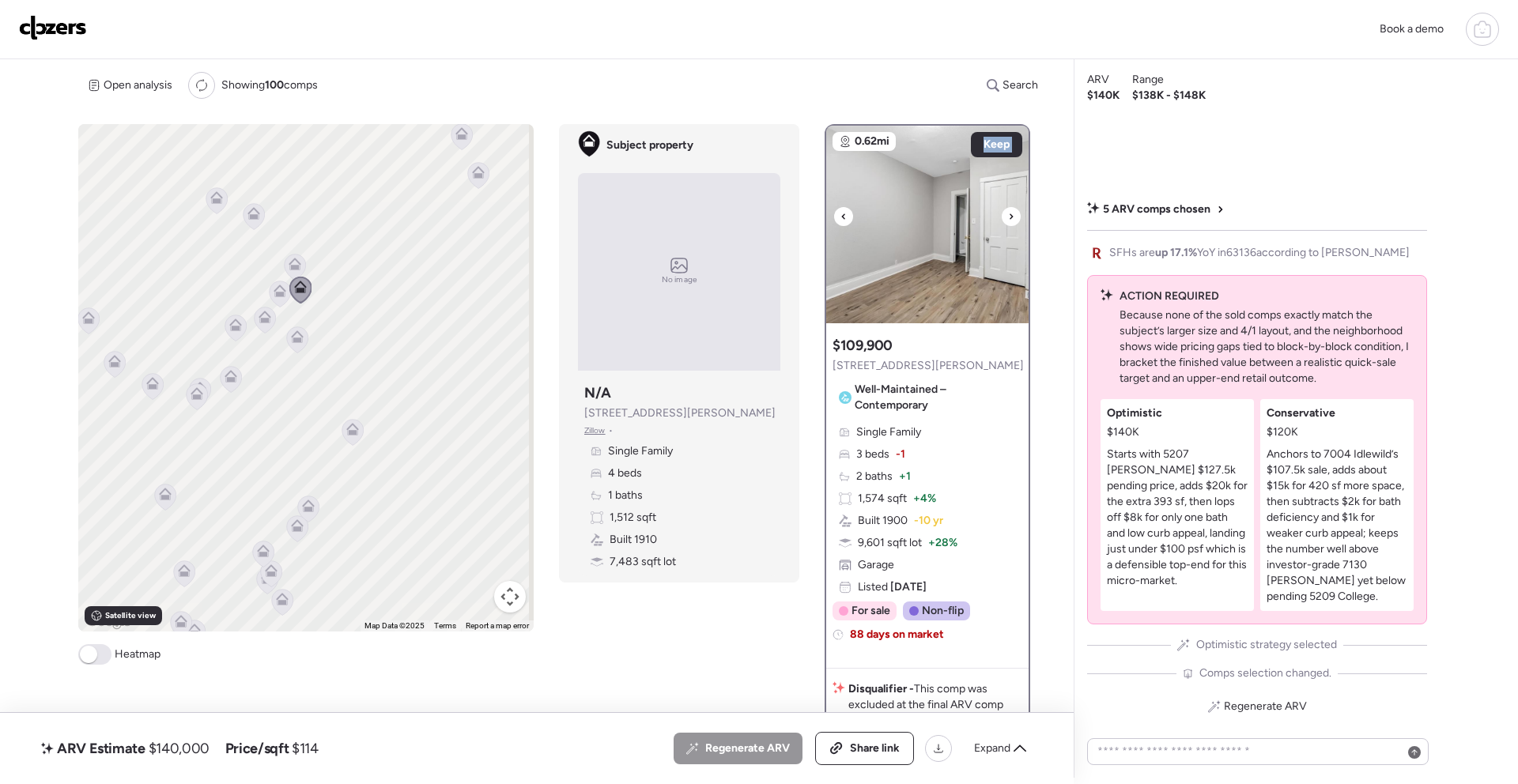
click at [1008, 216] on icon at bounding box center [1012, 216] width 7 height 19
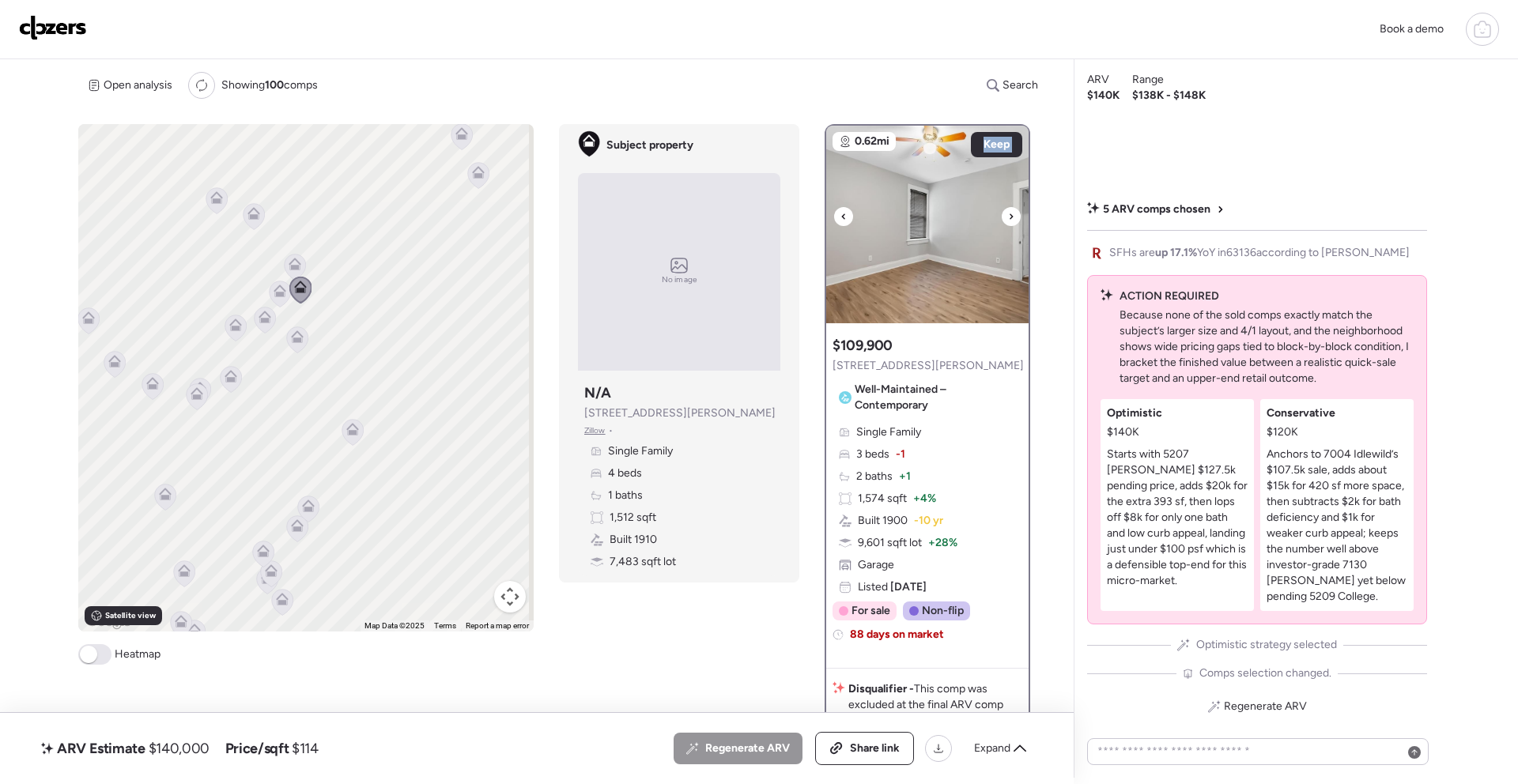
click at [1008, 216] on icon at bounding box center [1012, 216] width 7 height 19
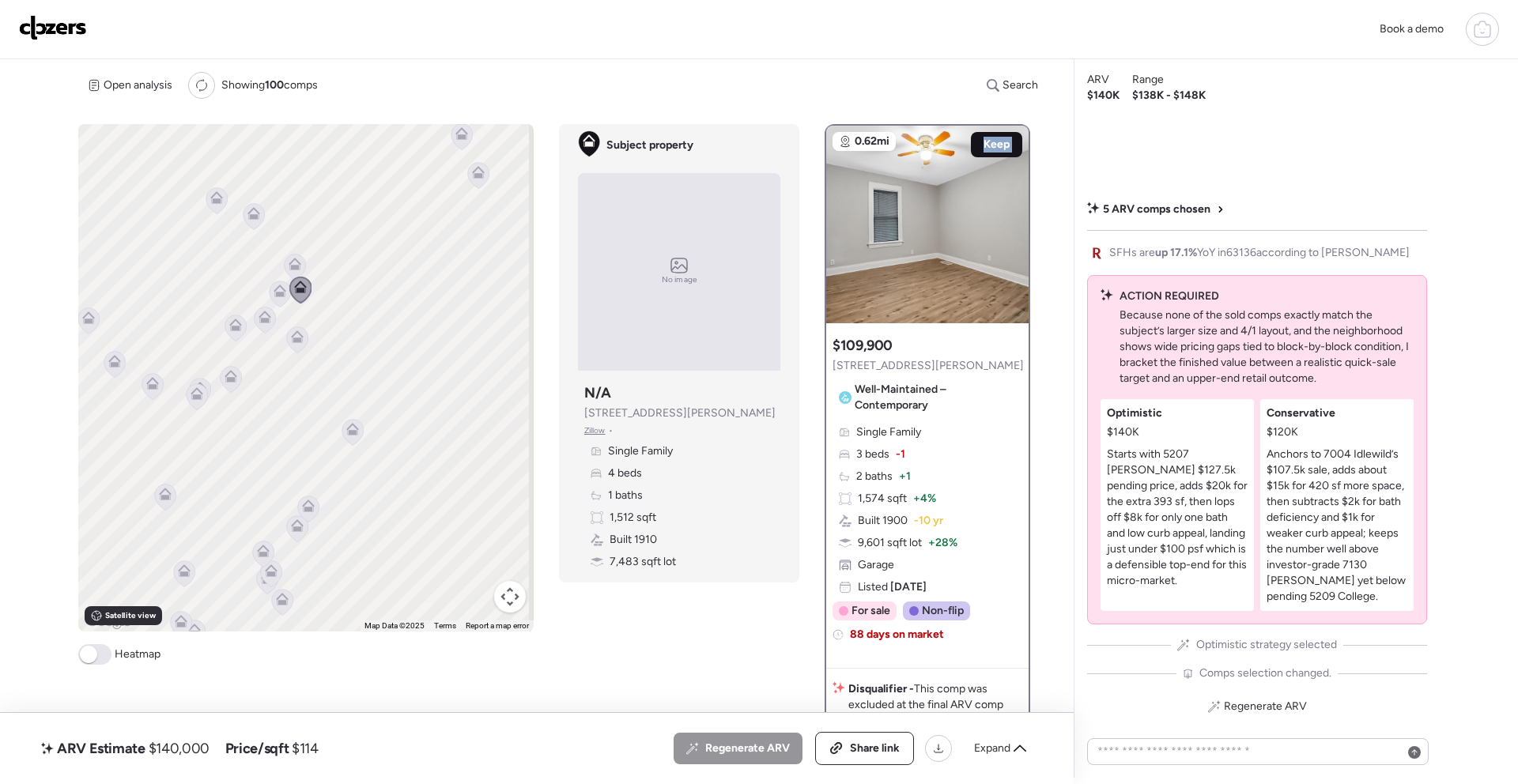
click at [993, 139] on span "Keep" at bounding box center [997, 144] width 26 height 16
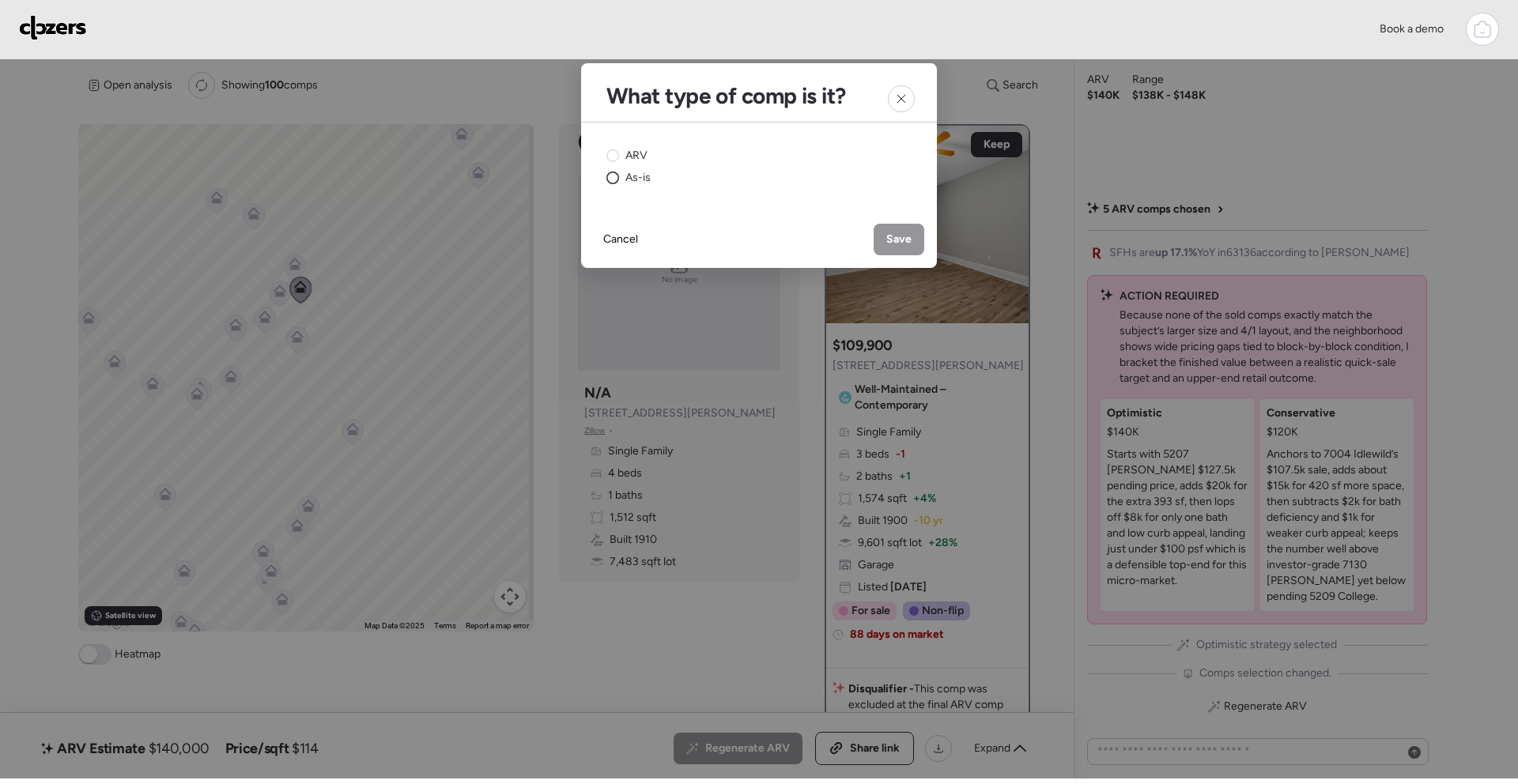
click at [628, 179] on span "As-is" at bounding box center [638, 177] width 26 height 16
click at [924, 250] on div "Cancel Save" at bounding box center [759, 239] width 356 height 57
drag, startPoint x: 917, startPoint y: 246, endPoint x: 895, endPoint y: 236, distance: 24.2
click at [915, 245] on div "Save" at bounding box center [898, 239] width 50 height 31
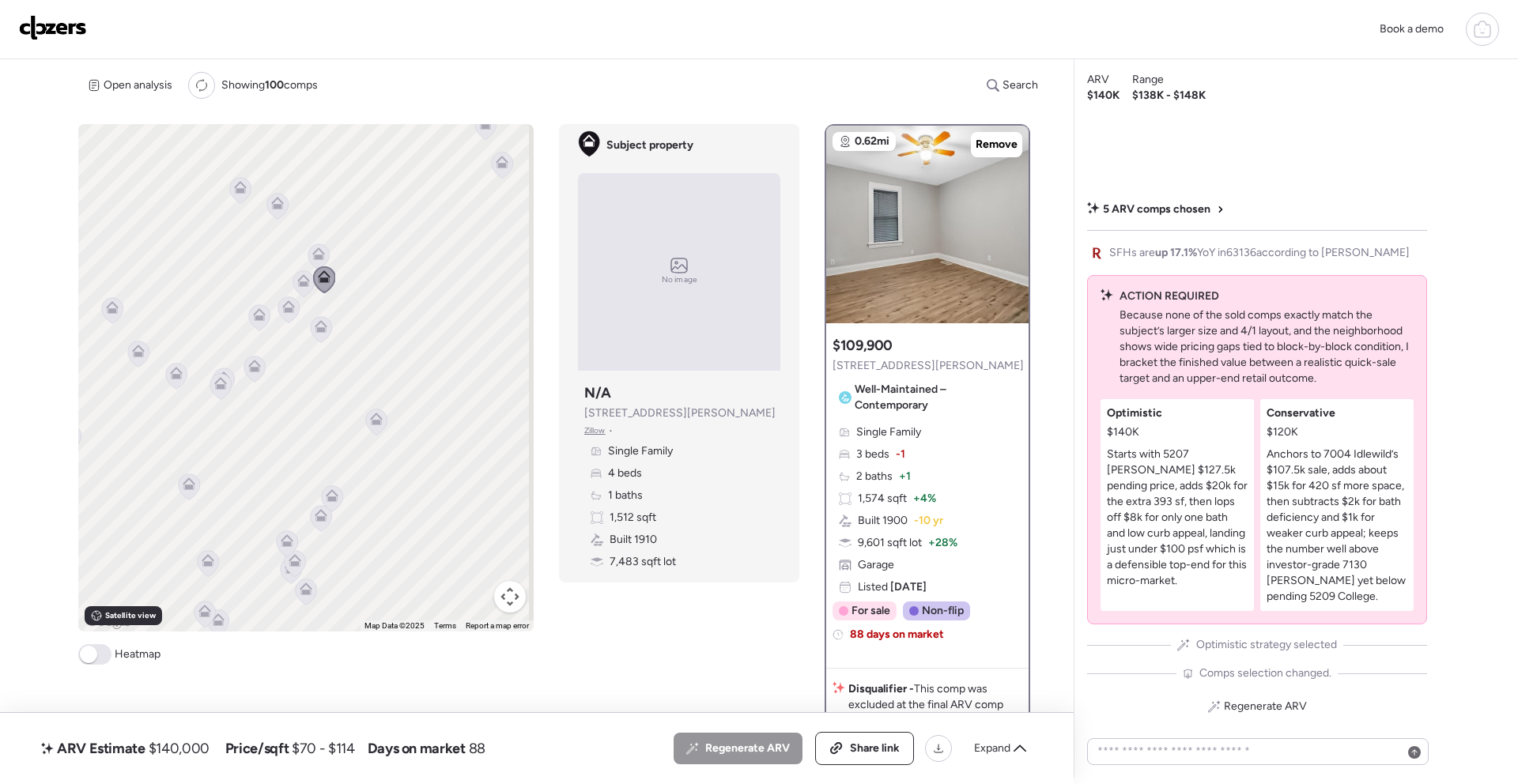
drag, startPoint x: 337, startPoint y: 362, endPoint x: 315, endPoint y: 348, distance: 26.1
click at [343, 358] on div "To navigate, press the arrow keys. To activate drag with keyboard, press Alt + …" at bounding box center [306, 378] width 456 height 508
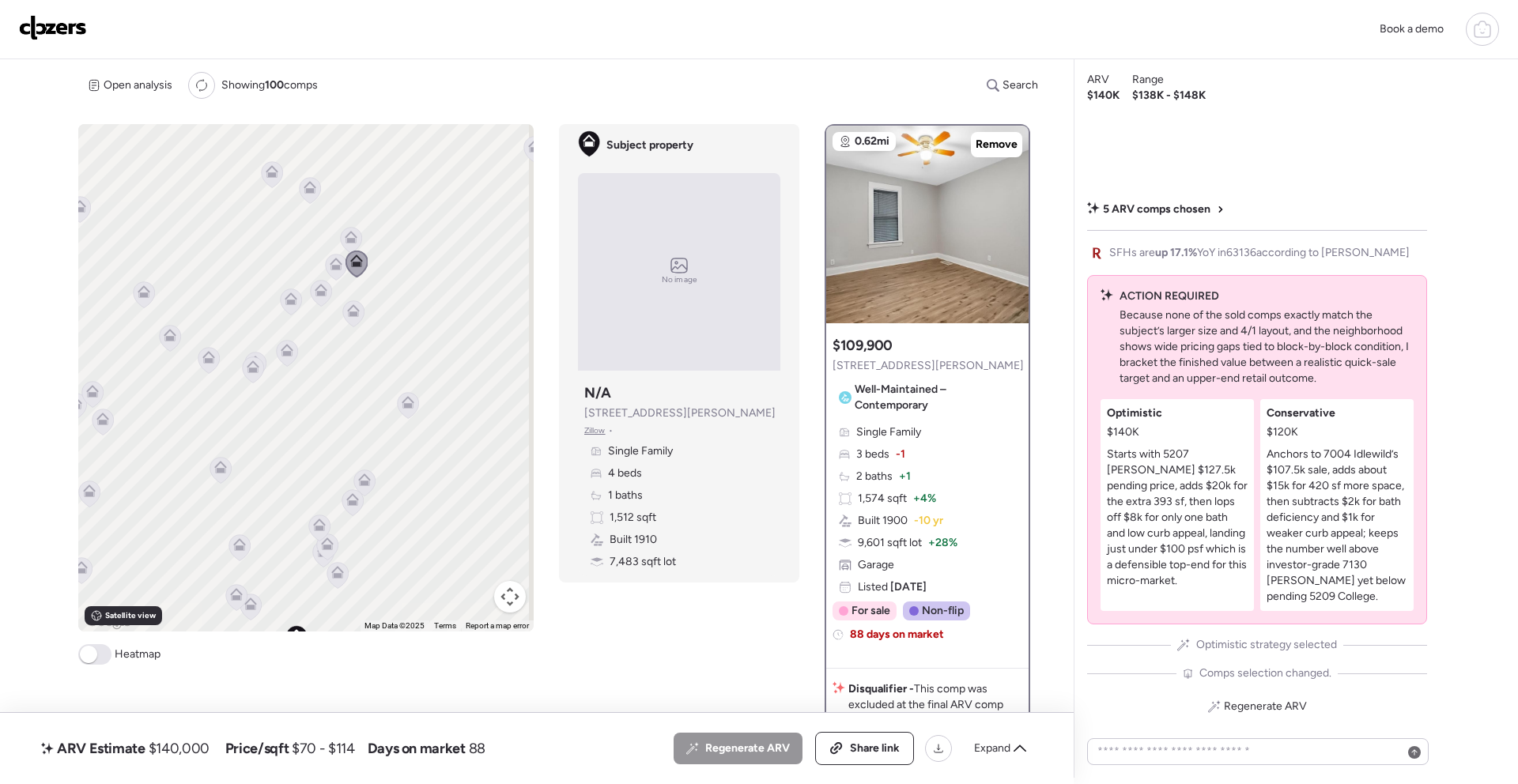
click at [290, 301] on icon at bounding box center [290, 302] width 10 height 5
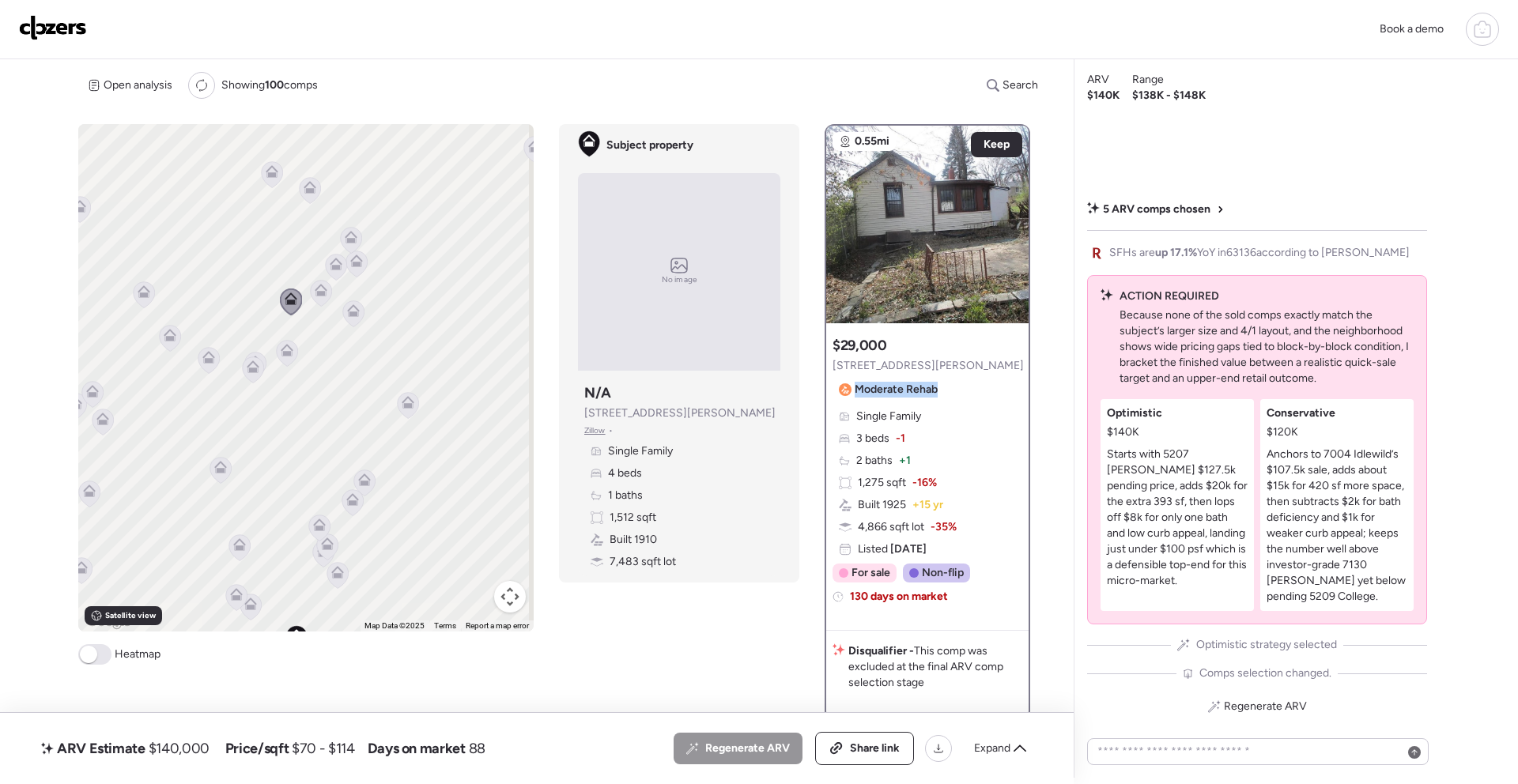
drag, startPoint x: 939, startPoint y: 391, endPoint x: 842, endPoint y: 385, distance: 97.2
click at [842, 385] on div "$29,000 5475 Janet Ave Moderate Rehab Single Family 3 beds -1 2 baths + 1 1,275…" at bounding box center [927, 477] width 203 height 294
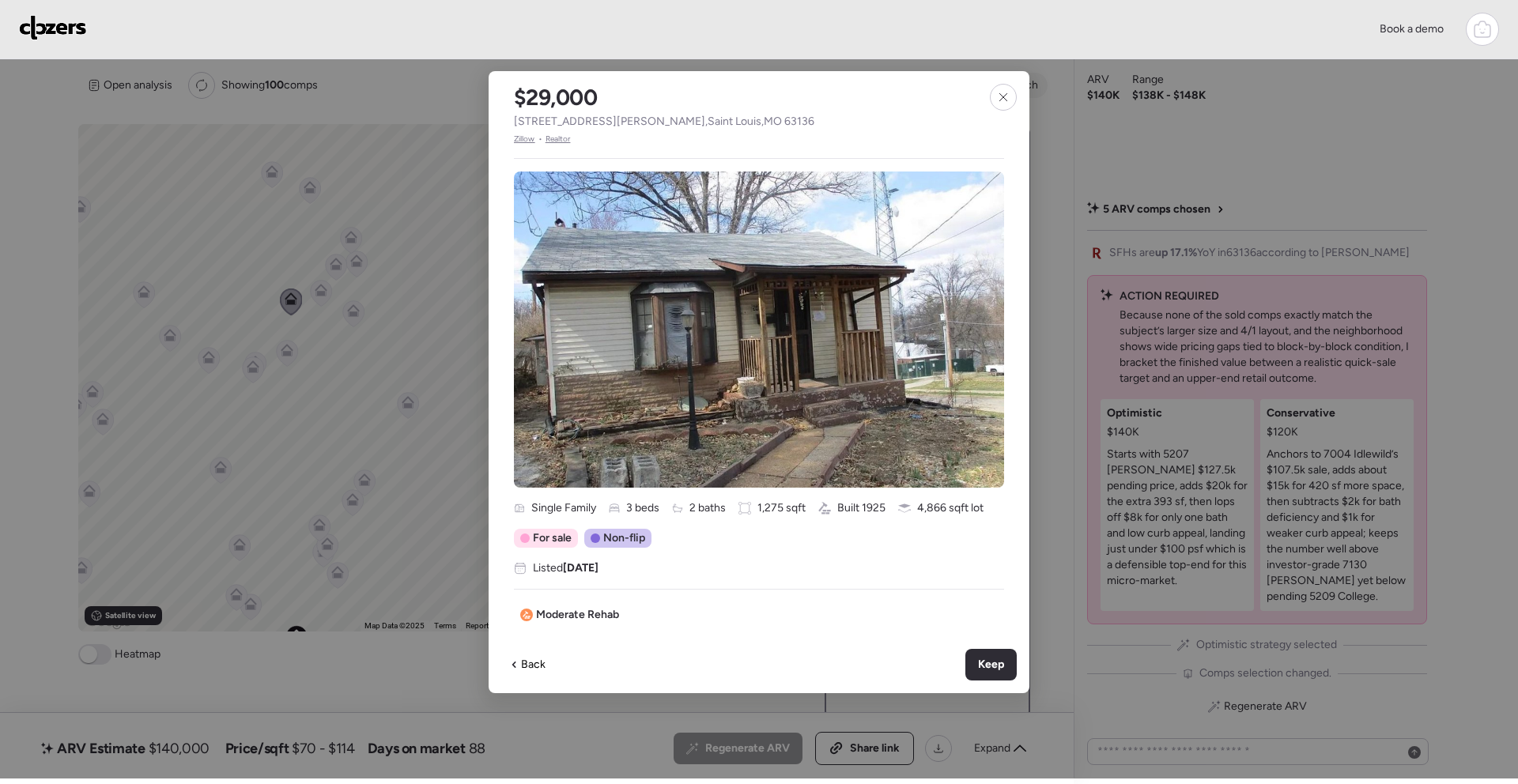
click at [1000, 94] on icon at bounding box center [1003, 97] width 7 height 7
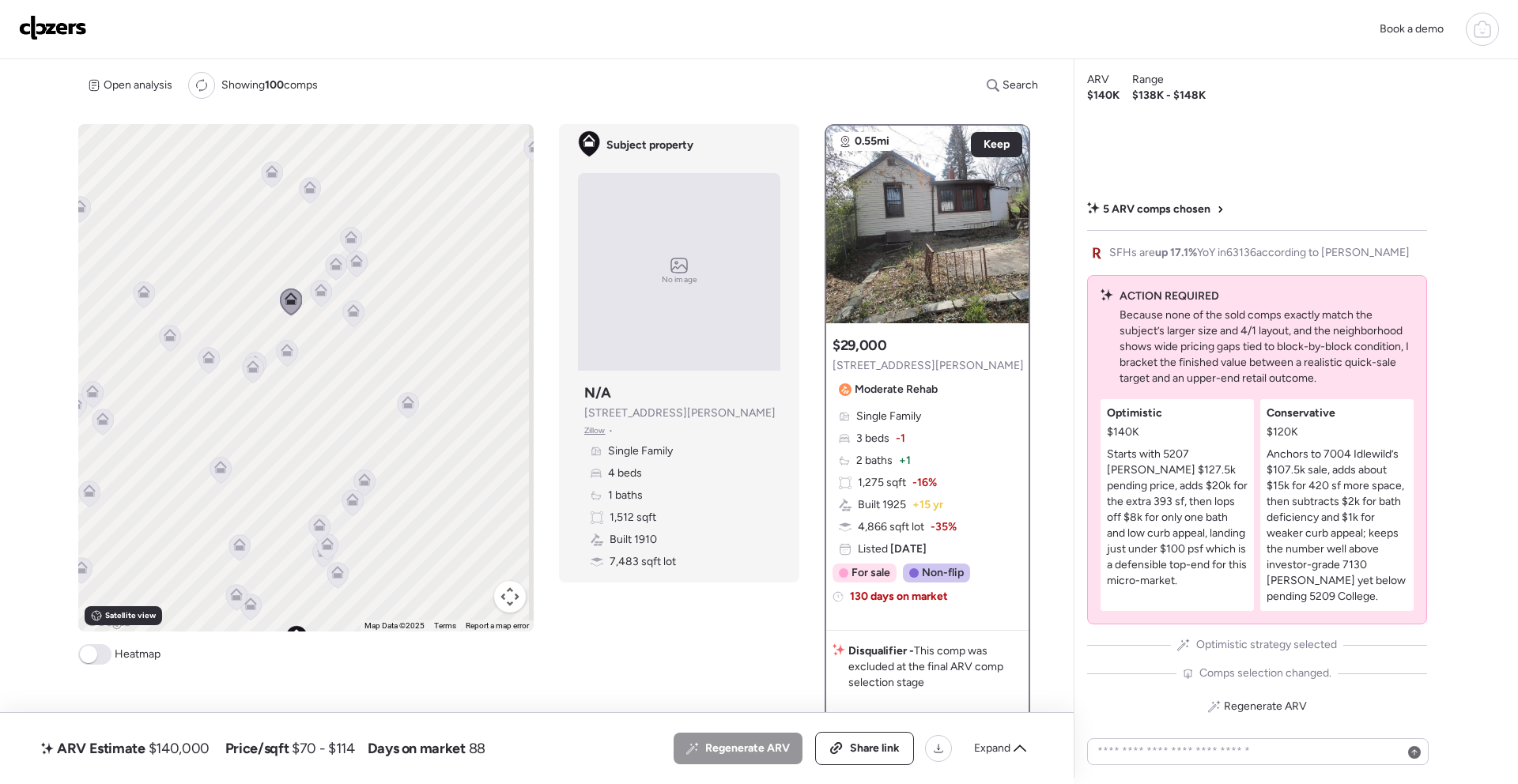
click at [253, 371] on icon at bounding box center [252, 370] width 10 height 5
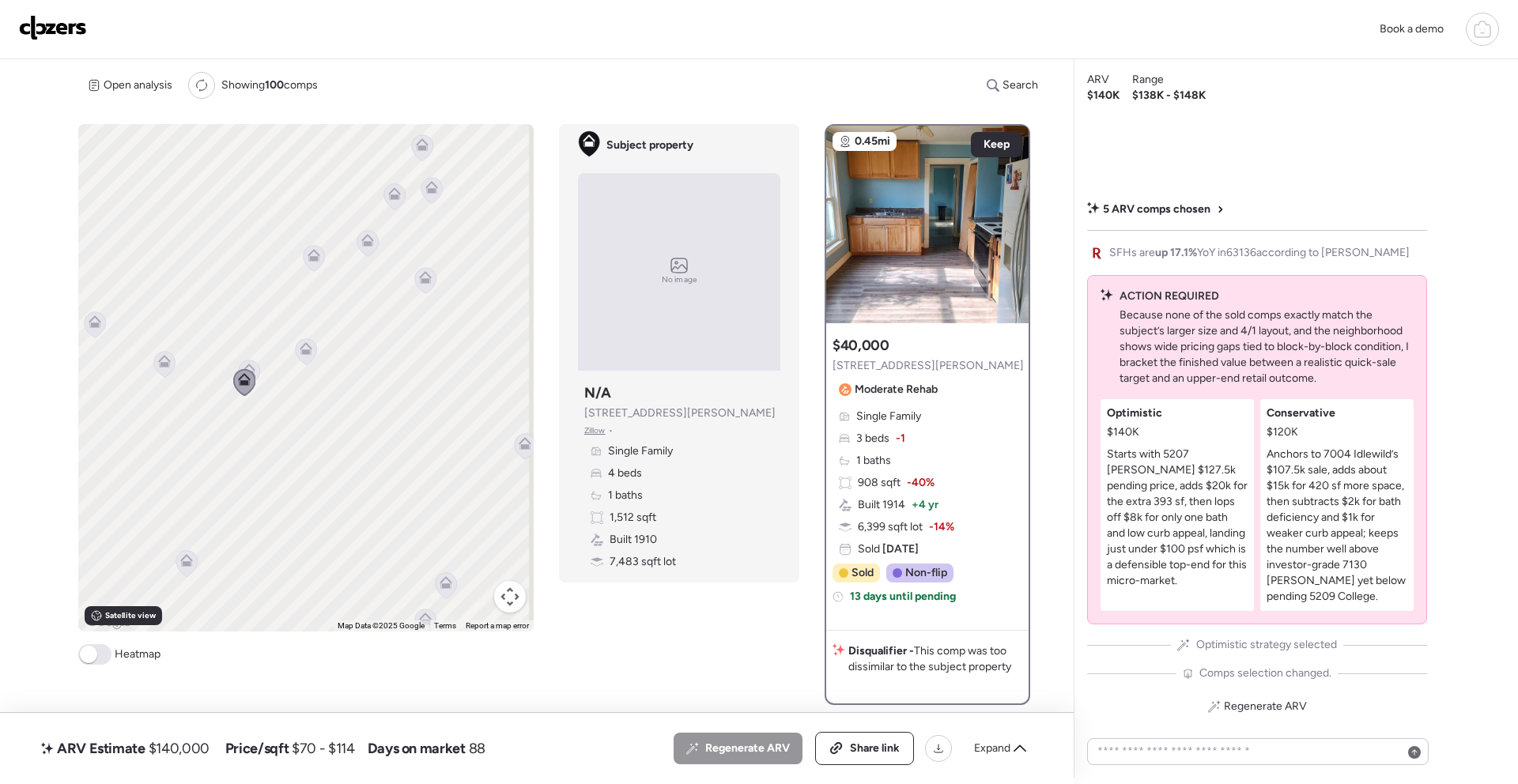
click at [251, 366] on icon at bounding box center [248, 370] width 12 height 12
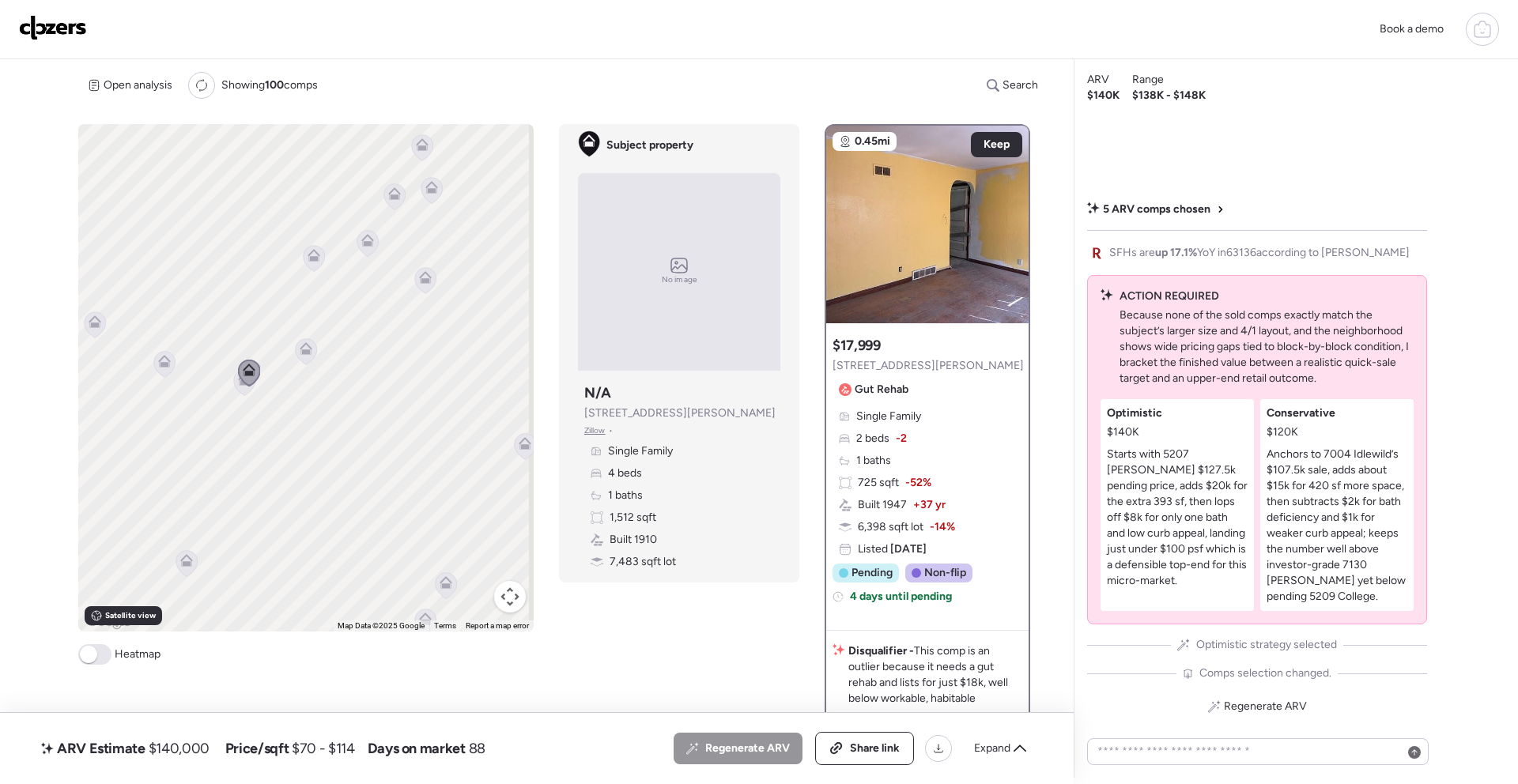
click at [310, 351] on icon at bounding box center [306, 352] width 22 height 26
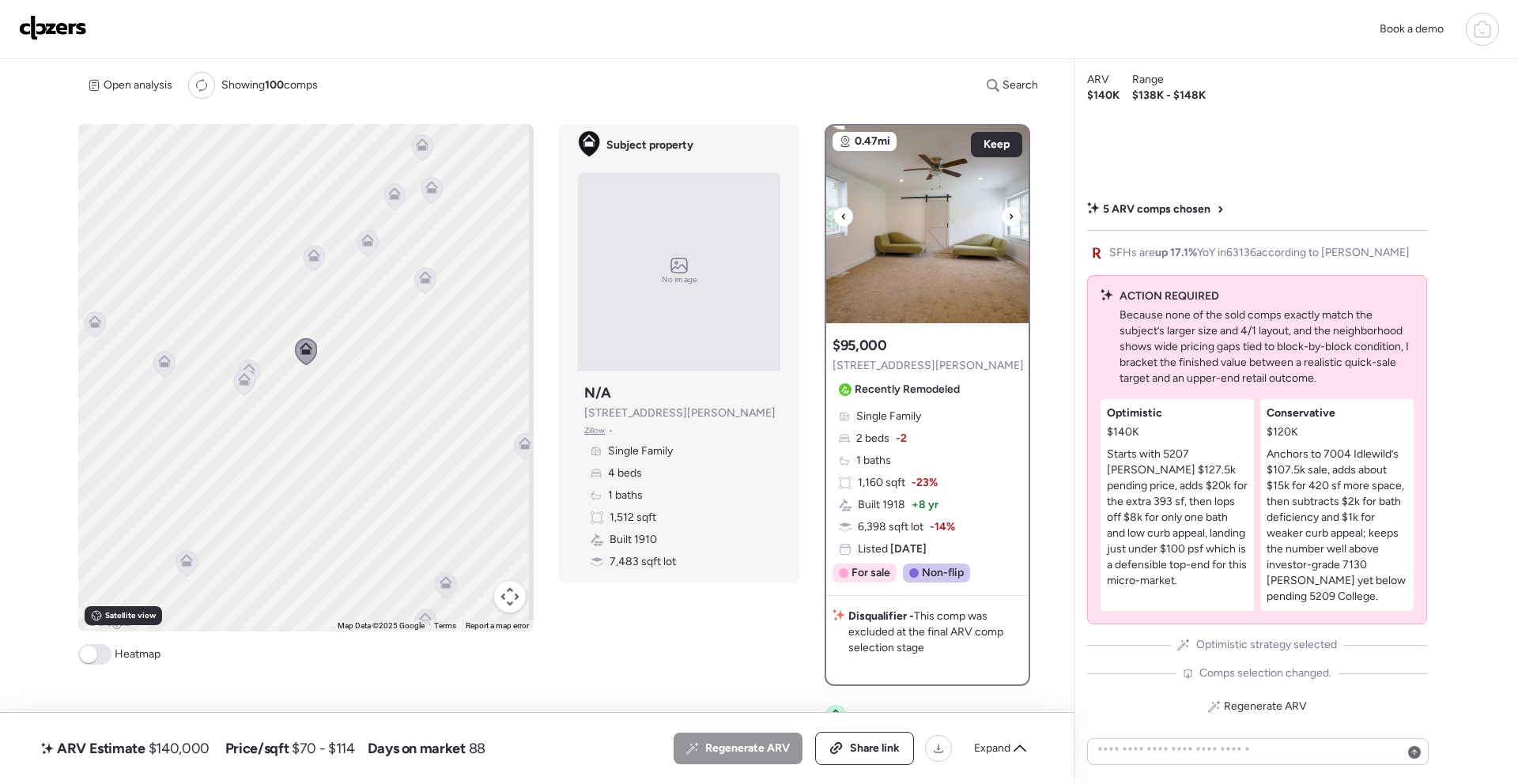
click at [1011, 221] on div at bounding box center [1011, 216] width 19 height 19
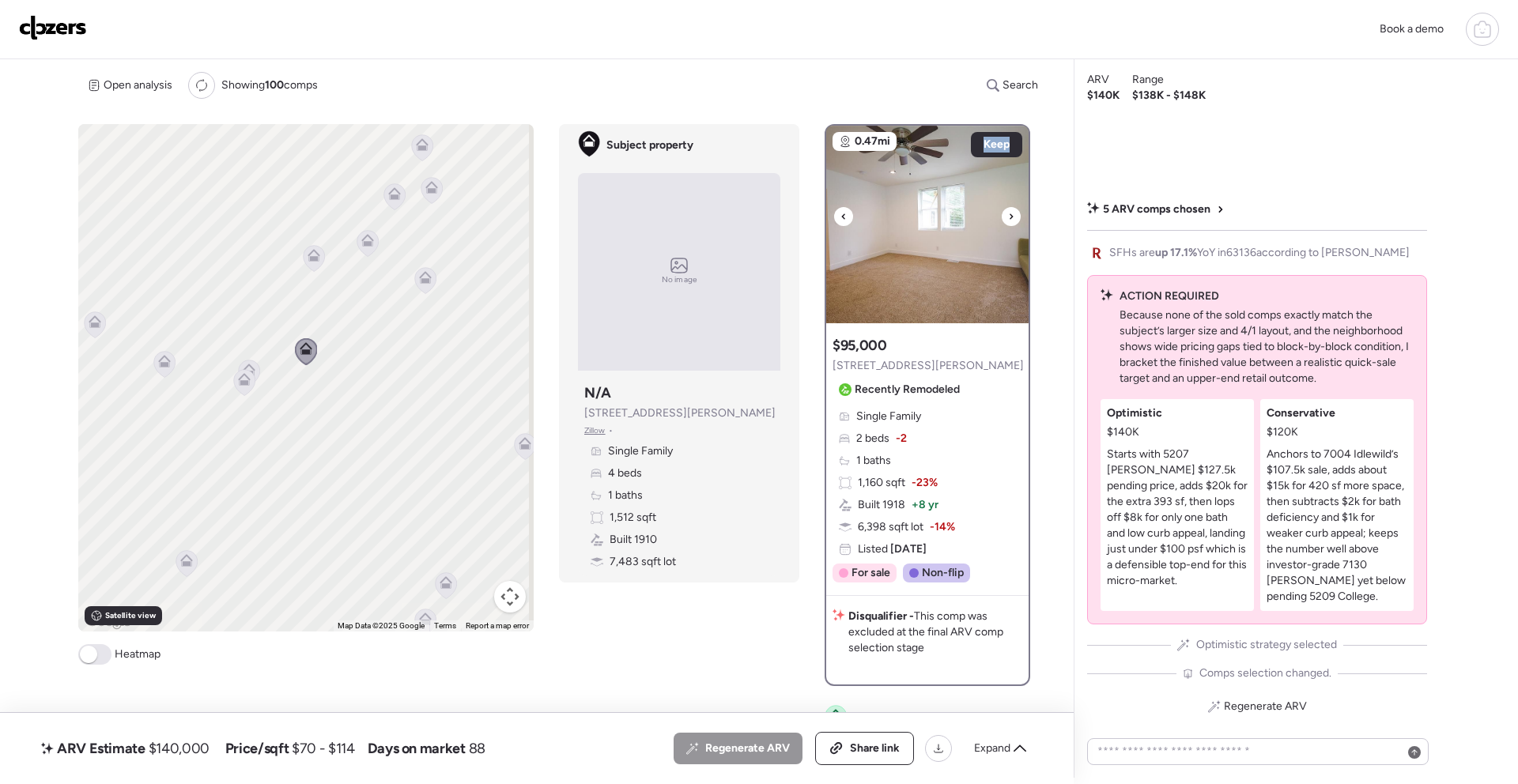
click at [1011, 221] on div at bounding box center [1011, 216] width 19 height 19
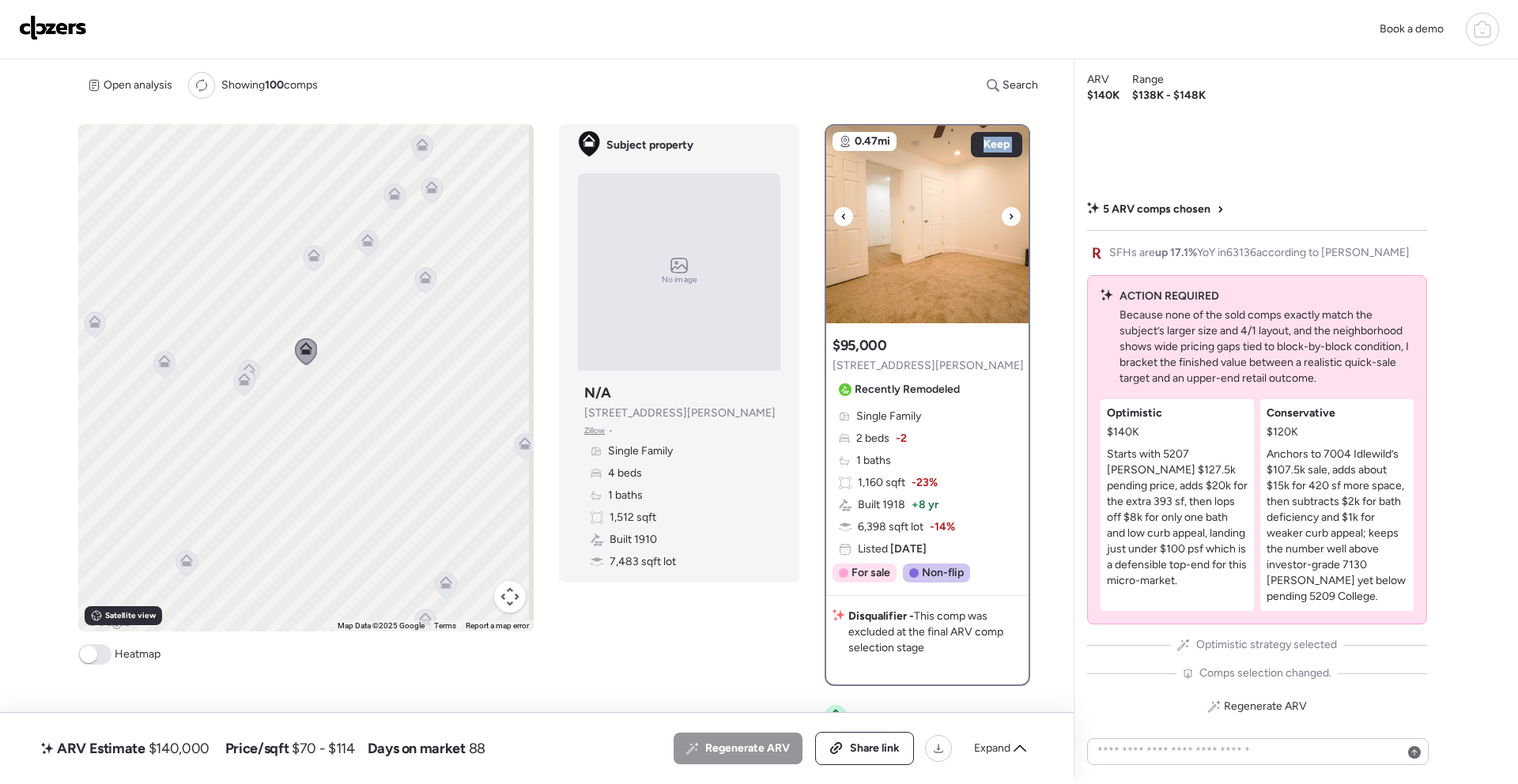
click at [1011, 220] on div at bounding box center [1011, 216] width 19 height 19
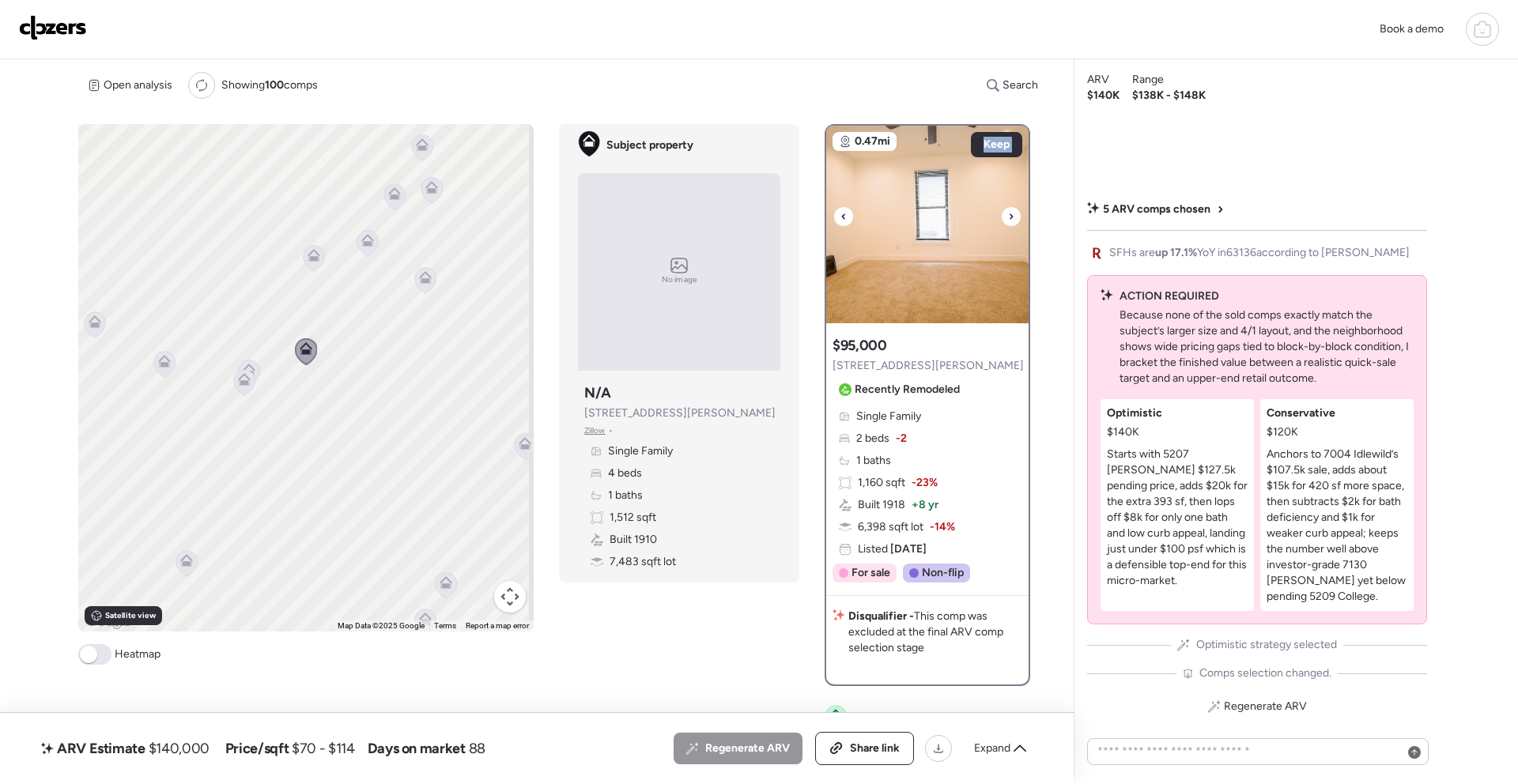
click at [1011, 220] on div at bounding box center [1011, 216] width 19 height 19
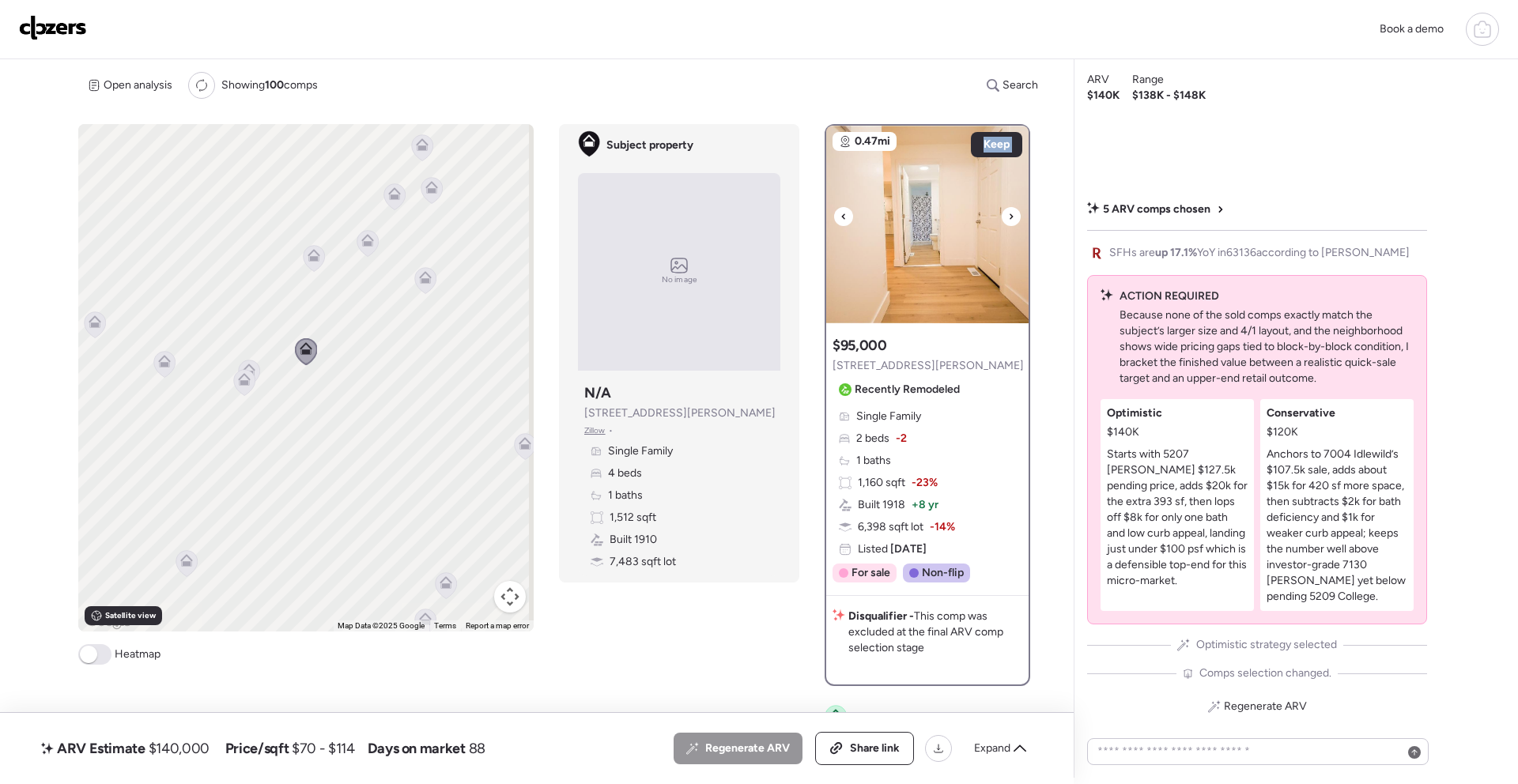
click at [1011, 220] on div at bounding box center [1011, 216] width 19 height 19
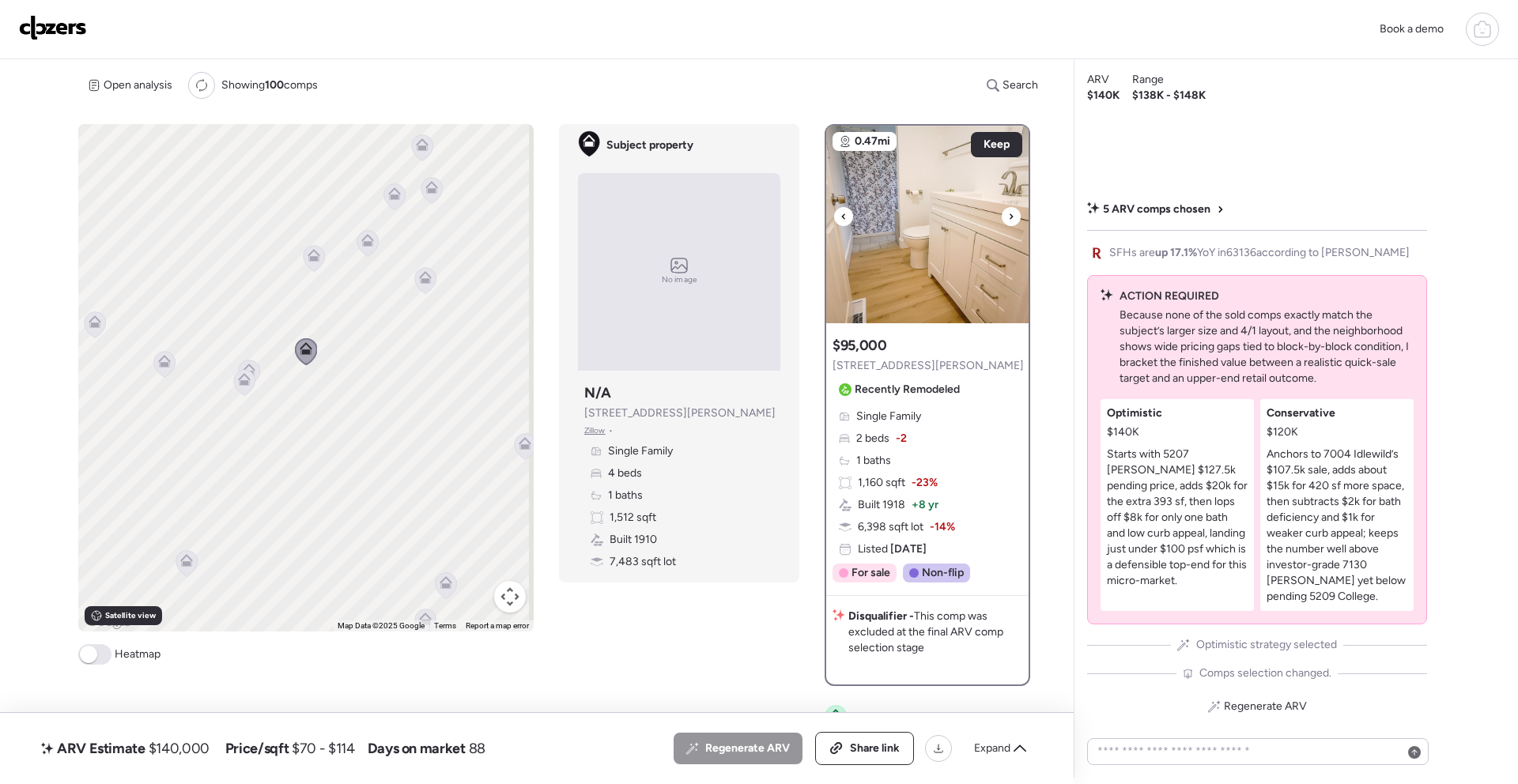
click at [1011, 220] on div at bounding box center [1011, 216] width 19 height 19
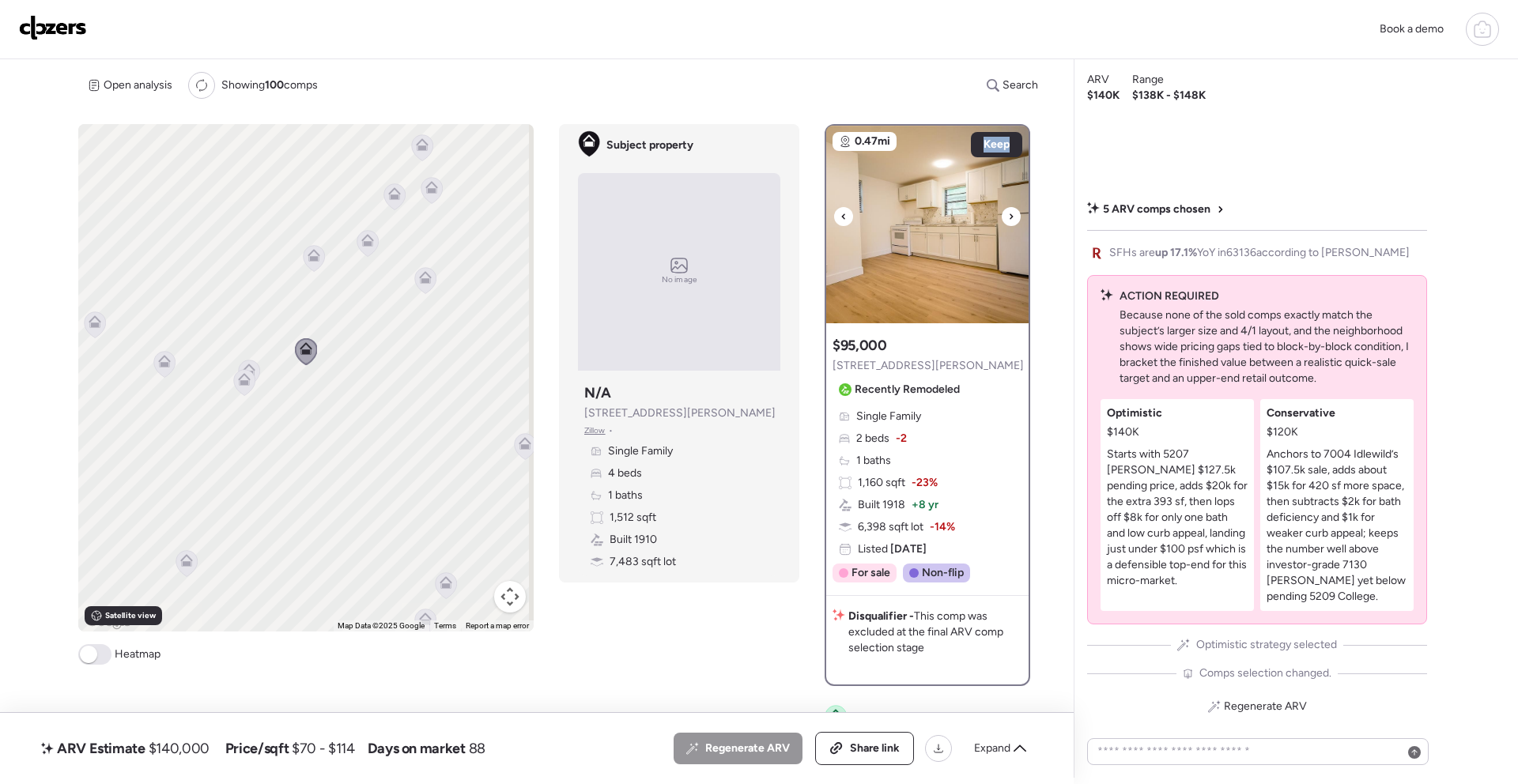
click at [1011, 220] on div at bounding box center [1011, 216] width 19 height 19
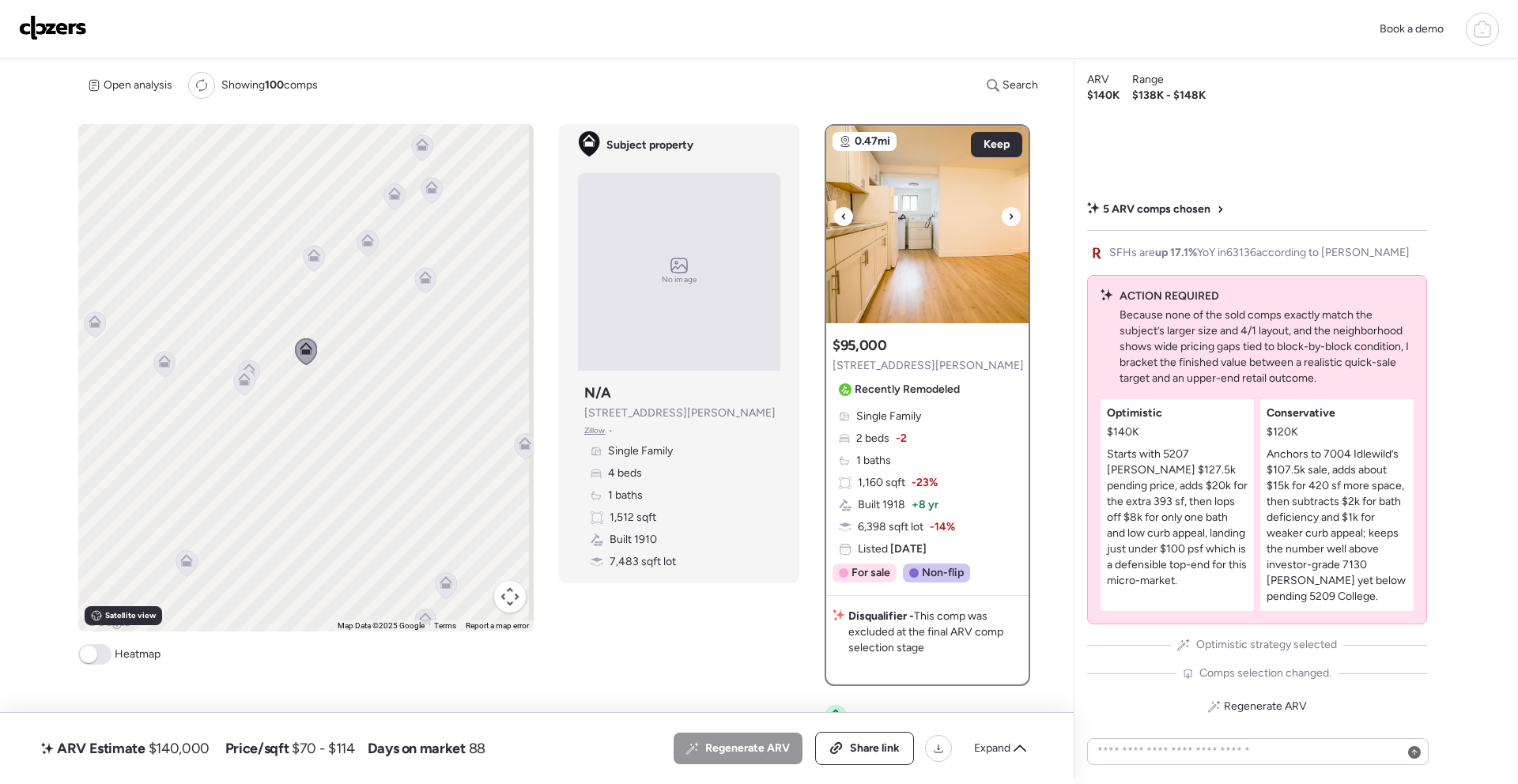
click at [1011, 220] on div at bounding box center [1011, 216] width 19 height 19
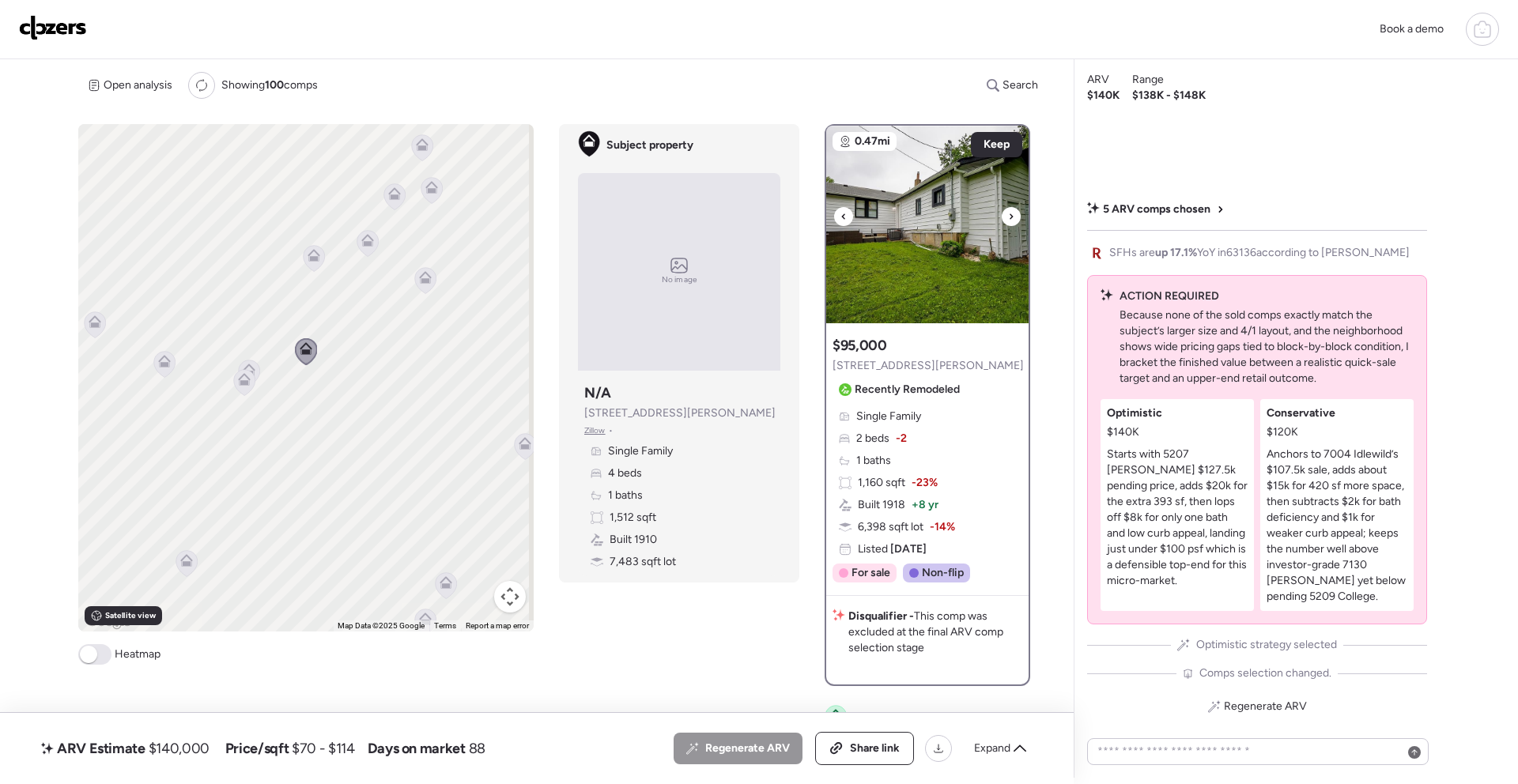
click at [1011, 220] on div at bounding box center [1011, 216] width 19 height 19
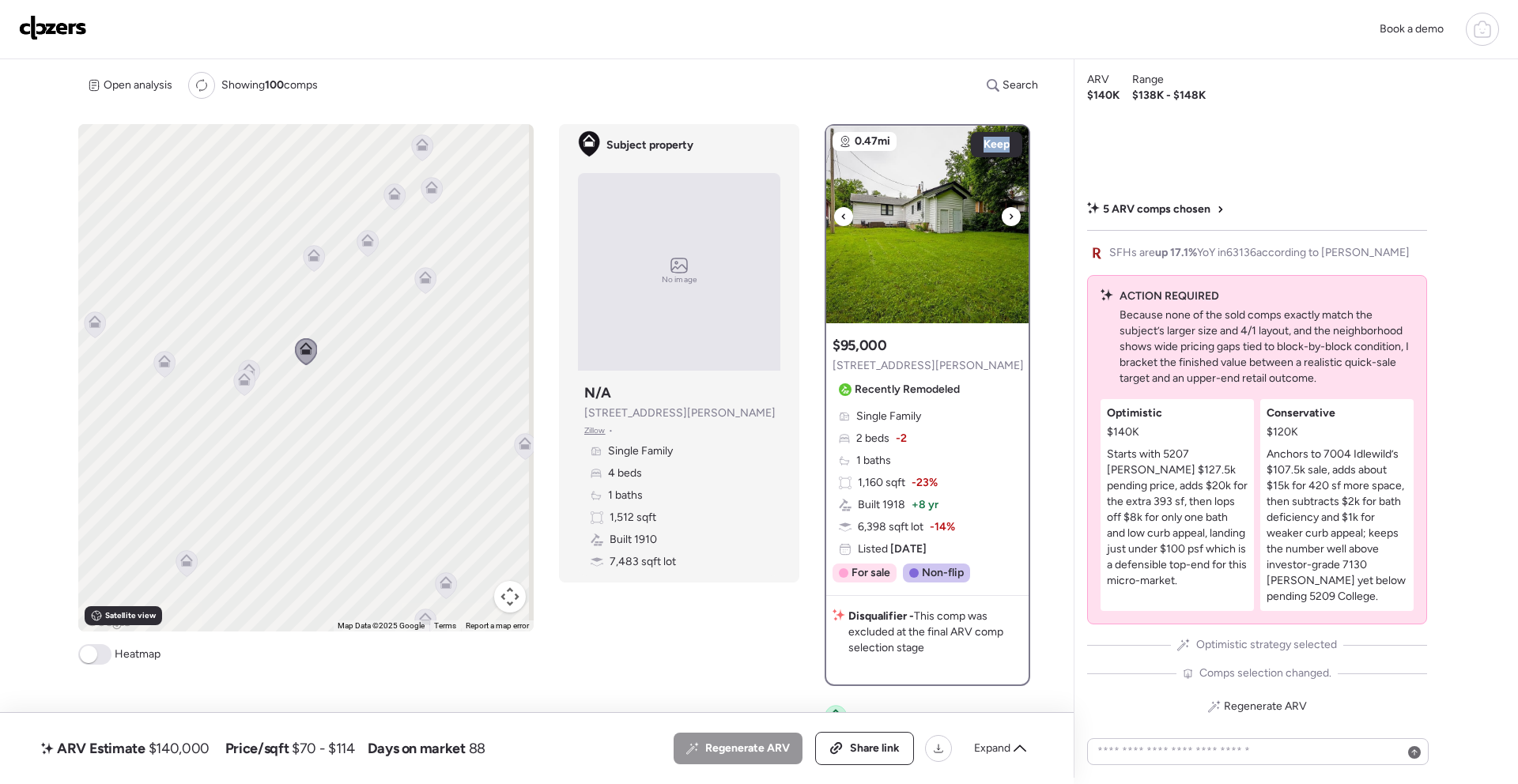
click at [1011, 219] on div at bounding box center [1011, 216] width 19 height 19
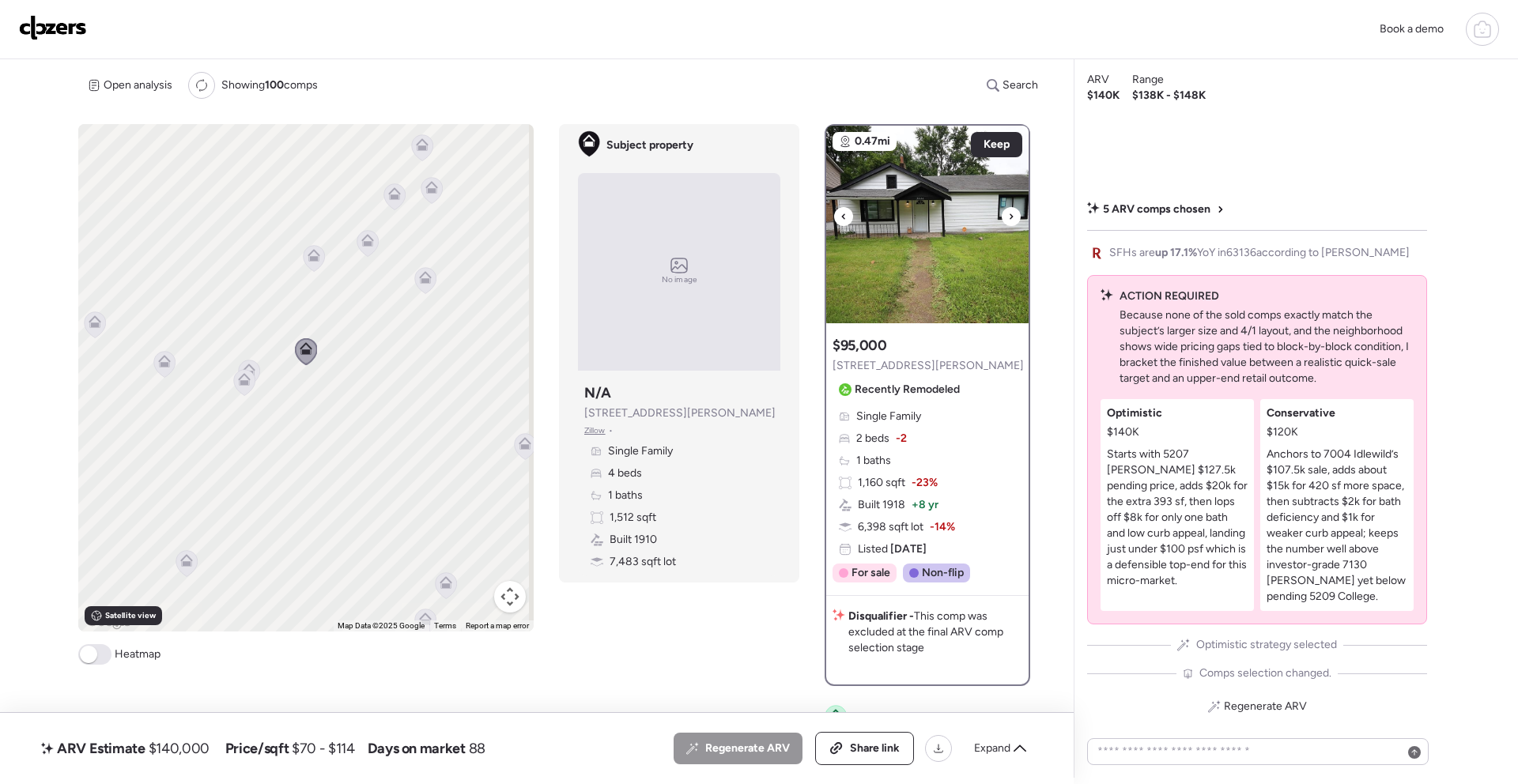
click at [1012, 218] on div at bounding box center [1011, 216] width 19 height 19
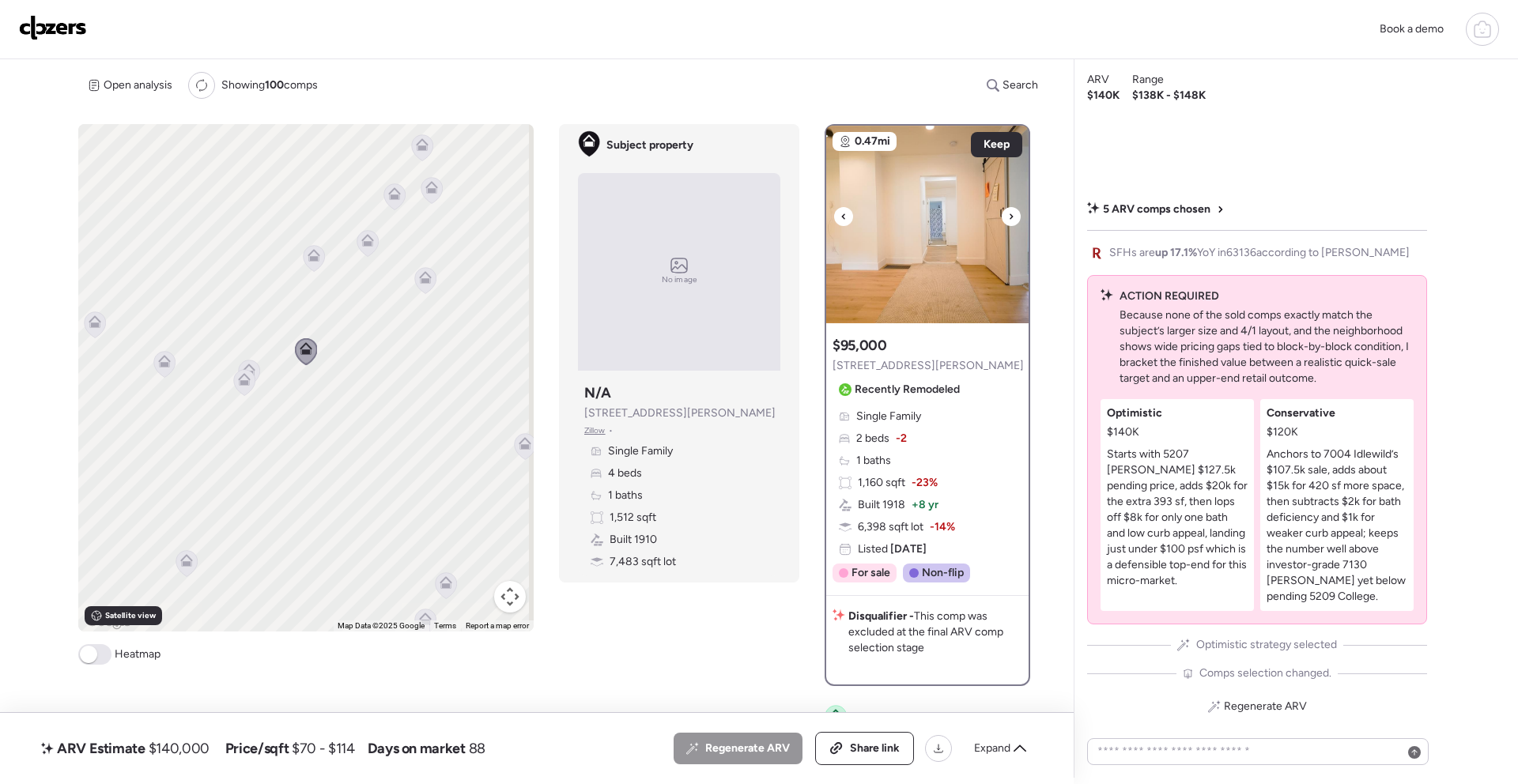
click at [1012, 218] on div at bounding box center [1011, 216] width 19 height 19
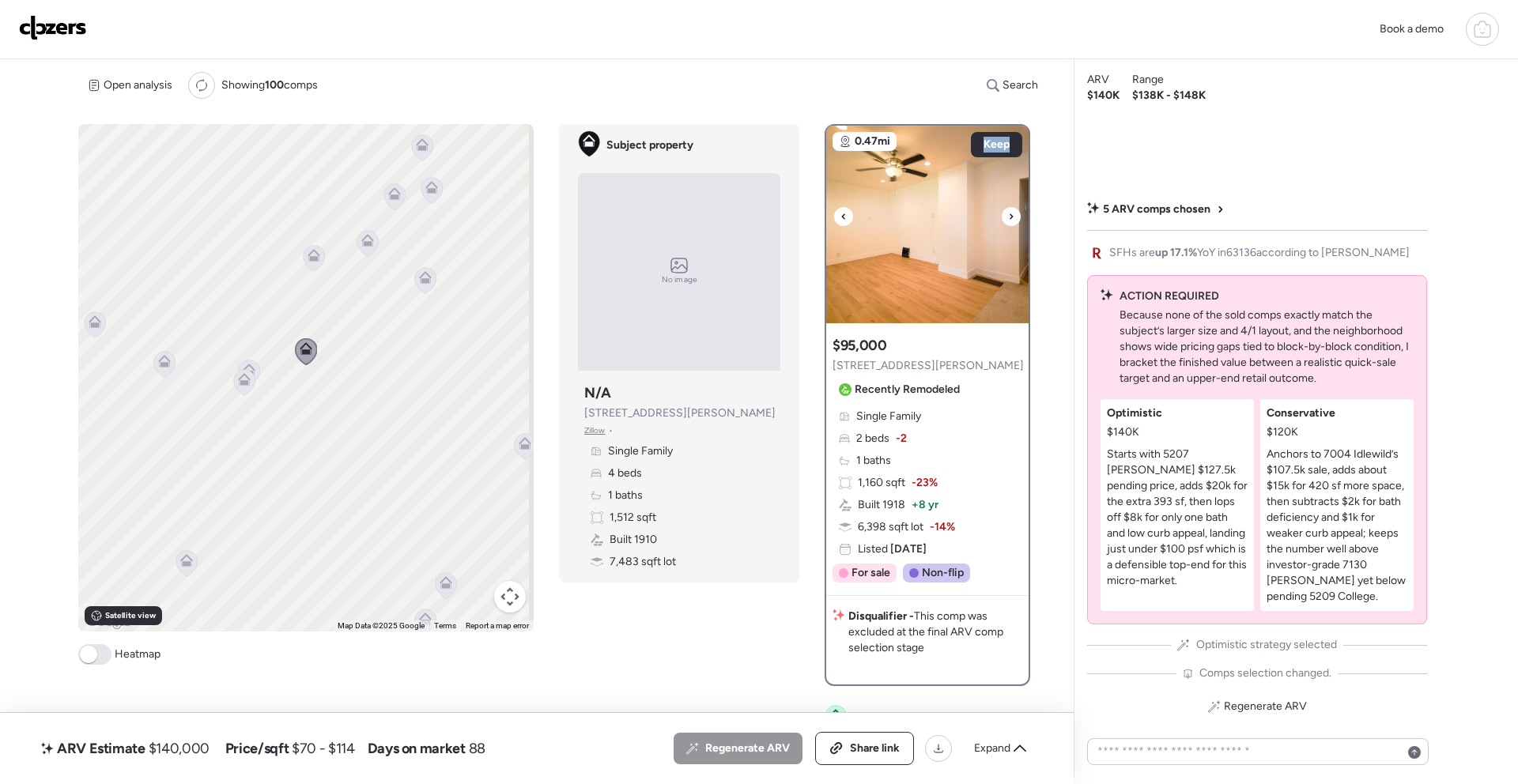
click at [1012, 218] on div at bounding box center [1011, 216] width 19 height 19
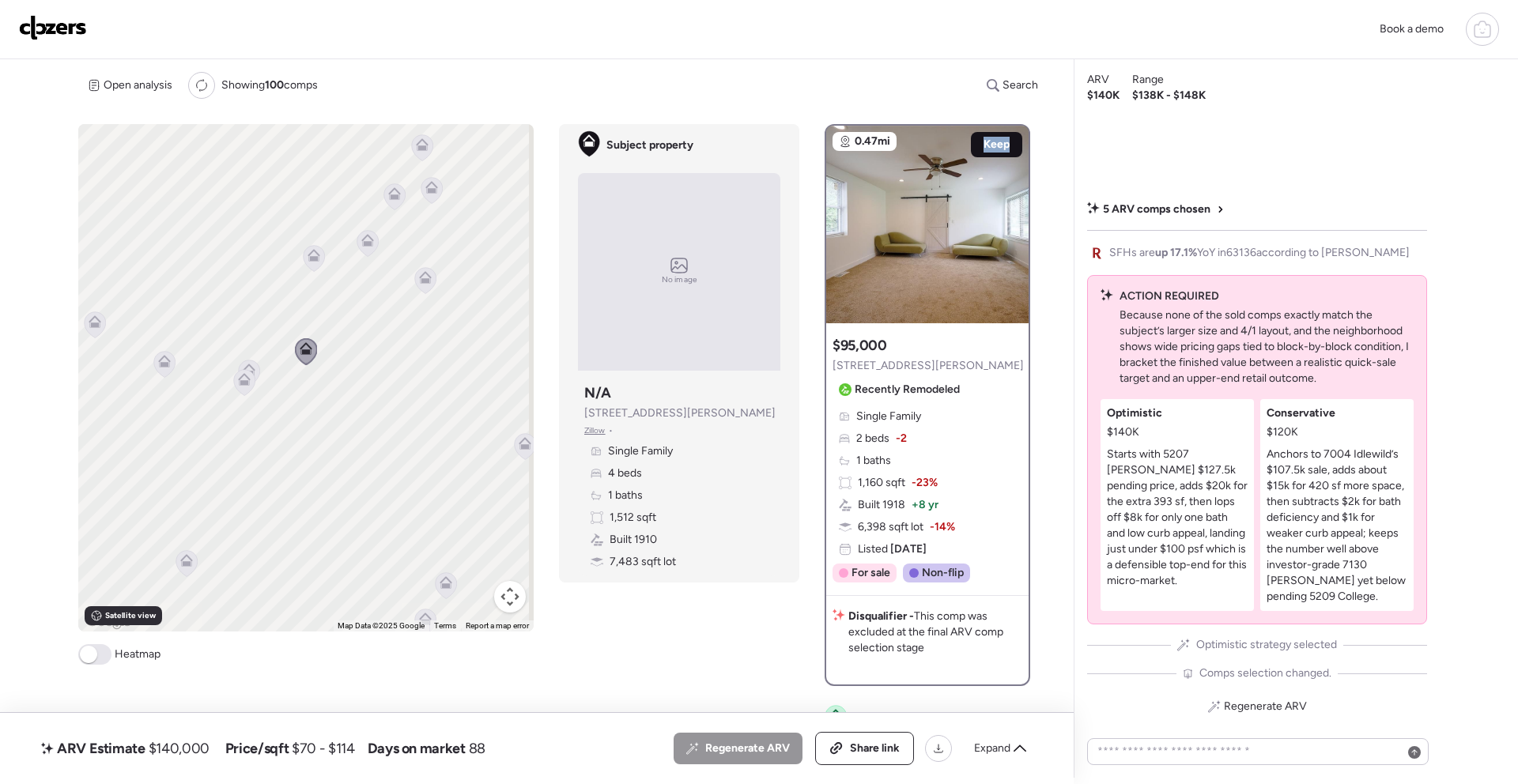
click at [1002, 136] on span "Keep" at bounding box center [997, 144] width 26 height 16
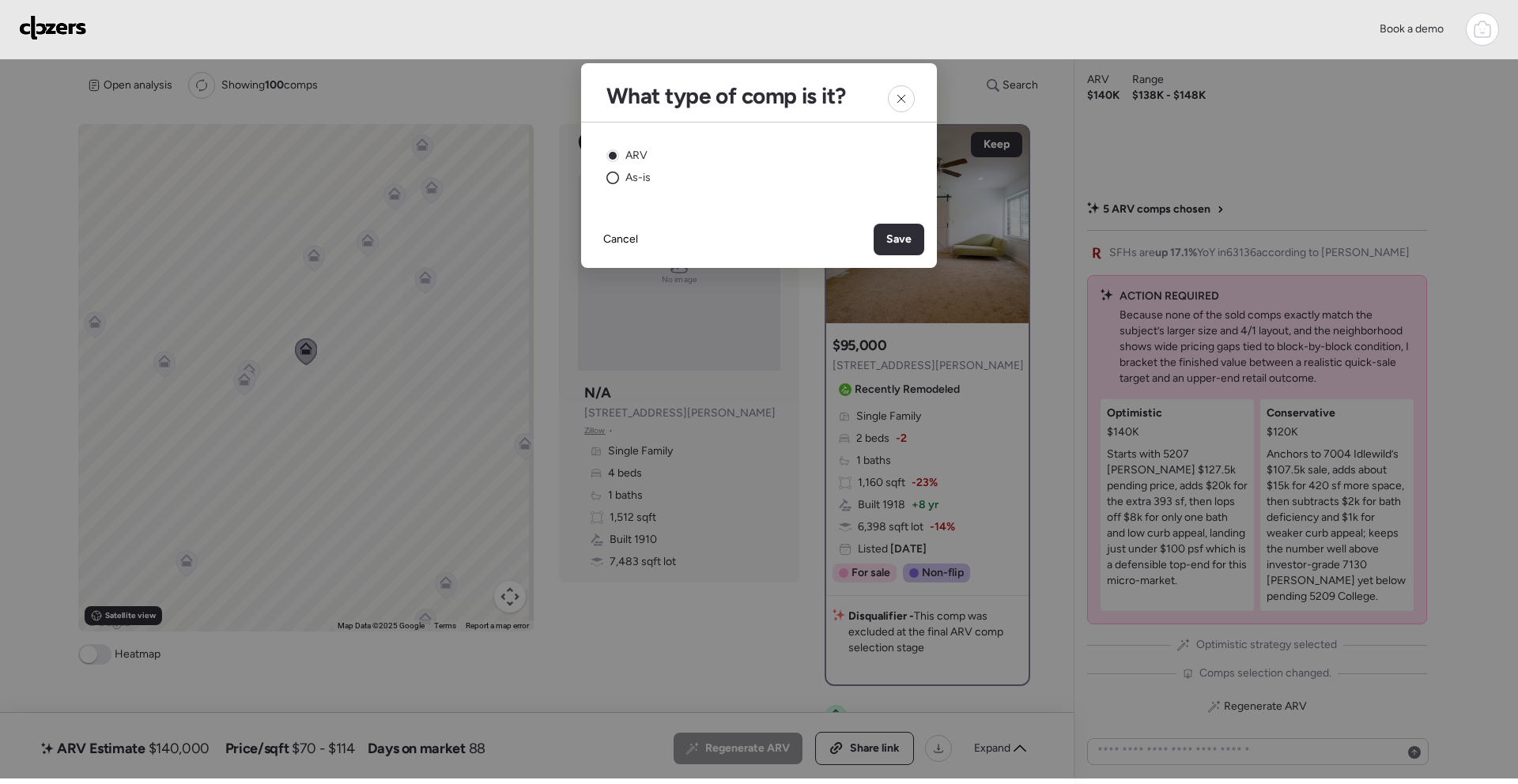
click at [620, 171] on div "As-is" at bounding box center [629, 177] width 45 height 16
drag, startPoint x: 895, startPoint y: 228, endPoint x: 923, endPoint y: 252, distance: 36.9
click at [895, 228] on div "Save" at bounding box center [898, 239] width 50 height 31
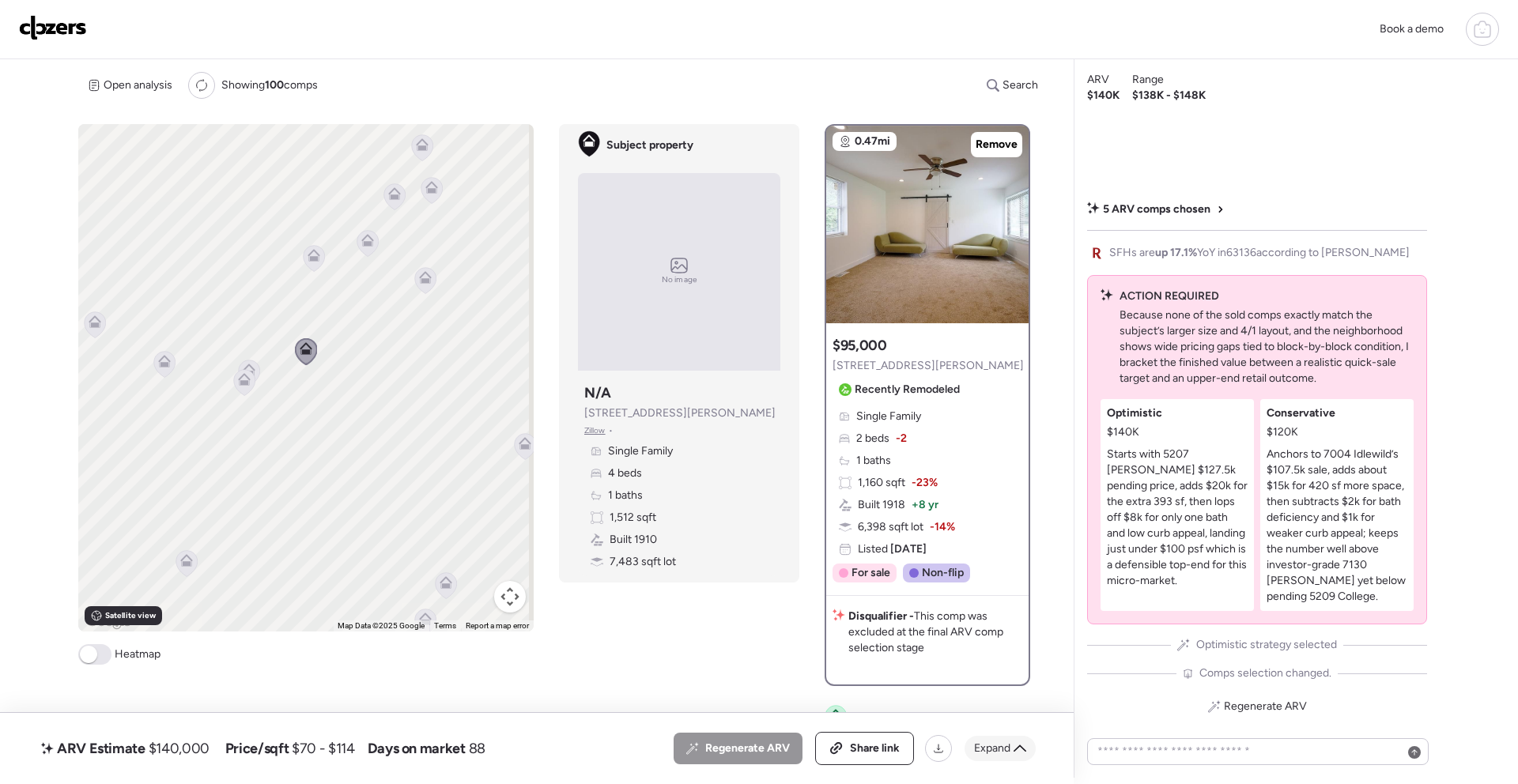
click at [1018, 746] on icon at bounding box center [1019, 748] width 12 height 7
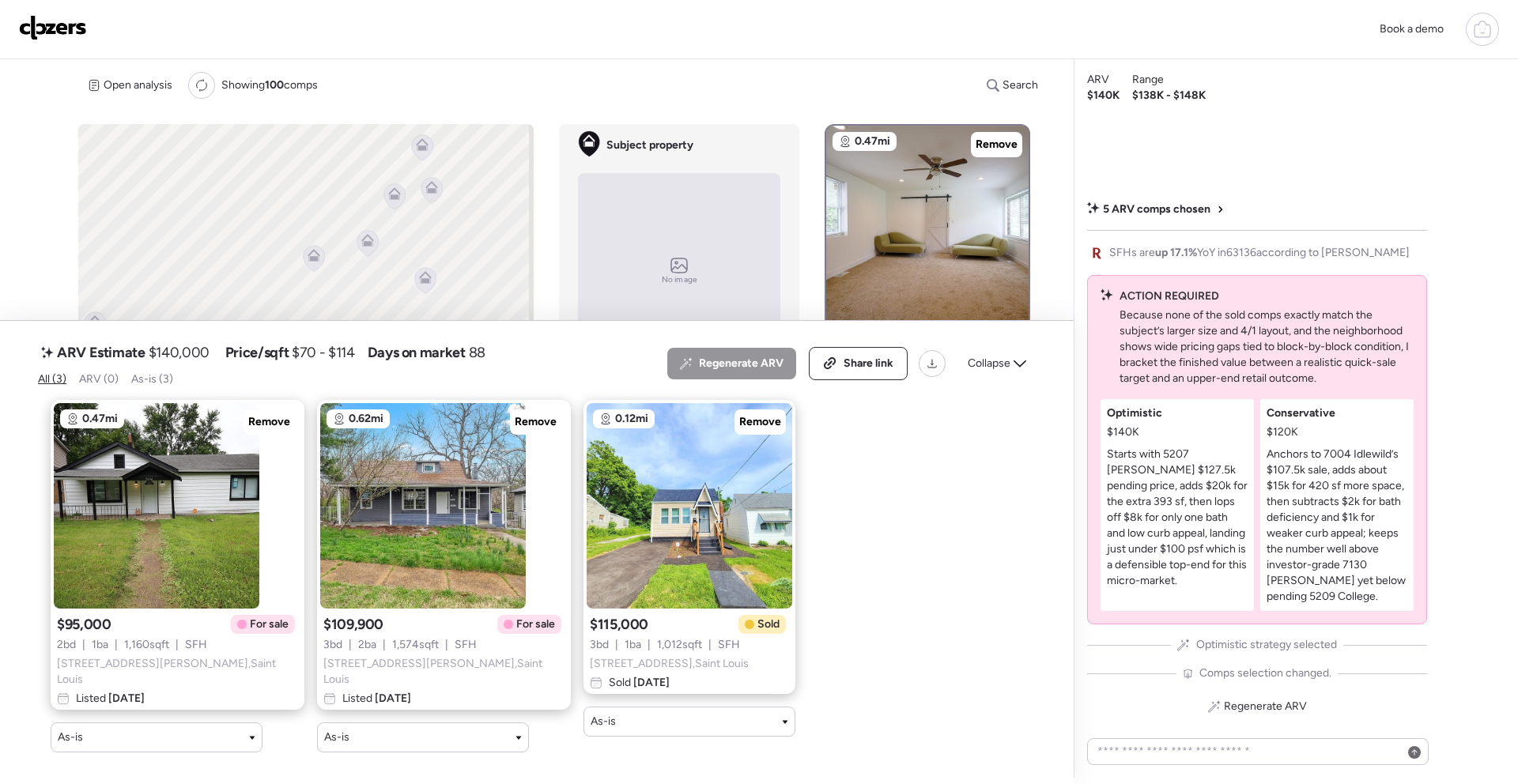
drag, startPoint x: 87, startPoint y: 379, endPoint x: 97, endPoint y: 385, distance: 11.7
click at [87, 379] on span "ARV (0)" at bounding box center [99, 379] width 40 height 13
click at [100, 383] on span "ARV (0)" at bounding box center [99, 379] width 40 height 13
click at [117, 382] on span "ARV (0)" at bounding box center [99, 379] width 40 height 13
click at [163, 384] on span "As-is (3)" at bounding box center [152, 379] width 42 height 13
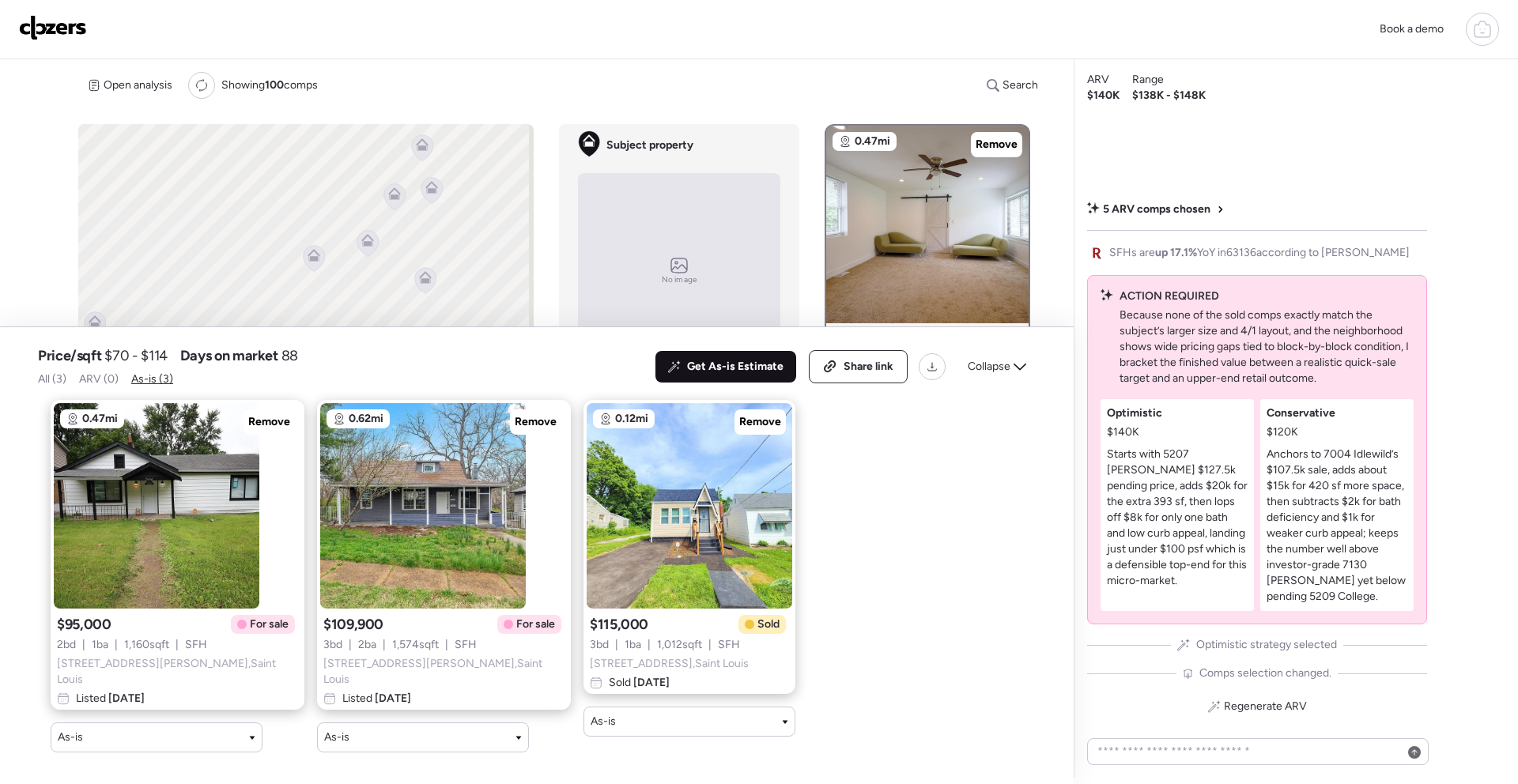
click at [730, 369] on span "Get As-is Estimate" at bounding box center [735, 366] width 97 height 16
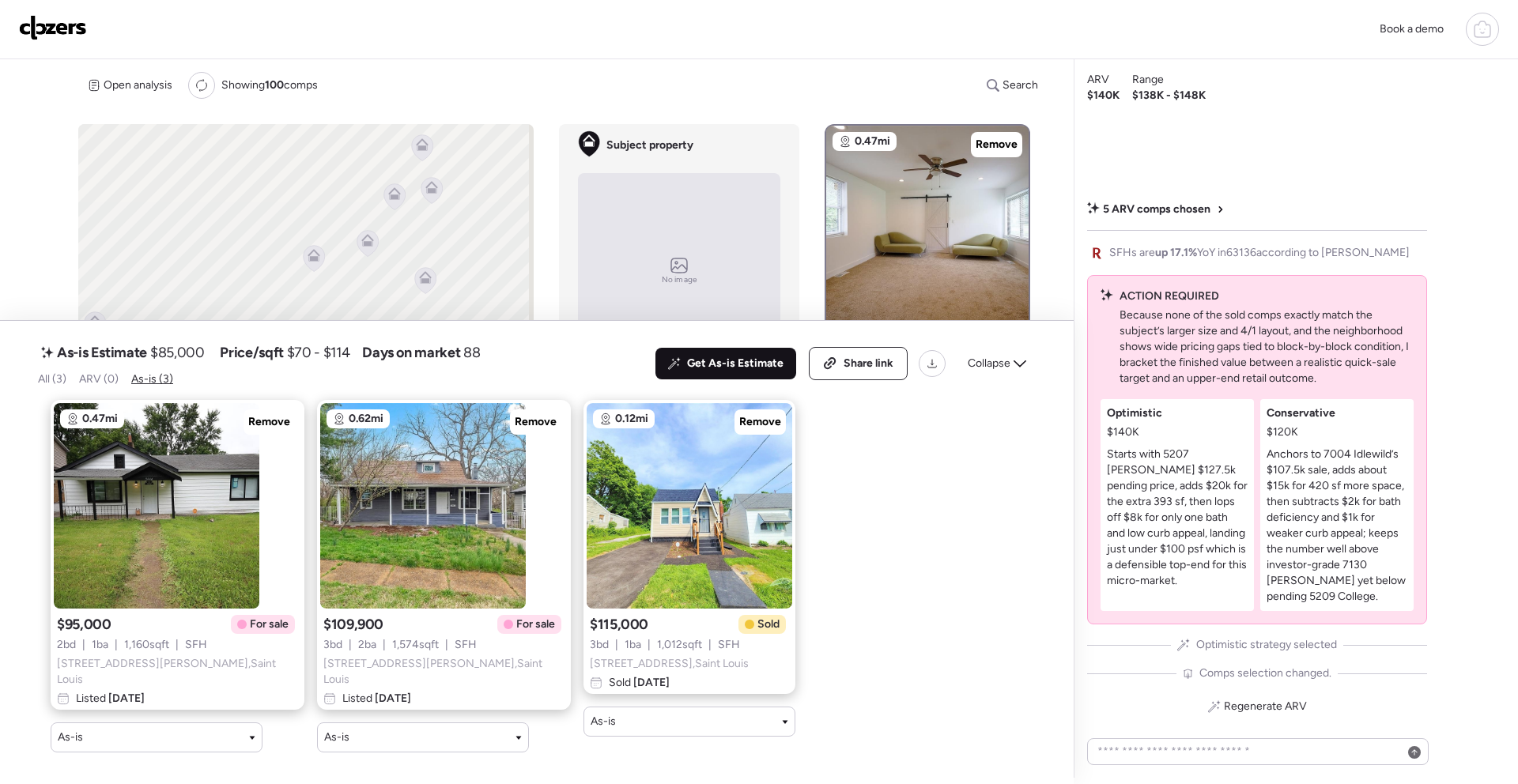
drag, startPoint x: 429, startPoint y: 370, endPoint x: 467, endPoint y: 358, distance: 39.8
click at [446, 366] on div "As-is Estimate $85,000 Price/sqft $70 - $114 Days on market 88 All (3) ARV (0) …" at bounding box center [259, 363] width 443 height 47
drag, startPoint x: 476, startPoint y: 354, endPoint x: 544, endPoint y: 361, distance: 68.4
click at [534, 359] on div "As-is Estimate $85,000 Price/sqft $70 - $114 Days on market 88 All (3) ARV (0) …" at bounding box center [537, 363] width 998 height 47
click at [156, 382] on span "As-is (3)" at bounding box center [152, 379] width 42 height 13
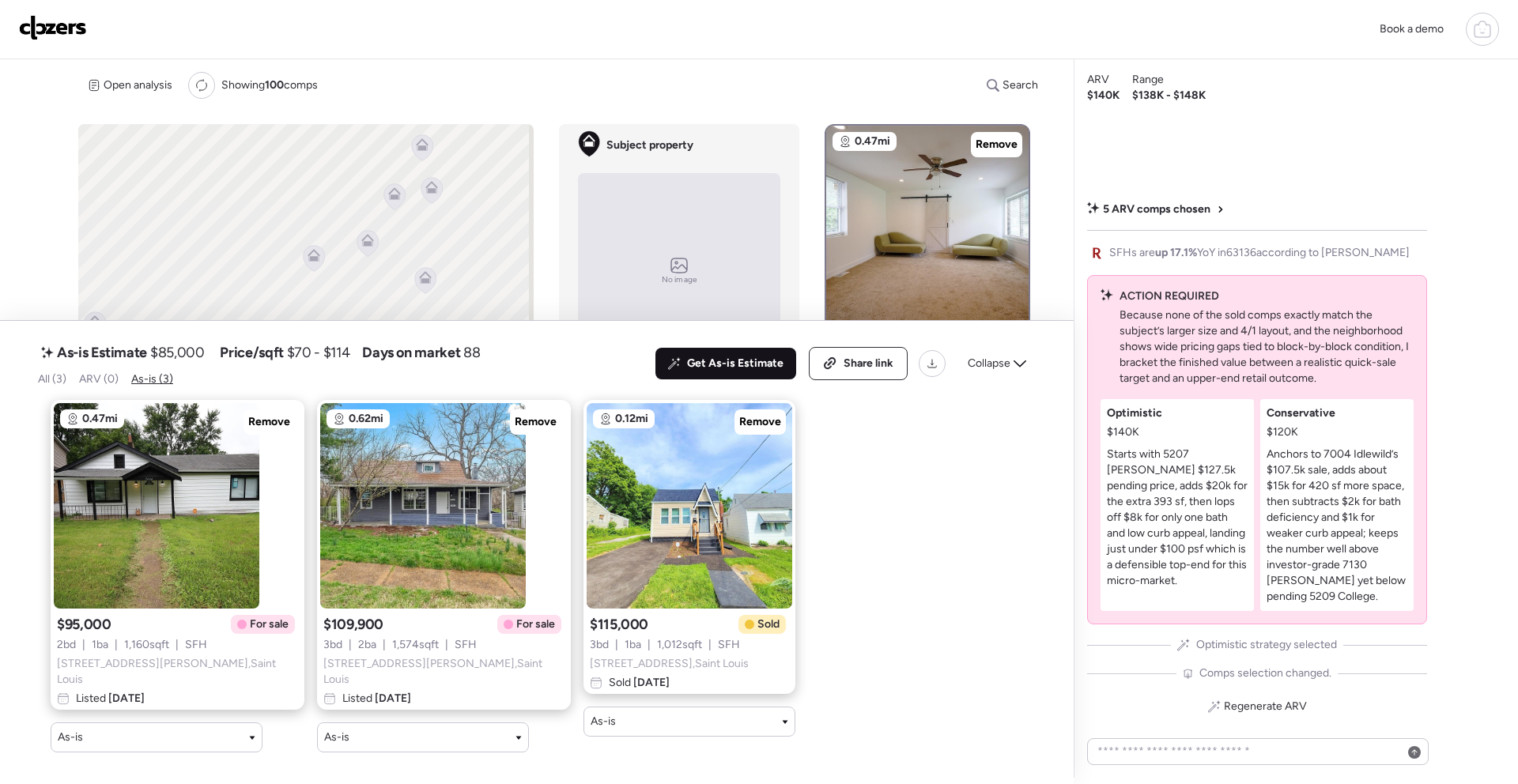
click at [51, 379] on span "All (3)" at bounding box center [52, 379] width 28 height 13
click at [153, 383] on span "As-is (3)" at bounding box center [152, 379] width 42 height 13
drag, startPoint x: 186, startPoint y: 356, endPoint x: 426, endPoint y: 399, distance: 243.8
click at [255, 360] on div "As-is Estimate $85,000 Price/sqft $70 - $114 Days on market 88" at bounding box center [259, 352] width 443 height 26
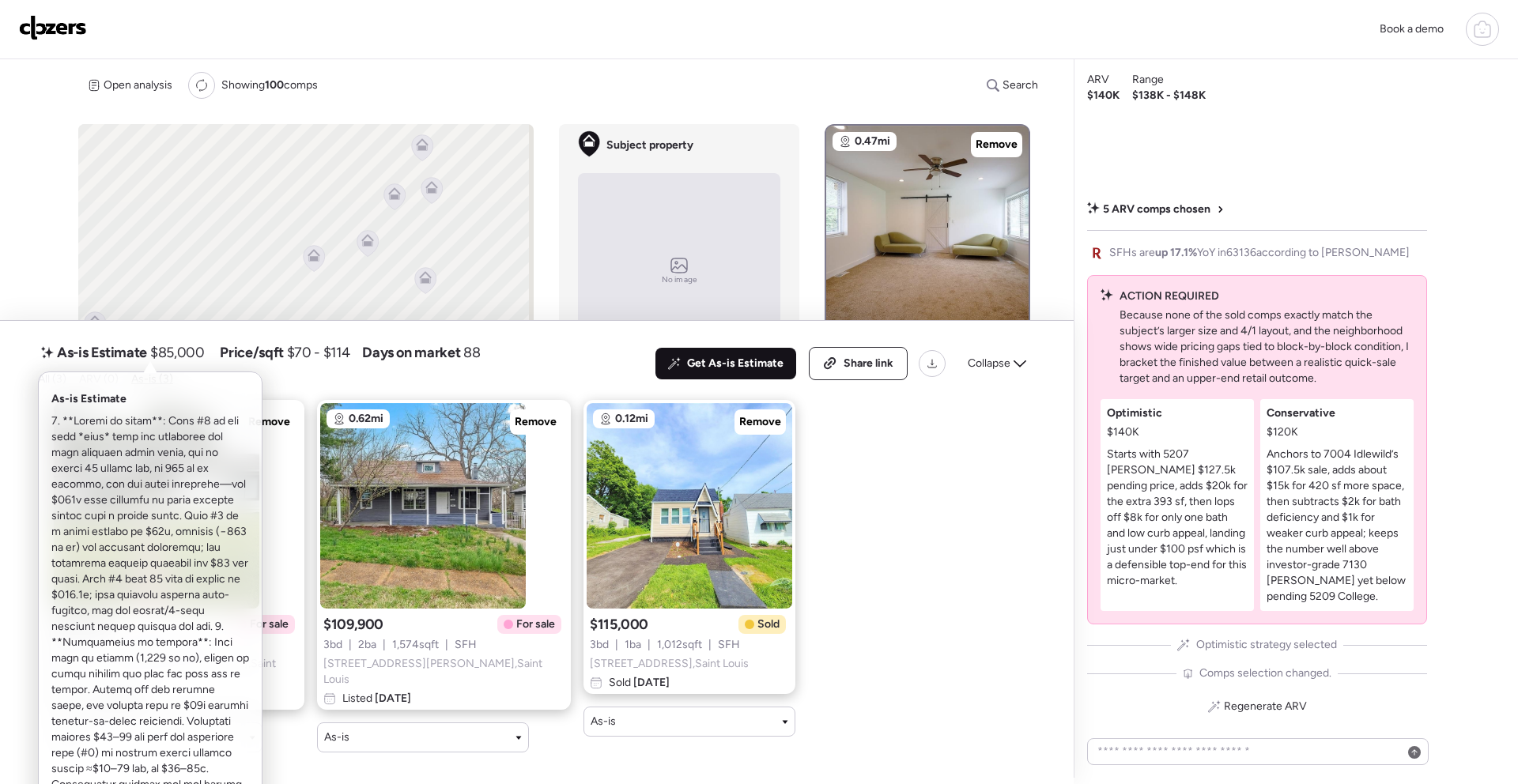
click at [160, 362] on span "$85,000" at bounding box center [177, 352] width 54 height 19
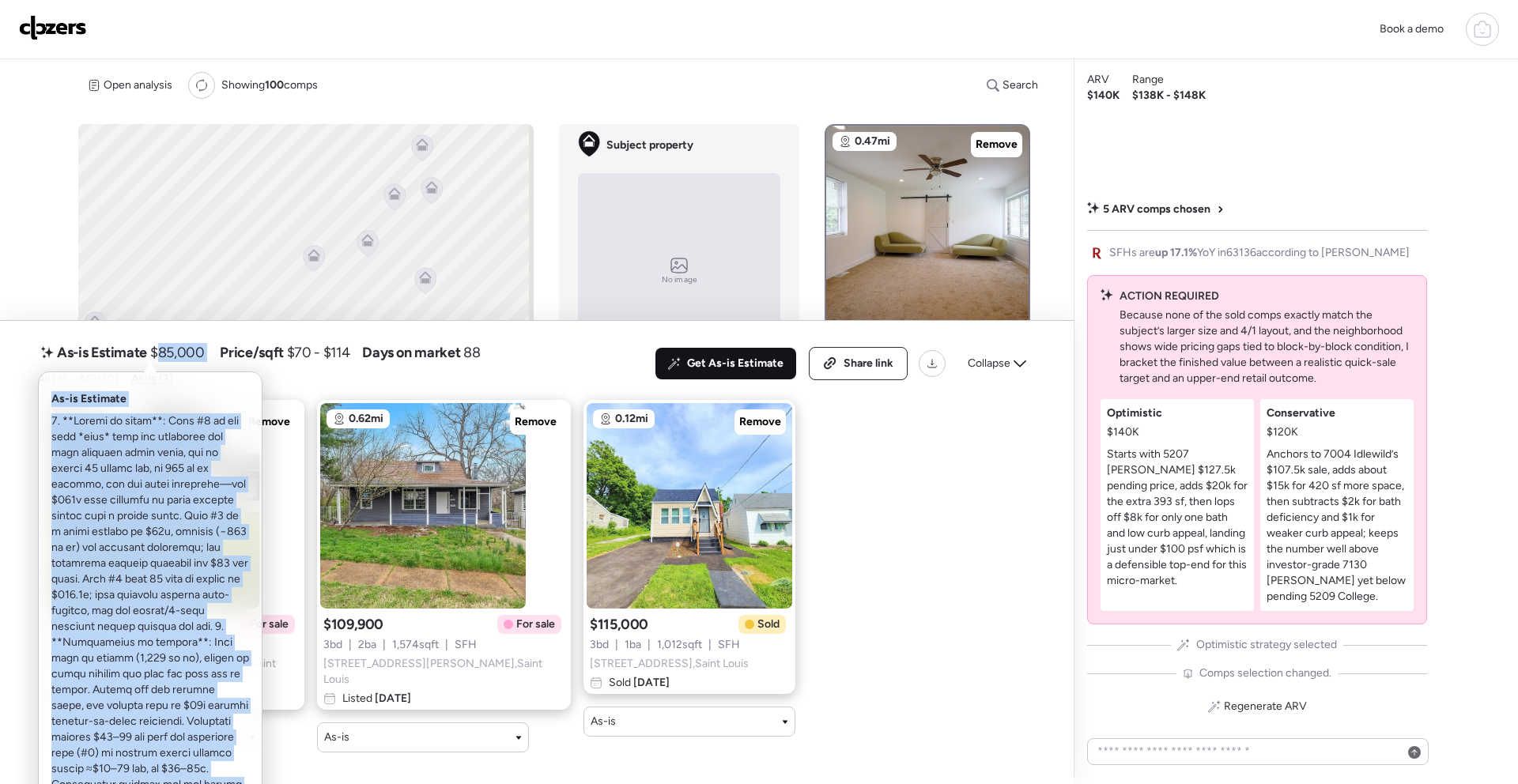
drag, startPoint x: 165, startPoint y: 355, endPoint x: 222, endPoint y: 356, distance: 57.0
click at [222, 356] on div "As-is Estimate $85,000 As-is Estimate Price/sqft $70 - $114 Days on market 88" at bounding box center [259, 352] width 443 height 26
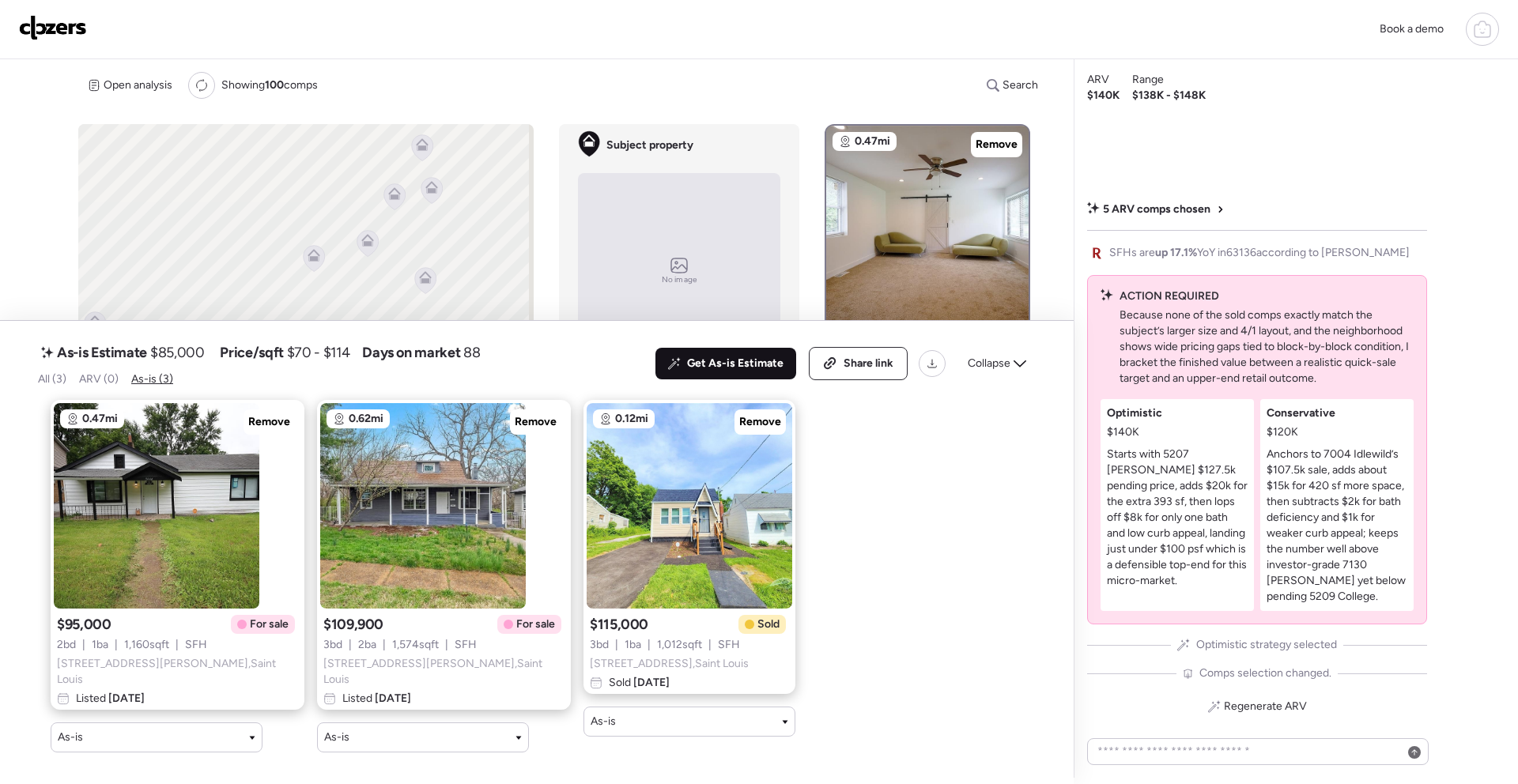
drag, startPoint x: 990, startPoint y: 366, endPoint x: 999, endPoint y: 366, distance: 9.0
click at [990, 366] on span "Collapse" at bounding box center [989, 363] width 43 height 16
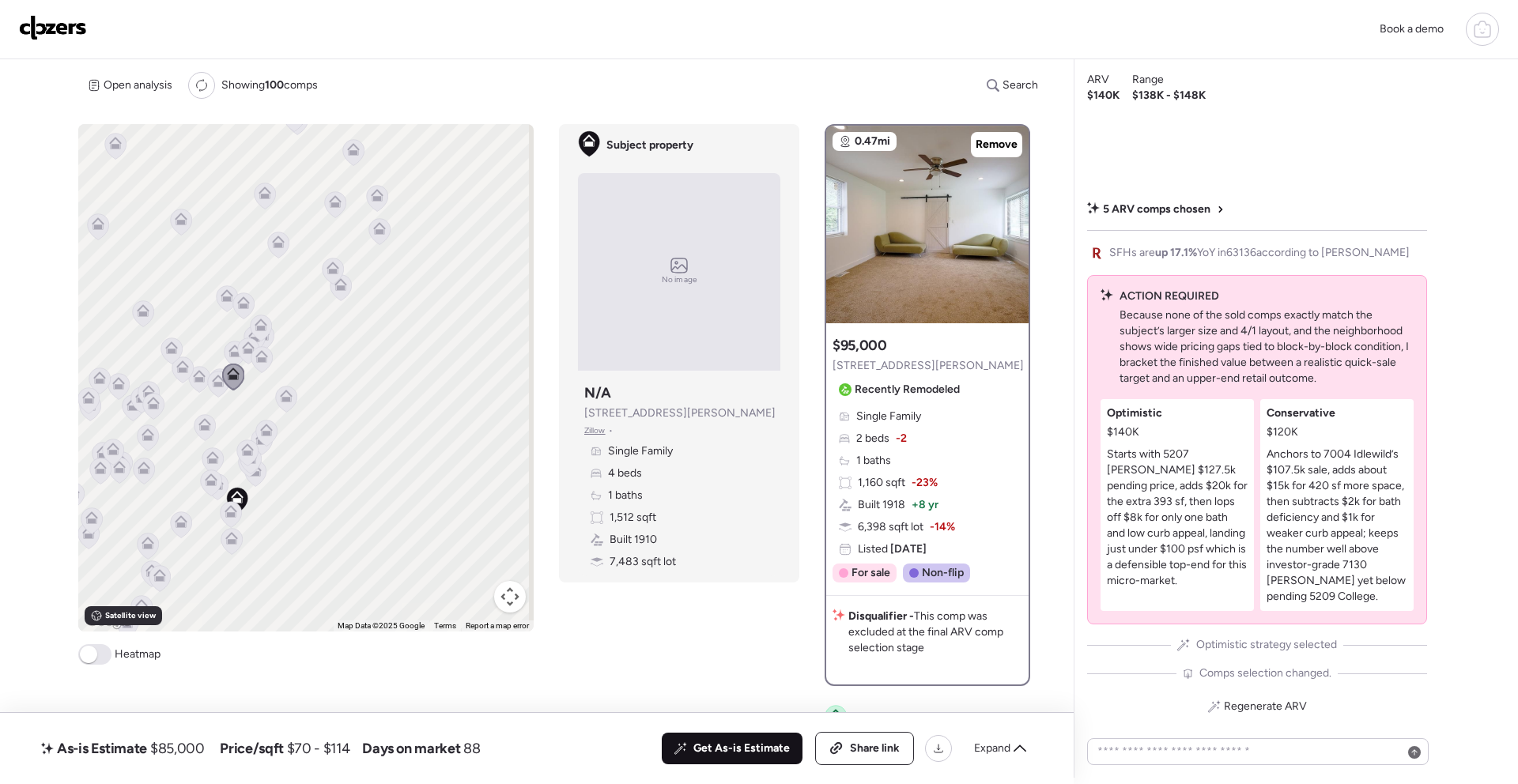
drag, startPoint x: 376, startPoint y: 470, endPoint x: 349, endPoint y: 428, distance: 49.9
click at [314, 466] on div "To navigate, press the arrow keys. To activate drag with keyboard, press Alt + …" at bounding box center [306, 378] width 456 height 508
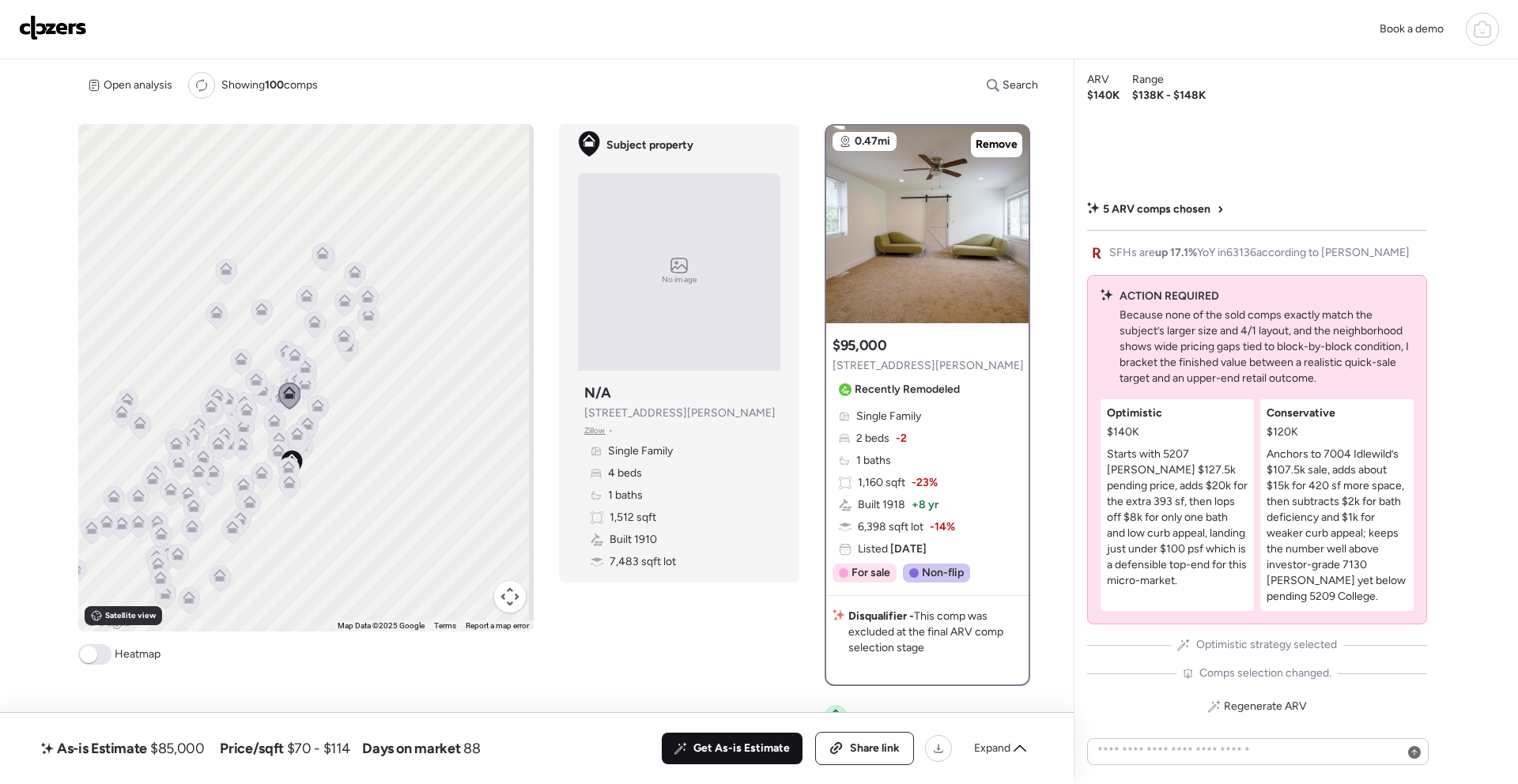
drag, startPoint x: 412, startPoint y: 509, endPoint x: 423, endPoint y: 564, distance: 56.1
click at [423, 564] on div "To navigate, press the arrow keys. To activate drag with keyboard, press Alt + …" at bounding box center [306, 378] width 456 height 508
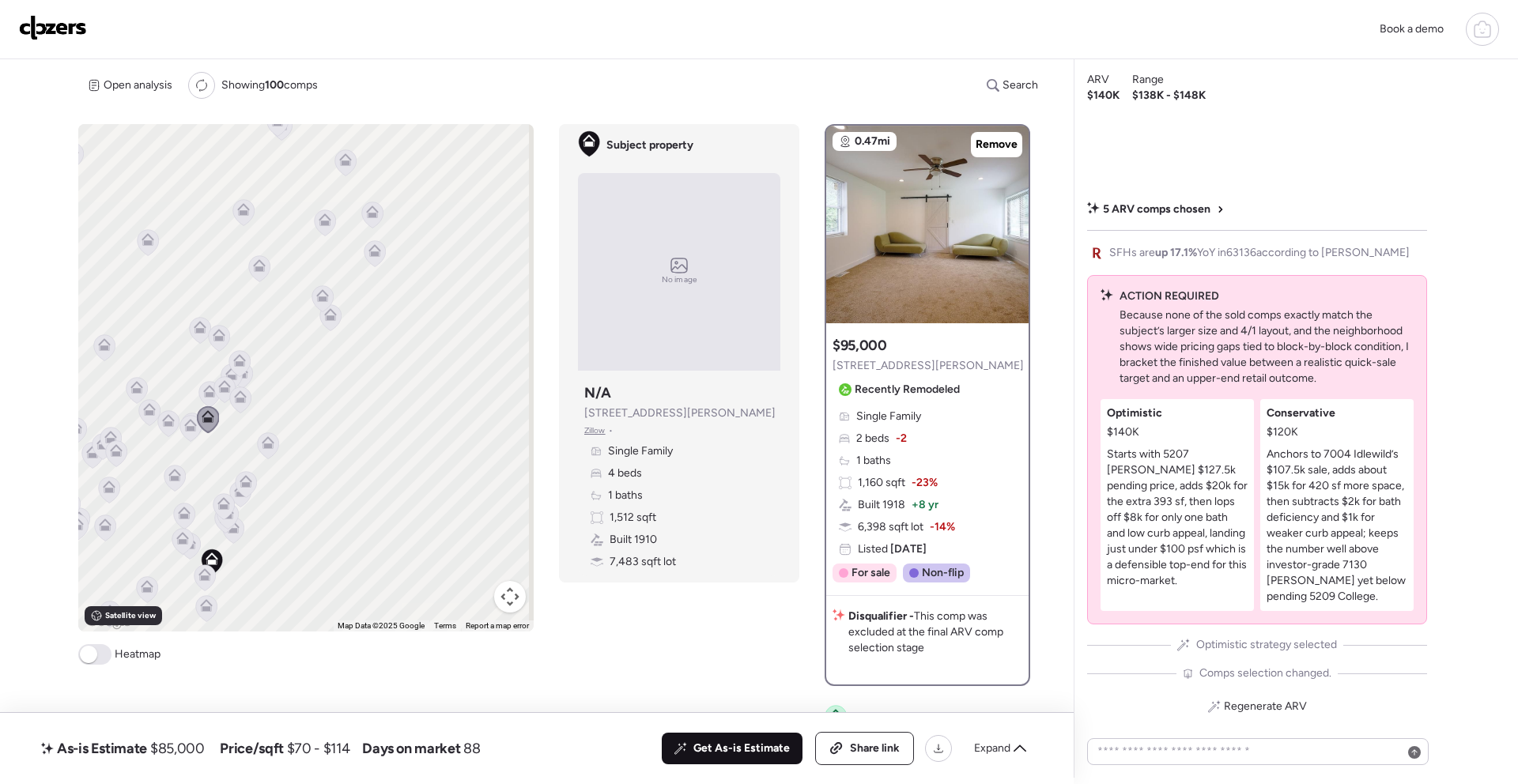
drag, startPoint x: 419, startPoint y: 441, endPoint x: 409, endPoint y: 337, distance: 104.5
click at [419, 316] on div "To navigate, press the arrow keys. To activate drag with keyboard, press Alt + …" at bounding box center [306, 378] width 456 height 508
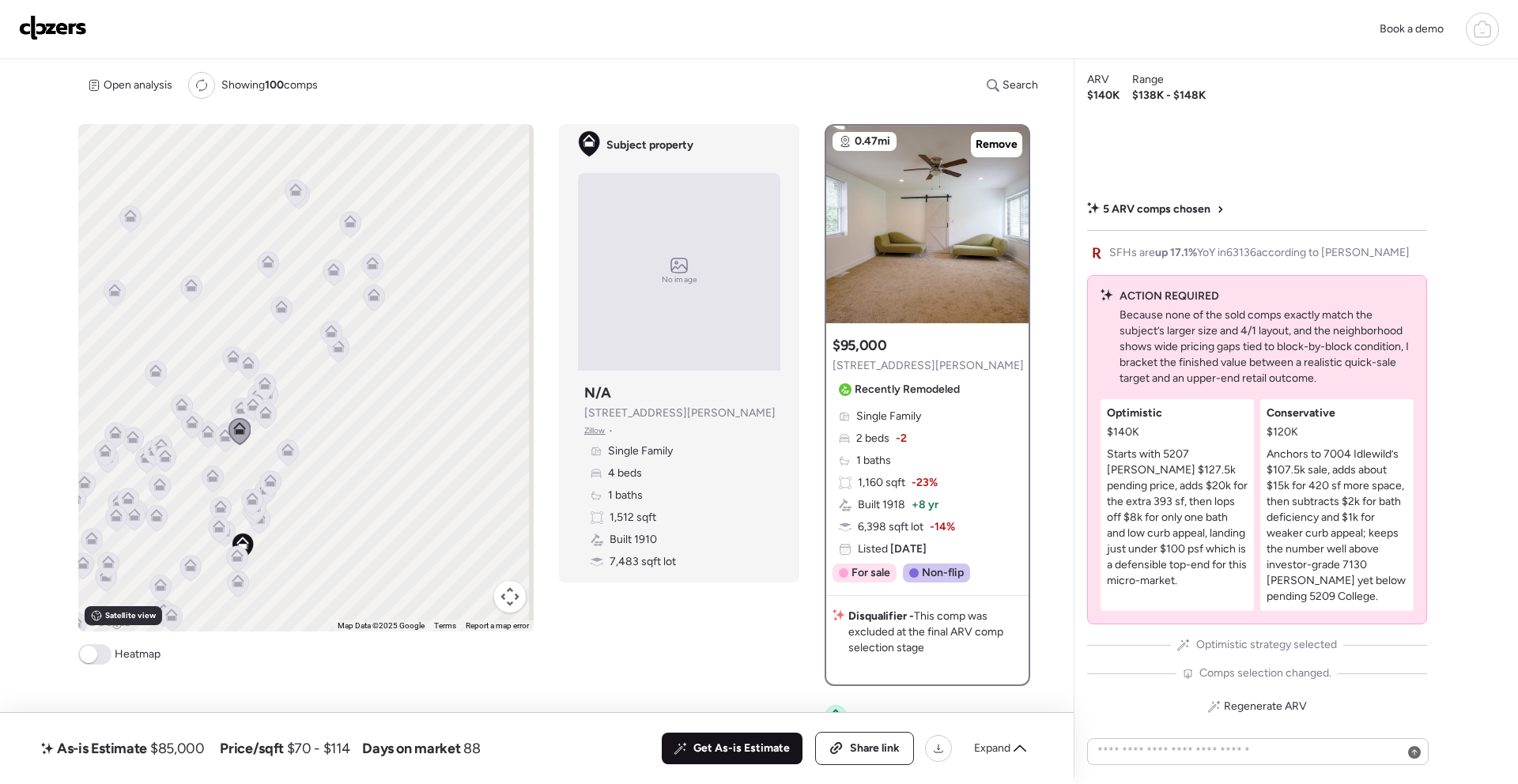
drag, startPoint x: 89, startPoint y: 653, endPoint x: 372, endPoint y: 562, distance: 297.3
click at [89, 653] on span at bounding box center [89, 654] width 17 height 17
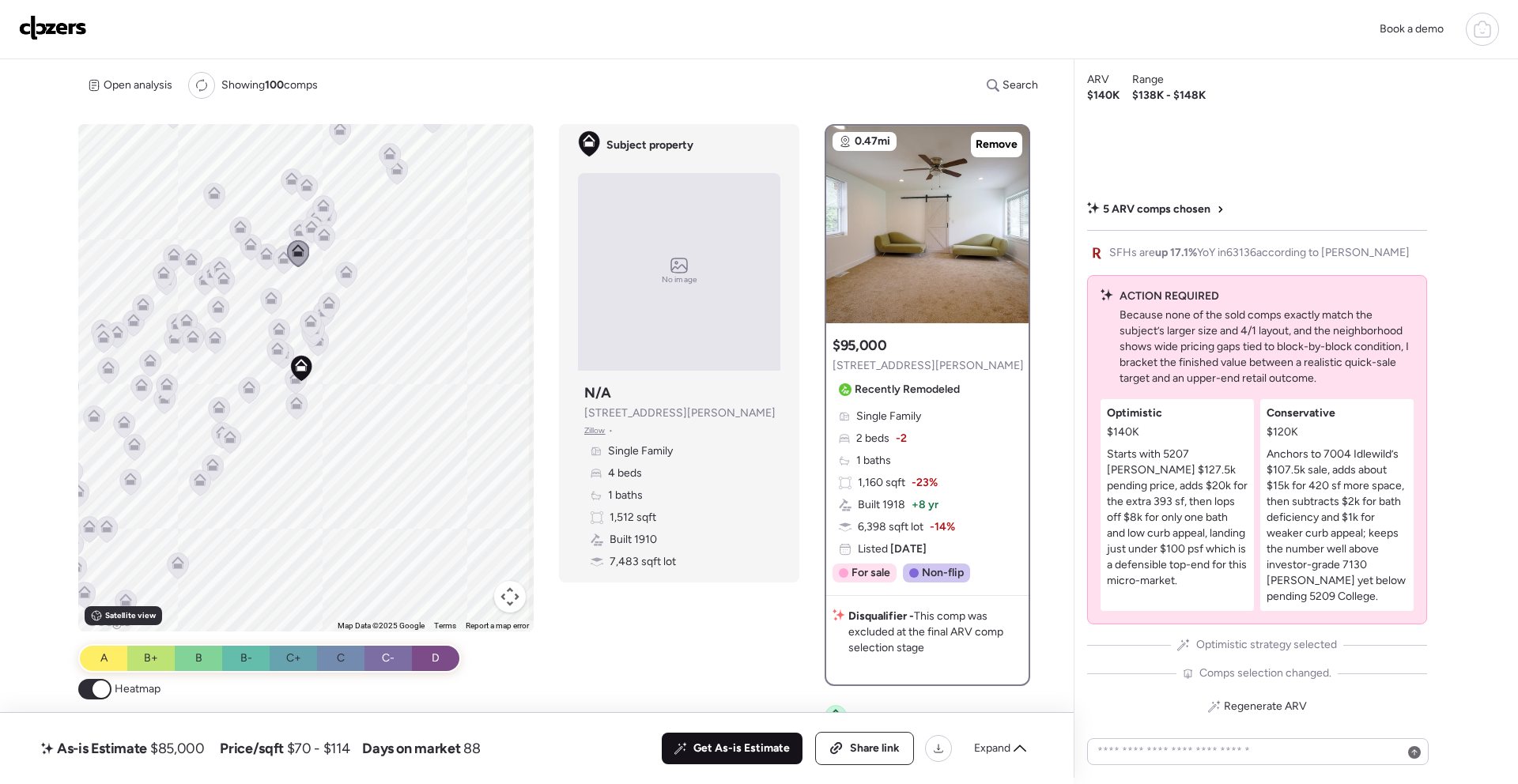
drag, startPoint x: 349, startPoint y: 539, endPoint x: 311, endPoint y: 418, distance: 126.8
click at [409, 359] on div "To navigate, press the arrow keys. To activate drag with keyboard, press Alt + …" at bounding box center [306, 378] width 456 height 508
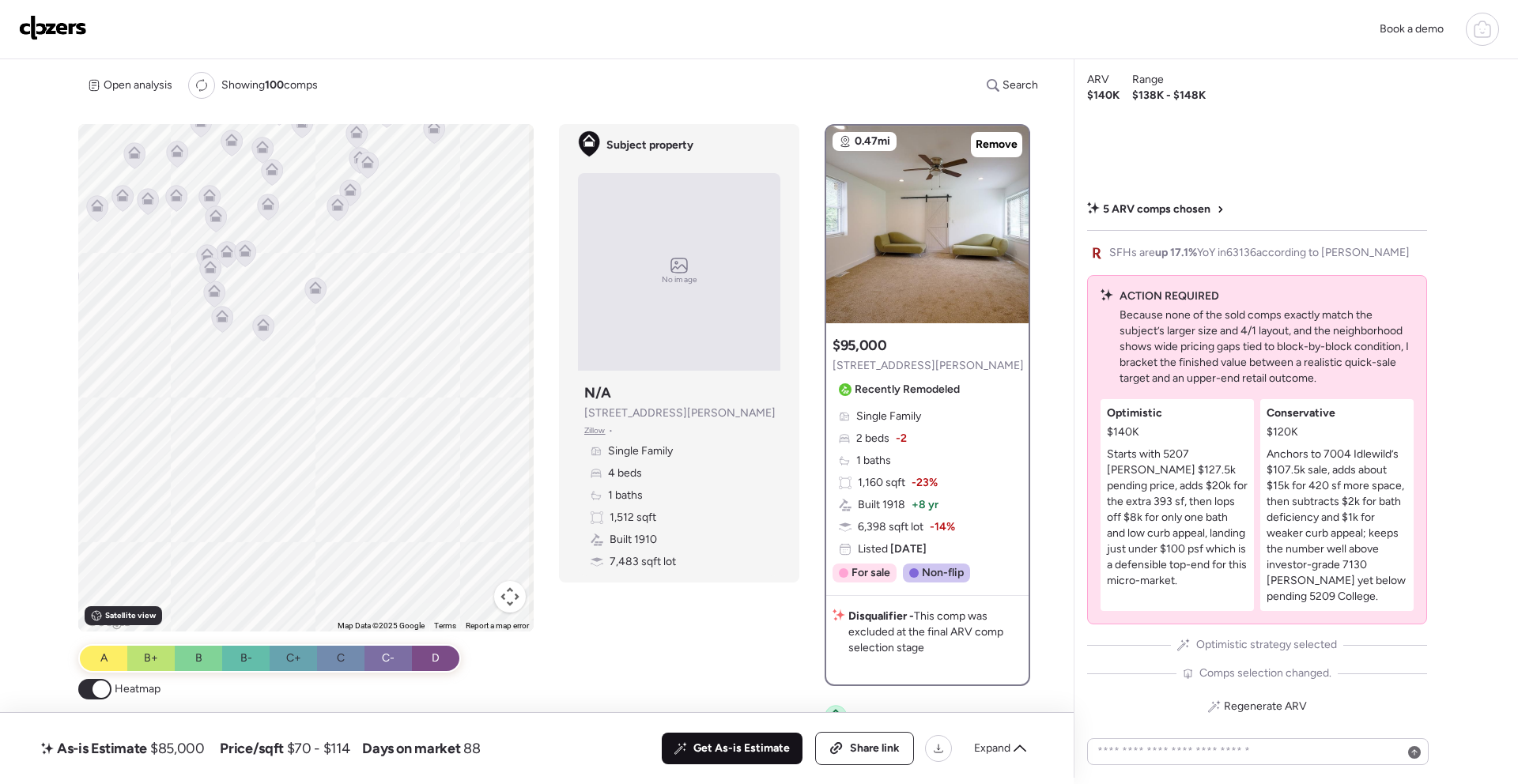
drag, startPoint x: 251, startPoint y: 471, endPoint x: 385, endPoint y: 228, distance: 277.5
click at [385, 201] on div "To navigate, press the arrow keys. To activate drag with keyboard, press Alt + …" at bounding box center [306, 378] width 456 height 508
drag, startPoint x: 372, startPoint y: 543, endPoint x: 314, endPoint y: 508, distance: 67.7
click at [318, 505] on div "To navigate, press the arrow keys. To activate drag with keyboard, press Alt + …" at bounding box center [306, 378] width 456 height 508
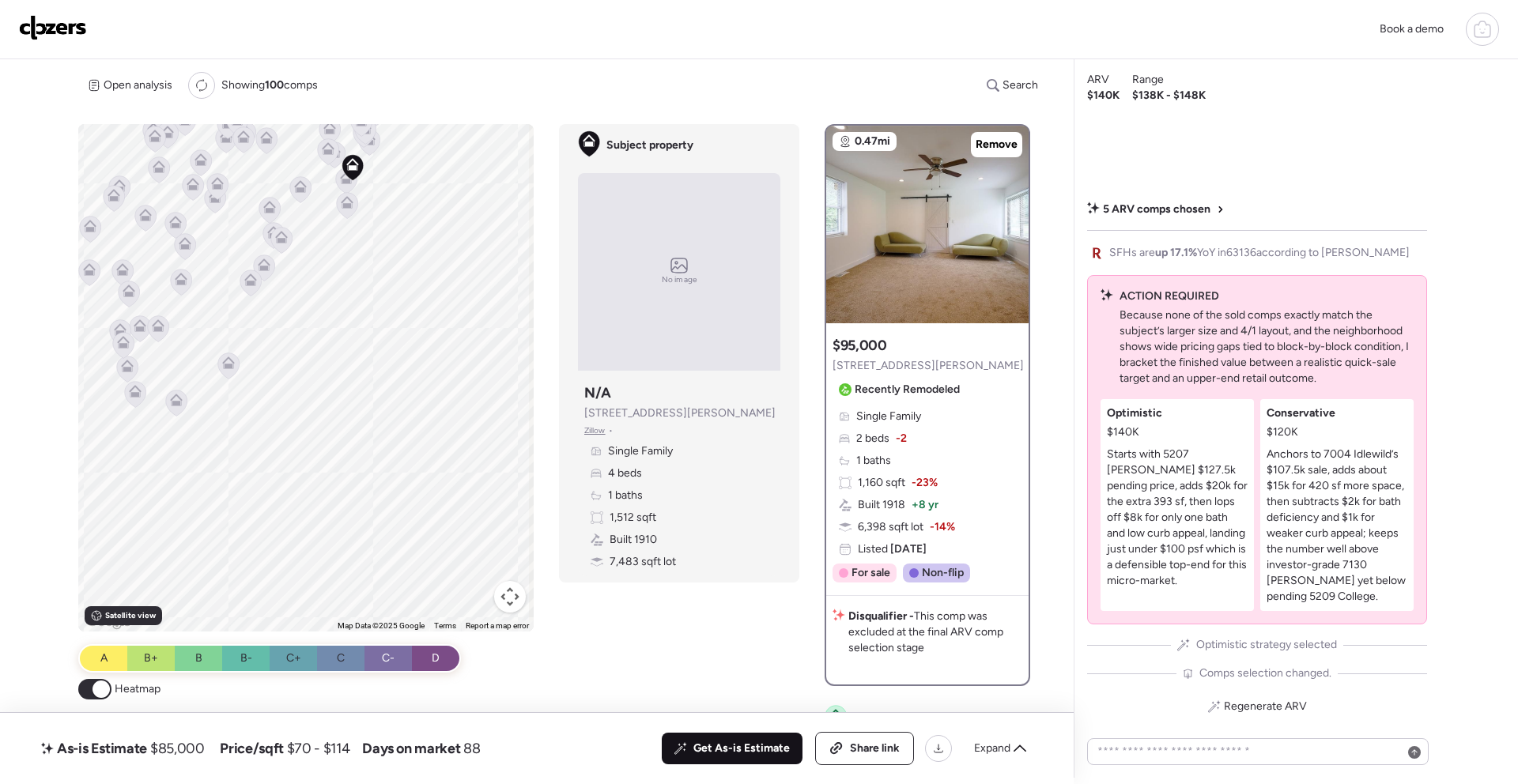
drag, startPoint x: 339, startPoint y: 364, endPoint x: 336, endPoint y: 550, distance: 186.0
click at [336, 551] on div "To navigate, press the arrow keys. To activate drag with keyboard, press Alt + …" at bounding box center [306, 378] width 456 height 508
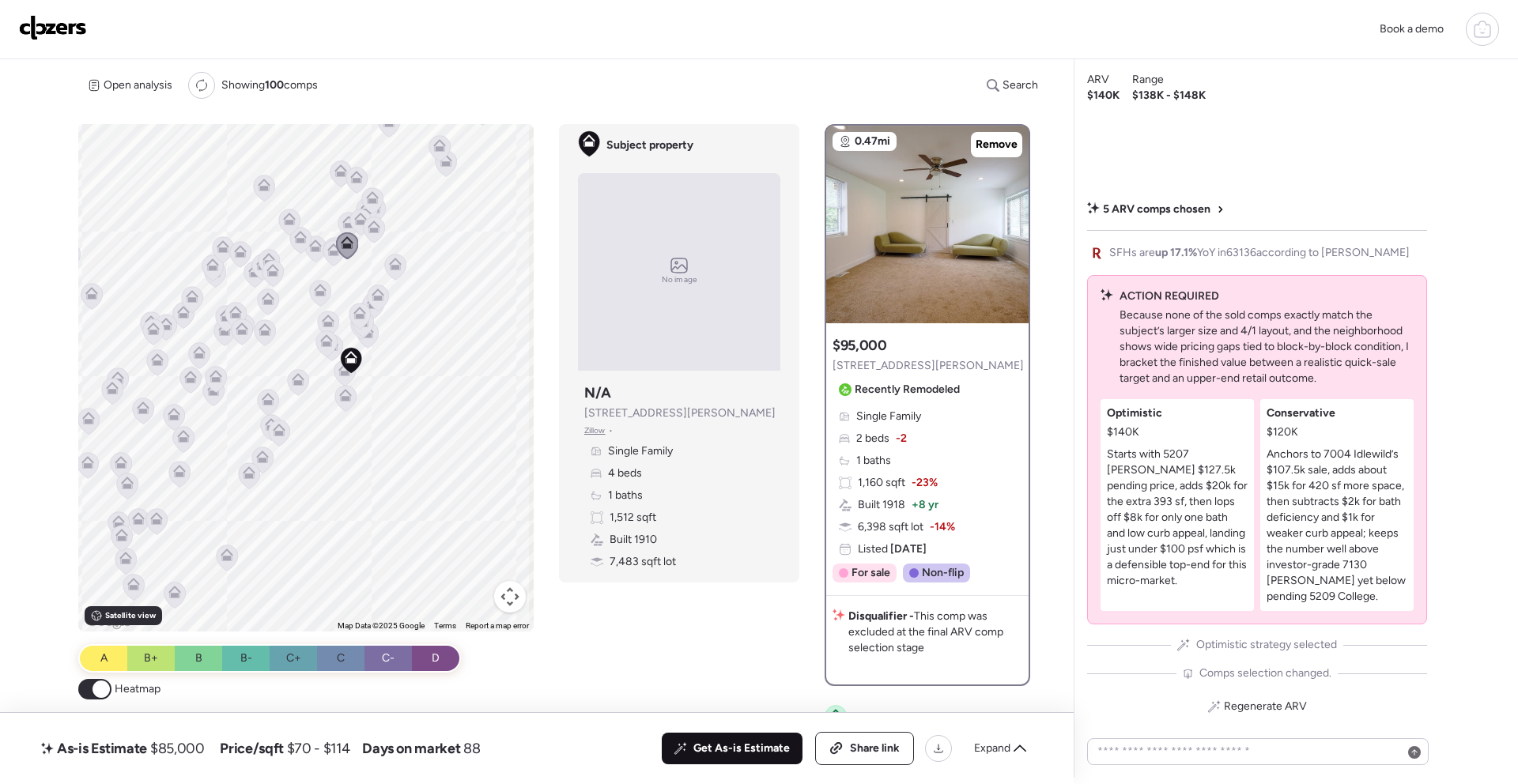
drag, startPoint x: 356, startPoint y: 342, endPoint x: 344, endPoint y: 500, distance: 158.5
click at [342, 374] on icon at bounding box center [352, 361] width 22 height 26
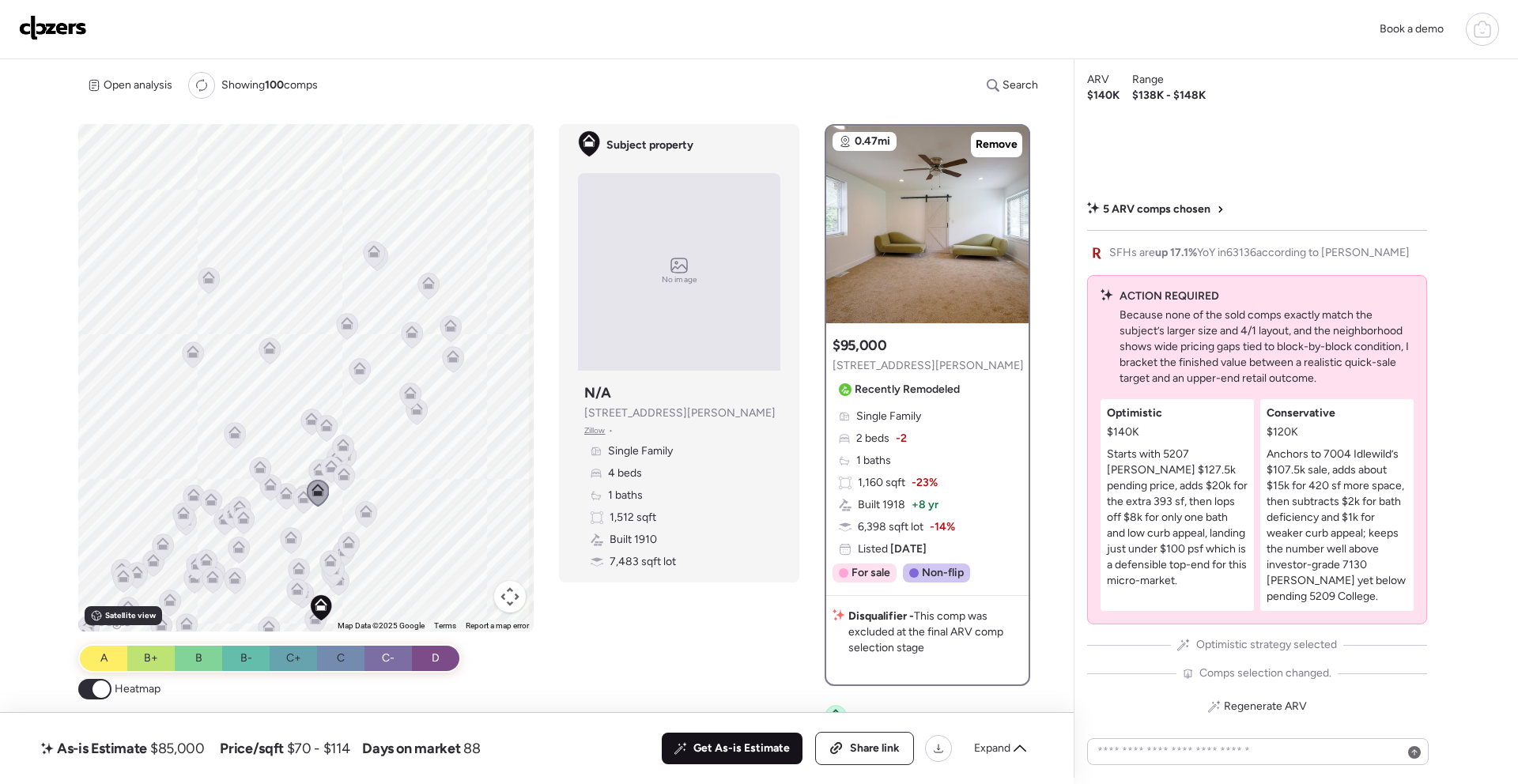
drag, startPoint x: 378, startPoint y: 388, endPoint x: 404, endPoint y: 508, distance: 122.8
click at [404, 508] on div "To activate drag with keyboard, press Alt + Enter. Once in keyboard drag state,…" at bounding box center [306, 378] width 456 height 508
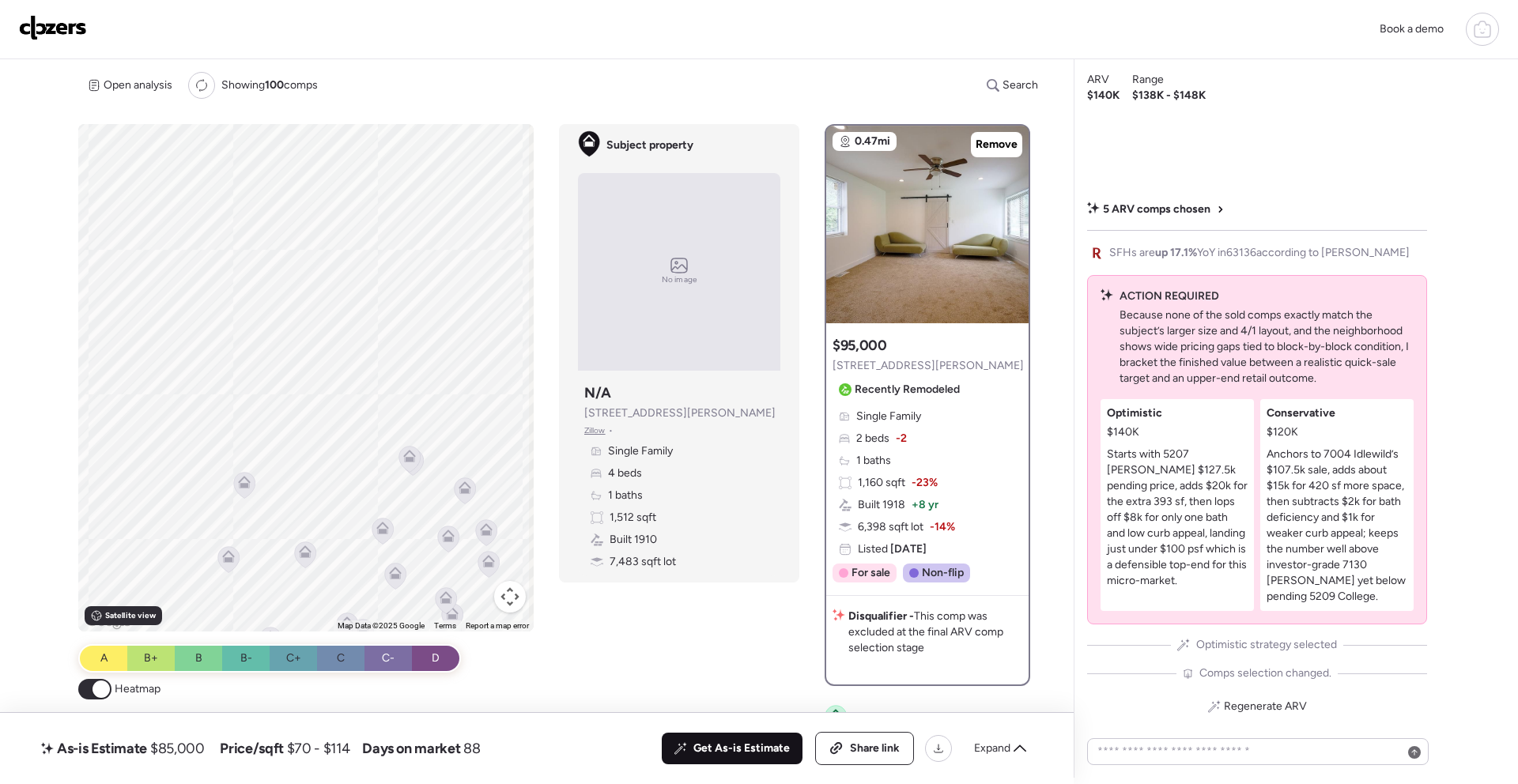
drag, startPoint x: 414, startPoint y: 402, endPoint x: 415, endPoint y: 432, distance: 30.0
click at [416, 446] on icon at bounding box center [409, 459] width 22 height 26
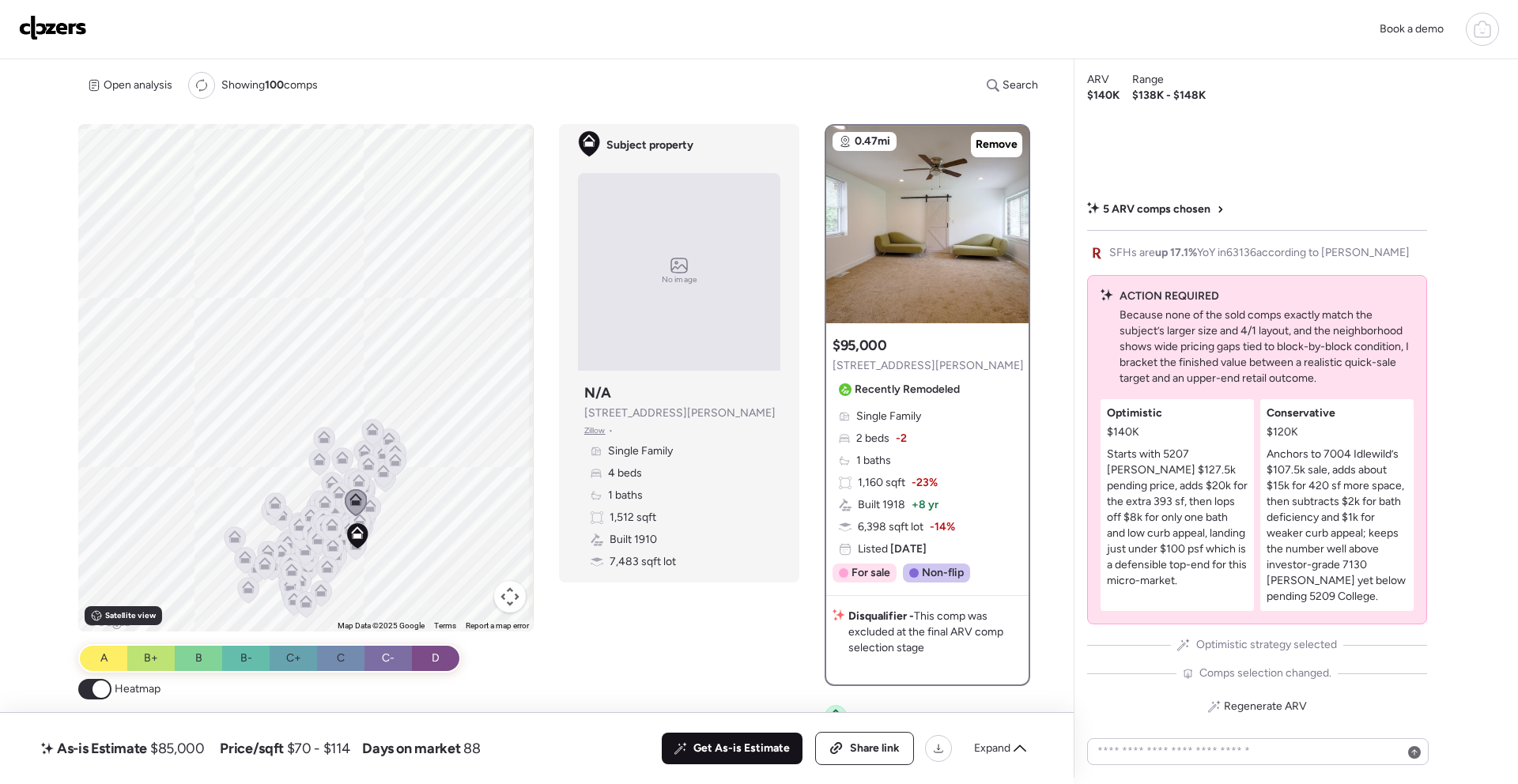
drag, startPoint x: 404, startPoint y: 471, endPoint x: 359, endPoint y: 480, distance: 45.9
click at [359, 480] on icon at bounding box center [358, 480] width 12 height 12
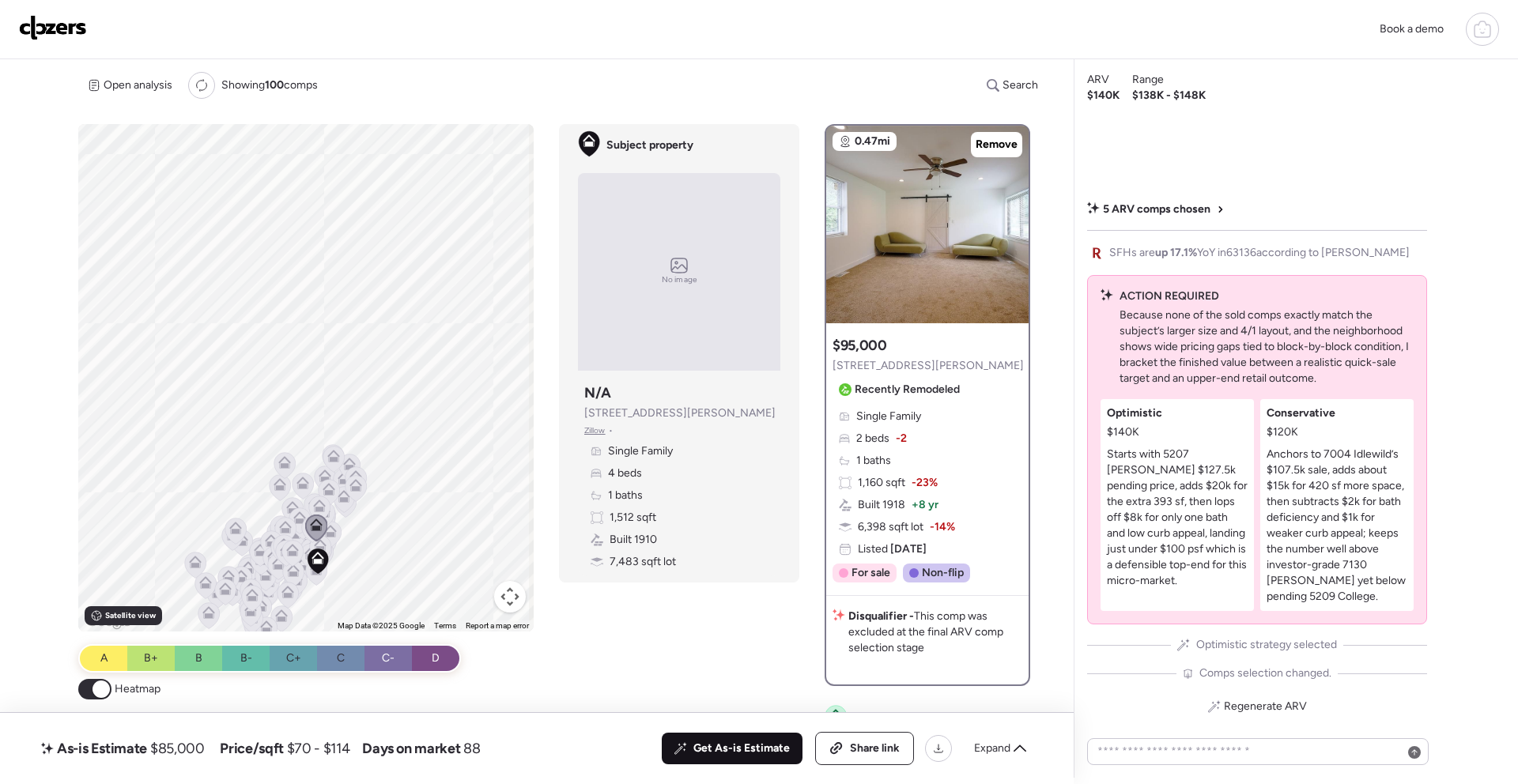
drag, startPoint x: 444, startPoint y: 365, endPoint x: 407, endPoint y: 390, distance: 44.7
click at [407, 390] on div "To activate drag with keyboard, press Alt + Enter. Once in keyboard drag state,…" at bounding box center [306, 378] width 456 height 508
drag, startPoint x: 413, startPoint y: 404, endPoint x: 395, endPoint y: 422, distance: 25.5
click at [395, 422] on div "To activate drag with keyboard, press Alt + Enter. Once in keyboard drag state,…" at bounding box center [306, 378] width 456 height 508
drag, startPoint x: 395, startPoint y: 411, endPoint x: 371, endPoint y: 405, distance: 24.7
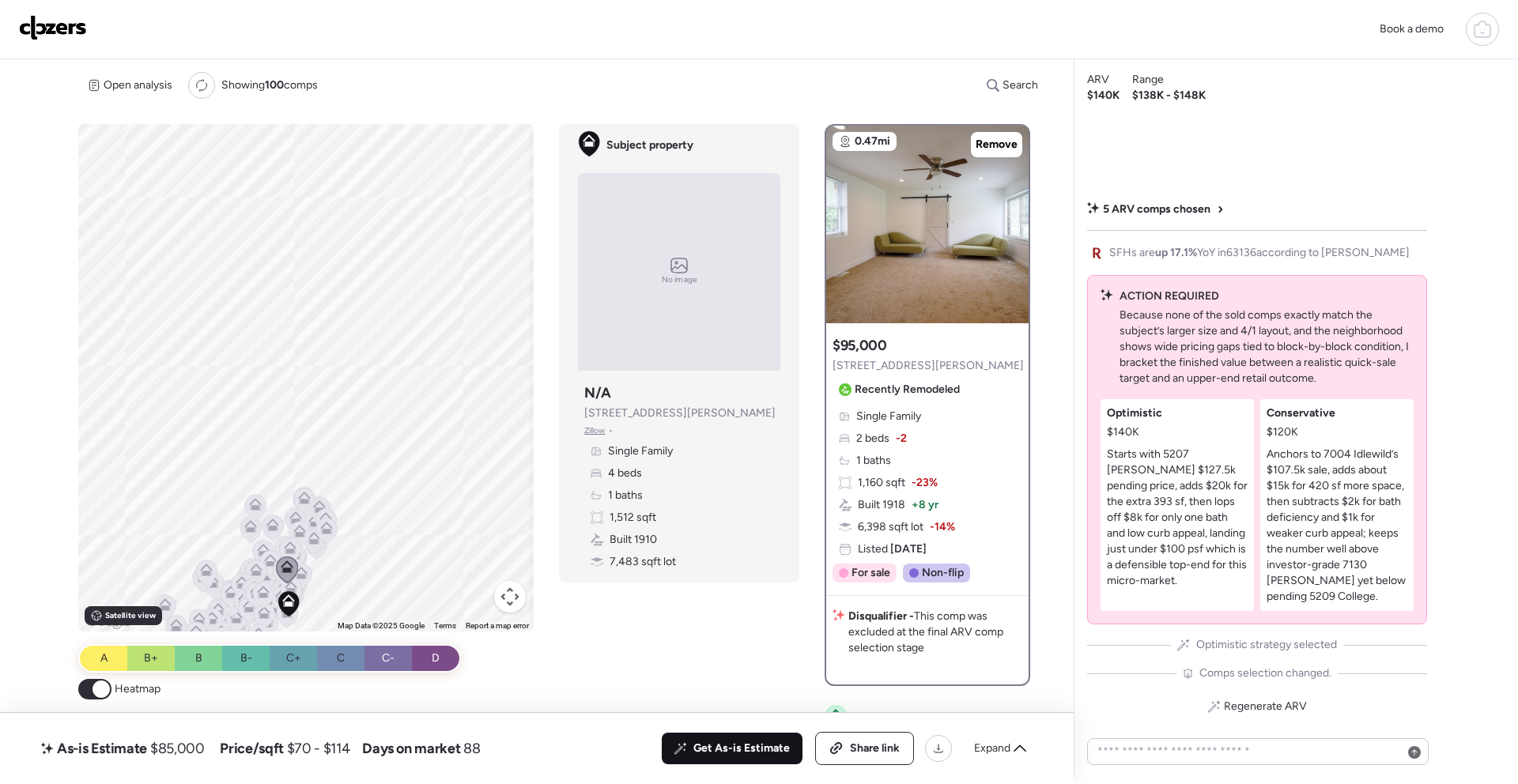
click at [385, 433] on div "To activate drag with keyboard, press Alt + Enter. Once in keyboard drag state,…" at bounding box center [306, 378] width 456 height 508
click at [1012, 747] on div "Expand" at bounding box center [1000, 748] width 71 height 26
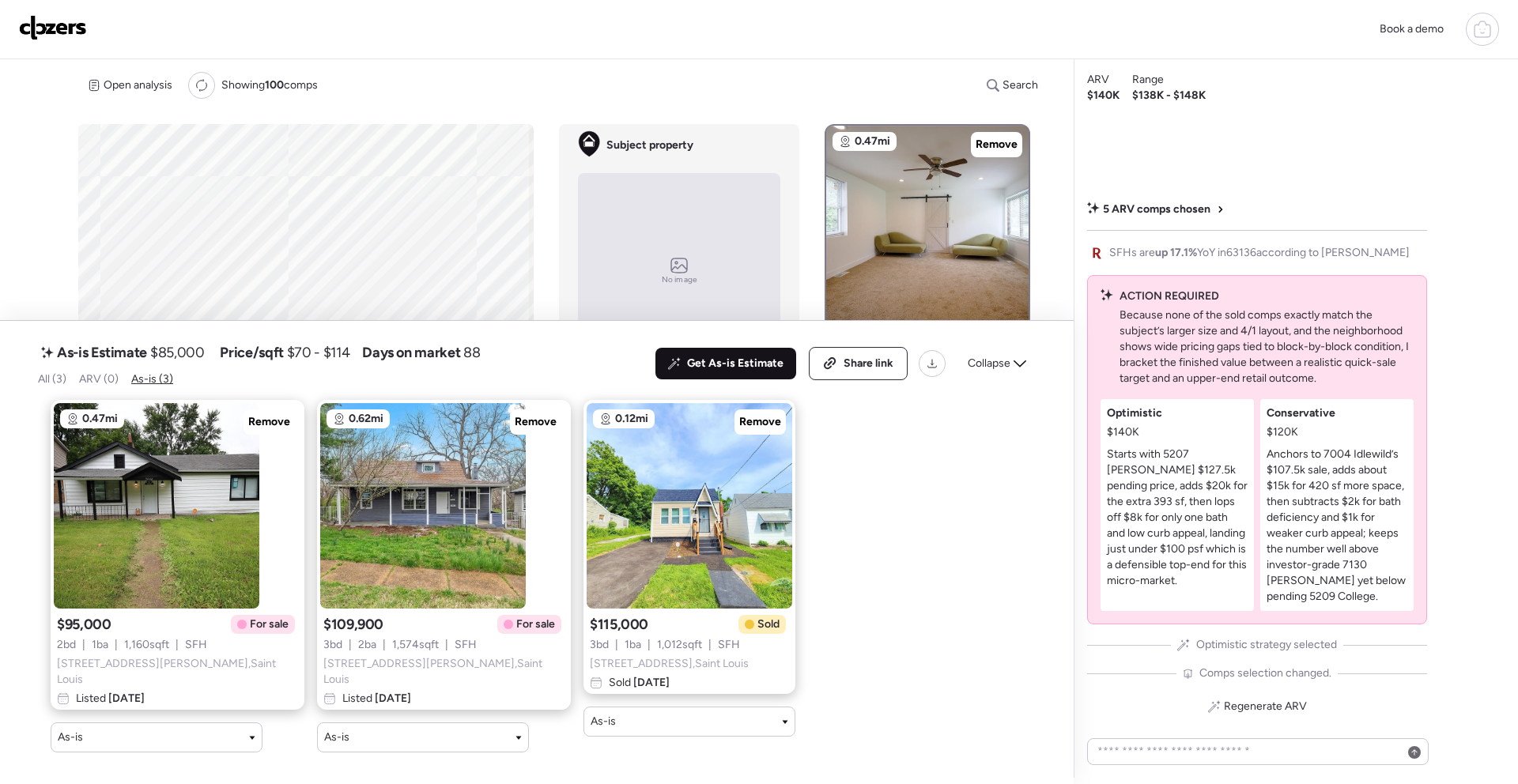
drag, startPoint x: 742, startPoint y: 74, endPoint x: 797, endPoint y: 67, distance: 55.4
click at [742, 74] on div "Open analysis Re-run report Showing 100 comps Search" at bounding box center [563, 85] width 970 height 26
